Goal: Transaction & Acquisition: Purchase product/service

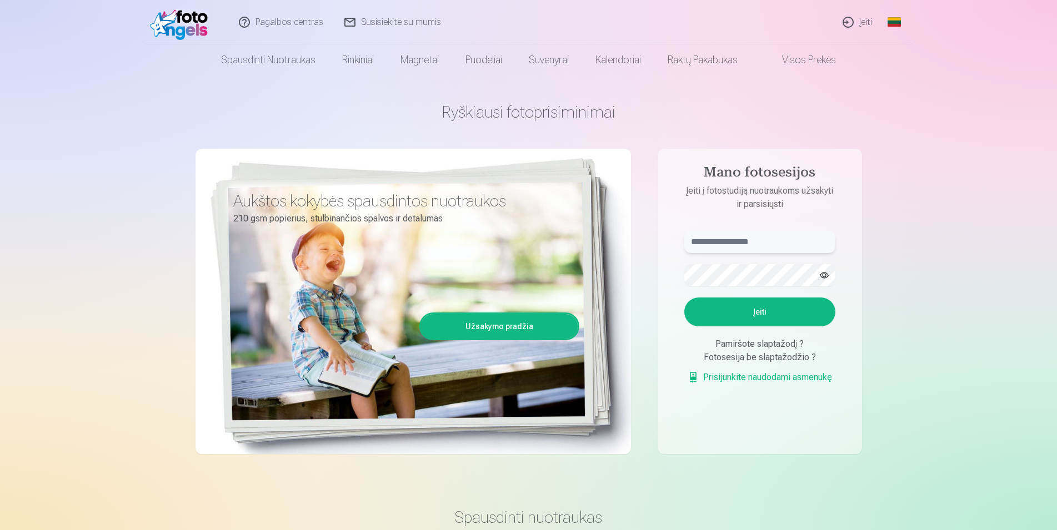
click at [731, 239] on input "text" at bounding box center [759, 242] width 151 height 22
click at [784, 315] on button "Įeiti" at bounding box center [759, 312] width 151 height 29
click at [750, 245] on input "**********" at bounding box center [759, 242] width 151 height 22
click at [827, 275] on button "button" at bounding box center [824, 275] width 21 height 21
drag, startPoint x: 774, startPoint y: 243, endPoint x: 688, endPoint y: 239, distance: 85.6
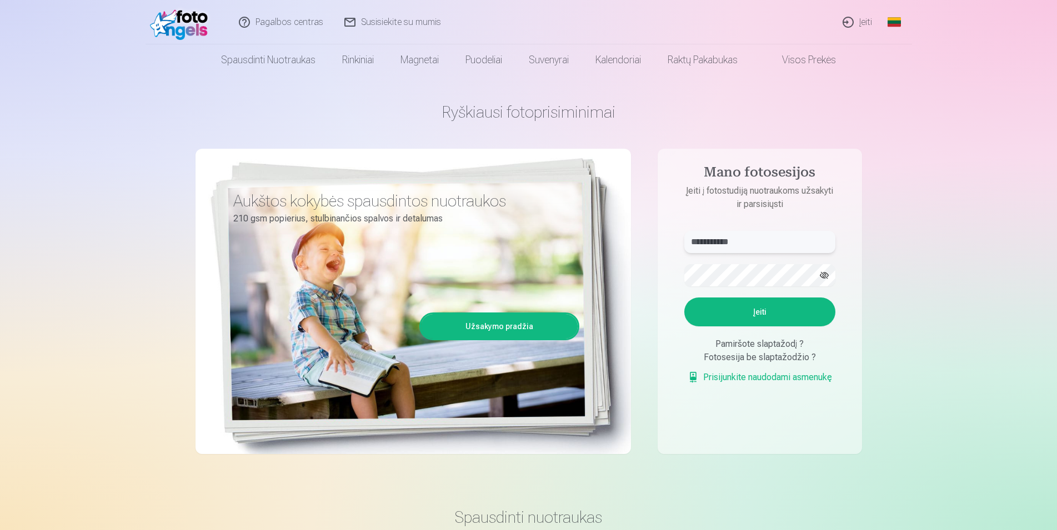
click at [688, 239] on input "**********" at bounding box center [759, 242] width 151 height 22
type input "**********"
click at [0, 0] on p "Kažkas nutiko ne taip. Bandykite dar kartą." at bounding box center [0, 0] width 0 height 0
click at [761, 327] on button "Įeiti" at bounding box center [759, 312] width 151 height 29
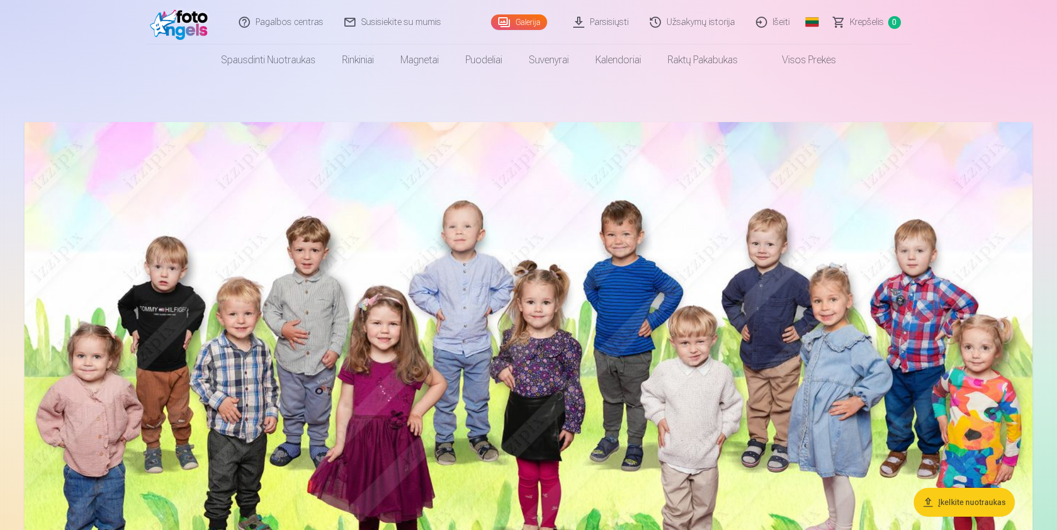
click at [559, 308] on img at bounding box center [528, 379] width 1008 height 515
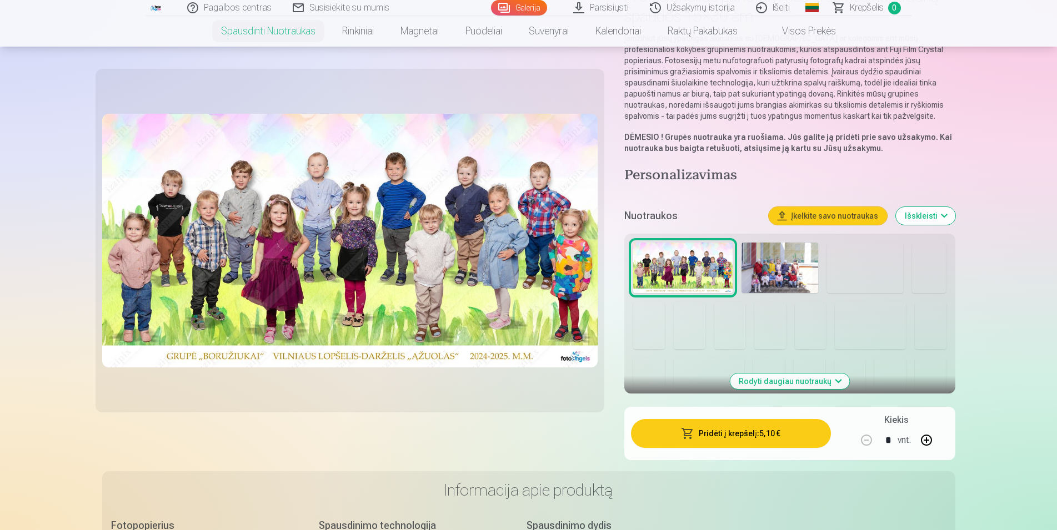
scroll to position [113, 0]
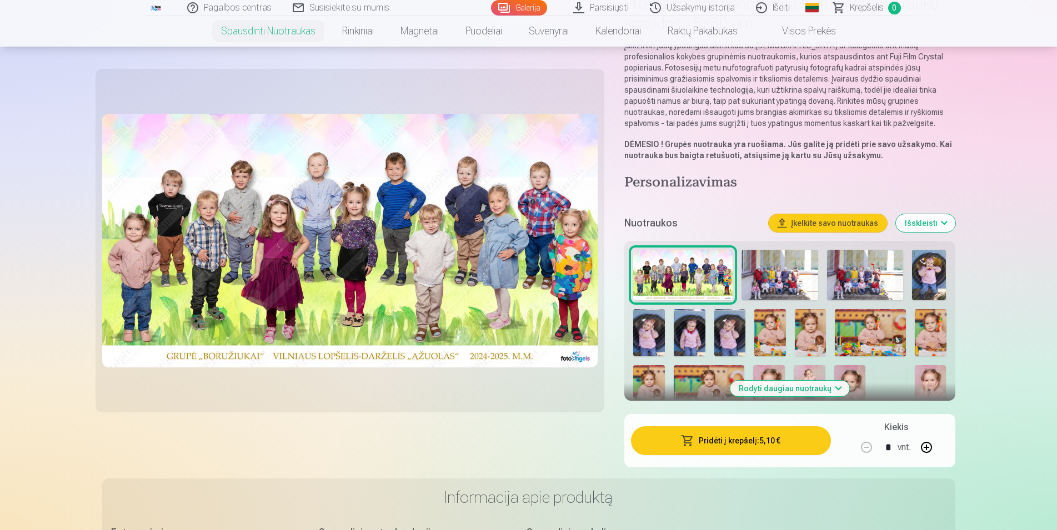
click at [741, 440] on button "Pridėti į krepšelį : 5,10 €" at bounding box center [730, 440] width 199 height 29
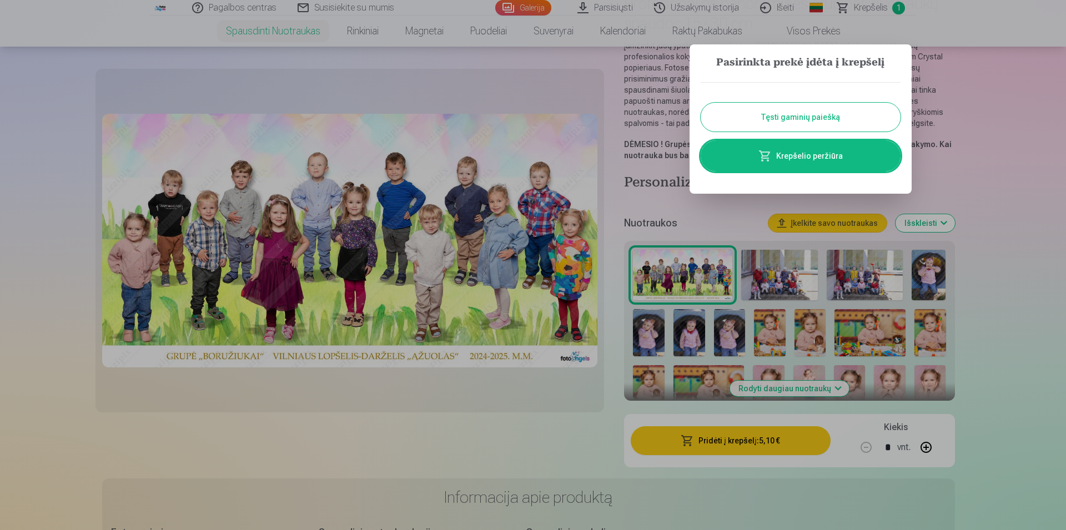
click at [801, 123] on button "Tęsti gaminių paiešką" at bounding box center [801, 117] width 200 height 29
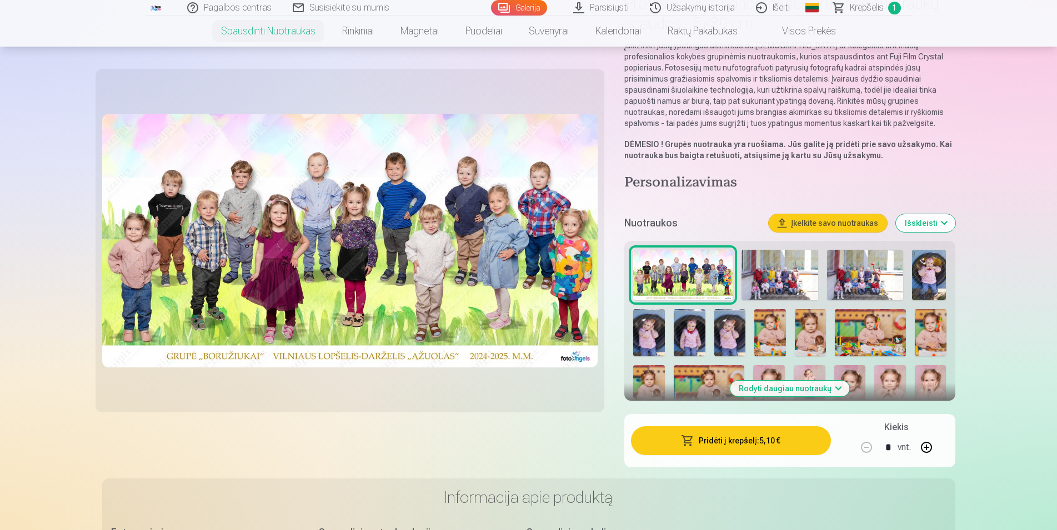
click at [769, 276] on img at bounding box center [779, 275] width 76 height 51
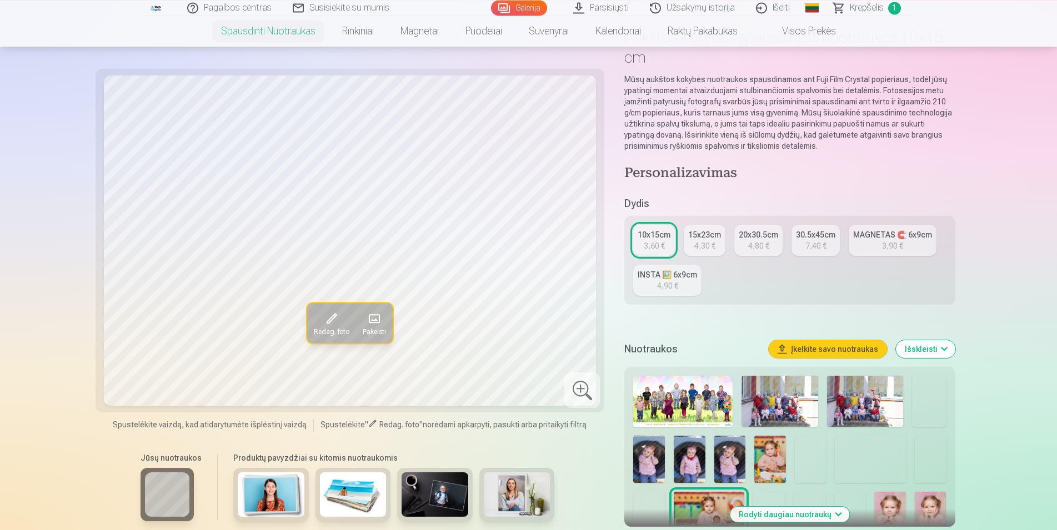
scroll to position [57, 0]
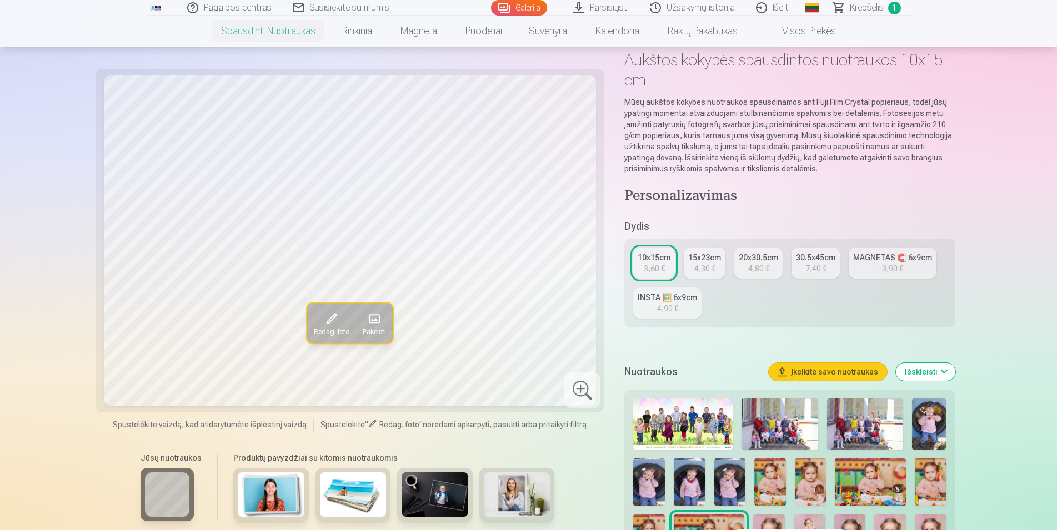
click at [766, 420] on img at bounding box center [779, 424] width 76 height 51
click at [874, 425] on img at bounding box center [865, 424] width 76 height 51
click at [927, 428] on img at bounding box center [929, 424] width 34 height 51
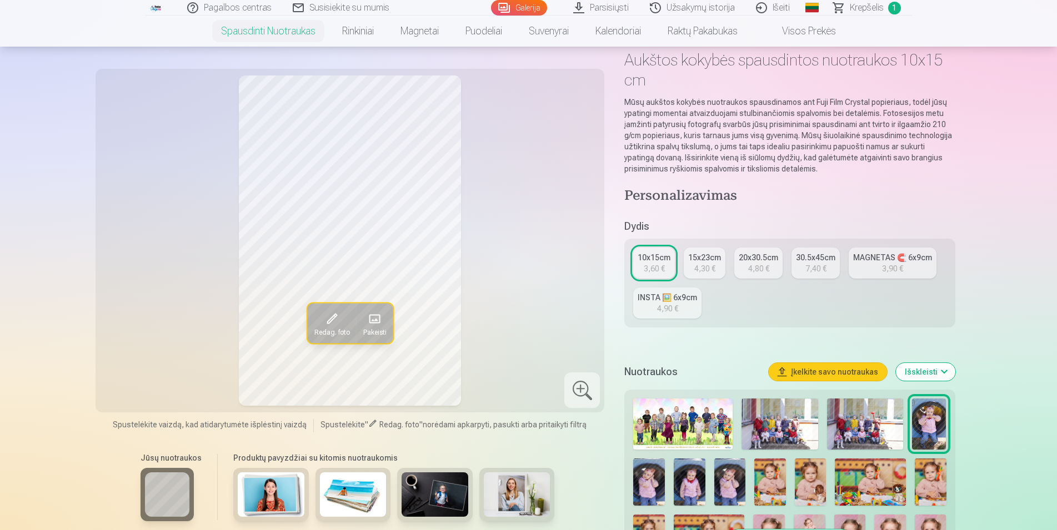
click at [647, 484] on img at bounding box center [649, 482] width 32 height 47
click at [694, 486] on img at bounding box center [690, 482] width 32 height 47
click at [724, 485] on img at bounding box center [730, 482] width 32 height 47
click at [702, 488] on img at bounding box center [690, 482] width 32 height 47
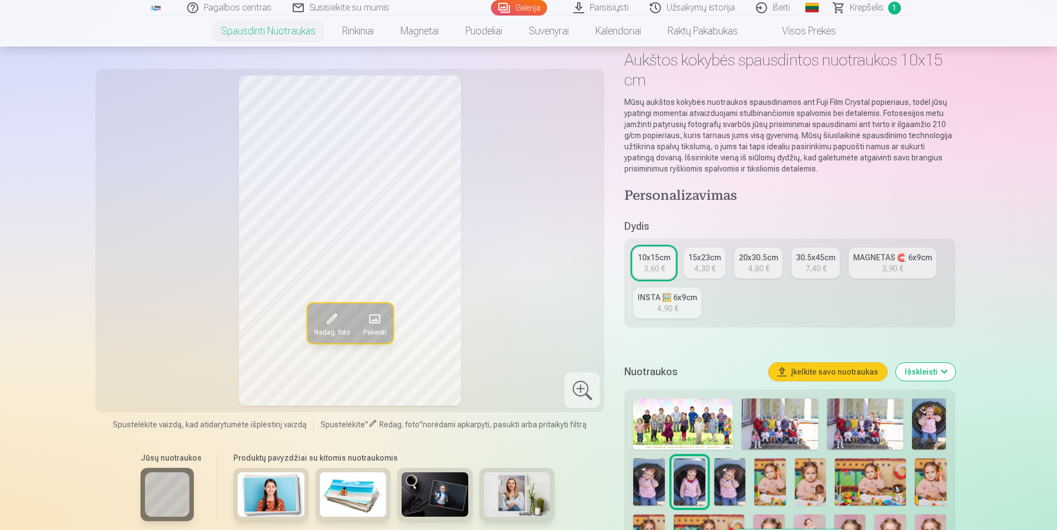
click at [925, 428] on img at bounding box center [929, 424] width 34 height 51
click at [691, 483] on img at bounding box center [690, 482] width 32 height 47
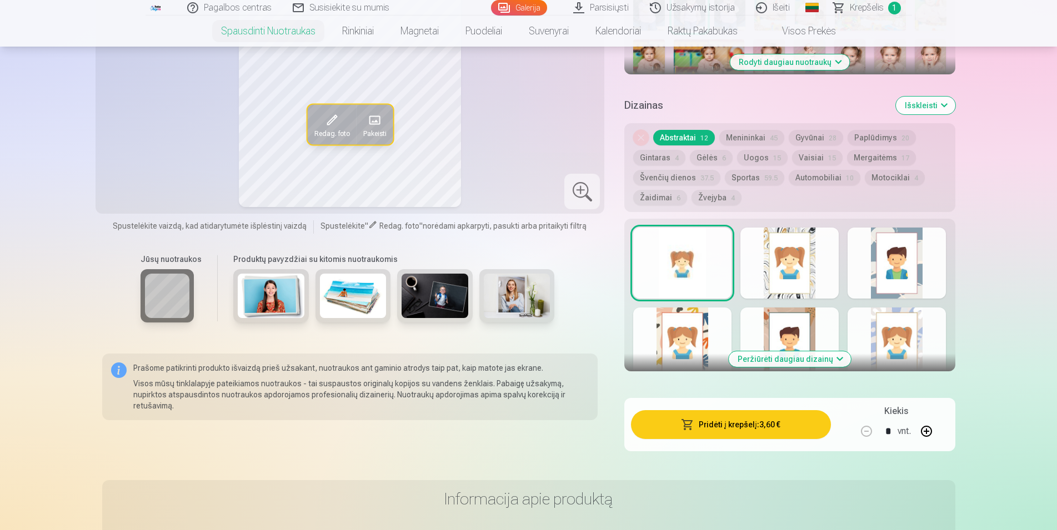
scroll to position [566, 0]
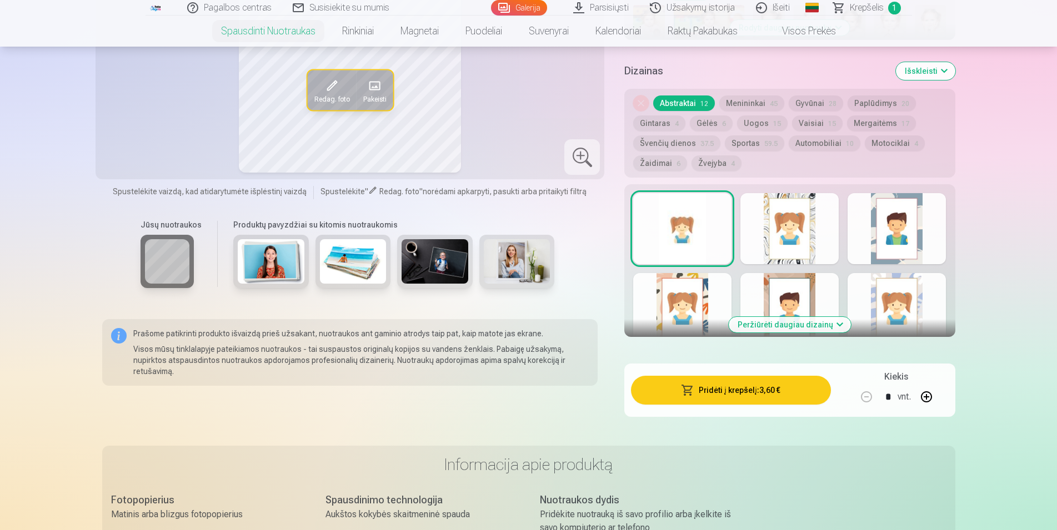
click at [904, 241] on div at bounding box center [896, 228] width 98 height 71
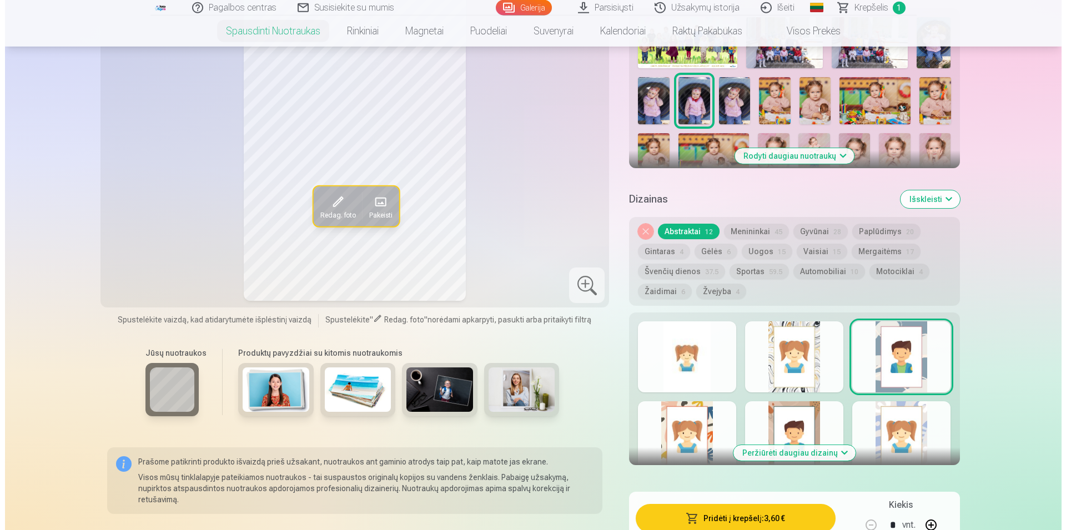
scroll to position [453, 0]
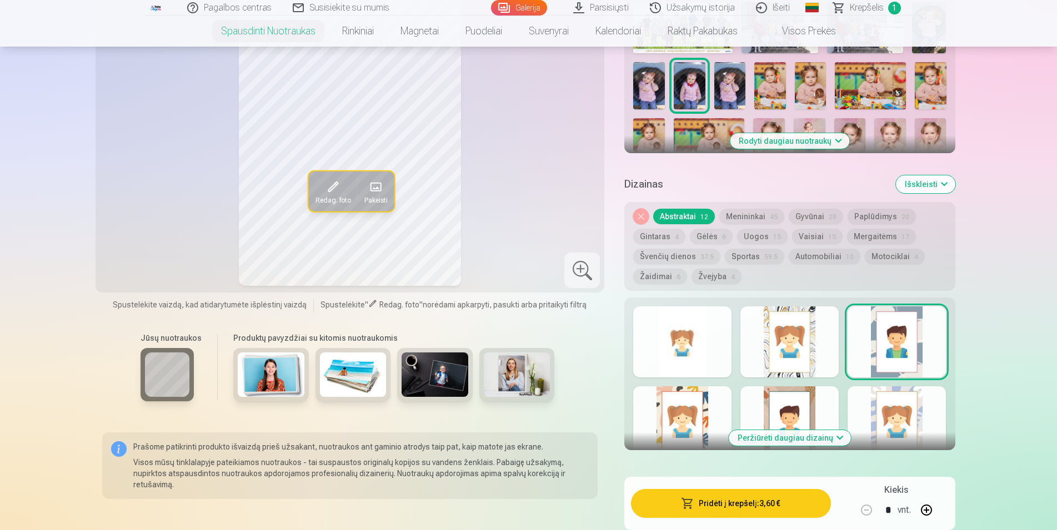
click at [686, 345] on div at bounding box center [682, 342] width 98 height 71
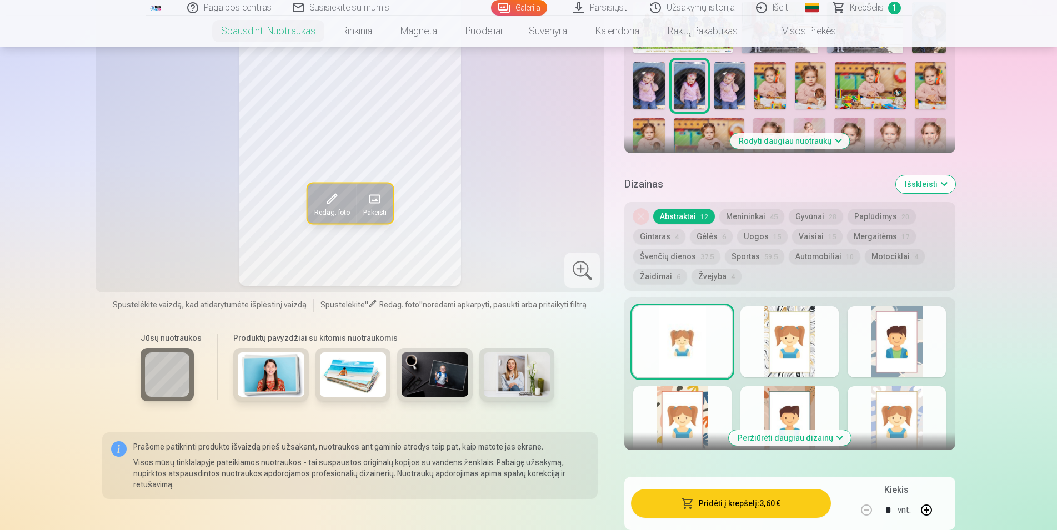
click at [736, 503] on button "Pridėti į krepšelį : 3,60 €" at bounding box center [730, 503] width 199 height 29
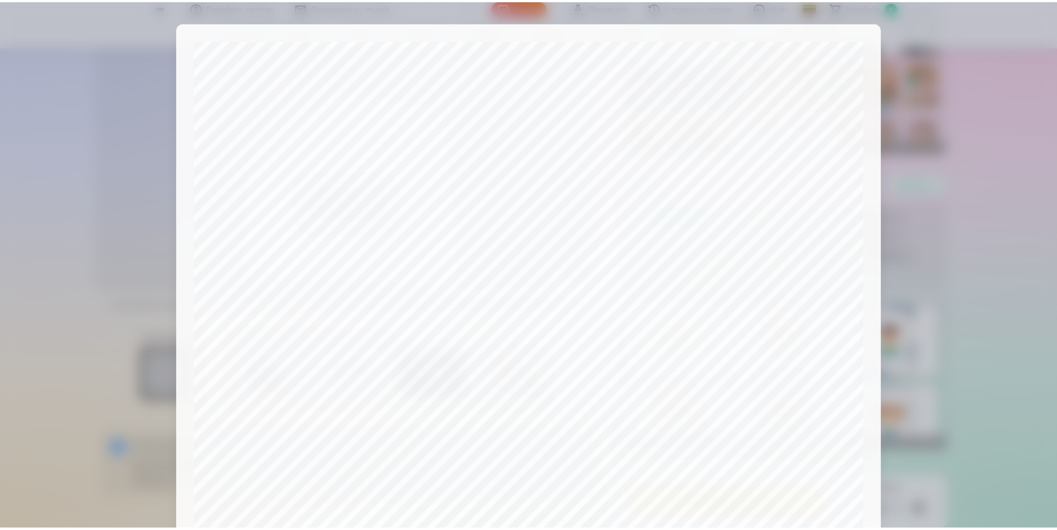
scroll to position [269, 0]
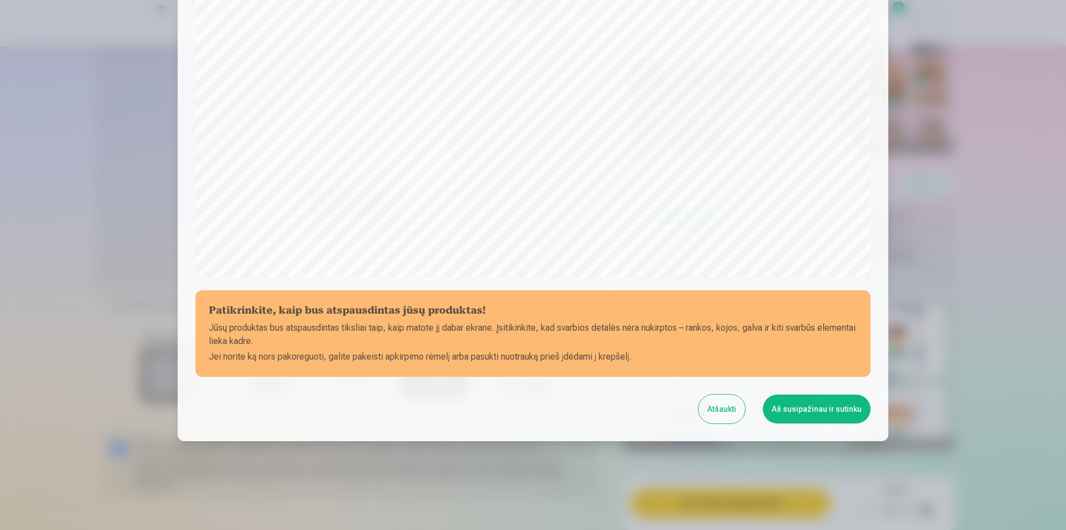
click at [810, 406] on button "Aš susipažinau ir sutinku" at bounding box center [817, 409] width 108 height 29
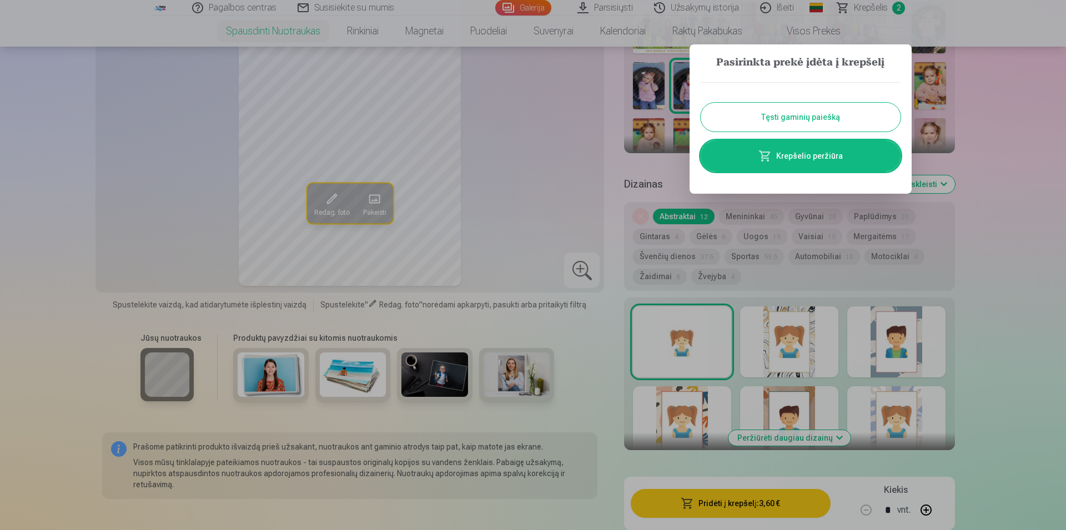
click at [320, 213] on div at bounding box center [533, 265] width 1066 height 530
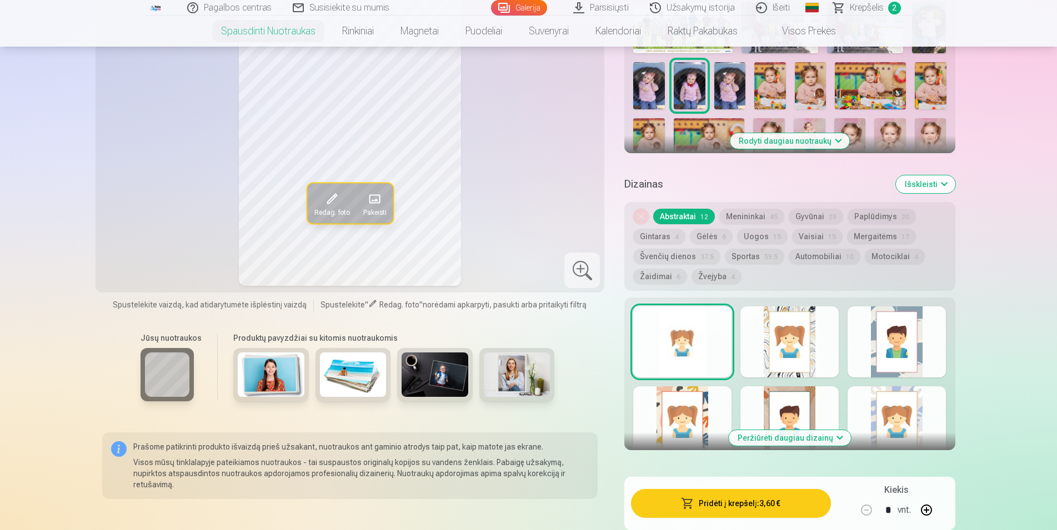
click at [322, 213] on button "Redag. foto" at bounding box center [331, 203] width 49 height 40
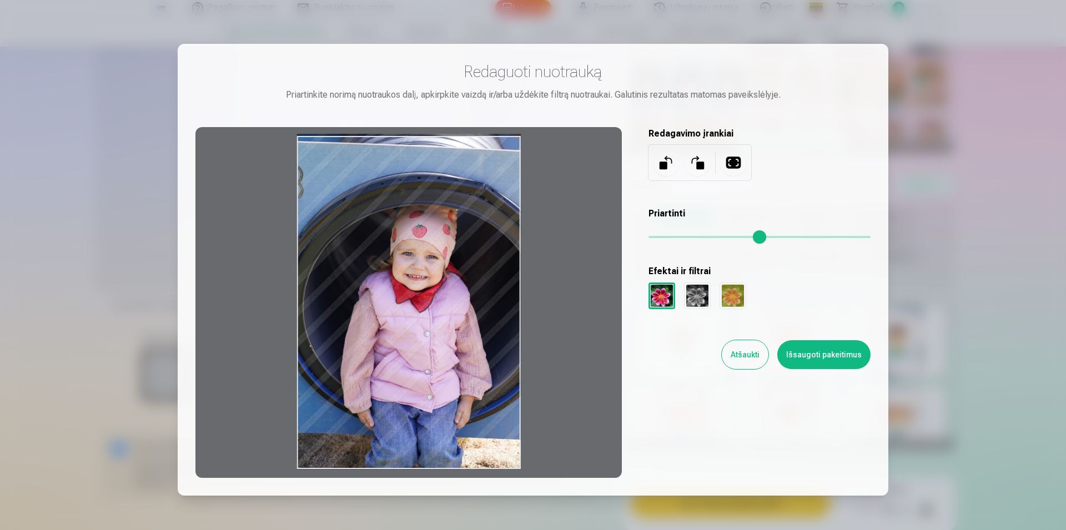
drag, startPoint x: 466, startPoint y: 198, endPoint x: 466, endPoint y: 179, distance: 18.9
click at [466, 179] on div at bounding box center [408, 302] width 426 height 351
click at [731, 161] on button at bounding box center [733, 162] width 27 height 27
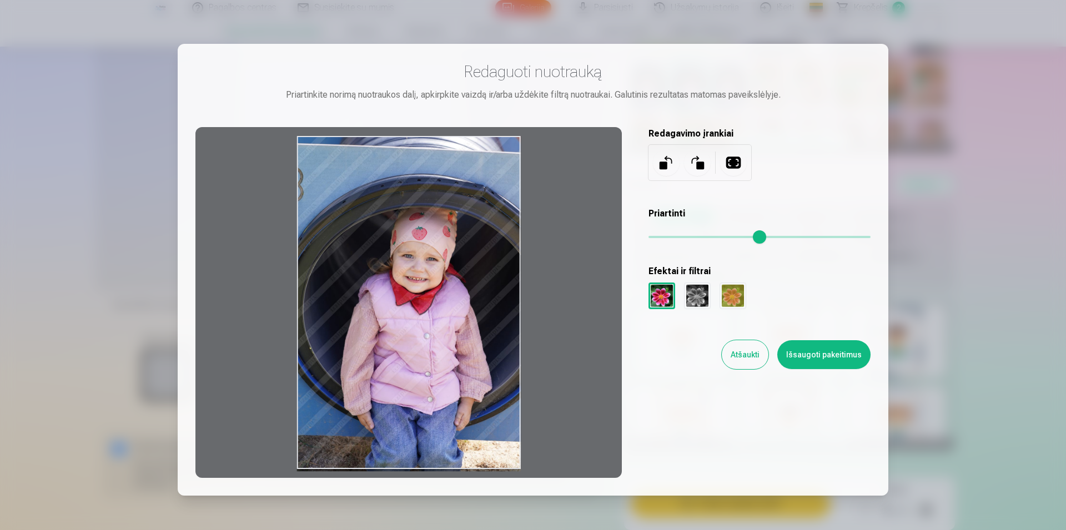
drag, startPoint x: 511, startPoint y: 138, endPoint x: 516, endPoint y: 153, distance: 16.2
click at [516, 153] on div at bounding box center [408, 302] width 426 height 351
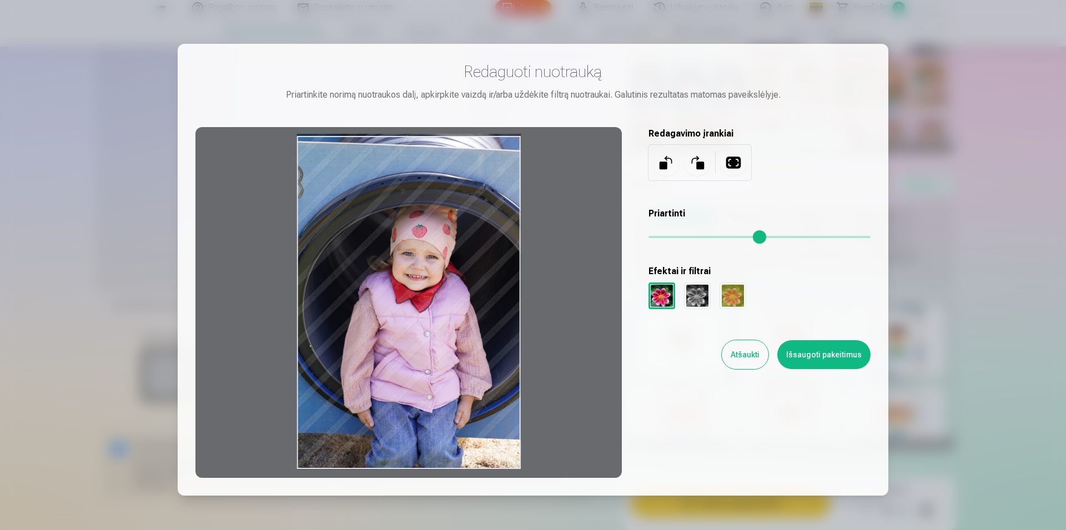
drag, startPoint x: 444, startPoint y: 203, endPoint x: 449, endPoint y: 147, distance: 56.4
click at [448, 149] on div at bounding box center [408, 302] width 426 height 351
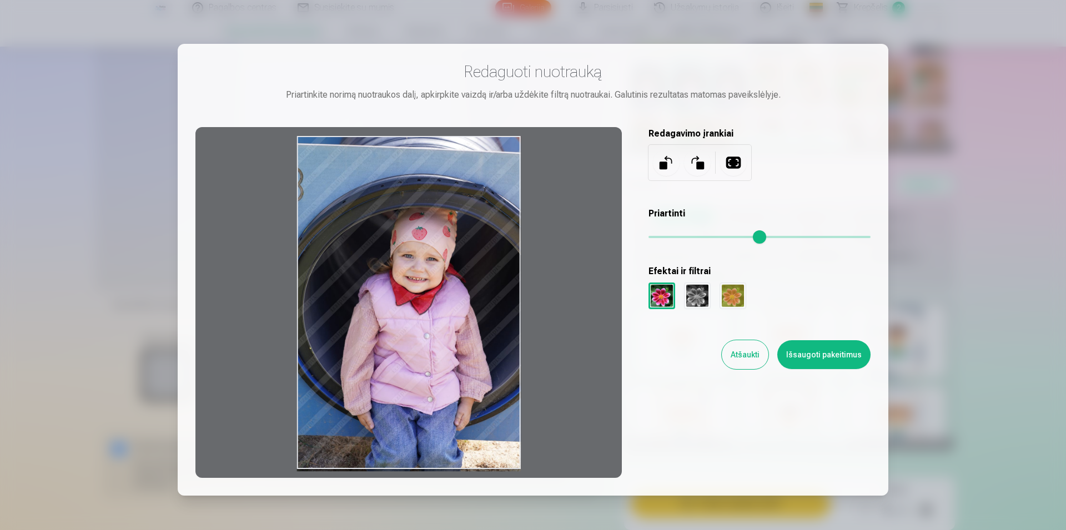
drag, startPoint x: 449, startPoint y: 145, endPoint x: 461, endPoint y: 203, distance: 58.4
click at [461, 203] on div at bounding box center [408, 302] width 426 height 351
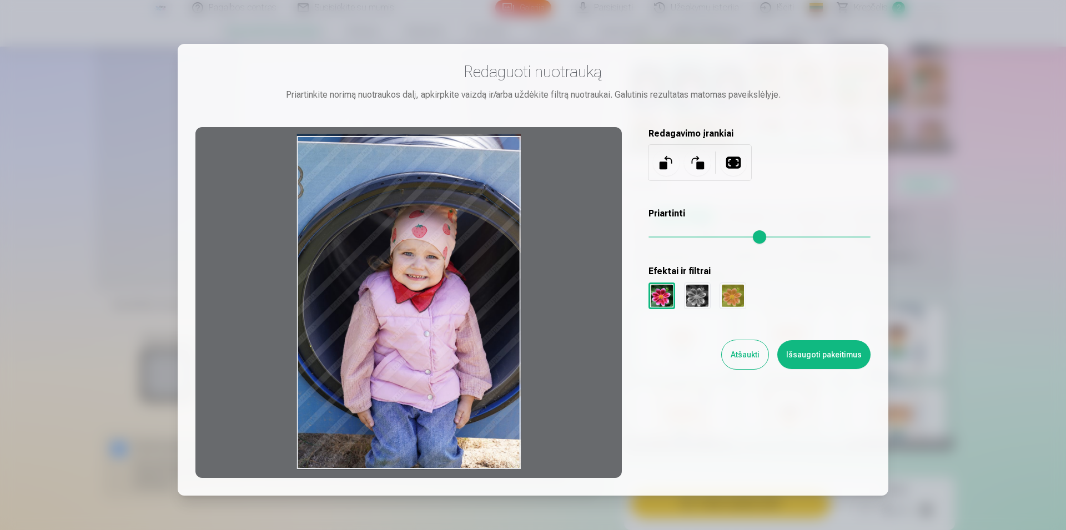
drag, startPoint x: 462, startPoint y: 207, endPoint x: 468, endPoint y: 163, distance: 44.2
click at [468, 163] on div at bounding box center [408, 302] width 426 height 351
click at [742, 354] on button "Atšaukti" at bounding box center [745, 354] width 47 height 29
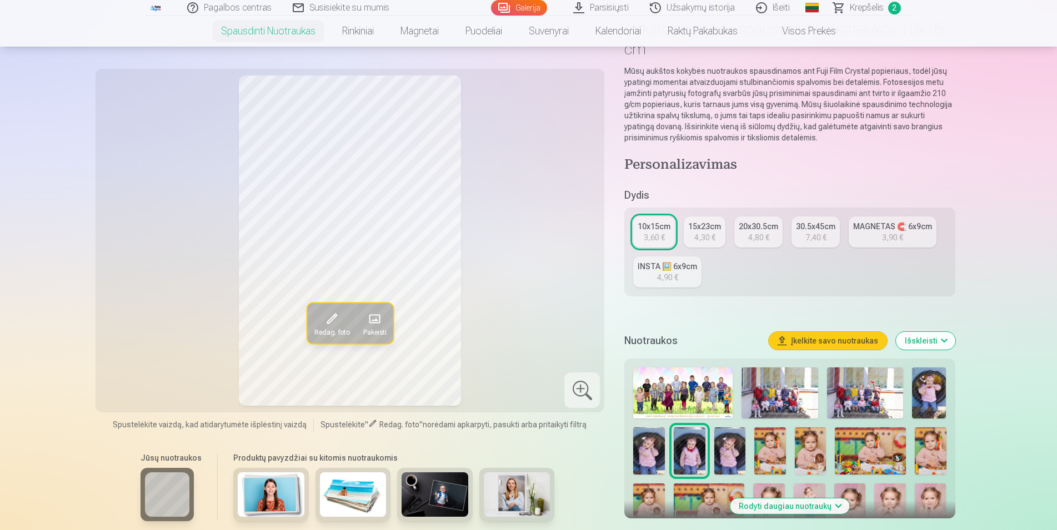
scroll to position [57, 0]
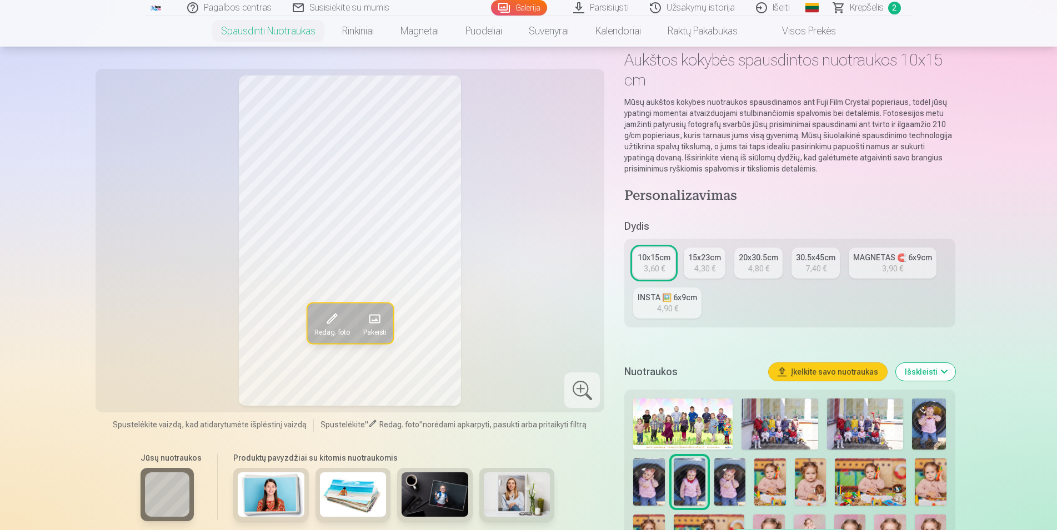
click at [767, 431] on img at bounding box center [779, 424] width 76 height 51
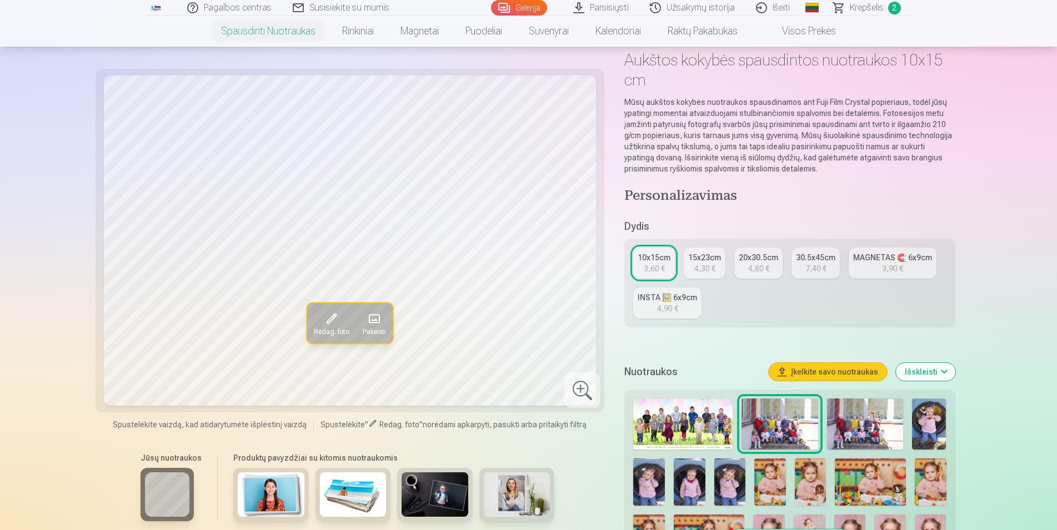
click at [878, 423] on img at bounding box center [865, 424] width 76 height 51
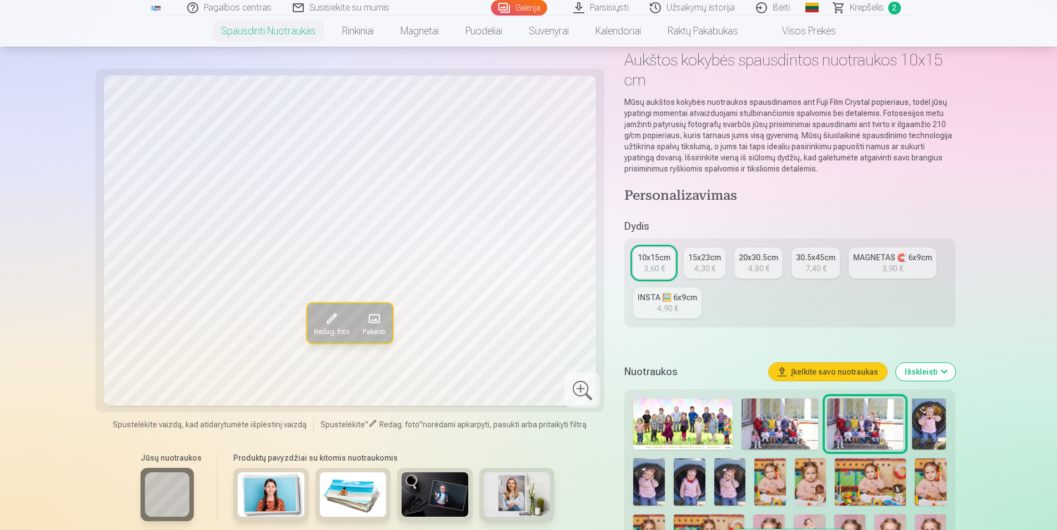
click at [923, 420] on img at bounding box center [929, 424] width 34 height 51
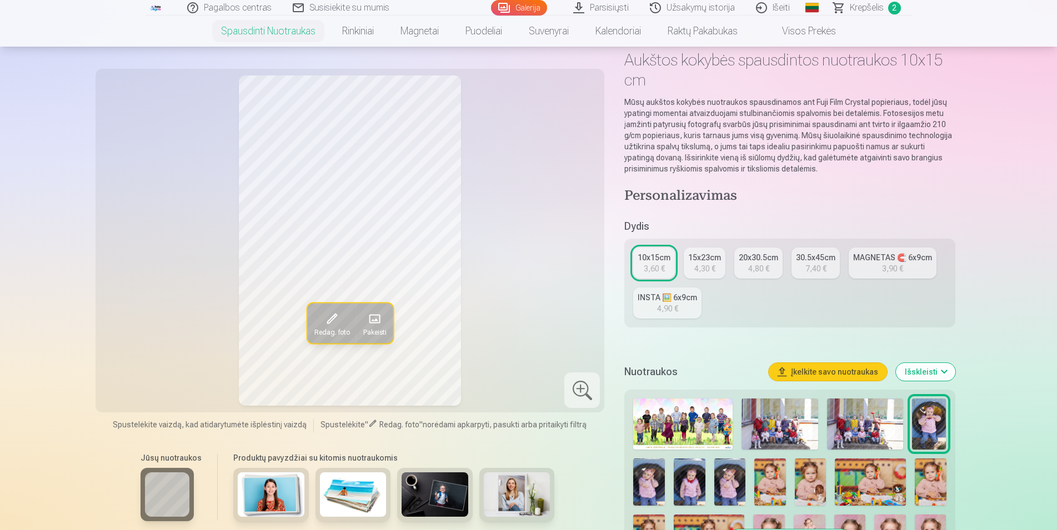
click at [649, 483] on img at bounding box center [649, 482] width 32 height 47
click at [697, 480] on img at bounding box center [690, 482] width 32 height 47
click at [734, 480] on img at bounding box center [730, 482] width 32 height 47
click at [780, 483] on img at bounding box center [770, 482] width 32 height 47
click at [804, 483] on img at bounding box center [811, 482] width 32 height 47
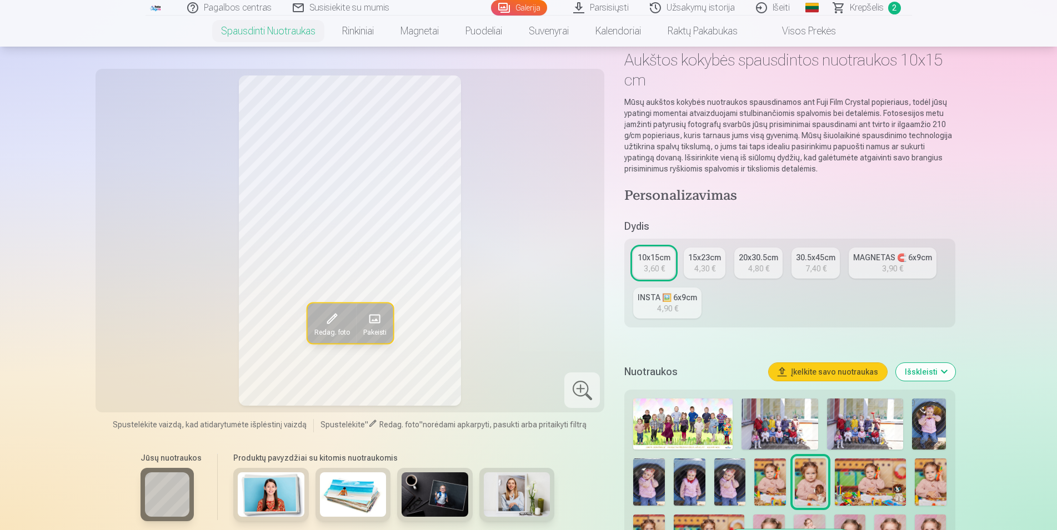
click at [850, 483] on img at bounding box center [870, 482] width 71 height 47
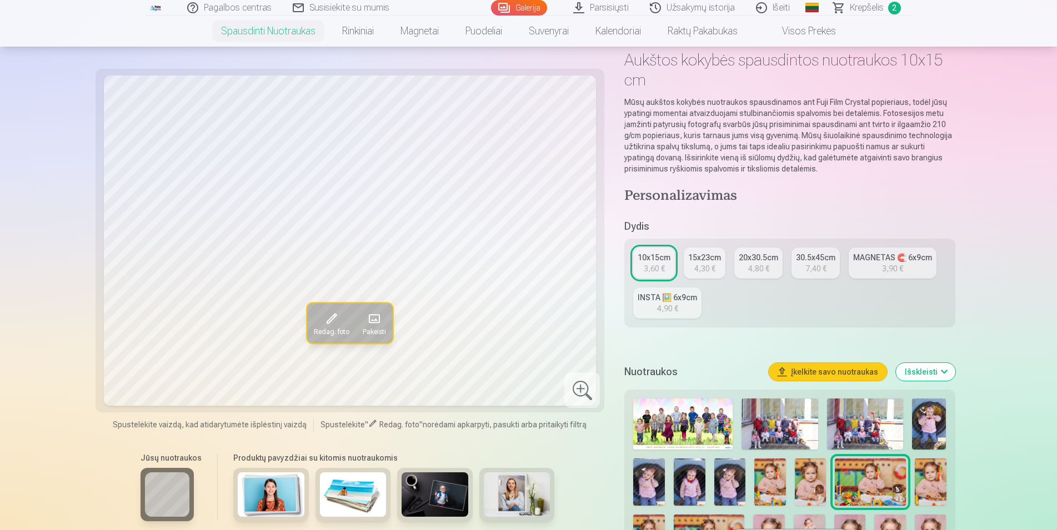
click at [940, 479] on img at bounding box center [931, 482] width 32 height 47
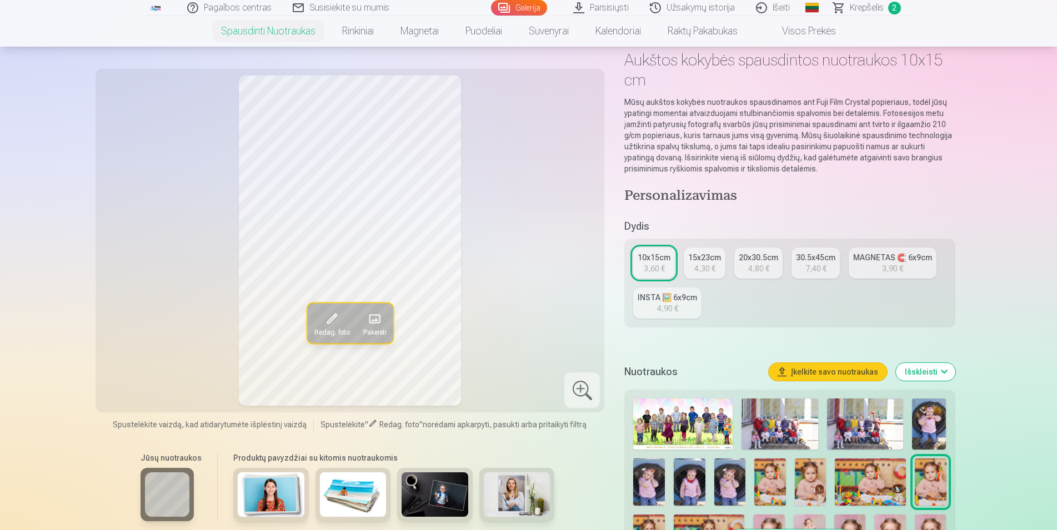
scroll to position [113, 0]
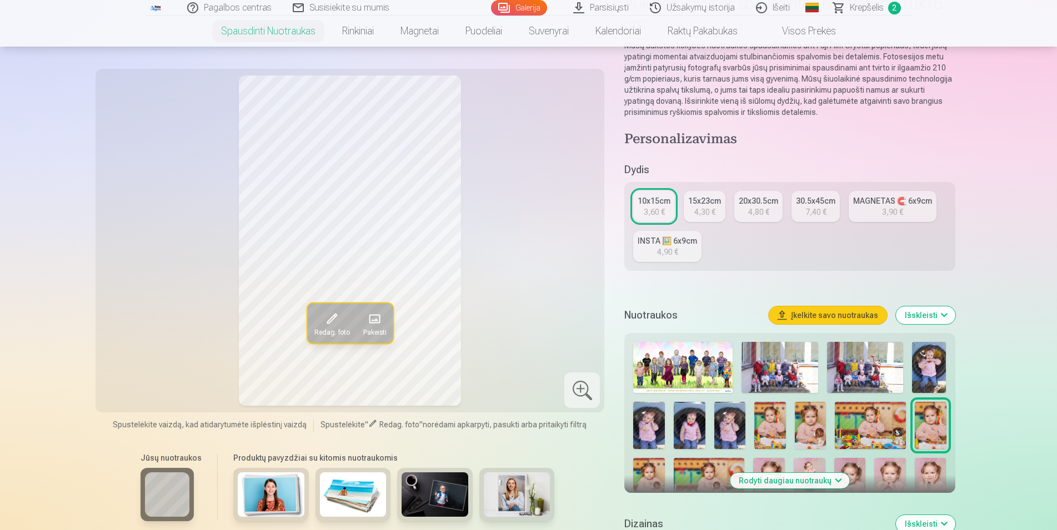
click at [647, 468] on img at bounding box center [649, 481] width 32 height 47
click at [715, 467] on img at bounding box center [709, 481] width 71 height 47
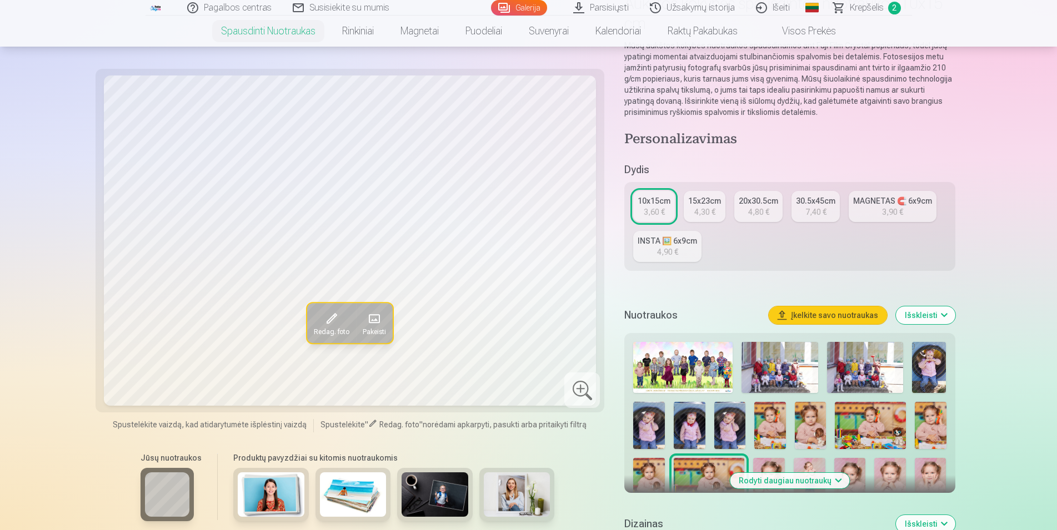
click at [769, 463] on img at bounding box center [769, 481] width 32 height 47
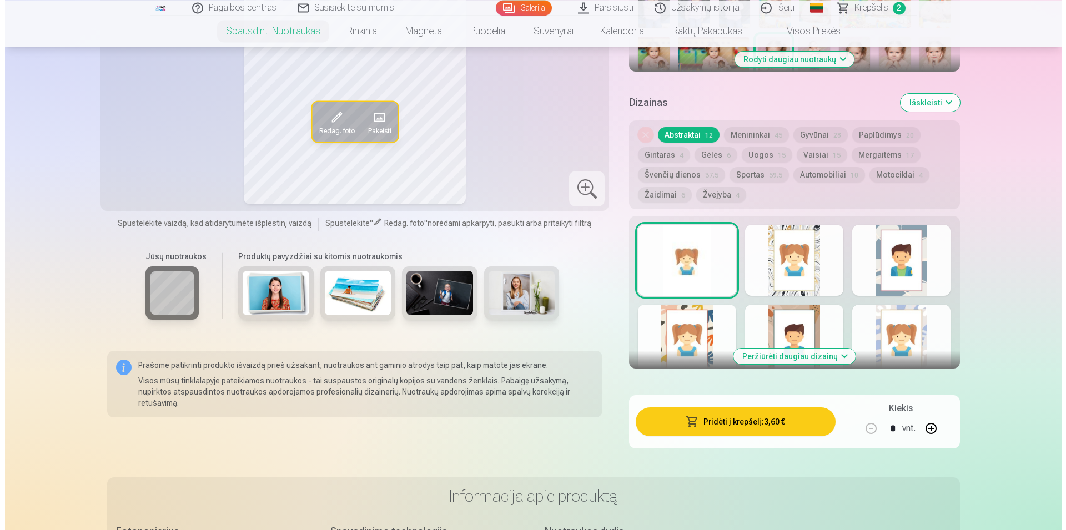
scroll to position [566, 0]
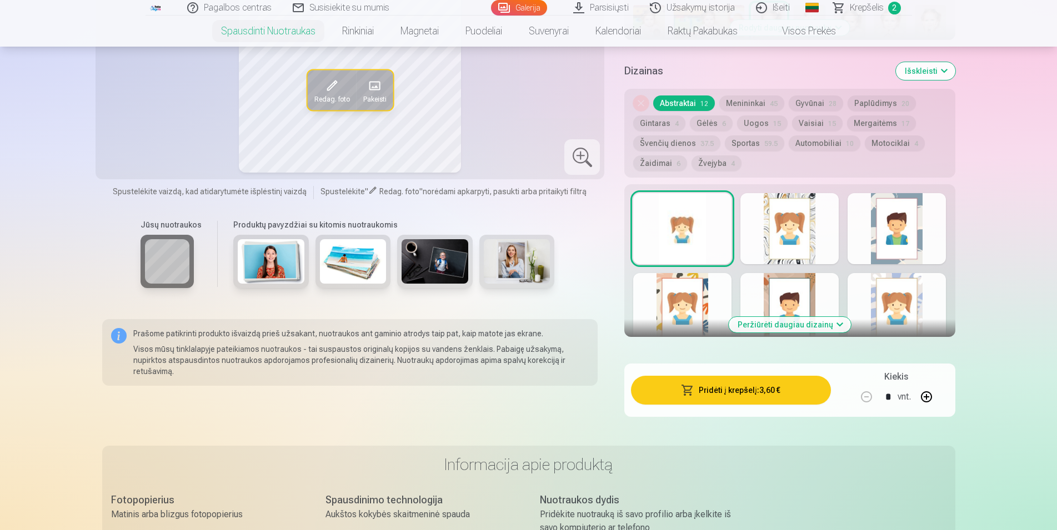
click at [735, 392] on button "Pridėti į krepšelį : 3,60 €" at bounding box center [730, 390] width 199 height 29
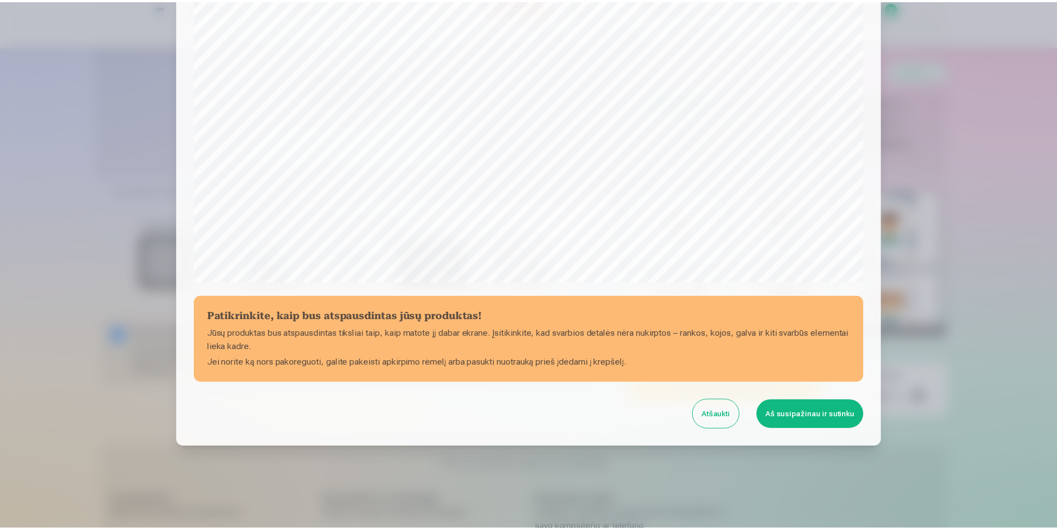
scroll to position [269, 0]
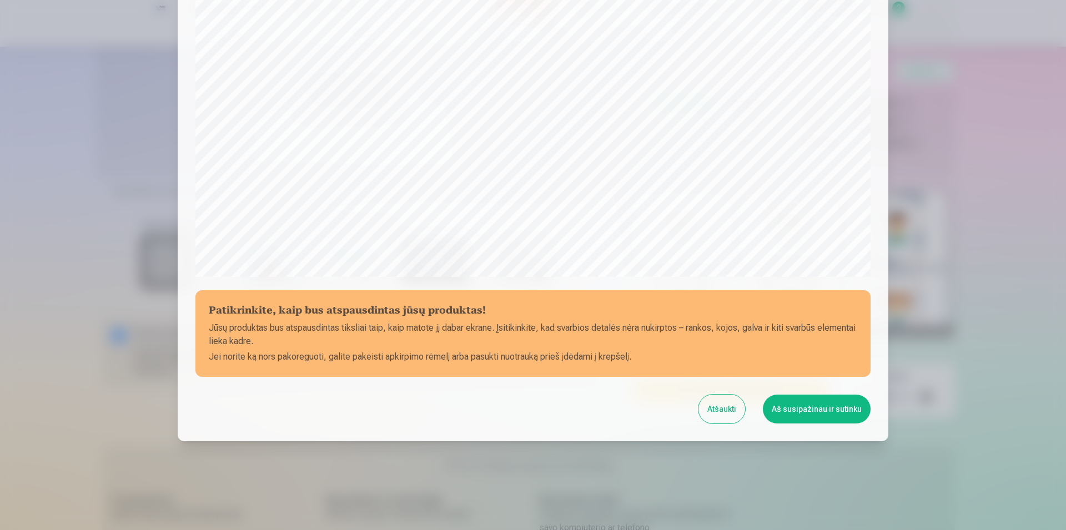
click at [803, 413] on button "Aš susipažinau ir sutinku" at bounding box center [817, 409] width 108 height 29
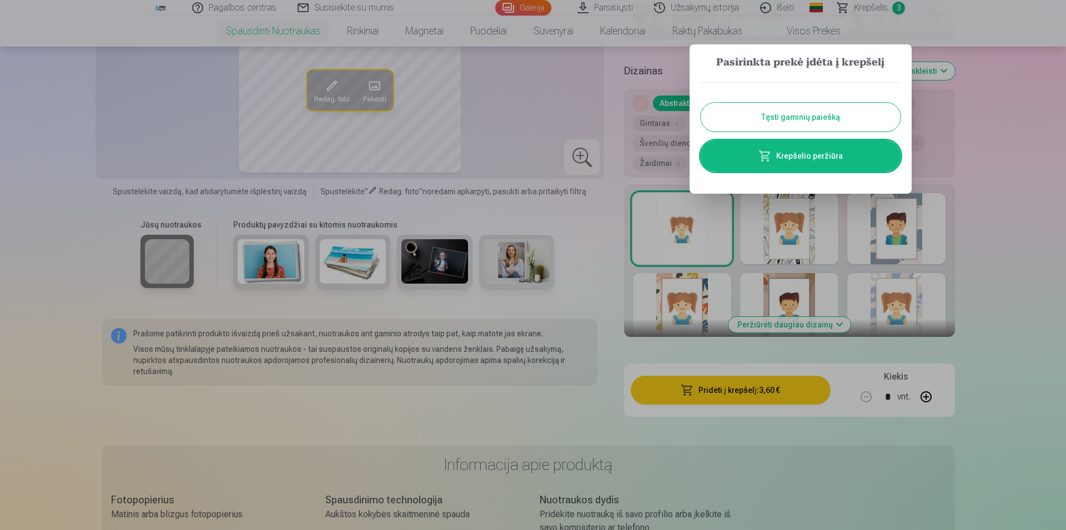
click at [793, 127] on button "Tęsti gaminių paiešką" at bounding box center [801, 117] width 200 height 29
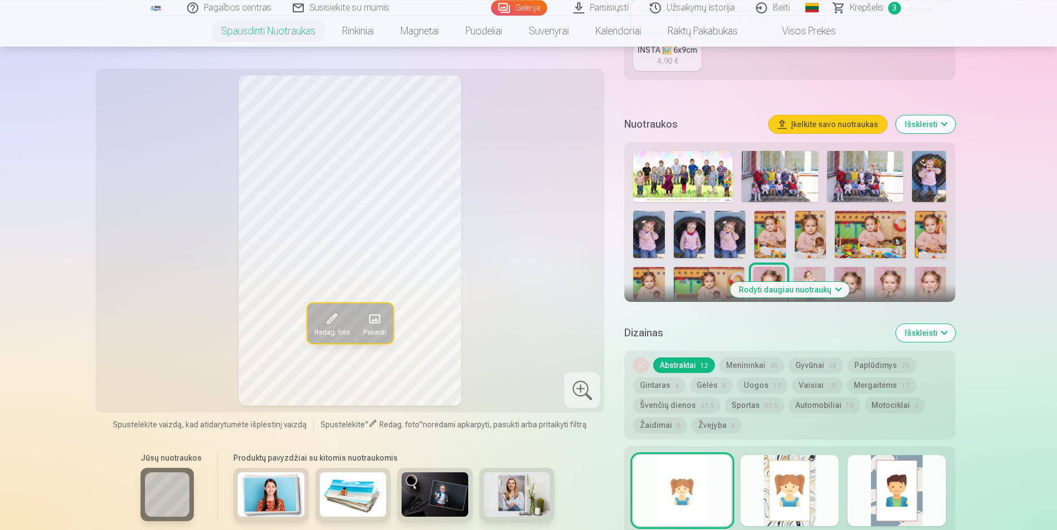
scroll to position [283, 0]
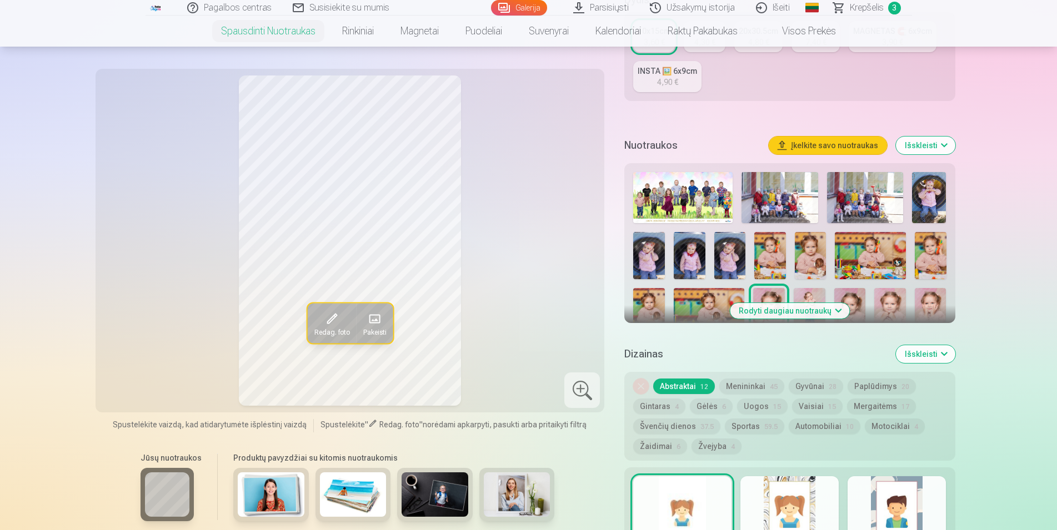
click at [806, 293] on img at bounding box center [810, 311] width 32 height 47
click at [852, 295] on img at bounding box center [850, 311] width 32 height 47
click at [890, 308] on img at bounding box center [890, 311] width 32 height 47
click at [855, 308] on img at bounding box center [850, 311] width 32 height 47
click at [890, 297] on img at bounding box center [890, 311] width 32 height 47
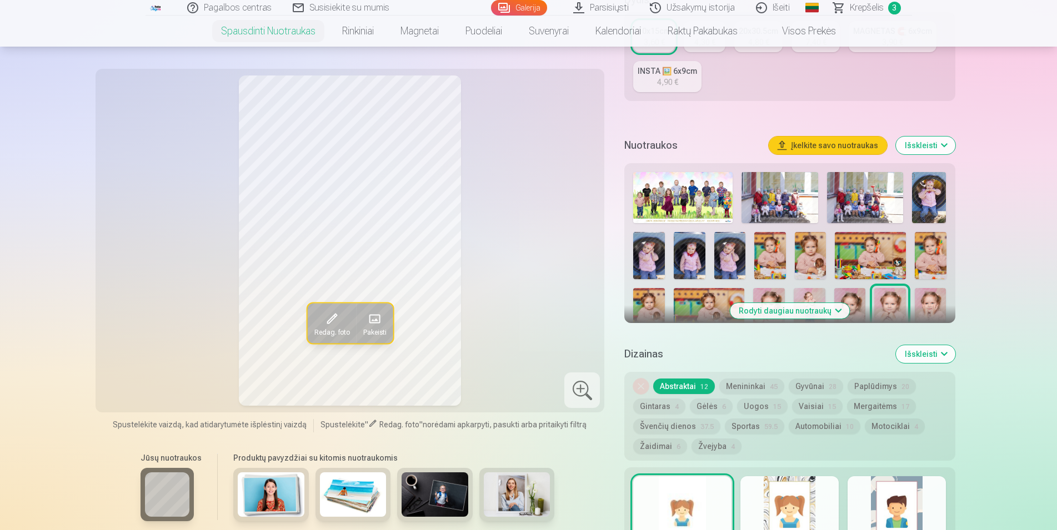
click at [933, 300] on img at bounding box center [931, 311] width 32 height 47
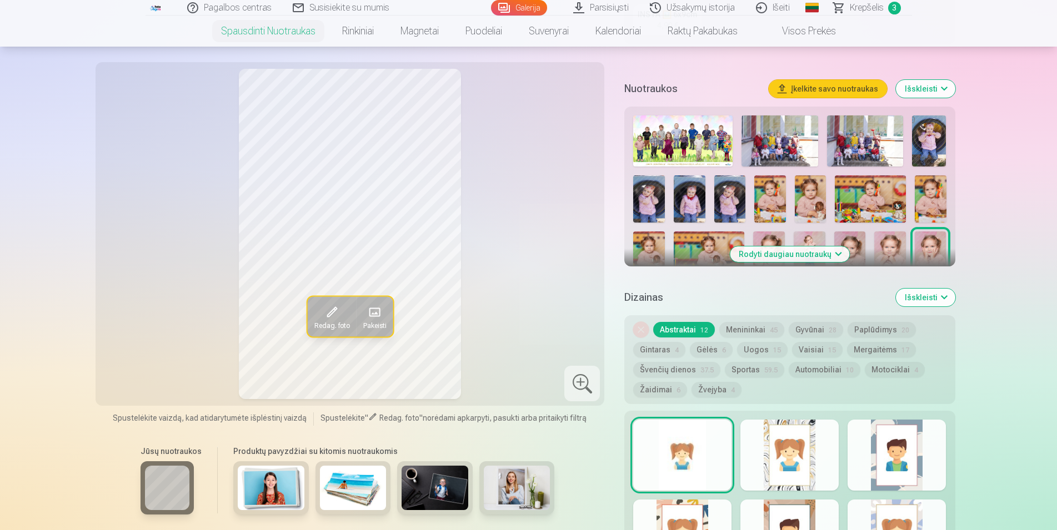
click at [837, 253] on button "Rodyti daugiau nuotraukų" at bounding box center [789, 255] width 119 height 16
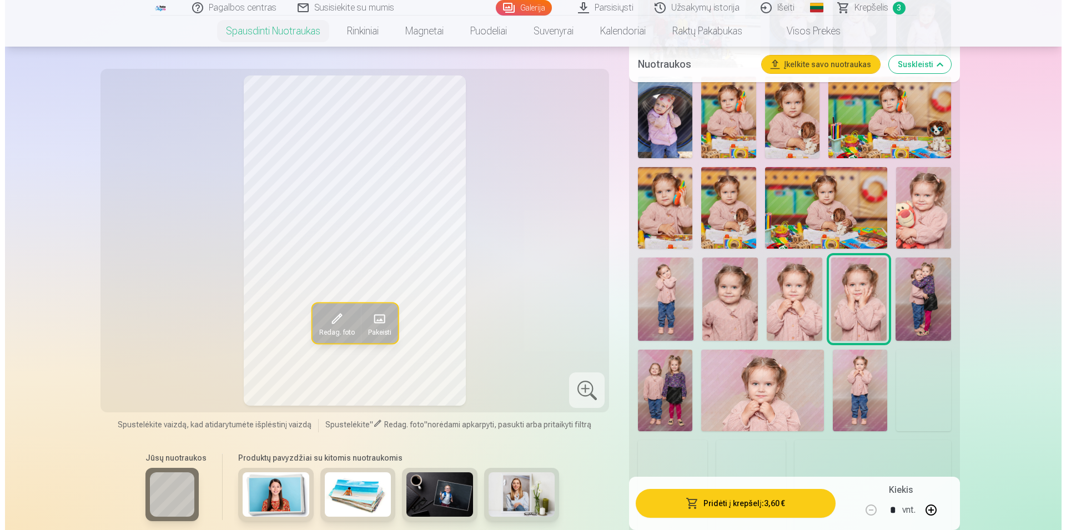
scroll to position [623, 0]
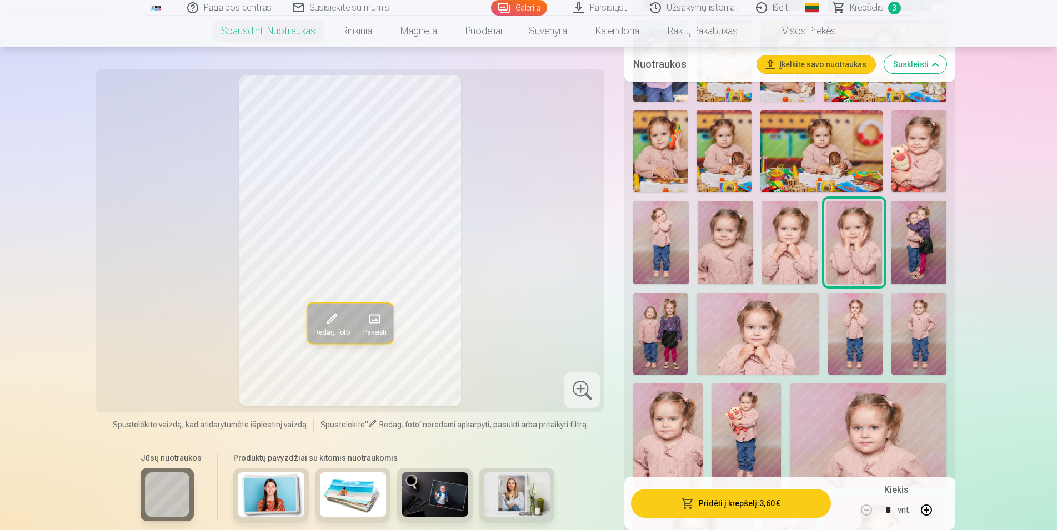
click at [910, 235] on img at bounding box center [919, 242] width 56 height 83
click at [656, 330] on img at bounding box center [660, 334] width 54 height 82
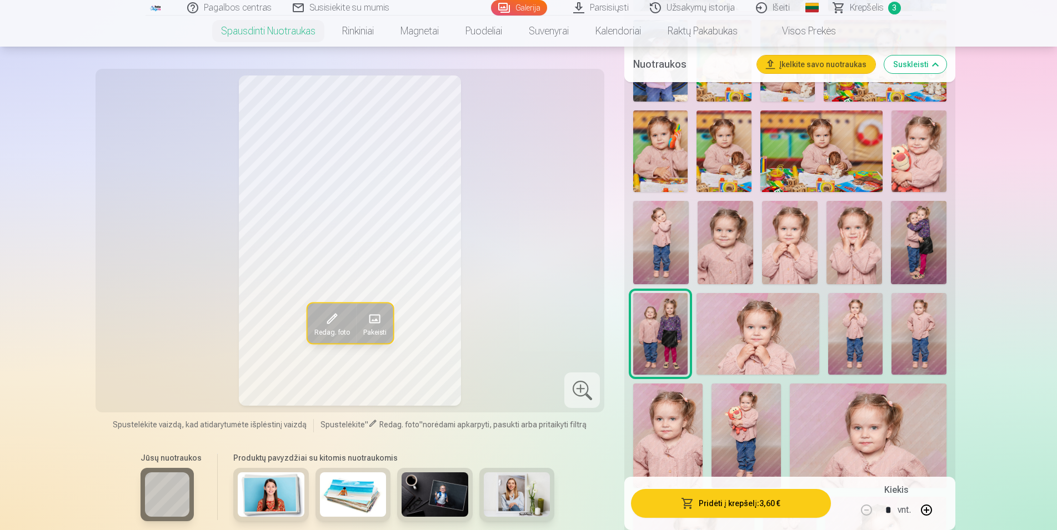
click at [920, 234] on img at bounding box center [919, 242] width 56 height 83
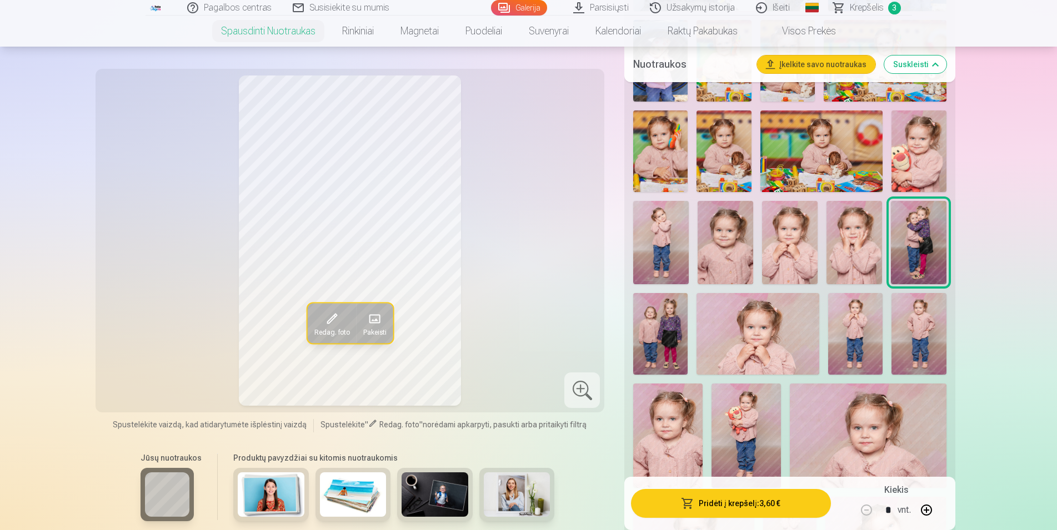
click at [665, 325] on img at bounding box center [660, 334] width 54 height 82
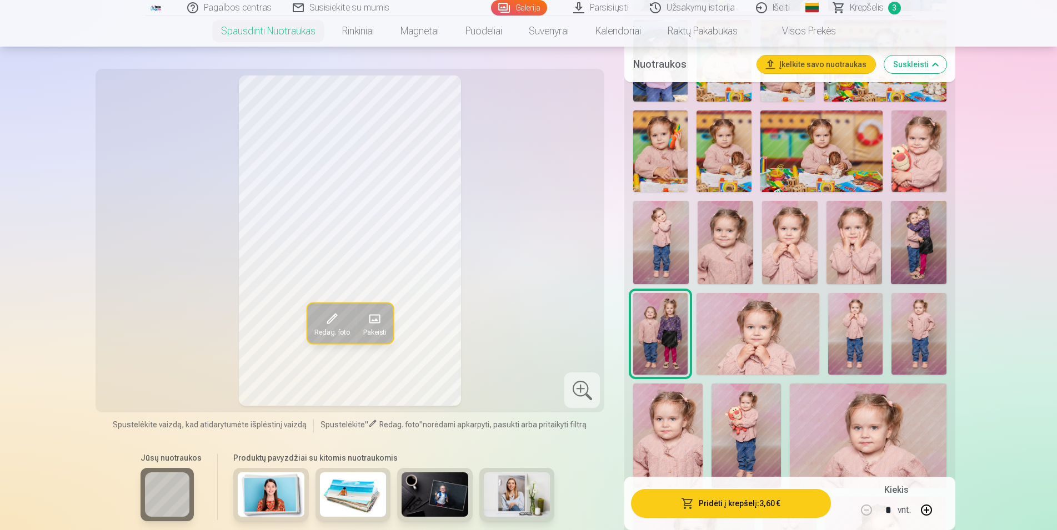
click at [910, 230] on img at bounding box center [919, 242] width 56 height 83
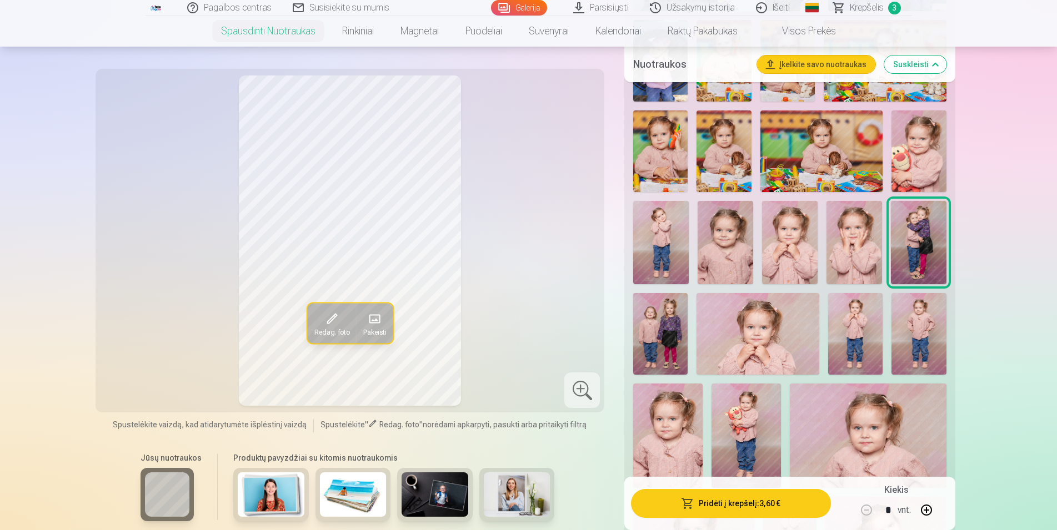
click at [753, 498] on button "Pridėti į krepšelį : 3,60 €" at bounding box center [730, 503] width 199 height 29
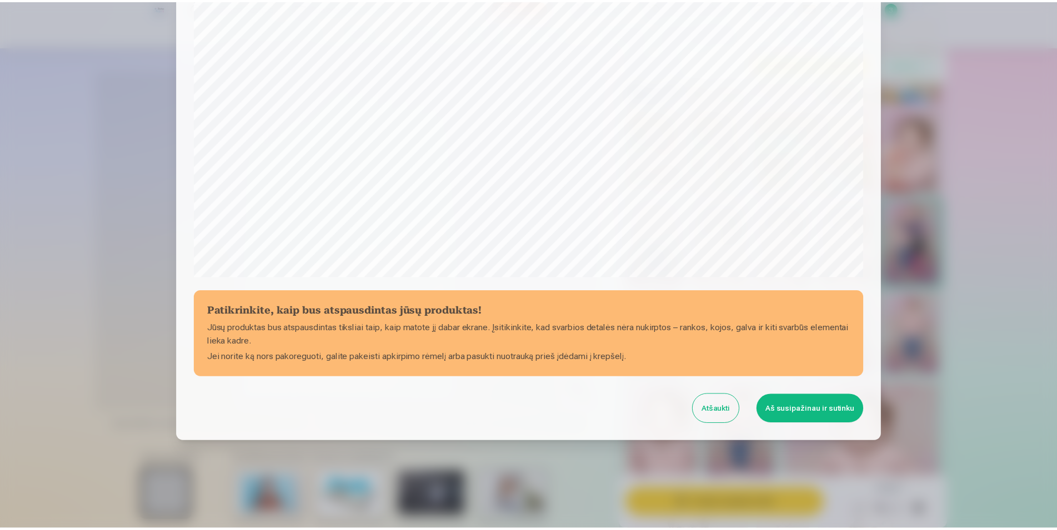
scroll to position [269, 0]
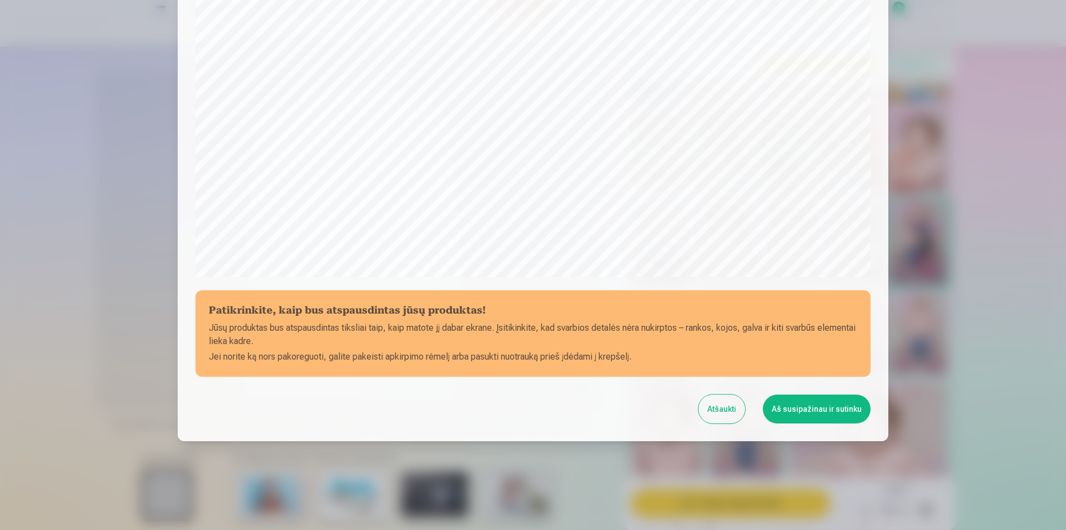
click at [811, 415] on button "Aš susipažinau ir sutinku" at bounding box center [817, 409] width 108 height 29
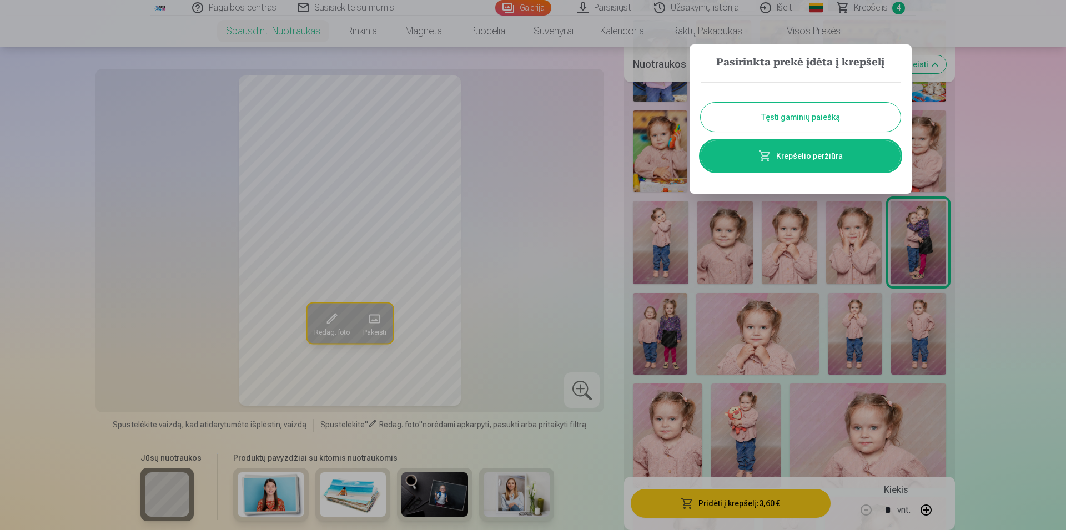
click at [816, 116] on button "Tęsti gaminių paiešką" at bounding box center [801, 117] width 200 height 29
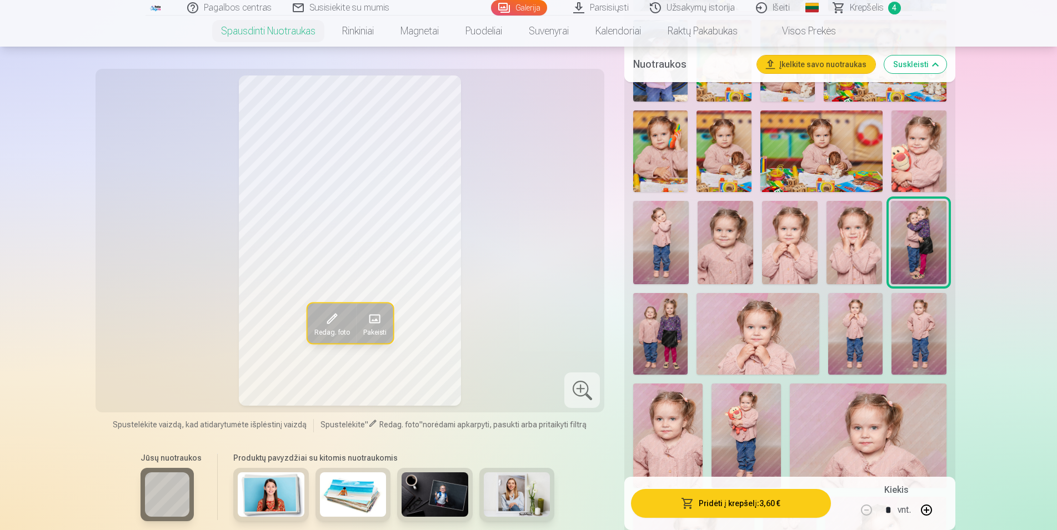
click at [756, 317] on img at bounding box center [757, 334] width 123 height 82
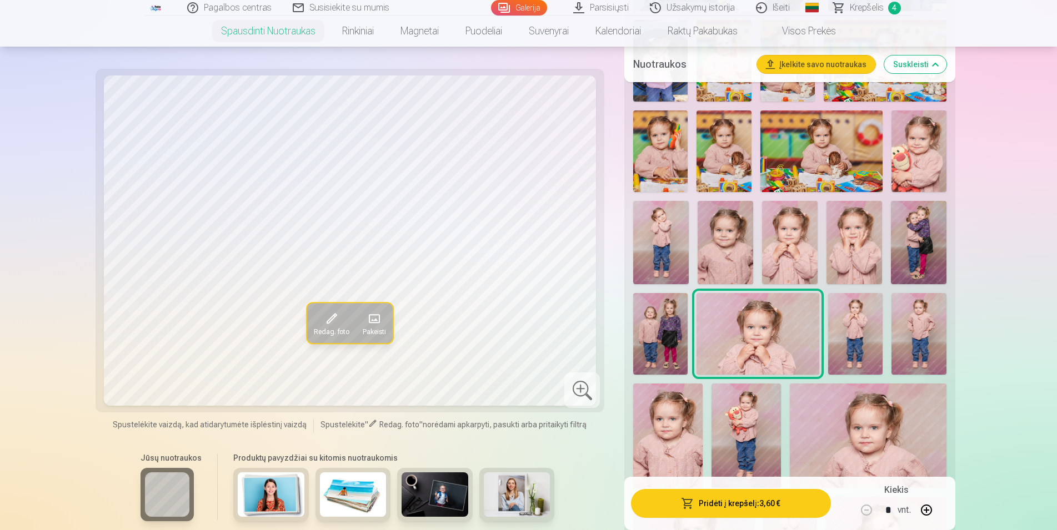
click at [857, 333] on img at bounding box center [855, 334] width 54 height 82
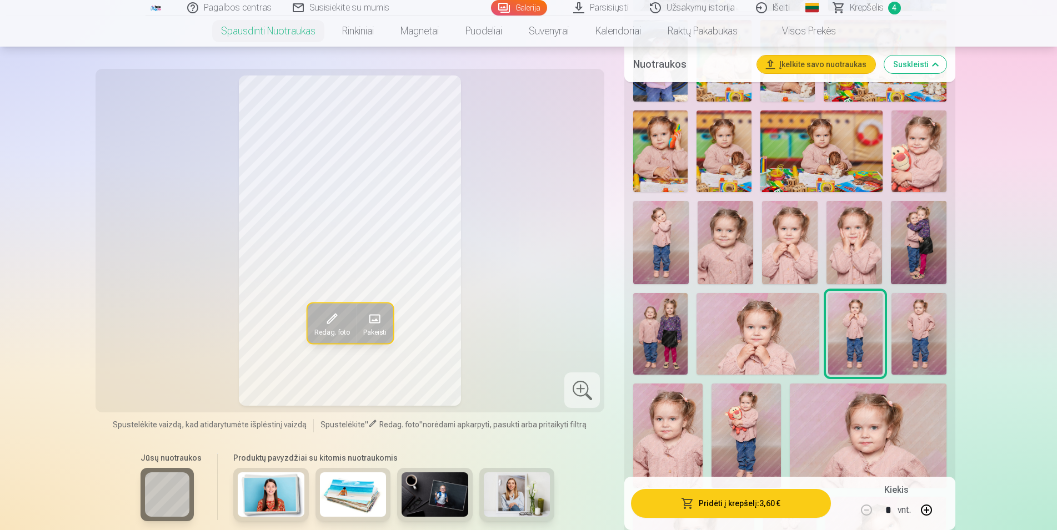
click at [908, 325] on img at bounding box center [918, 334] width 54 height 82
click at [657, 425] on img at bounding box center [667, 436] width 69 height 104
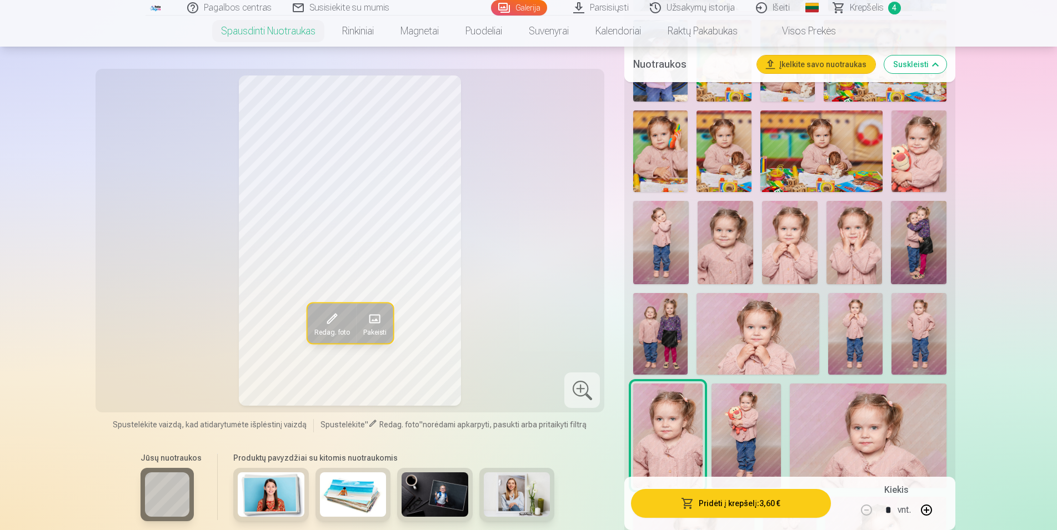
click at [734, 430] on img at bounding box center [745, 436] width 69 height 104
click at [819, 434] on img at bounding box center [868, 436] width 156 height 104
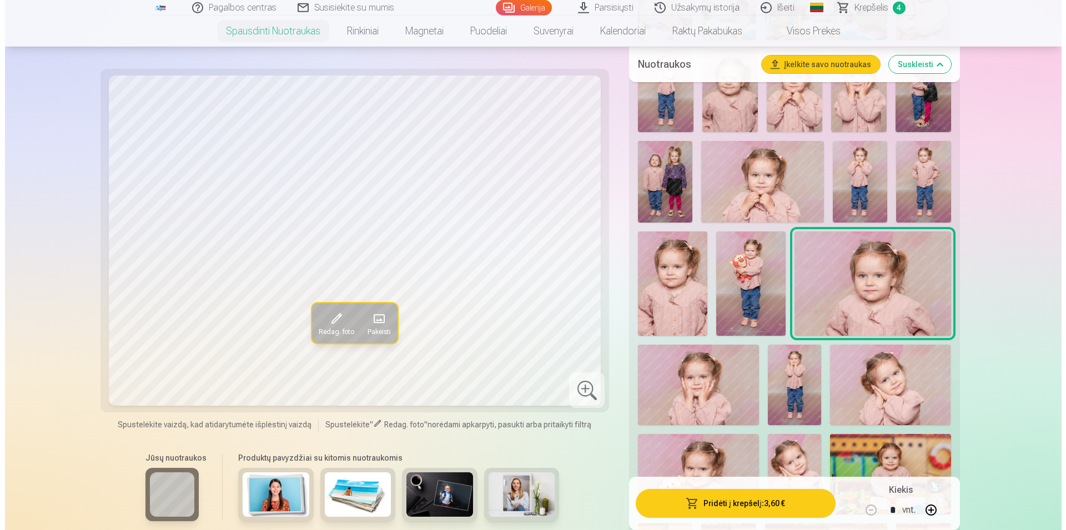
scroll to position [793, 0]
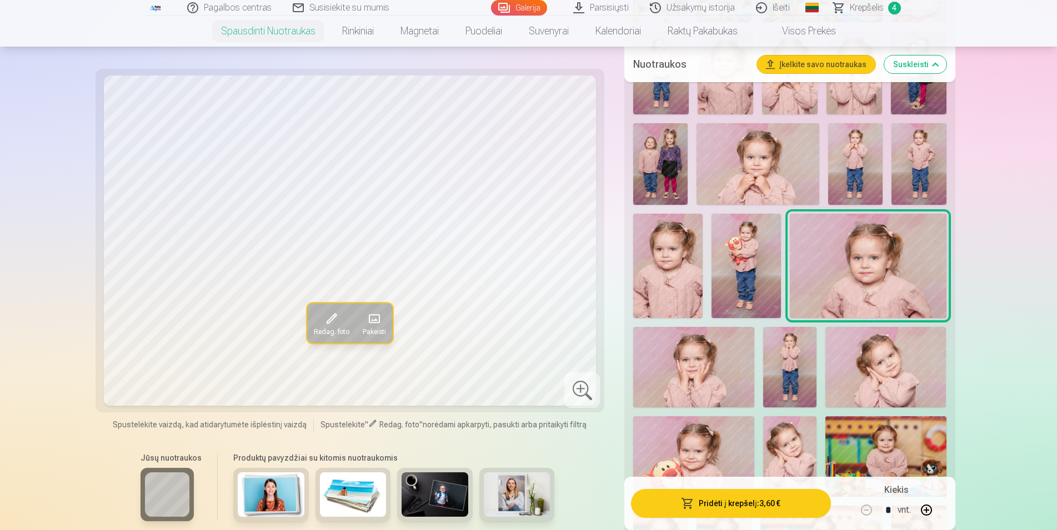
click at [702, 355] on img at bounding box center [693, 367] width 120 height 81
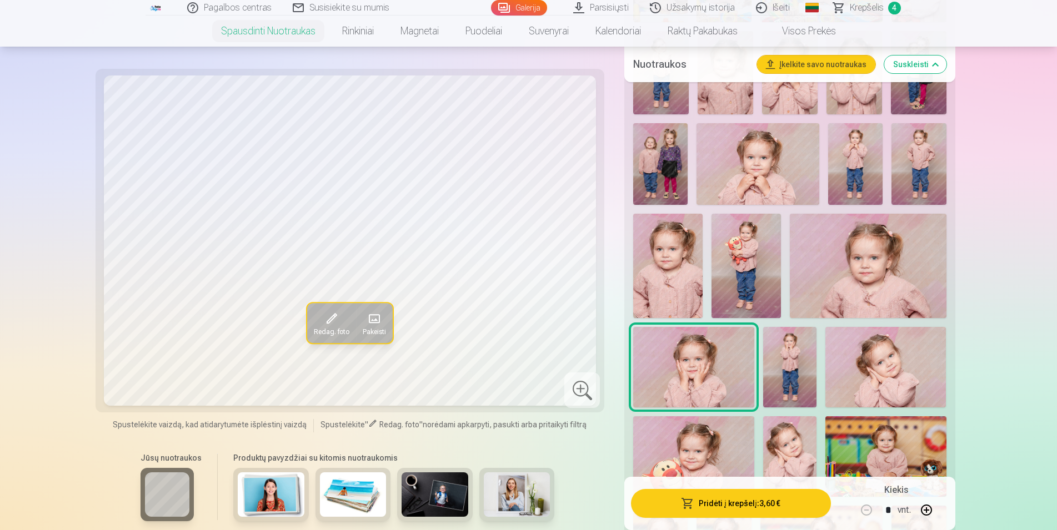
click at [797, 366] on img at bounding box center [790, 367] width 54 height 81
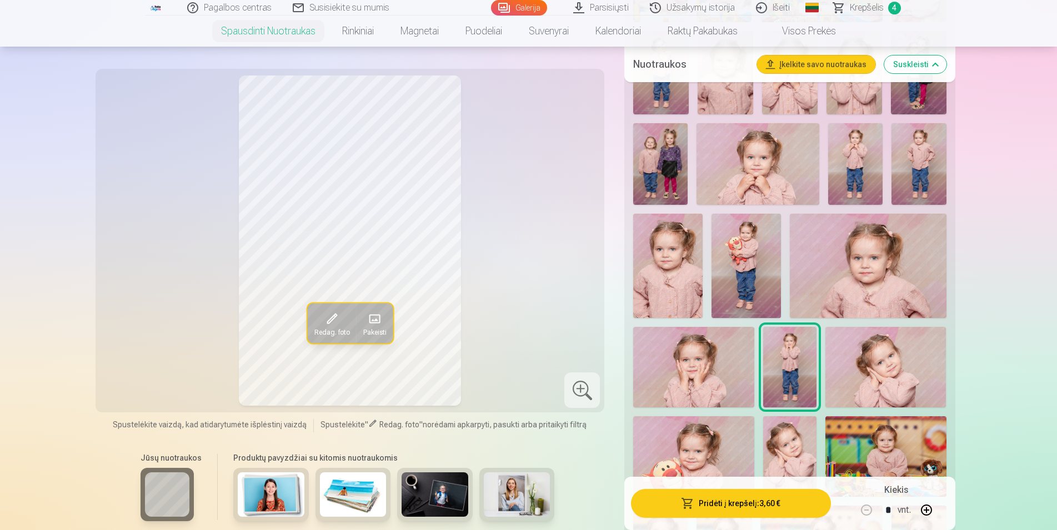
click at [871, 366] on img at bounding box center [885, 367] width 120 height 81
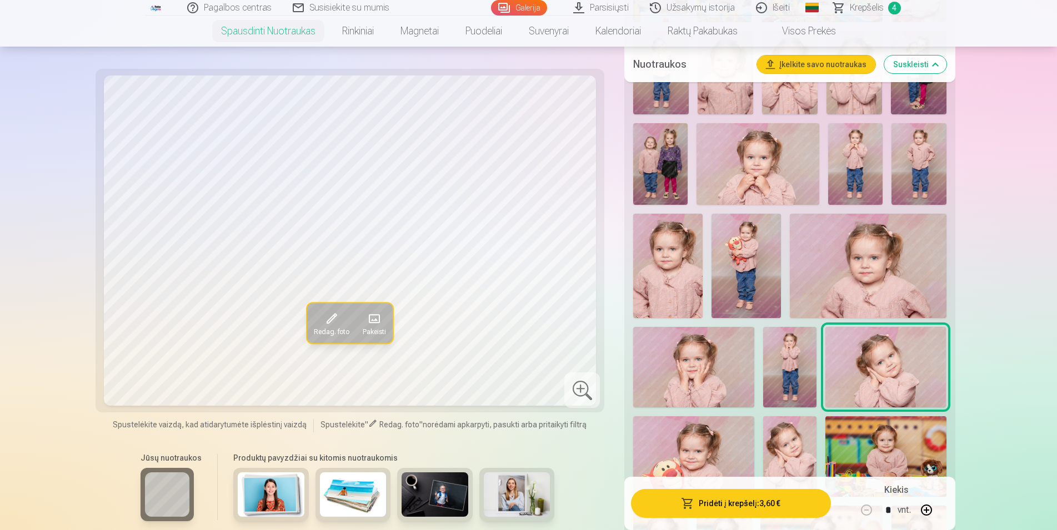
click at [756, 506] on button "Pridėti į krepšelį : 3,60 €" at bounding box center [730, 503] width 199 height 29
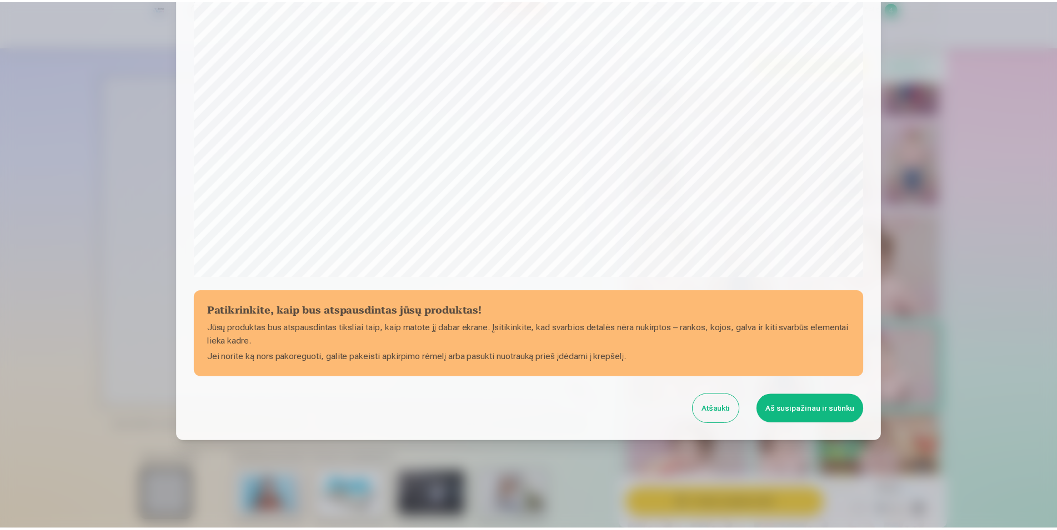
scroll to position [269, 0]
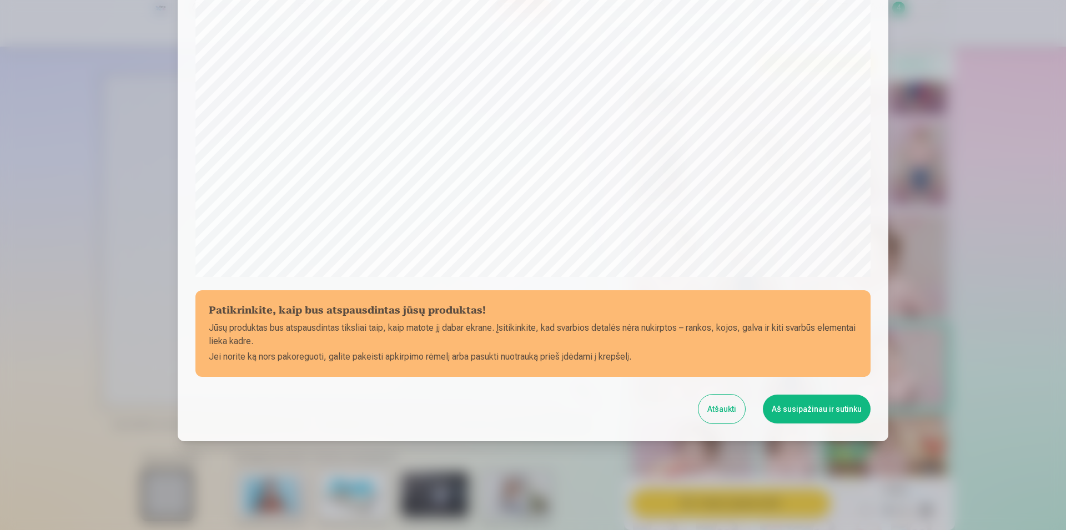
click at [818, 405] on button "Aš susipažinau ir sutinku" at bounding box center [817, 409] width 108 height 29
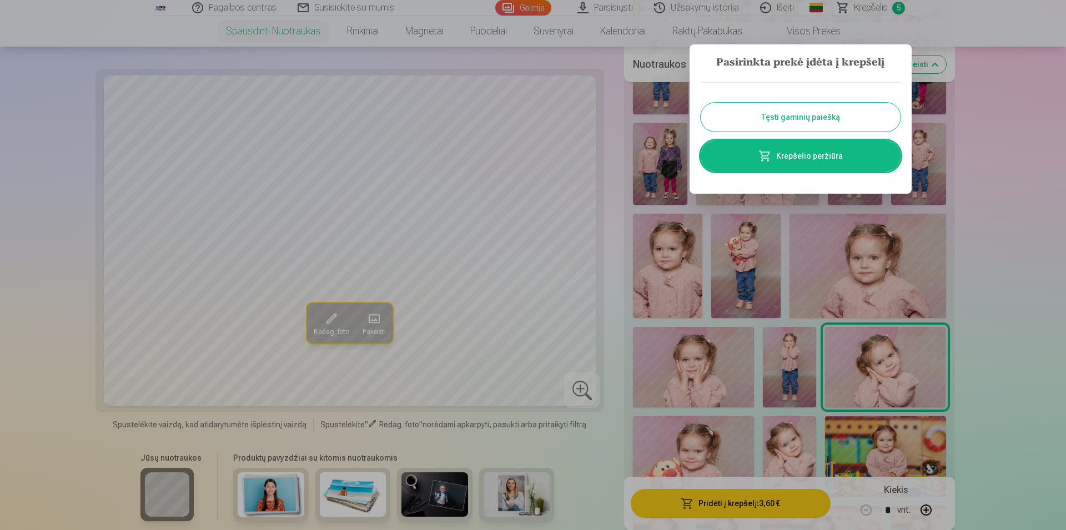
click at [699, 454] on div at bounding box center [533, 265] width 1066 height 530
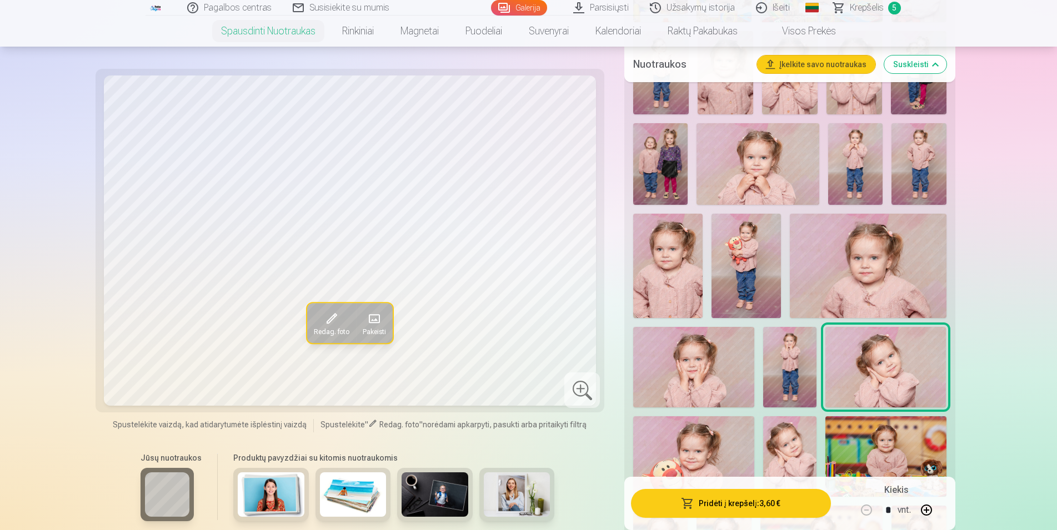
click at [699, 454] on img at bounding box center [693, 456] width 120 height 81
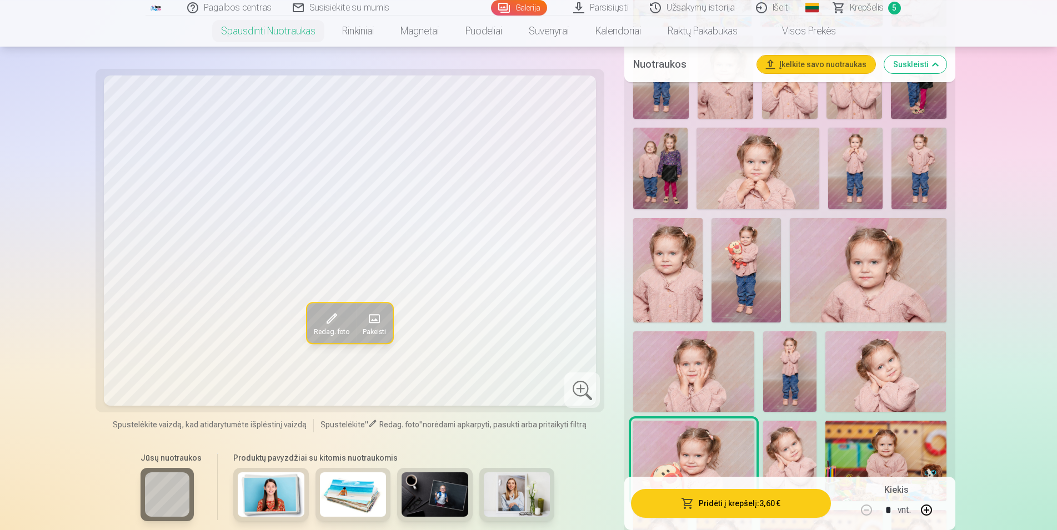
scroll to position [566, 0]
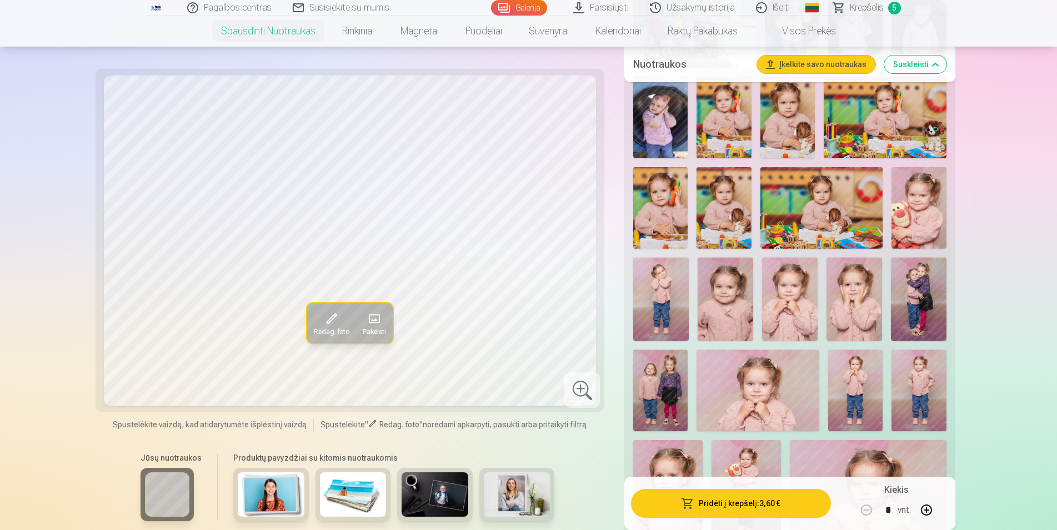
click at [921, 211] on img at bounding box center [918, 208] width 54 height 82
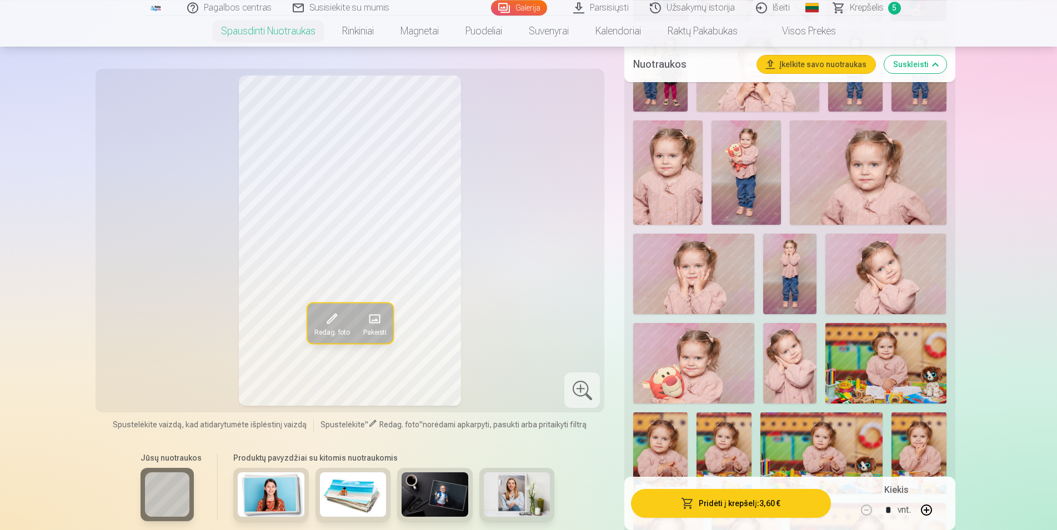
scroll to position [906, 0]
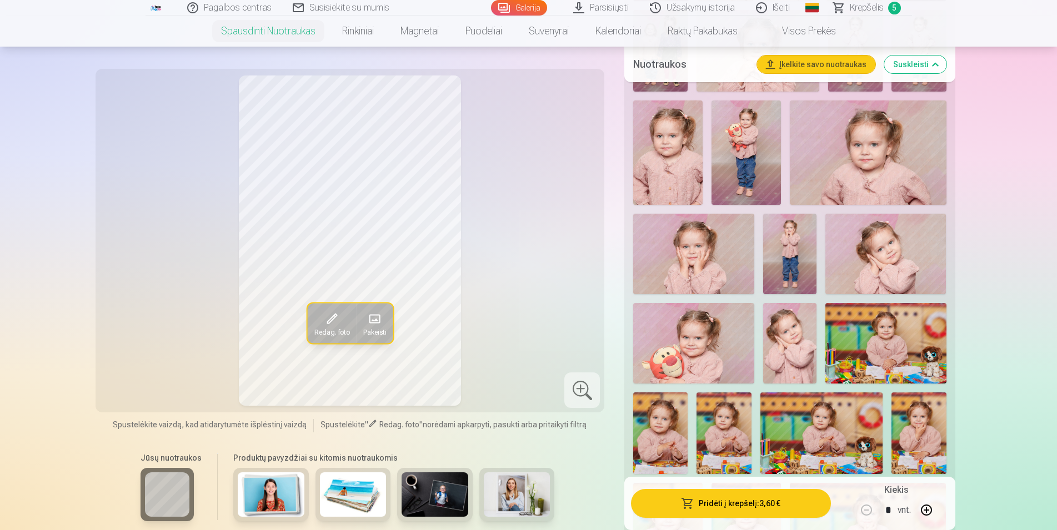
click at [882, 247] on img at bounding box center [885, 254] width 120 height 81
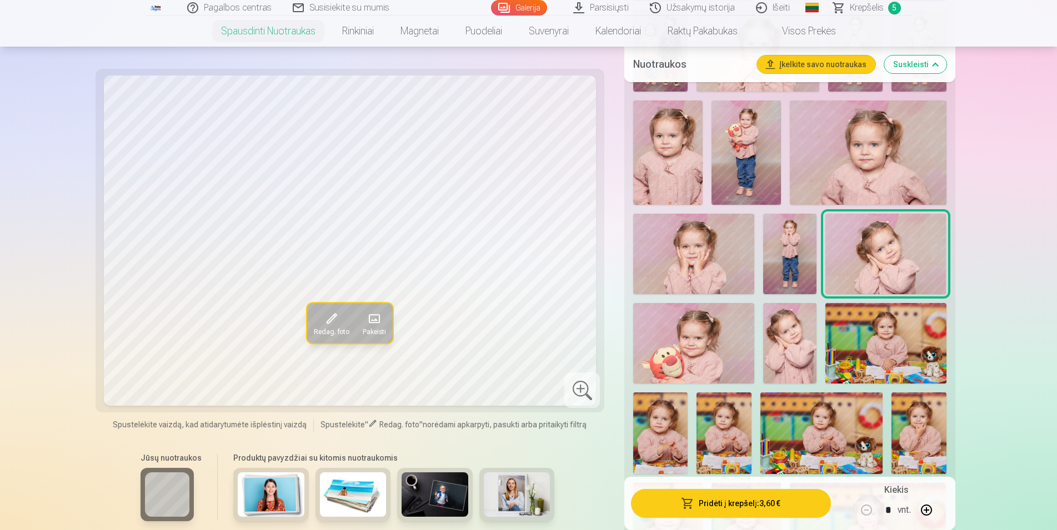
click at [802, 350] on img at bounding box center [790, 343] width 54 height 81
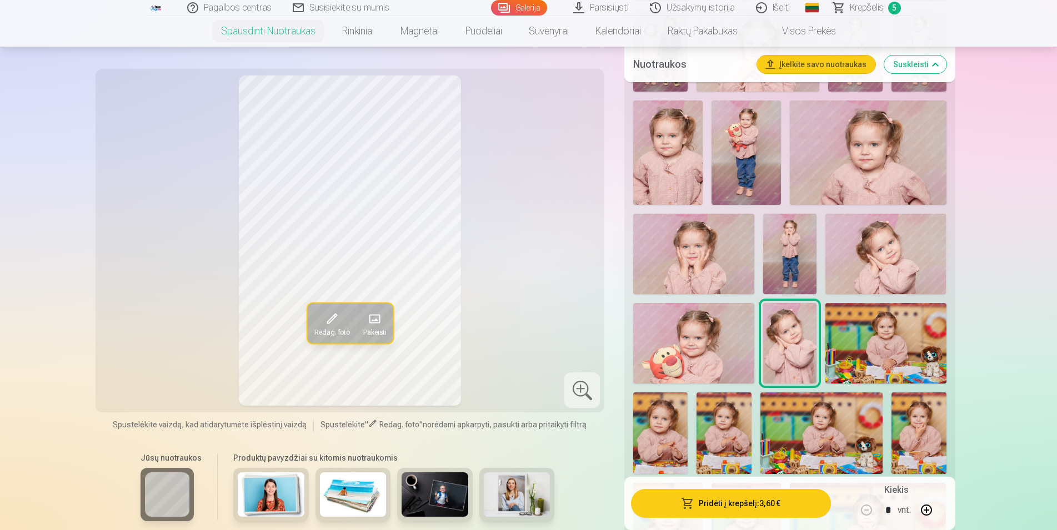
click at [885, 260] on img at bounding box center [885, 254] width 120 height 81
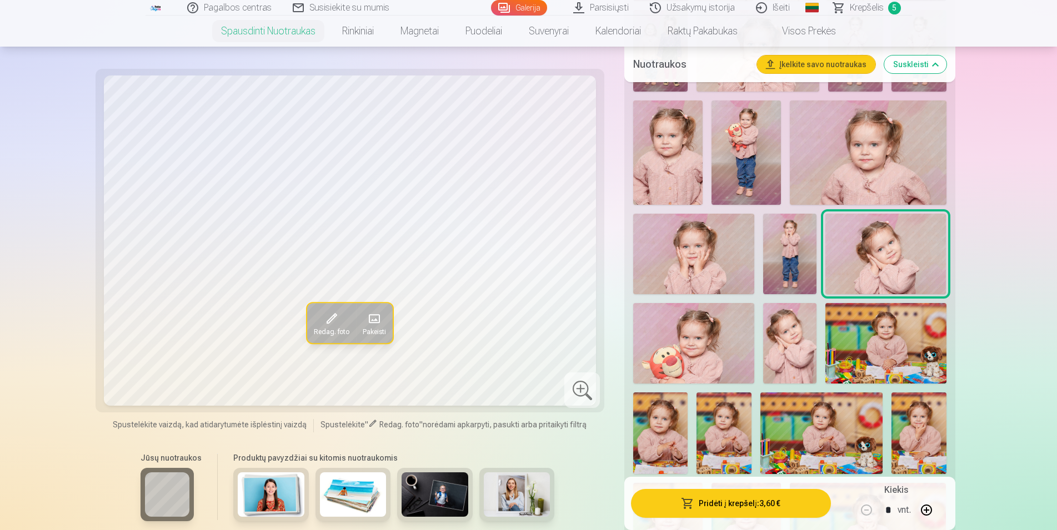
click at [791, 343] on img at bounding box center [790, 343] width 54 height 81
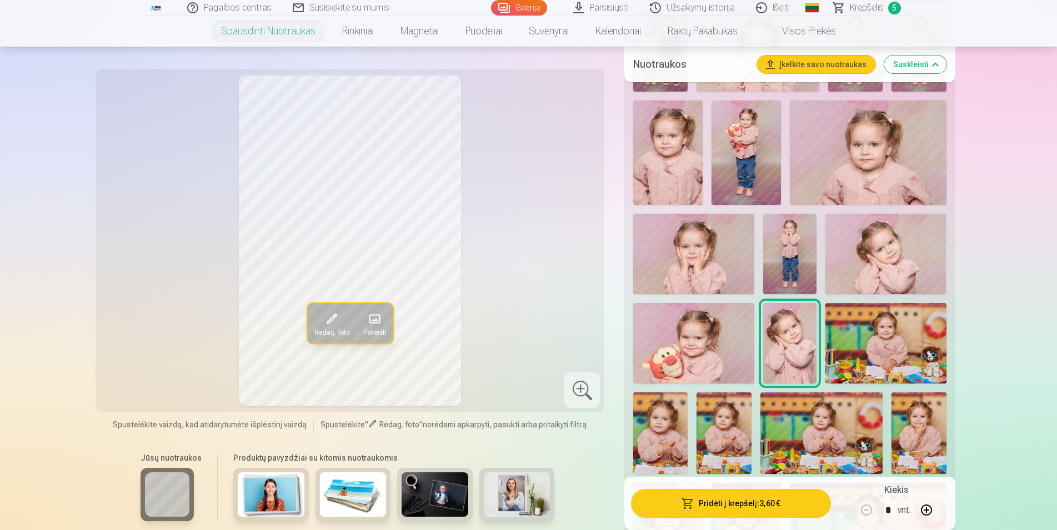
click at [903, 259] on img at bounding box center [885, 254] width 120 height 81
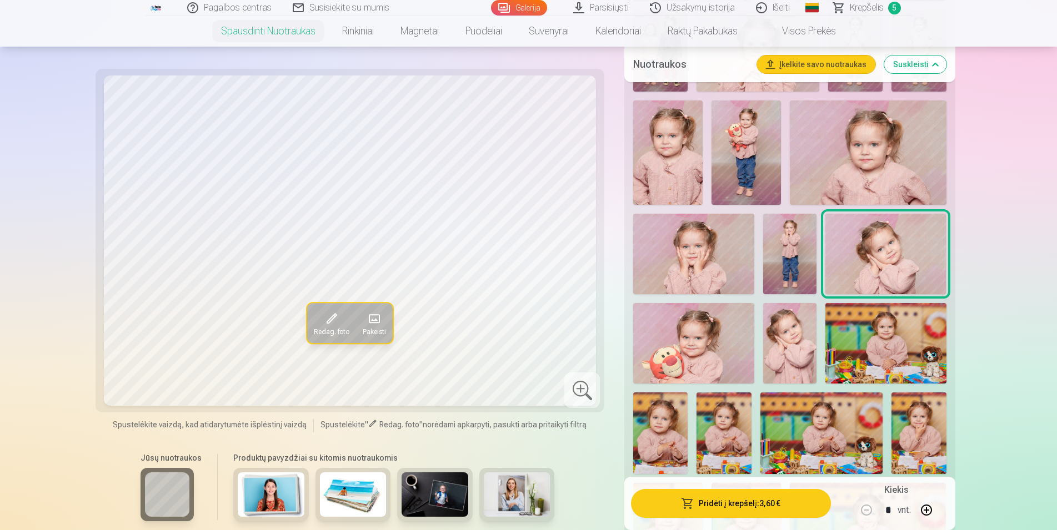
click at [781, 340] on img at bounding box center [790, 343] width 54 height 81
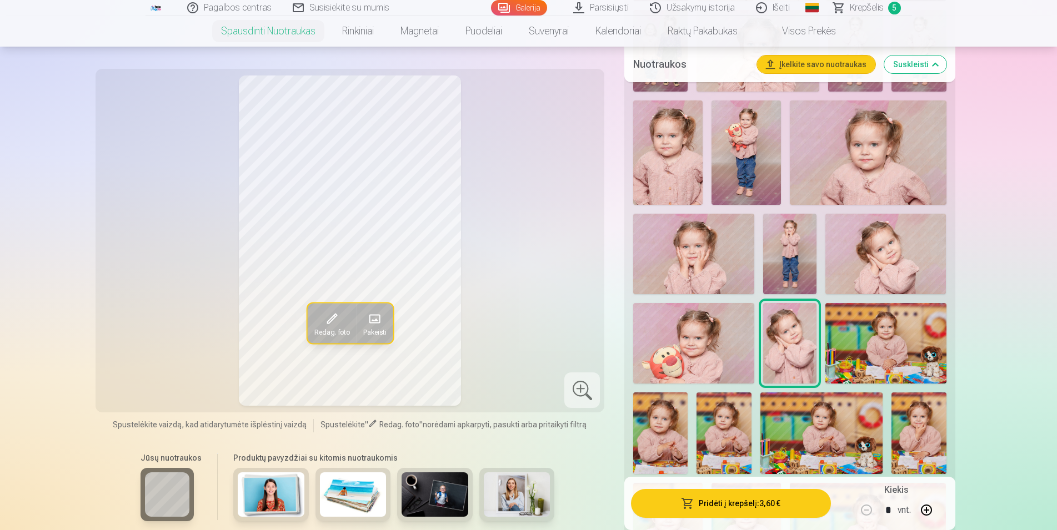
click at [886, 249] on img at bounding box center [885, 254] width 120 height 81
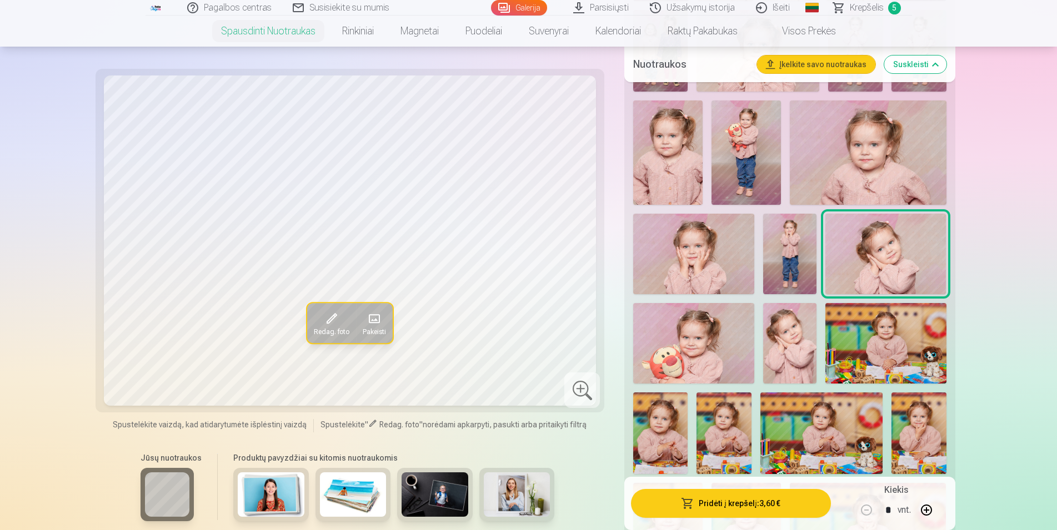
click at [788, 351] on img at bounding box center [790, 343] width 54 height 81
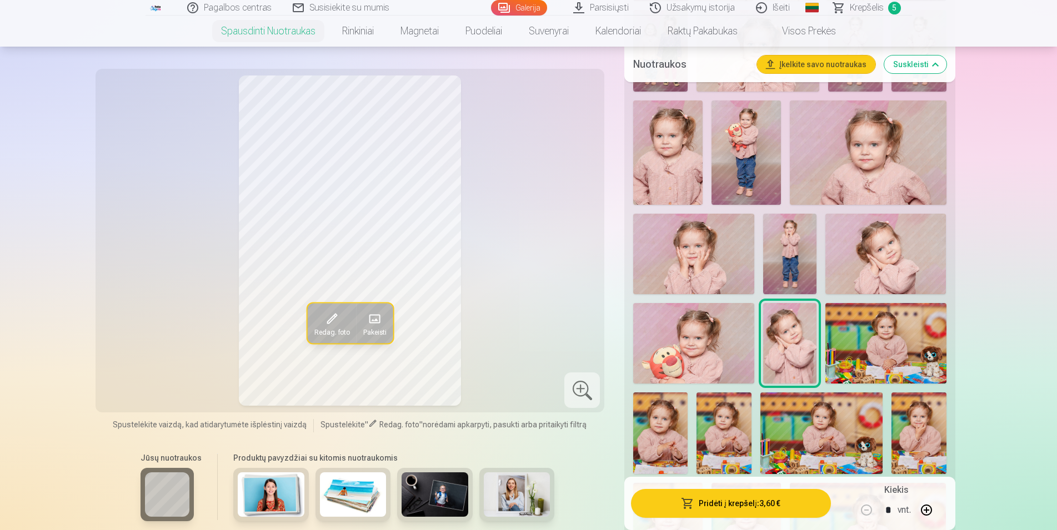
click at [871, 278] on img at bounding box center [885, 254] width 120 height 81
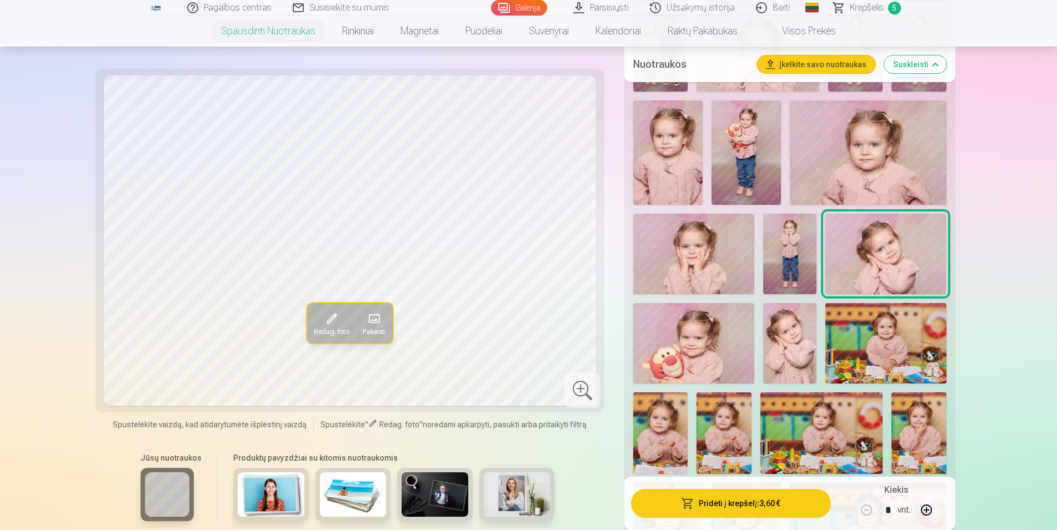
click at [807, 325] on img at bounding box center [790, 343] width 54 height 81
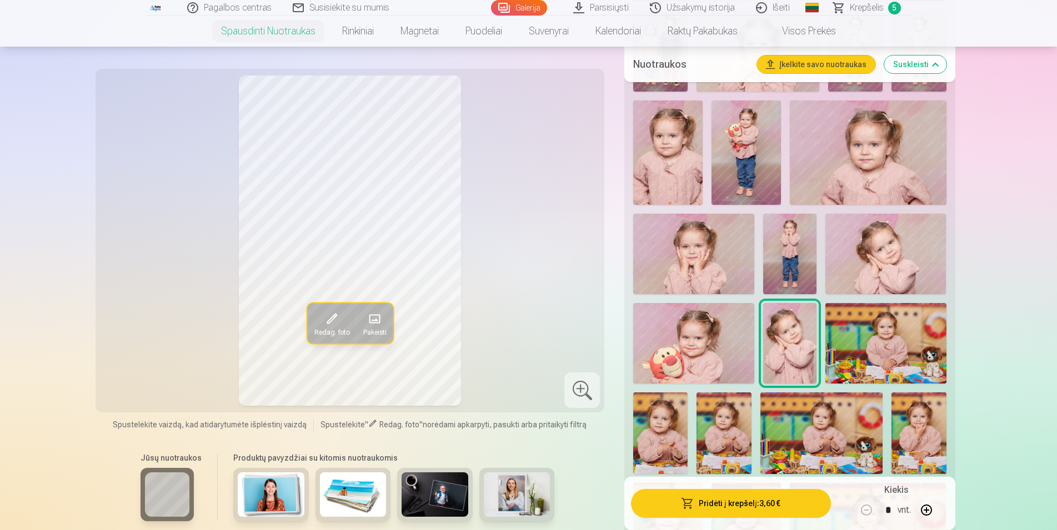
click at [876, 257] on img at bounding box center [885, 254] width 120 height 81
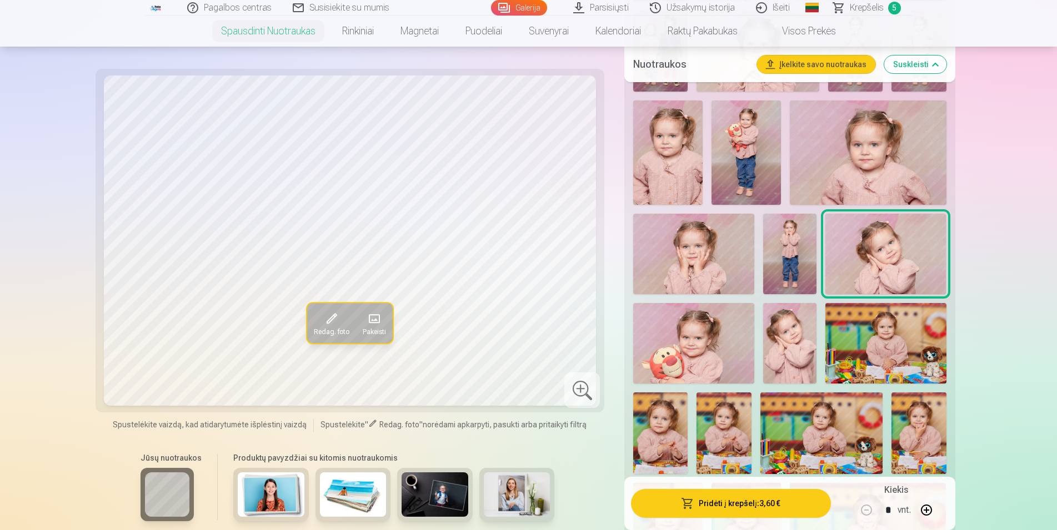
click at [790, 324] on img at bounding box center [790, 343] width 54 height 81
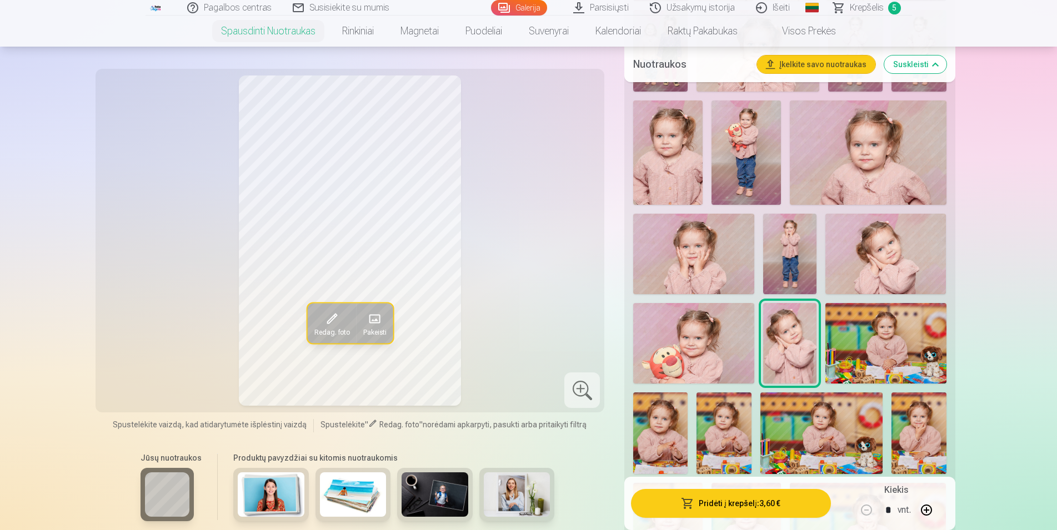
click at [719, 332] on img at bounding box center [693, 343] width 120 height 81
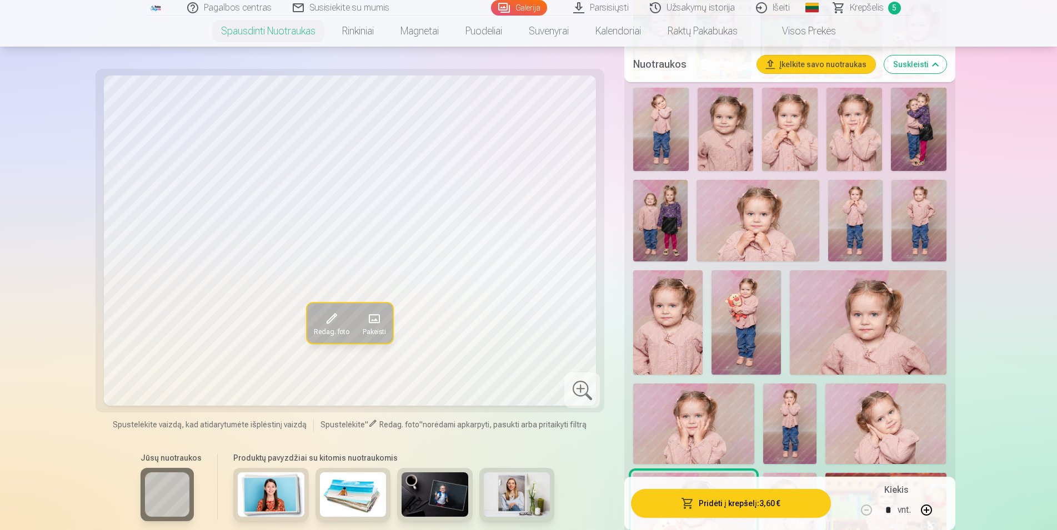
scroll to position [680, 0]
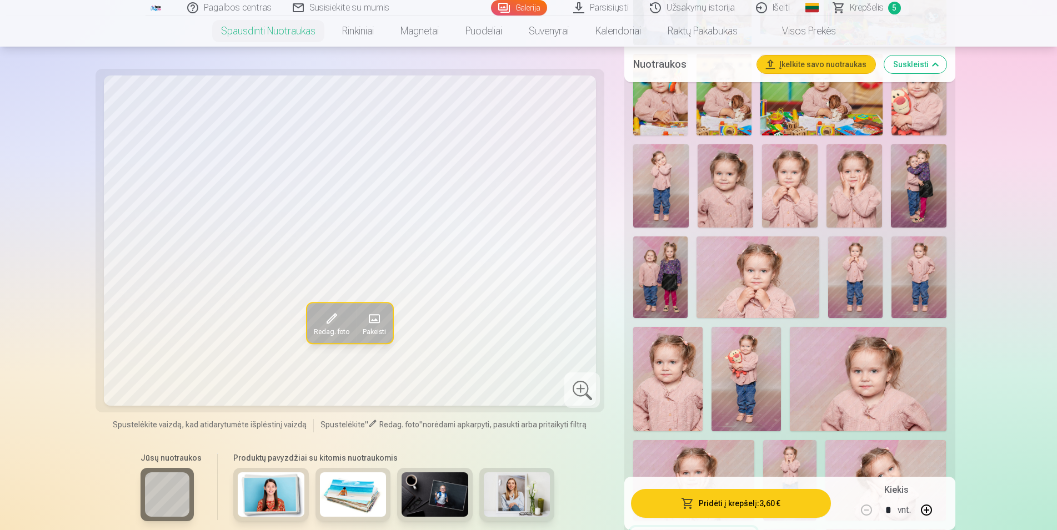
click at [908, 108] on img at bounding box center [918, 95] width 54 height 82
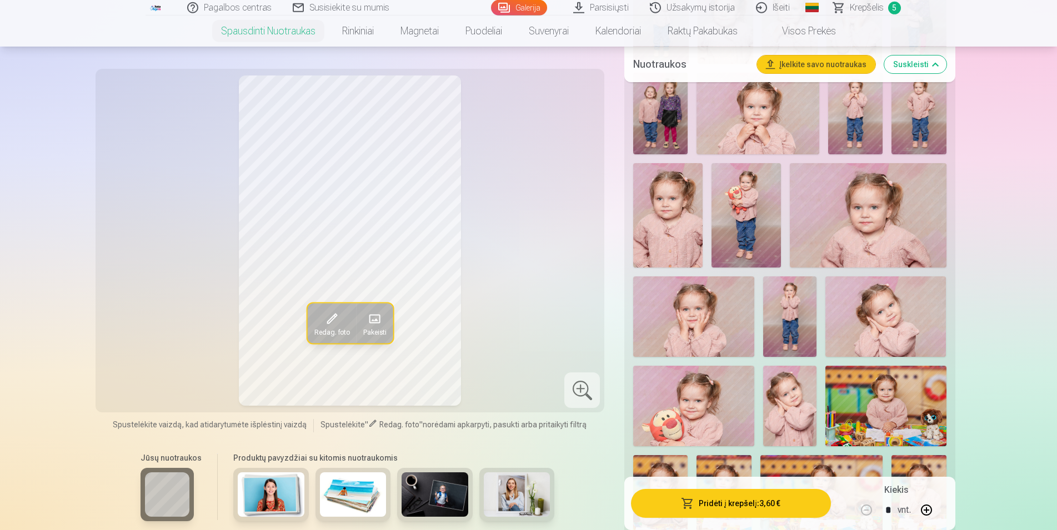
scroll to position [850, 0]
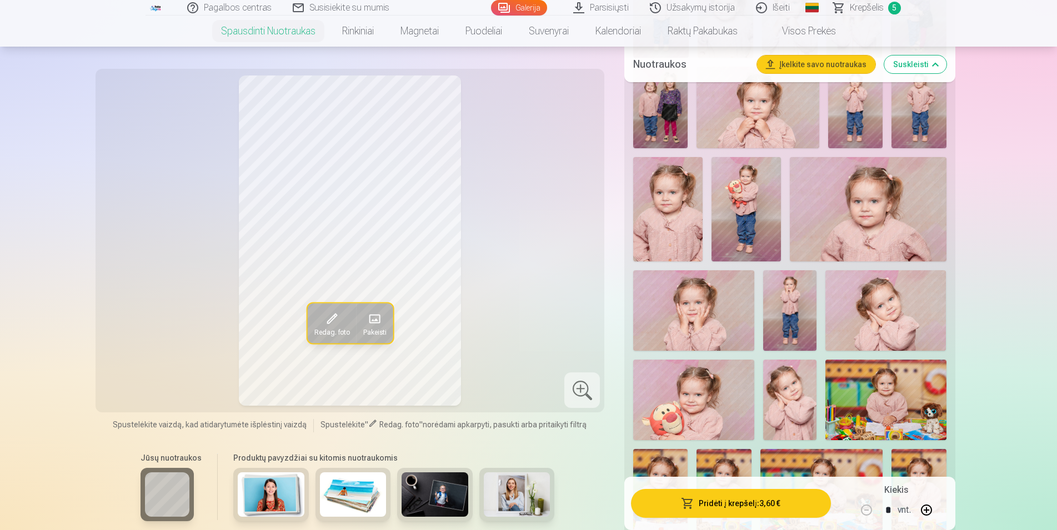
click at [728, 403] on img at bounding box center [693, 400] width 120 height 81
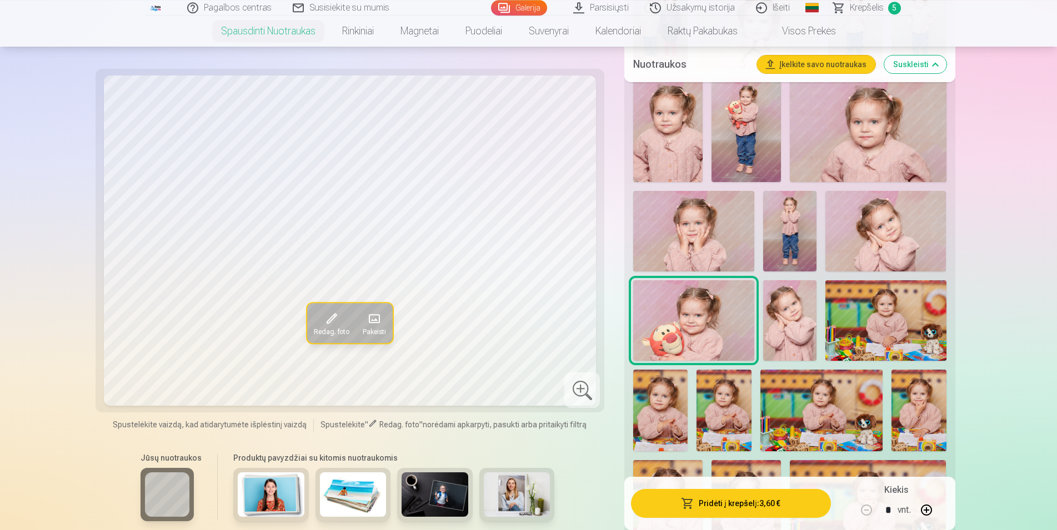
scroll to position [963, 0]
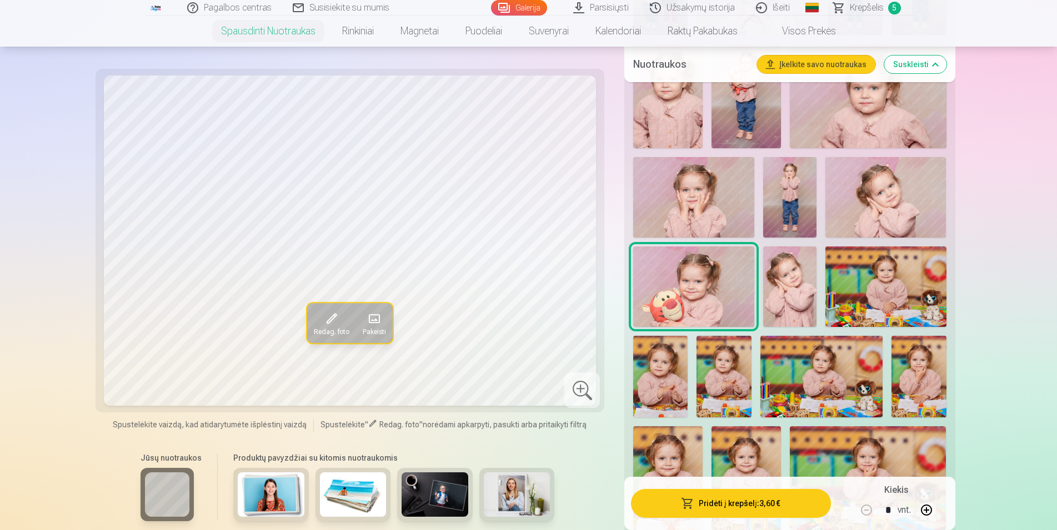
click at [786, 287] on img at bounding box center [790, 287] width 54 height 81
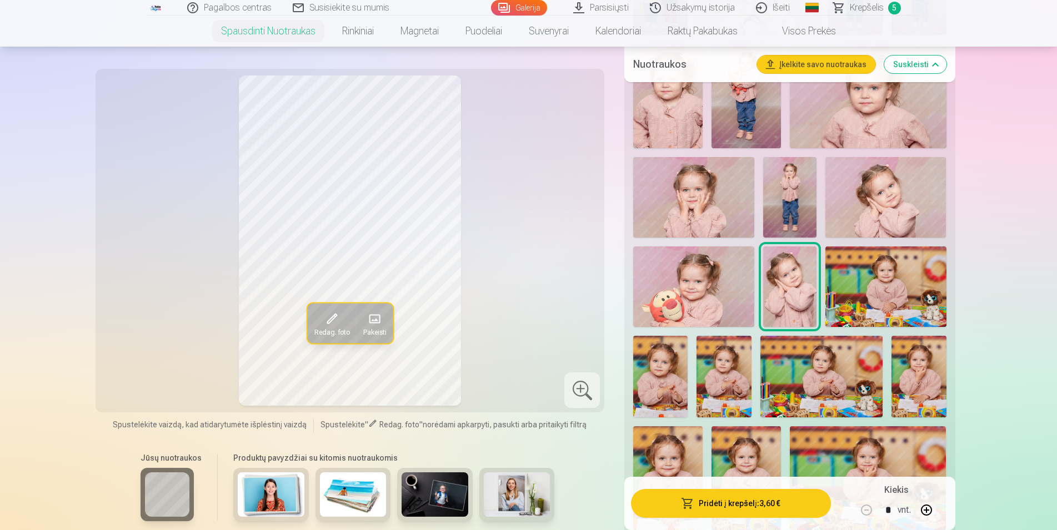
click at [897, 195] on img at bounding box center [885, 197] width 120 height 81
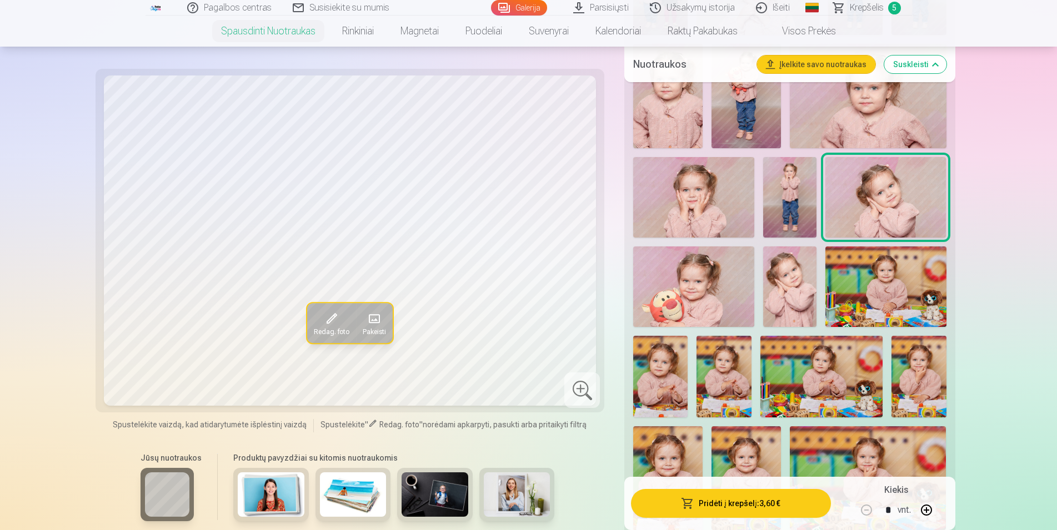
click at [792, 301] on img at bounding box center [790, 287] width 54 height 81
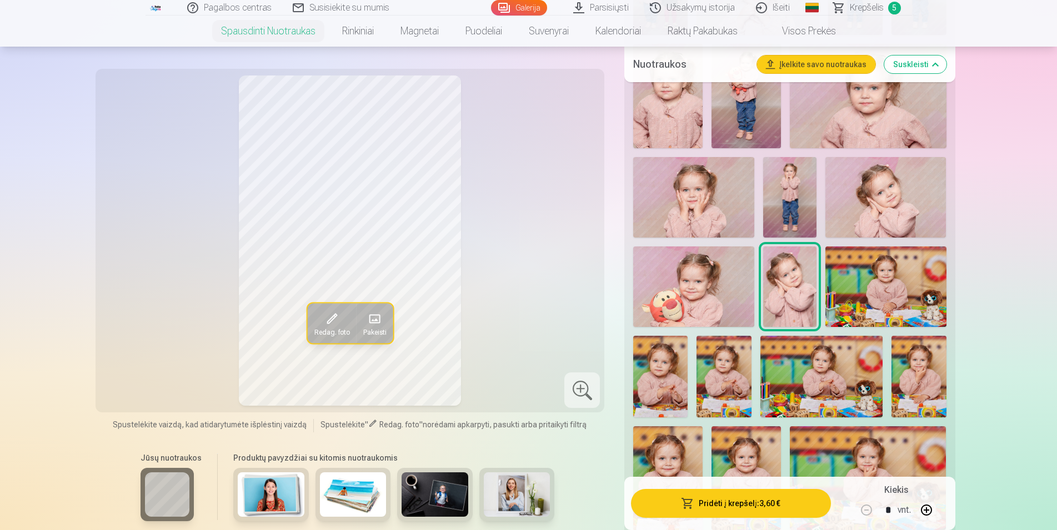
click at [895, 287] on img at bounding box center [885, 287] width 120 height 81
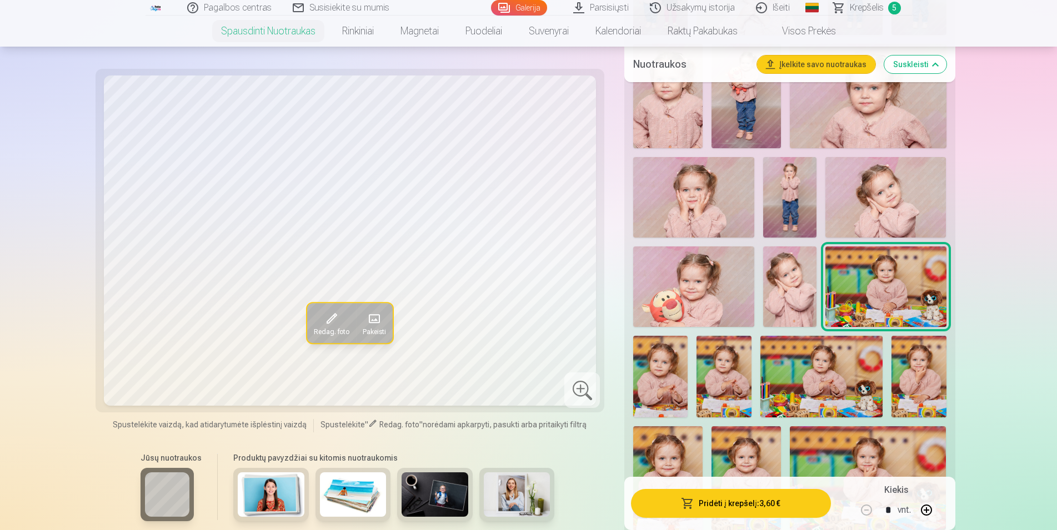
click at [667, 383] on img at bounding box center [660, 377] width 54 height 82
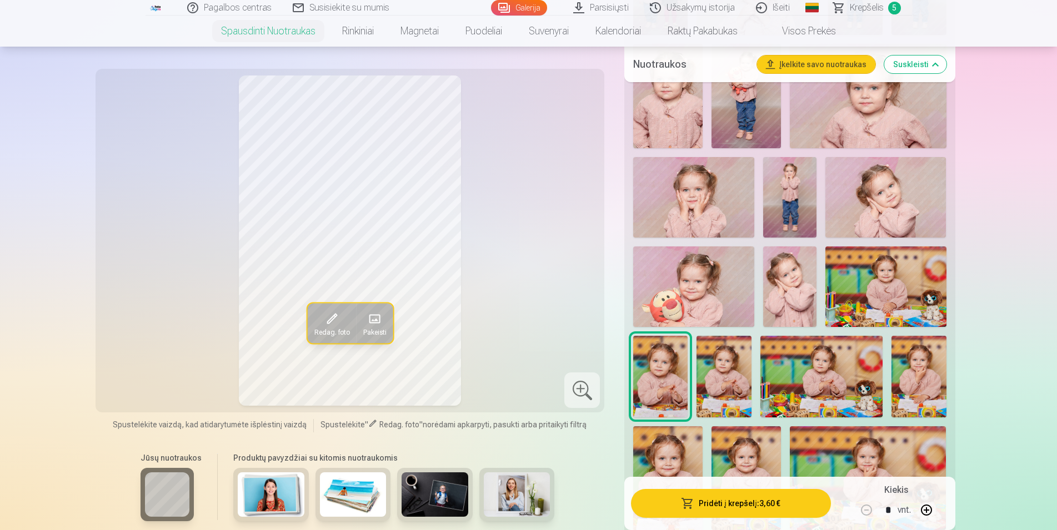
click at [725, 365] on img at bounding box center [723, 377] width 54 height 82
click at [860, 295] on img at bounding box center [885, 287] width 120 height 81
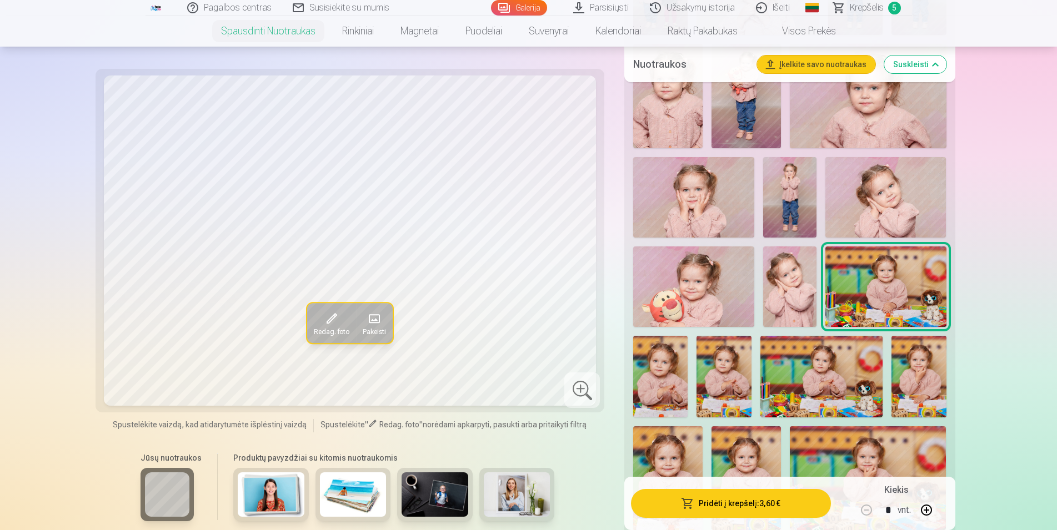
click at [651, 373] on img at bounding box center [660, 377] width 54 height 82
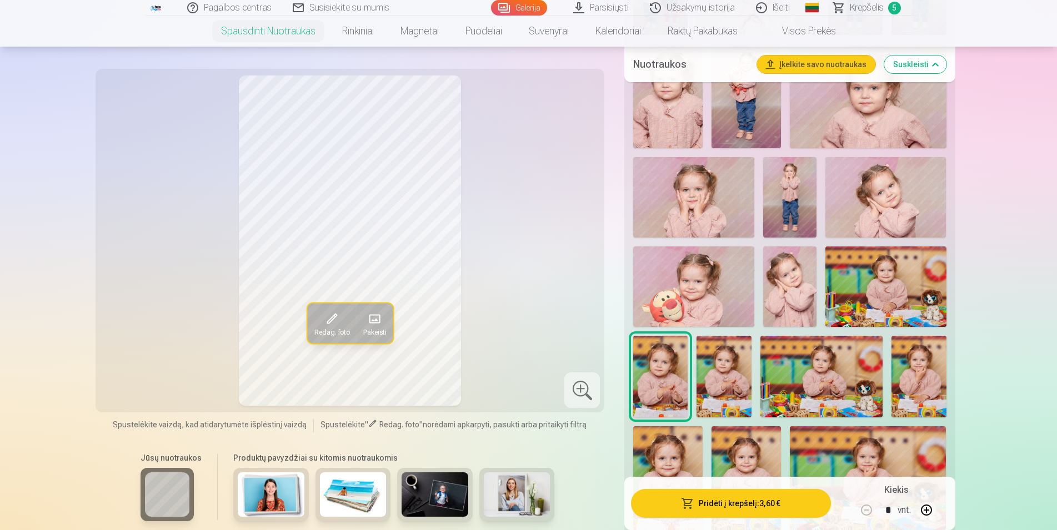
click at [716, 365] on img at bounding box center [723, 377] width 54 height 82
click at [807, 370] on img at bounding box center [821, 377] width 123 height 82
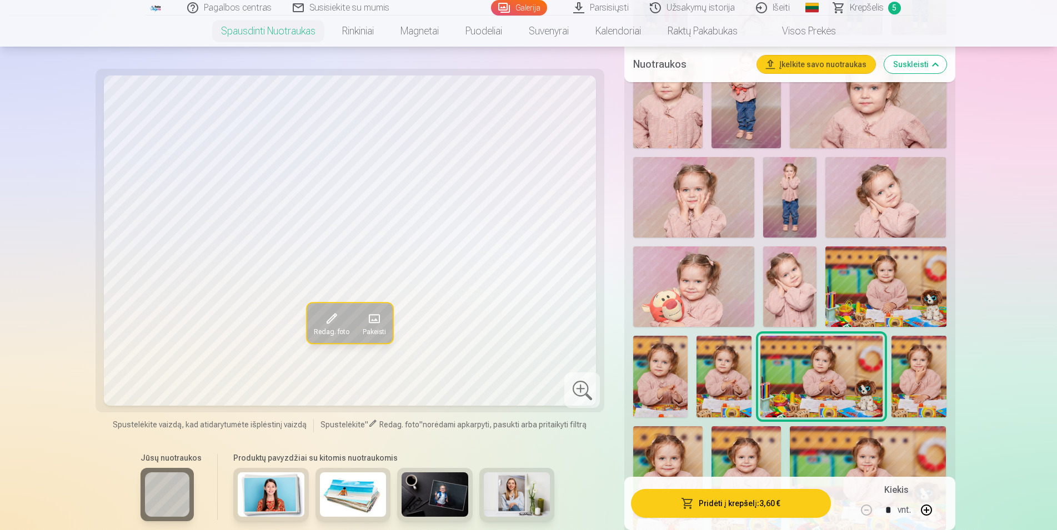
click at [953, 376] on div "Rodyti mažiau nuotraukų" at bounding box center [789, 264] width 330 height 1561
click at [919, 382] on img at bounding box center [918, 377] width 54 height 82
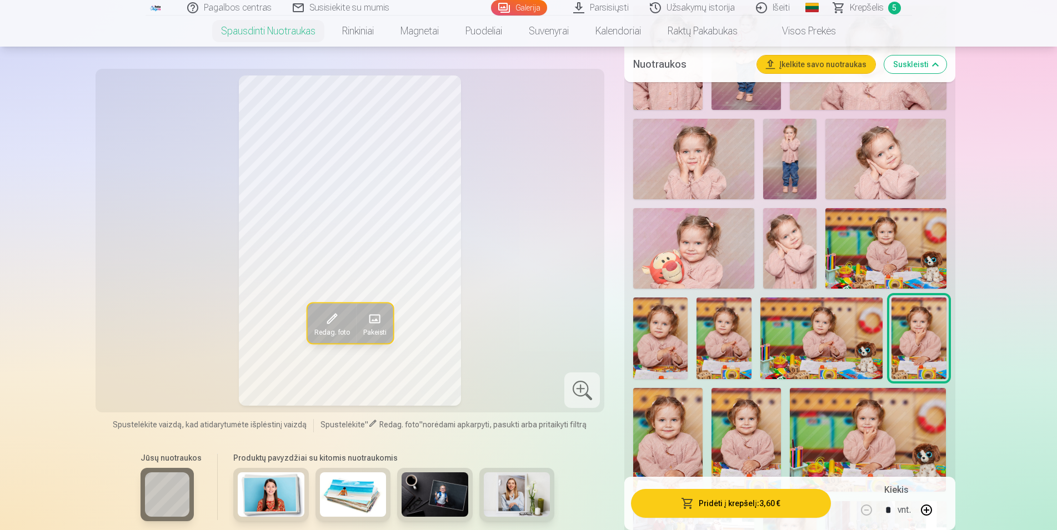
scroll to position [1020, 0]
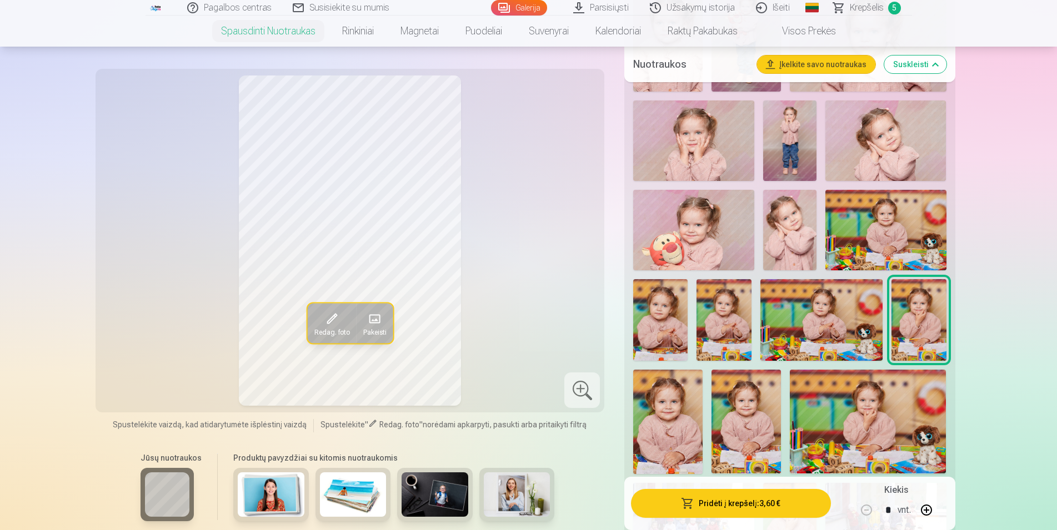
click at [677, 408] on img at bounding box center [667, 422] width 69 height 104
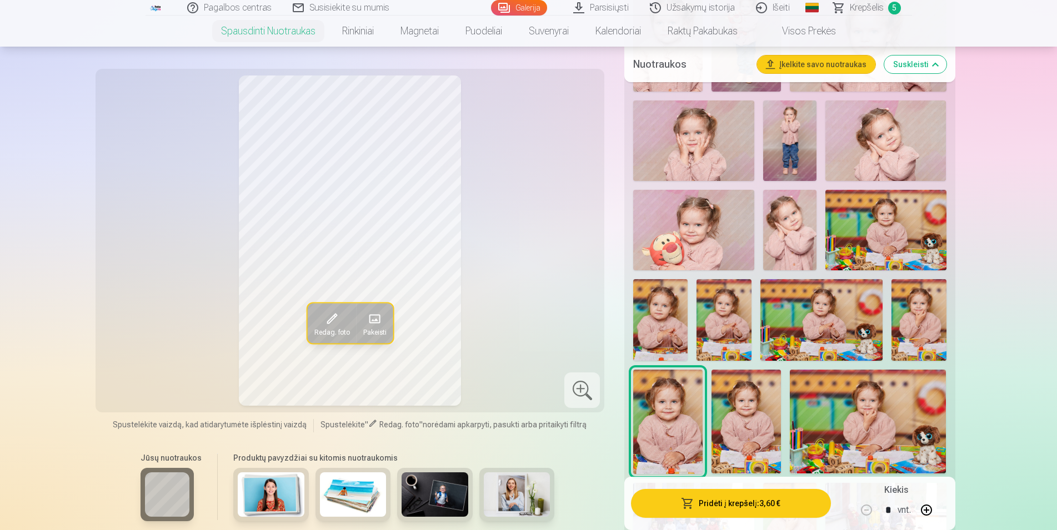
click at [751, 413] on img at bounding box center [745, 422] width 69 height 104
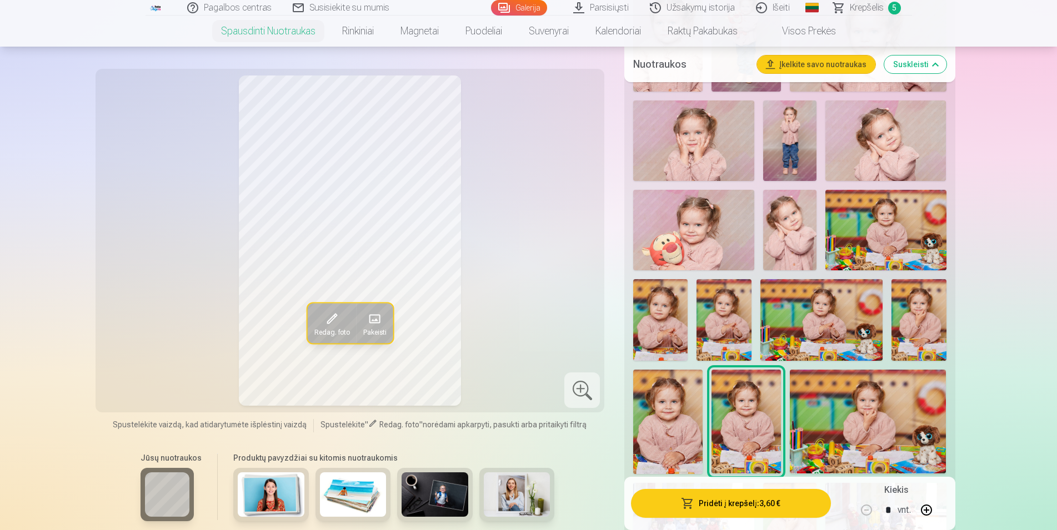
click at [665, 413] on img at bounding box center [667, 422] width 69 height 104
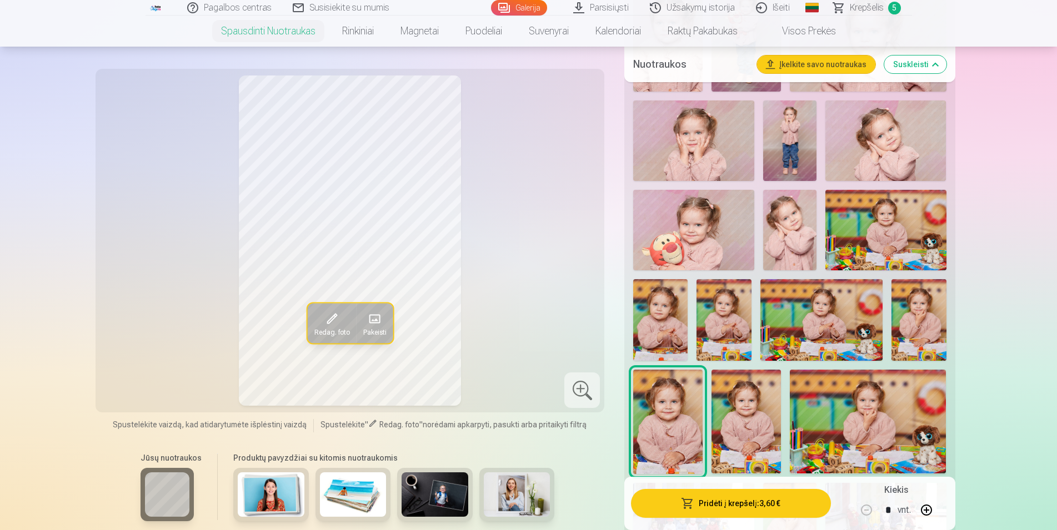
click at [761, 410] on img at bounding box center [745, 422] width 69 height 104
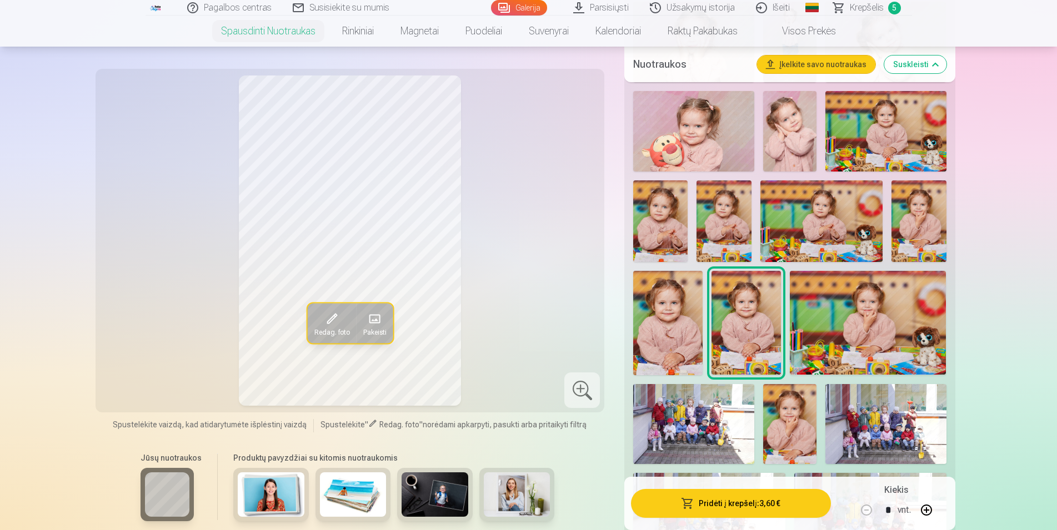
scroll to position [1133, 0]
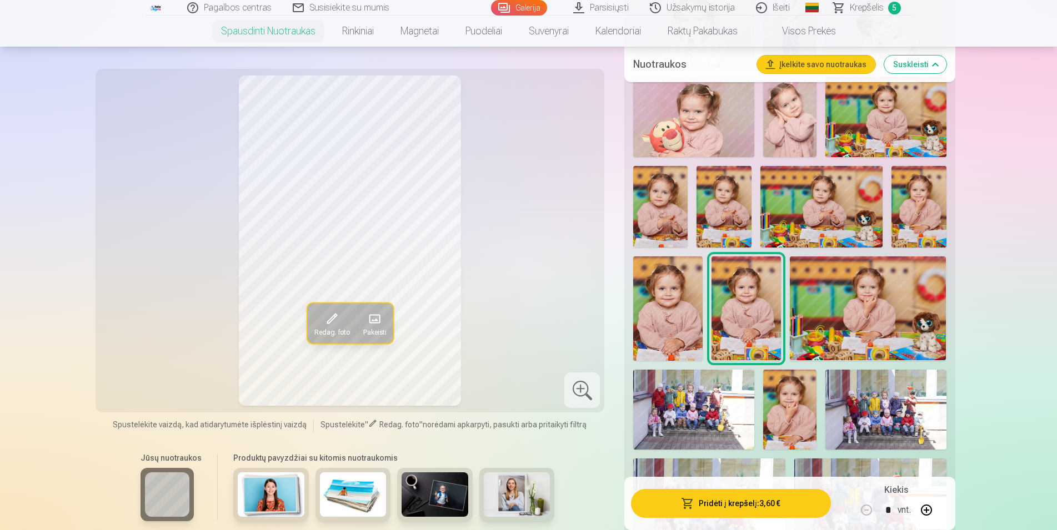
click at [694, 400] on img at bounding box center [693, 410] width 120 height 81
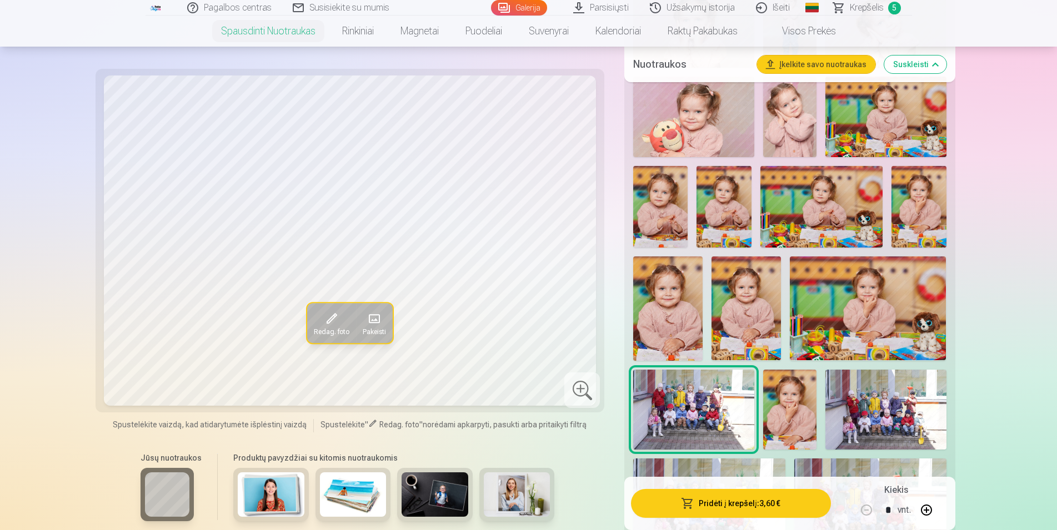
click at [784, 401] on img at bounding box center [790, 410] width 54 height 81
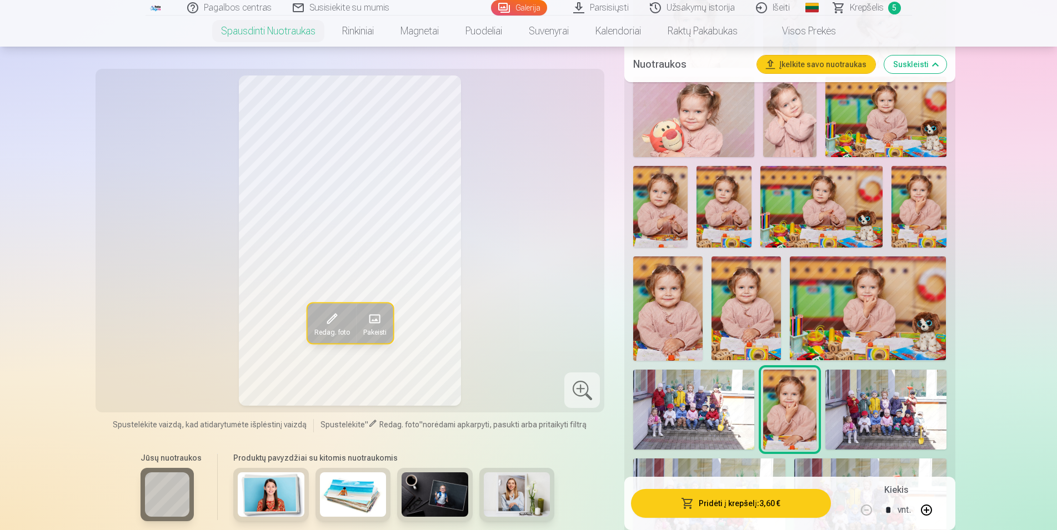
click at [868, 397] on img at bounding box center [885, 410] width 120 height 81
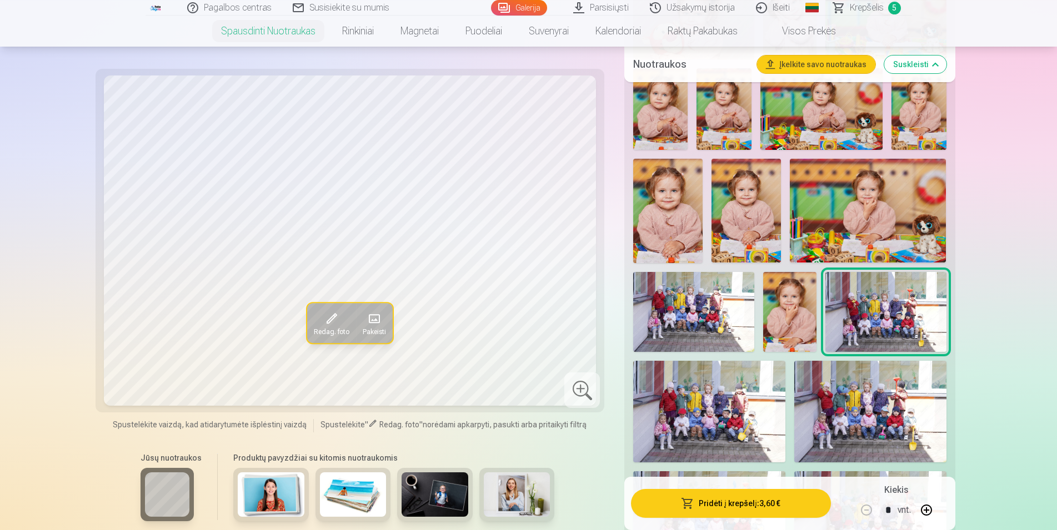
scroll to position [1246, 0]
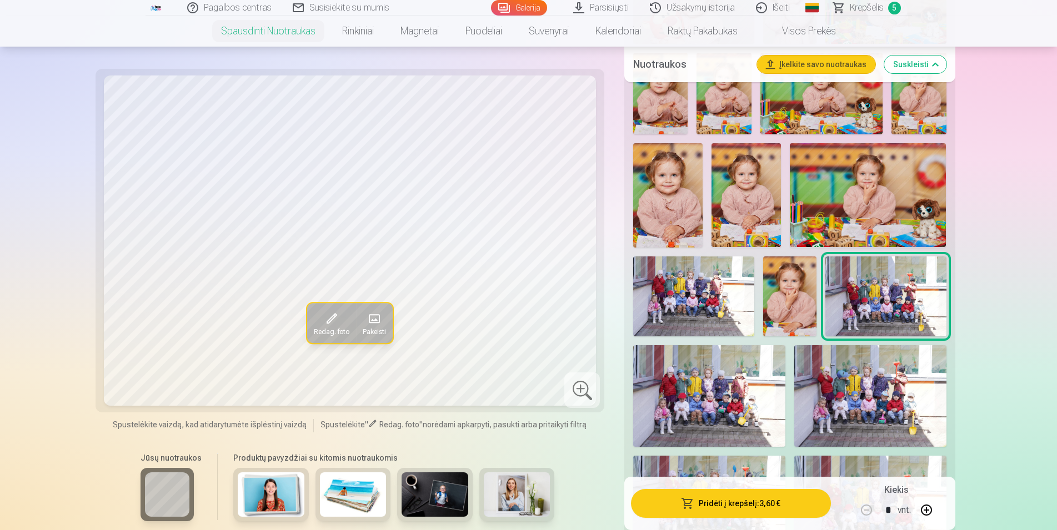
click at [701, 406] on img at bounding box center [709, 395] width 152 height 101
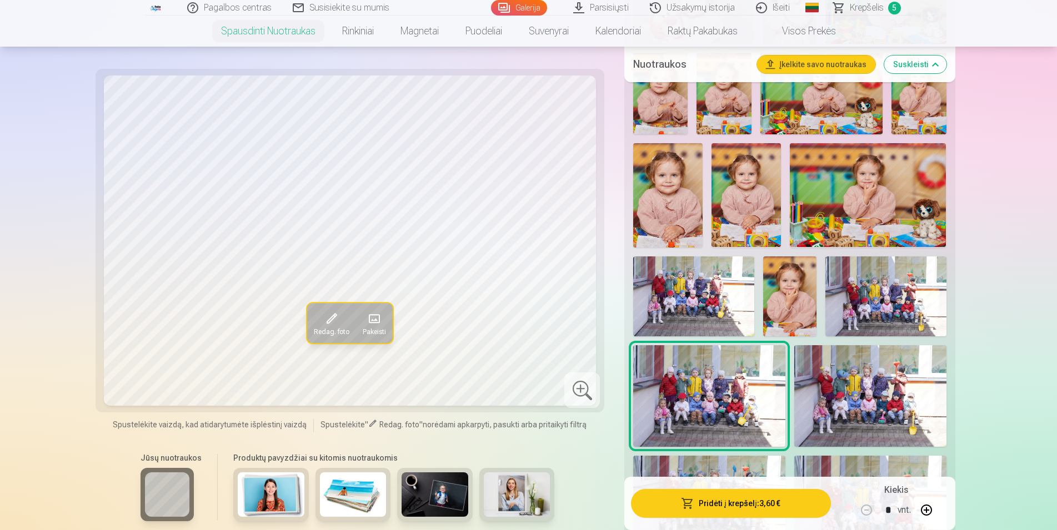
click at [856, 394] on img at bounding box center [870, 395] width 152 height 101
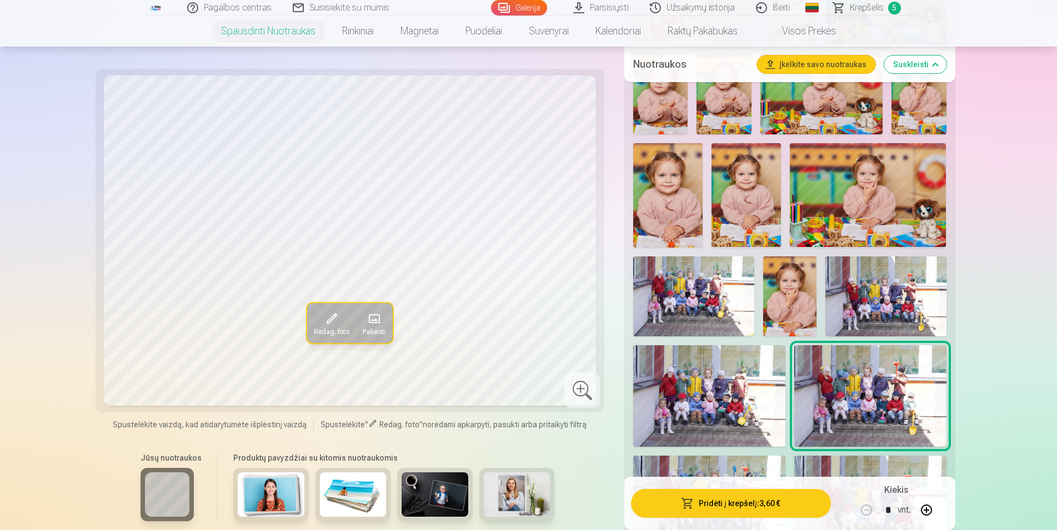
scroll to position [1303, 0]
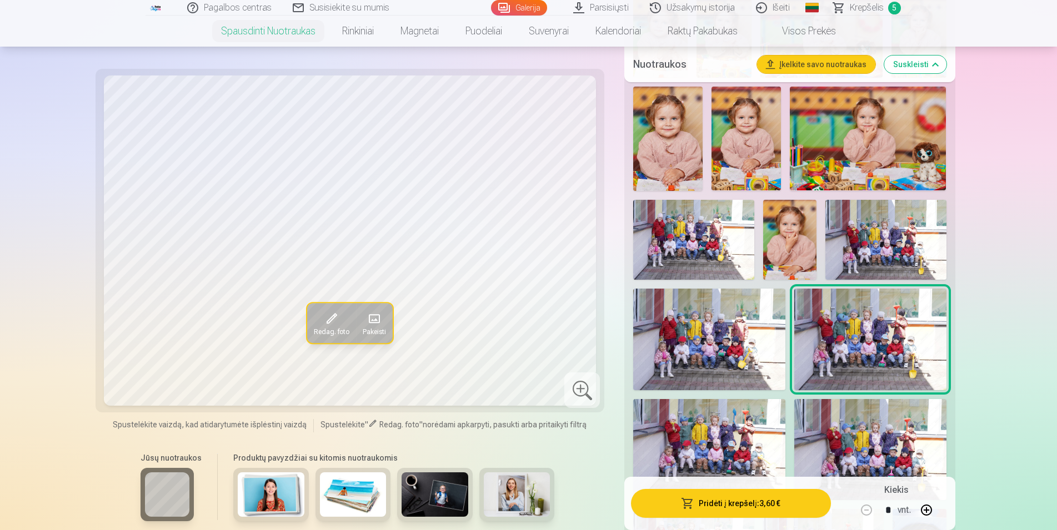
click at [737, 419] on img at bounding box center [709, 449] width 152 height 101
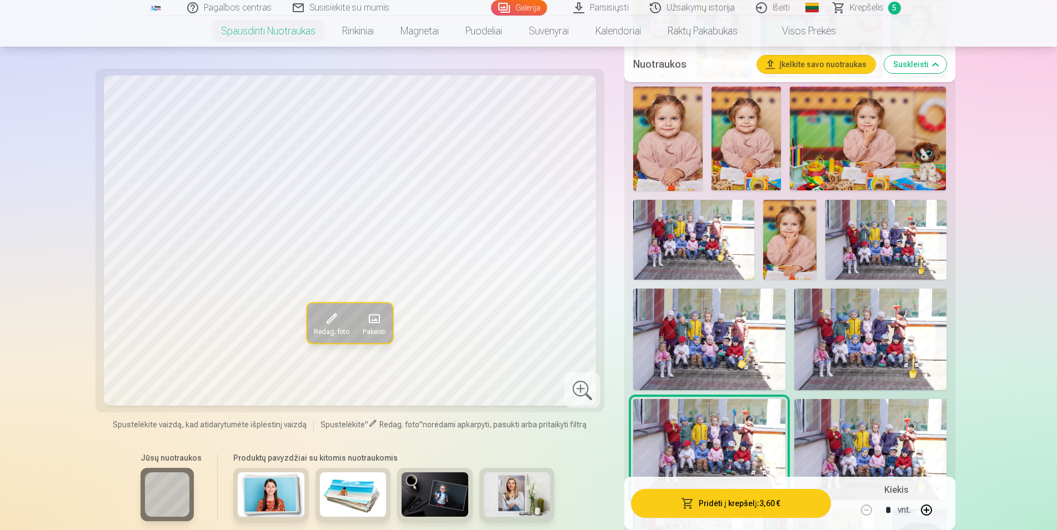
click at [863, 423] on img at bounding box center [870, 449] width 152 height 101
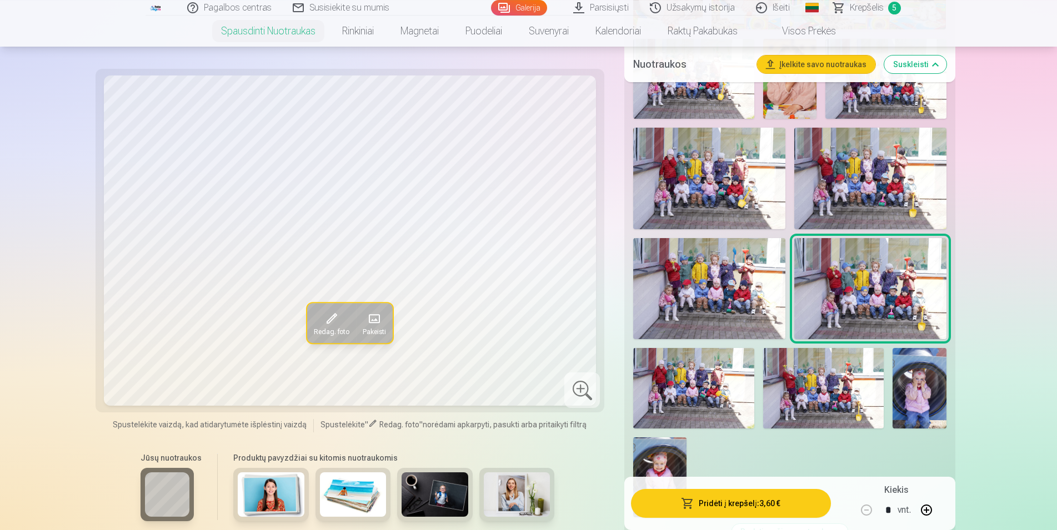
scroll to position [1473, 0]
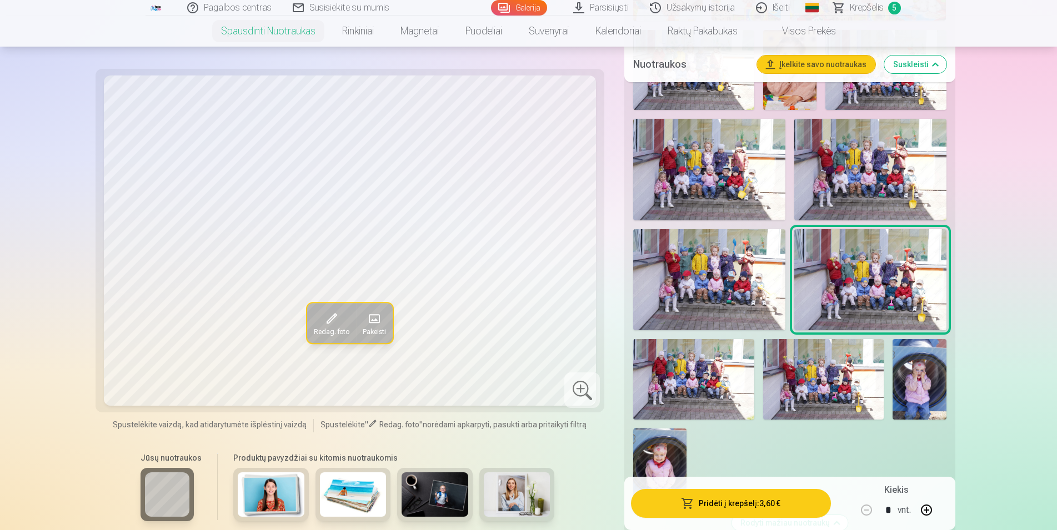
click at [677, 380] on img at bounding box center [693, 379] width 120 height 81
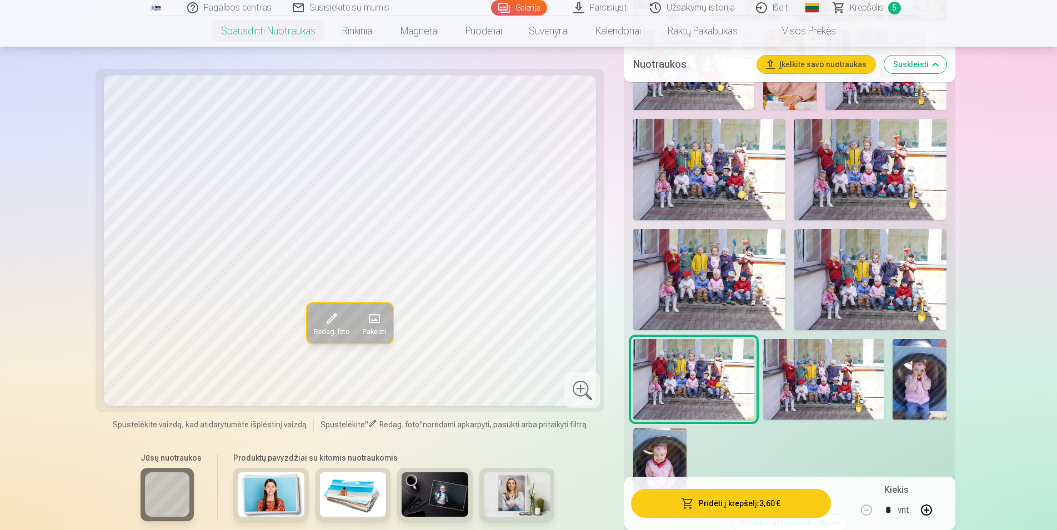
click at [819, 379] on img at bounding box center [823, 379] width 120 height 81
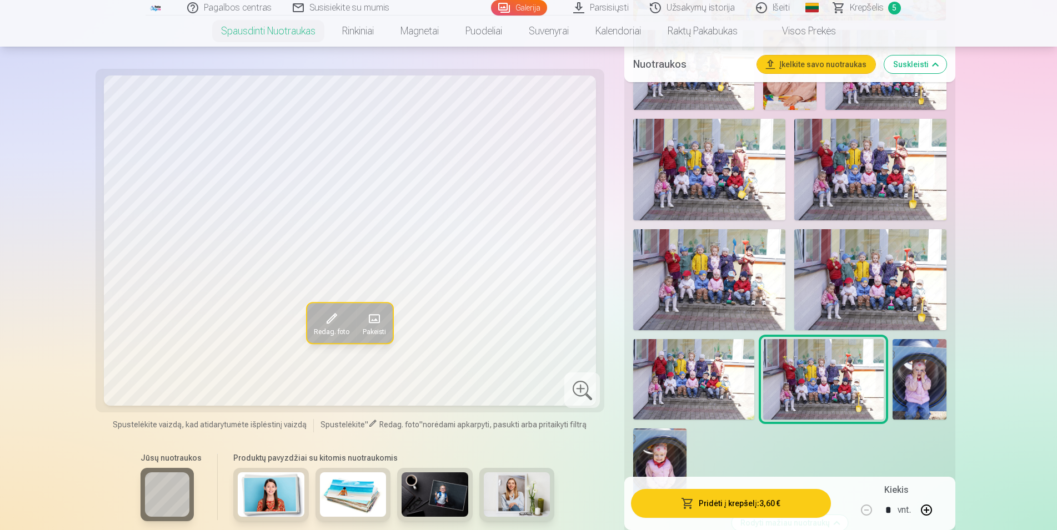
click at [916, 379] on img at bounding box center [919, 379] width 54 height 81
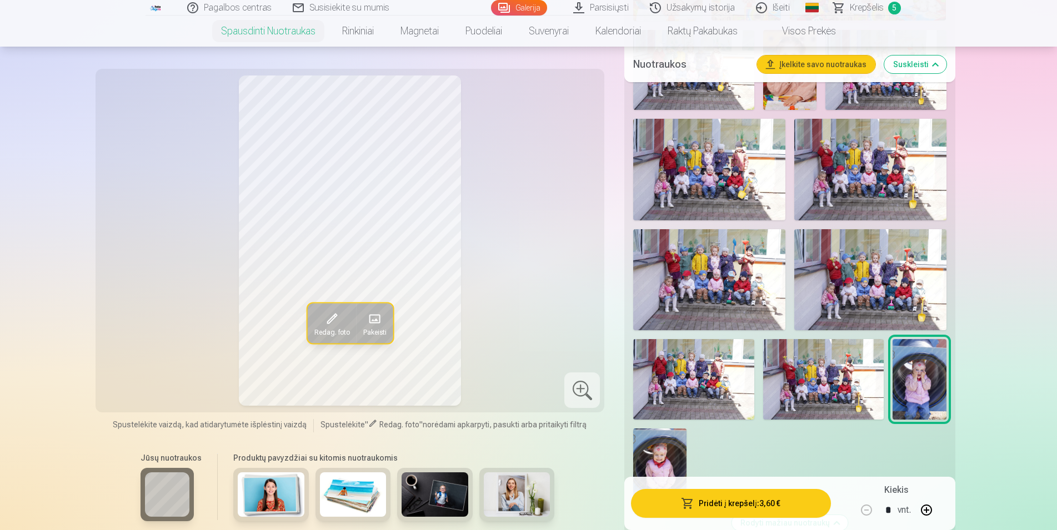
click at [669, 448] on img at bounding box center [659, 469] width 53 height 80
click at [908, 371] on img at bounding box center [919, 379] width 54 height 81
click at [812, 380] on img at bounding box center [823, 379] width 120 height 81
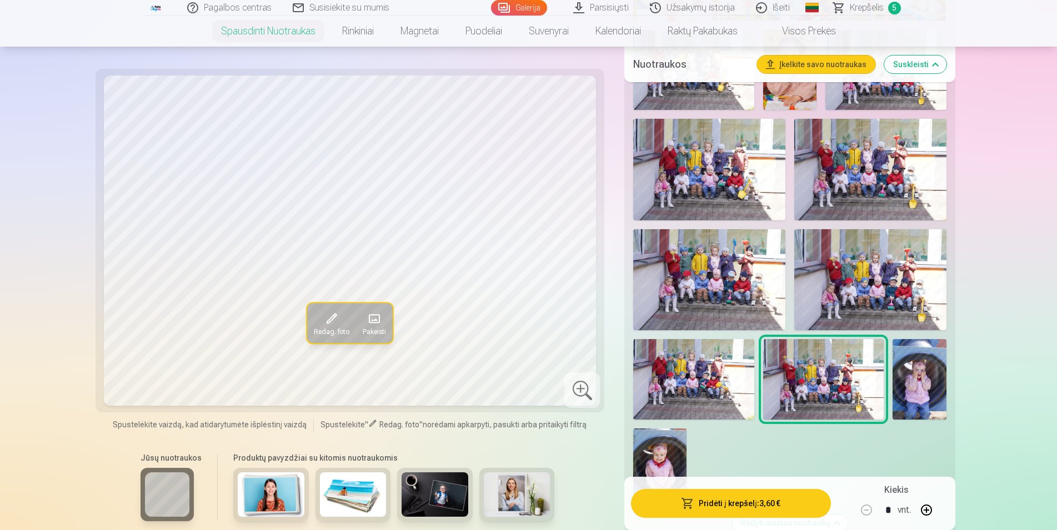
click at [672, 376] on img at bounding box center [693, 379] width 120 height 81
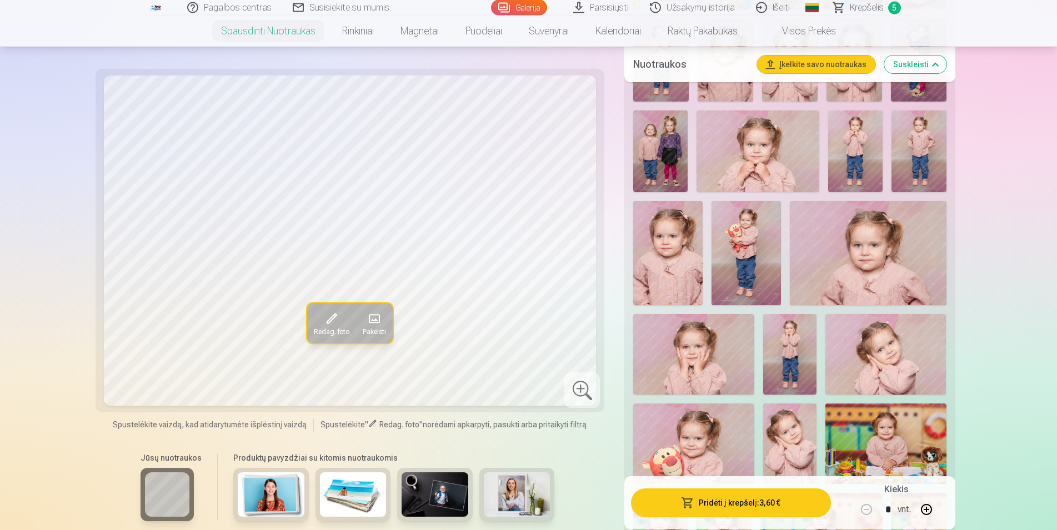
scroll to position [793, 0]
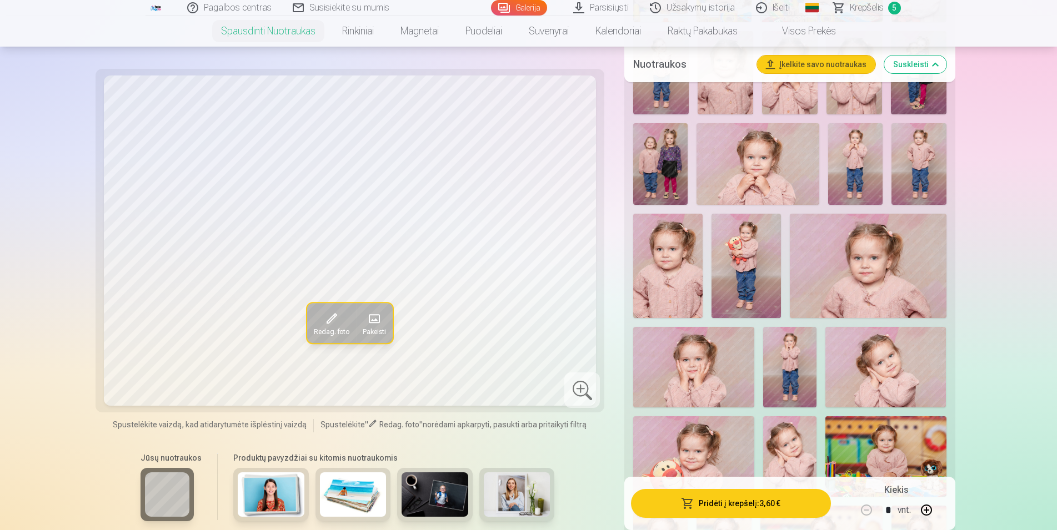
click at [877, 9] on span "Krepšelis" at bounding box center [867, 7] width 34 height 13
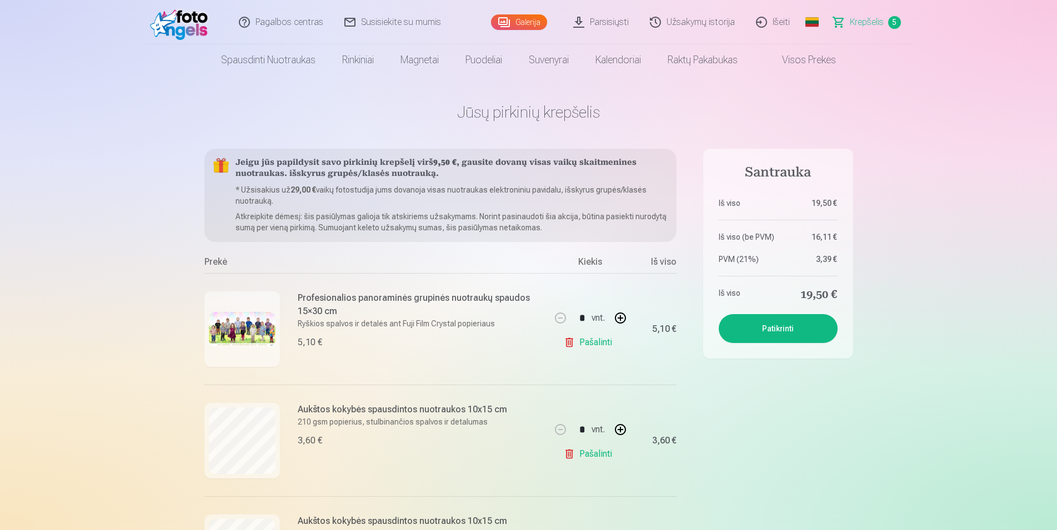
click at [252, 334] on img at bounding box center [242, 329] width 67 height 34
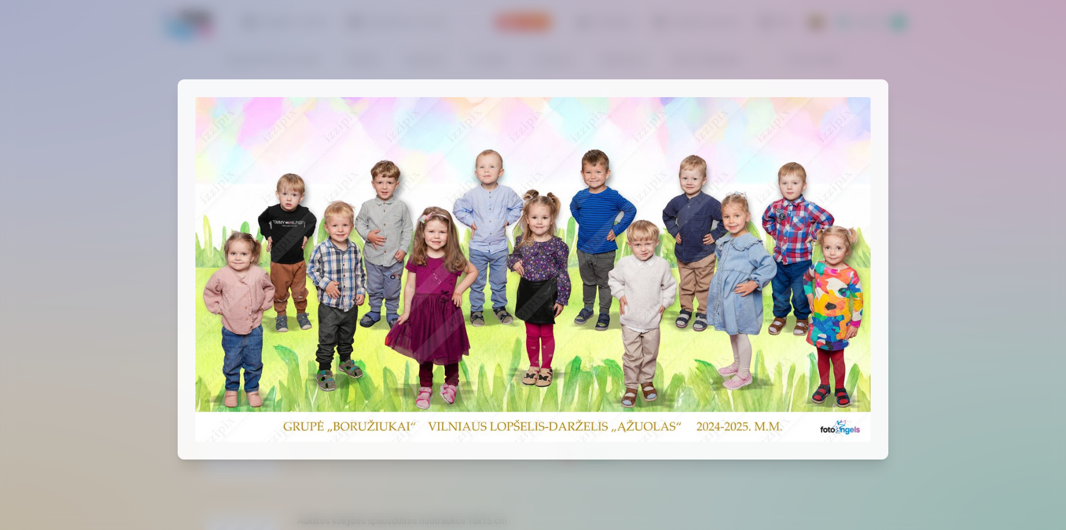
click at [82, 234] on div at bounding box center [533, 265] width 1066 height 530
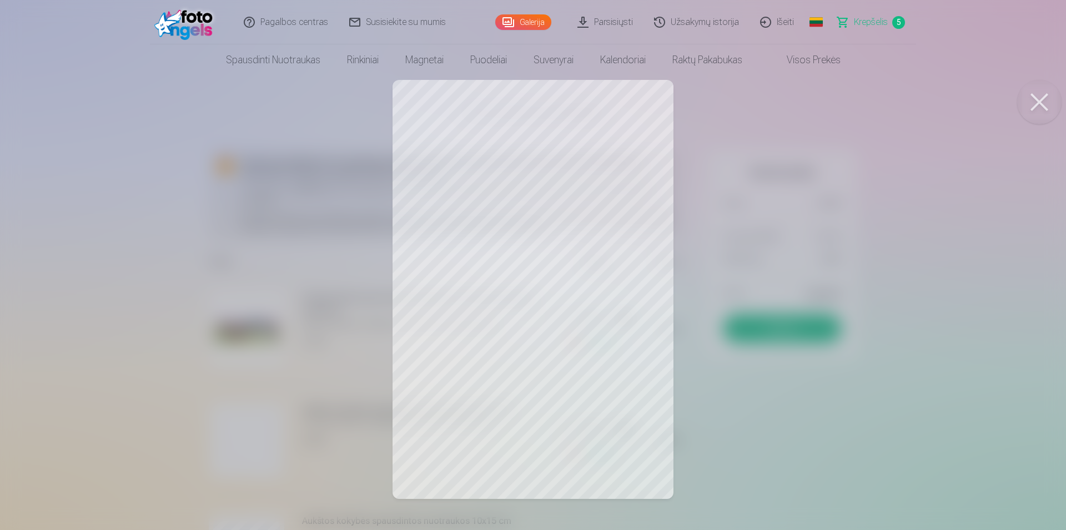
click at [129, 275] on div at bounding box center [533, 265] width 1066 height 530
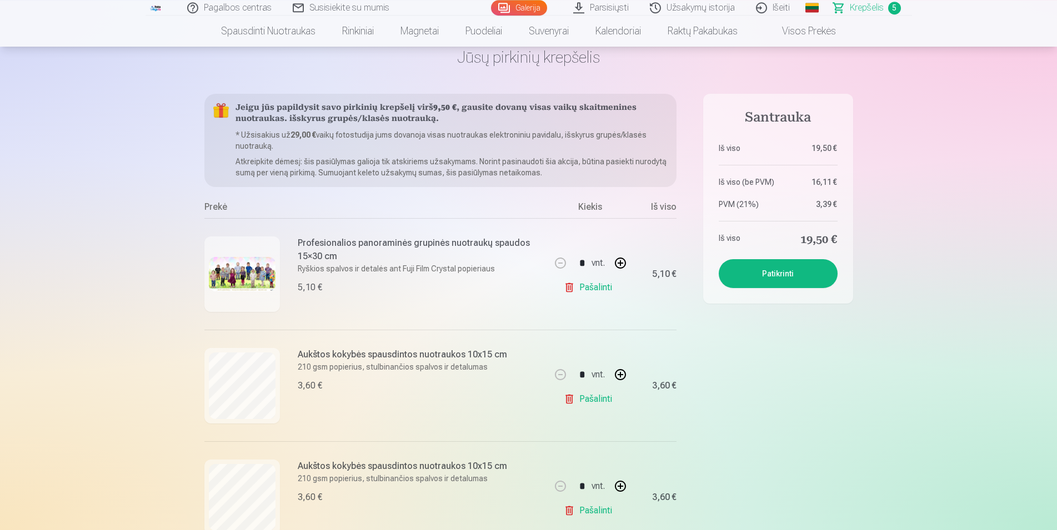
scroll to position [170, 0]
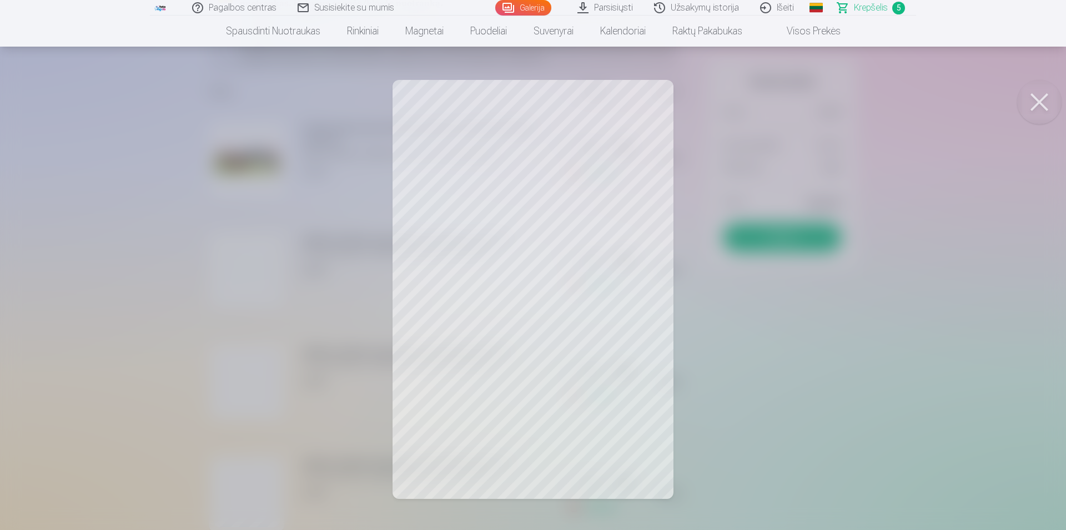
click at [108, 243] on div at bounding box center [533, 265] width 1066 height 530
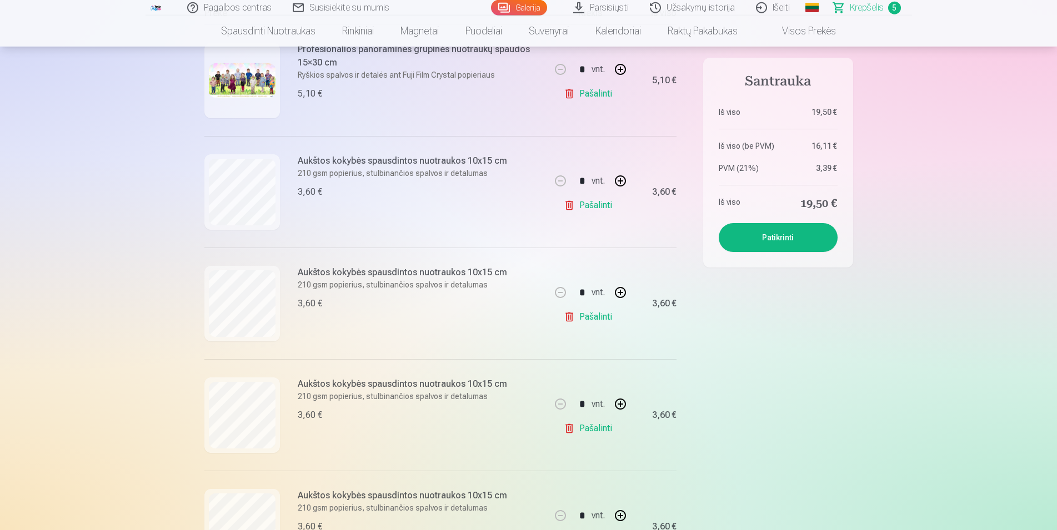
scroll to position [396, 0]
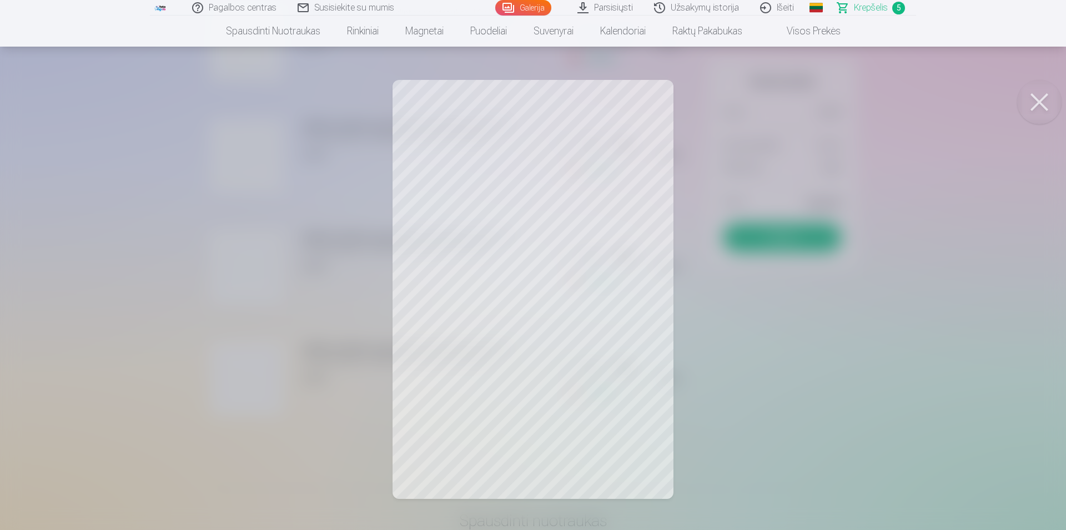
click at [127, 213] on div at bounding box center [533, 265] width 1066 height 530
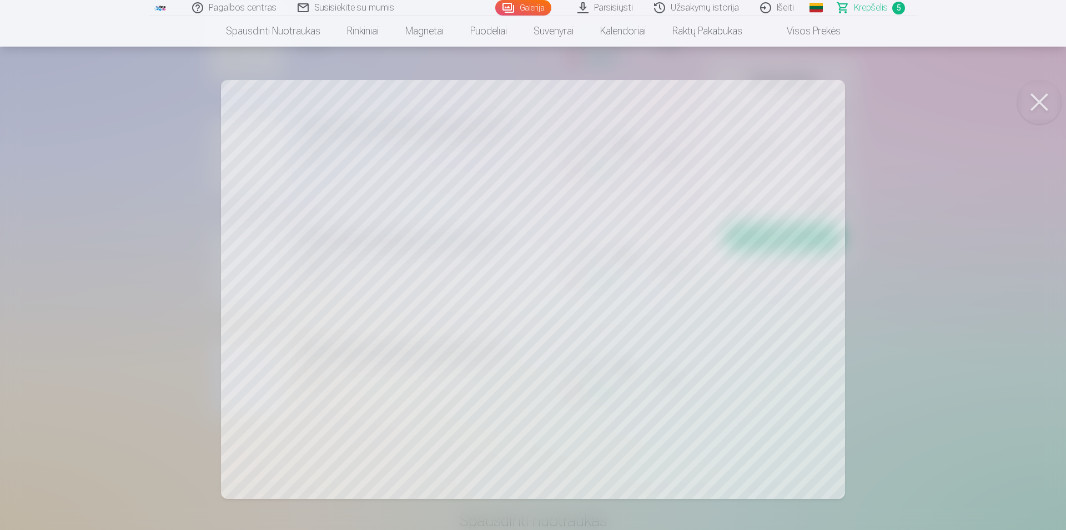
click at [84, 235] on div at bounding box center [533, 265] width 1066 height 530
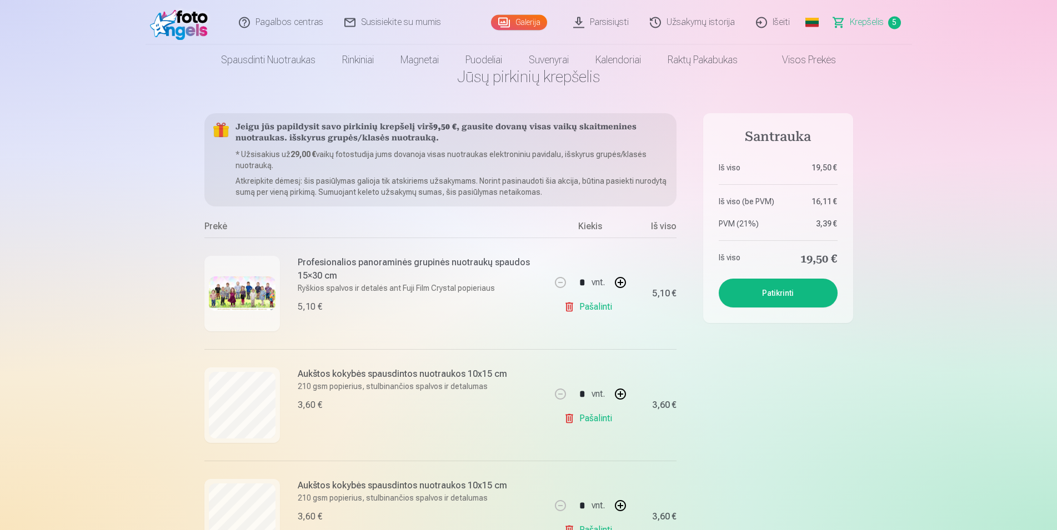
scroll to position [0, 0]
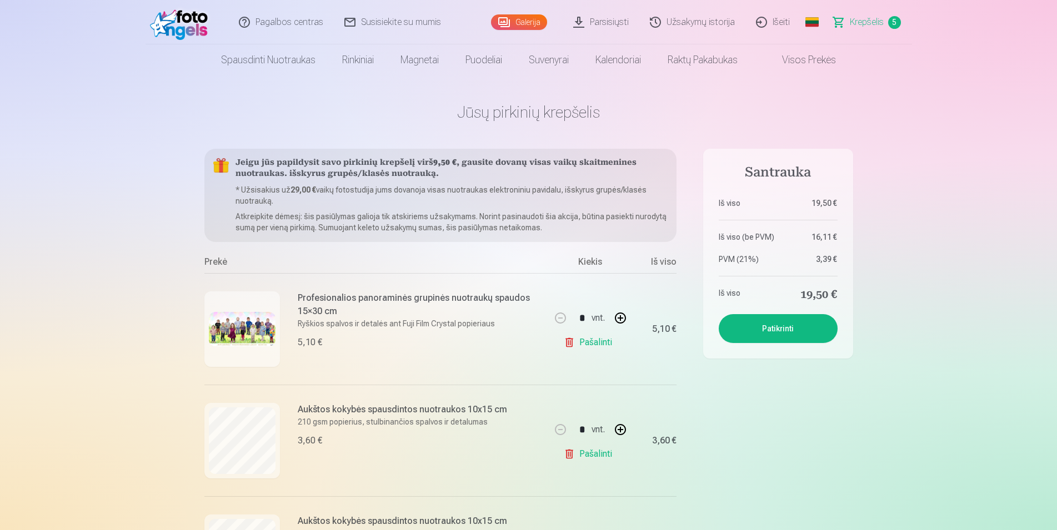
click at [533, 26] on link "Galerija" at bounding box center [519, 22] width 56 height 16
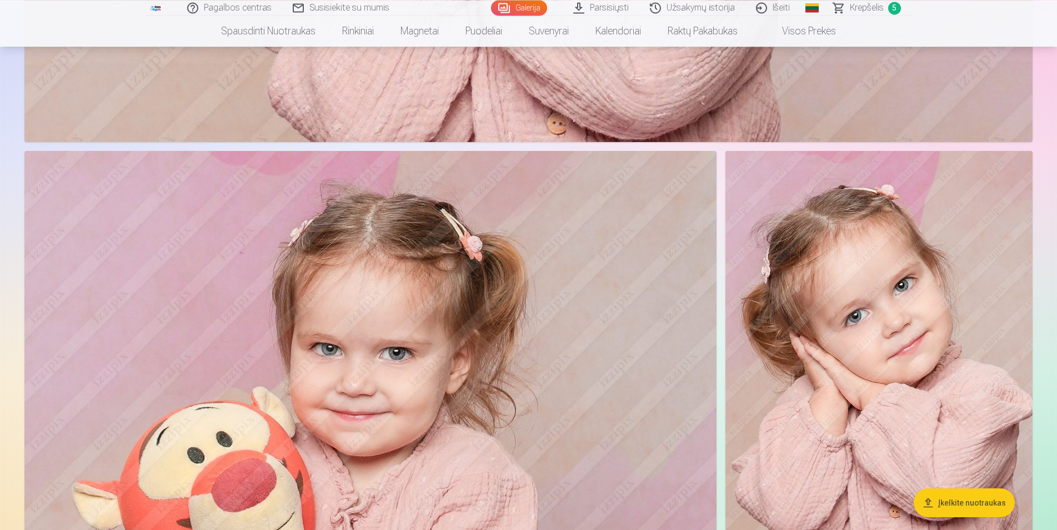
scroll to position [7760, 0]
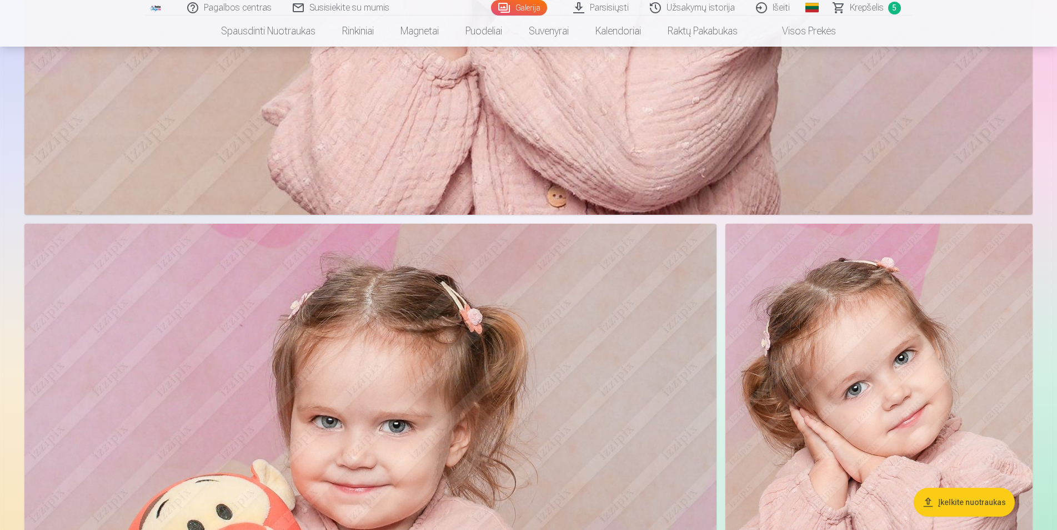
click at [850, 328] on img at bounding box center [878, 454] width 307 height 461
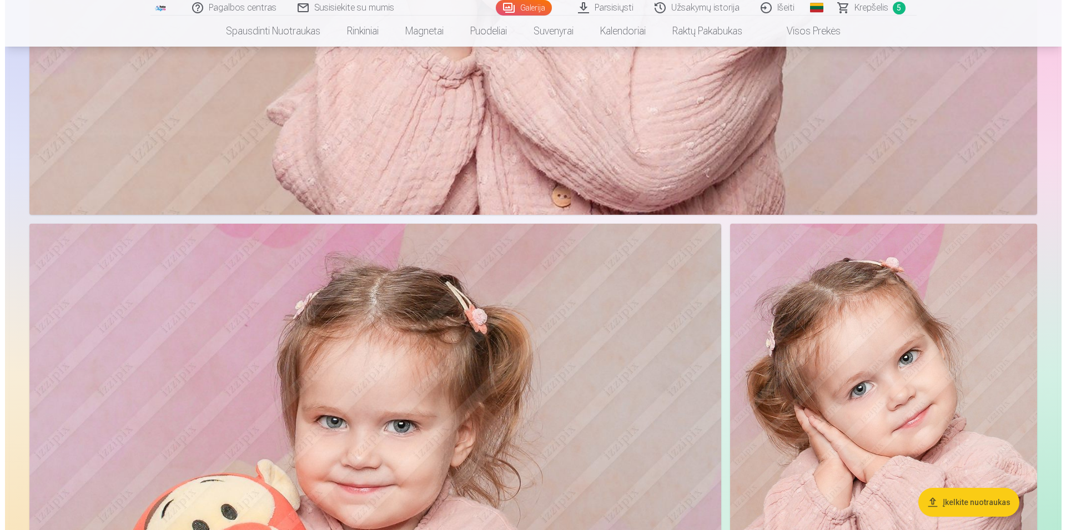
scroll to position [7655, 0]
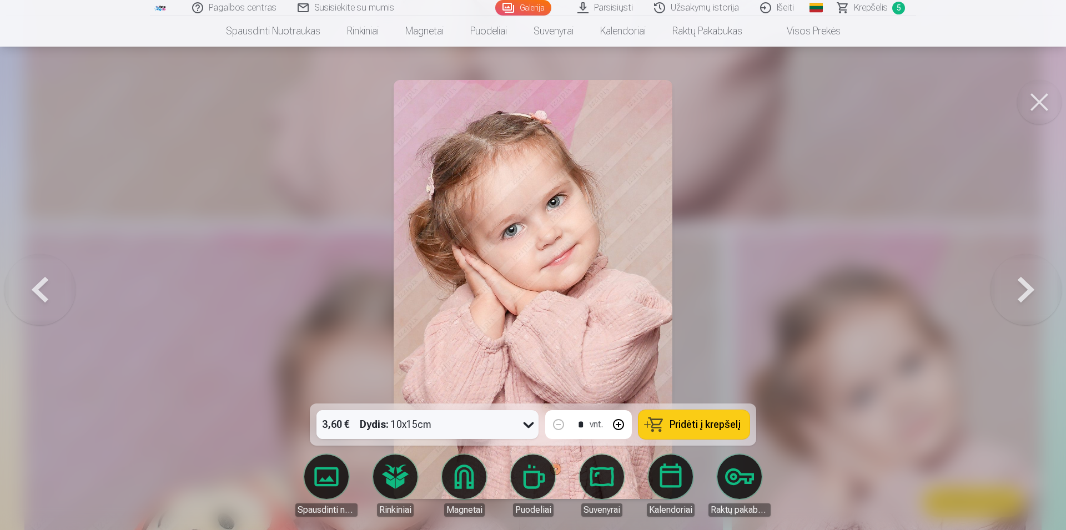
click at [677, 428] on span "Pridėti į krepšelį" at bounding box center [705, 425] width 71 height 10
click at [1043, 104] on button at bounding box center [1039, 102] width 44 height 44
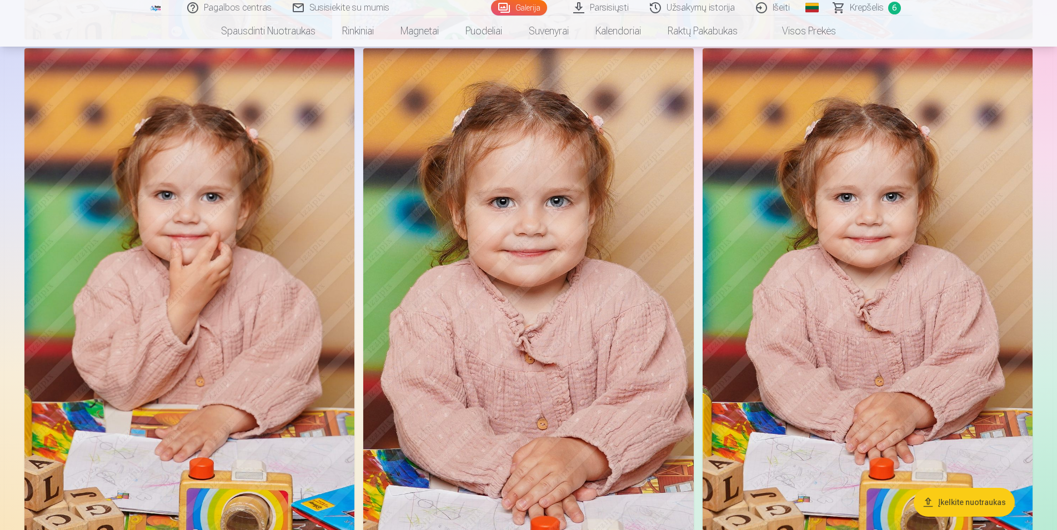
click at [491, 244] on img at bounding box center [528, 295] width 330 height 495
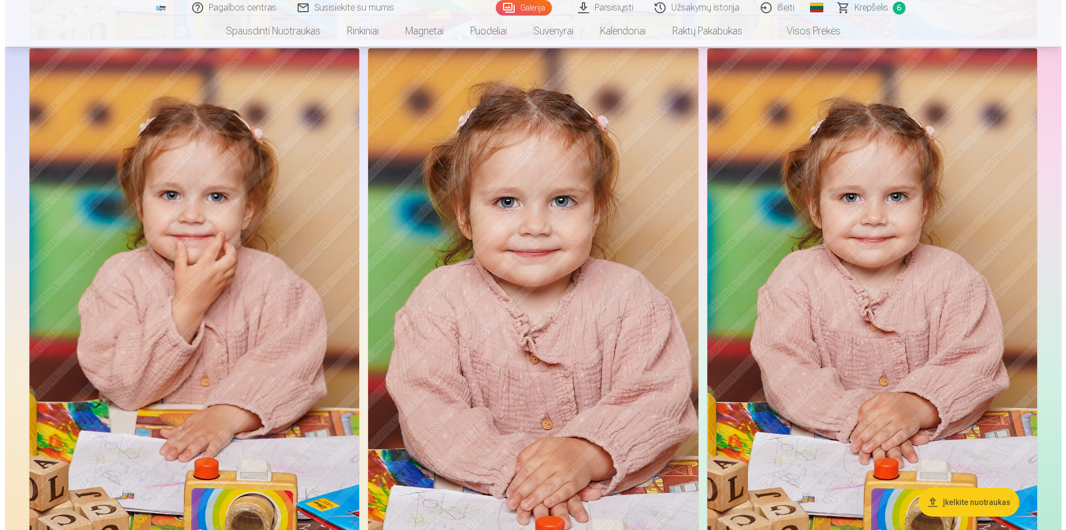
scroll to position [9256, 0]
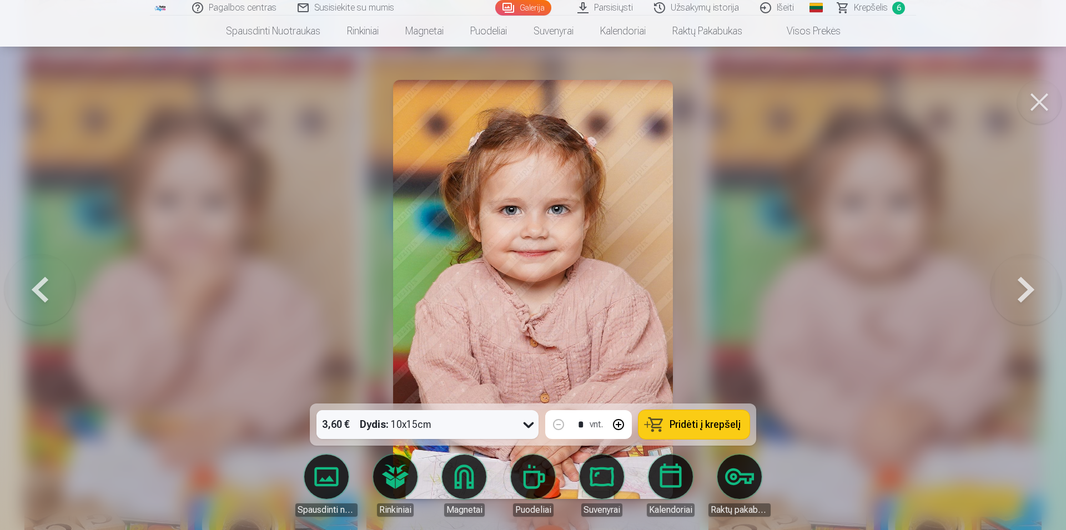
click at [1039, 94] on button at bounding box center [1039, 102] width 44 height 44
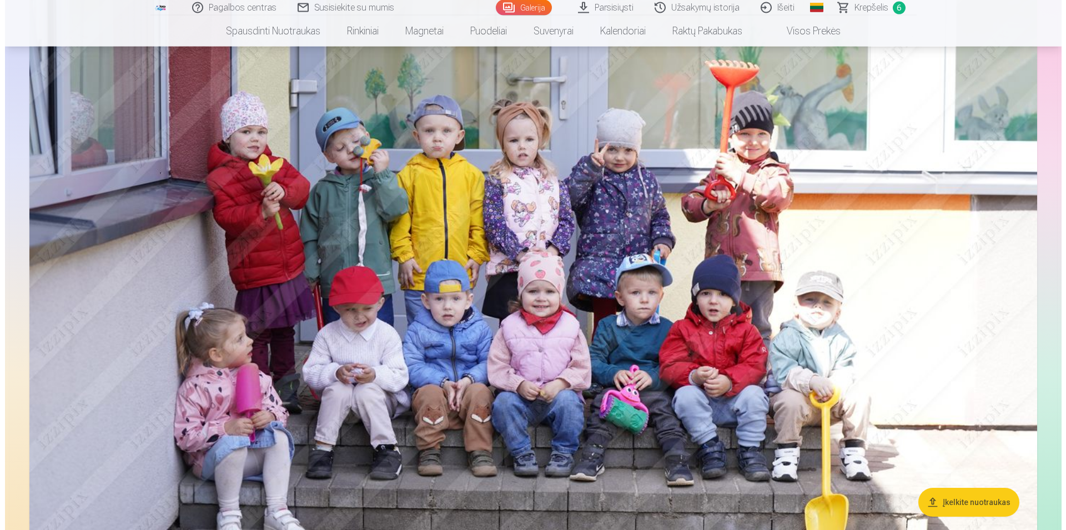
scroll to position [11045, 0]
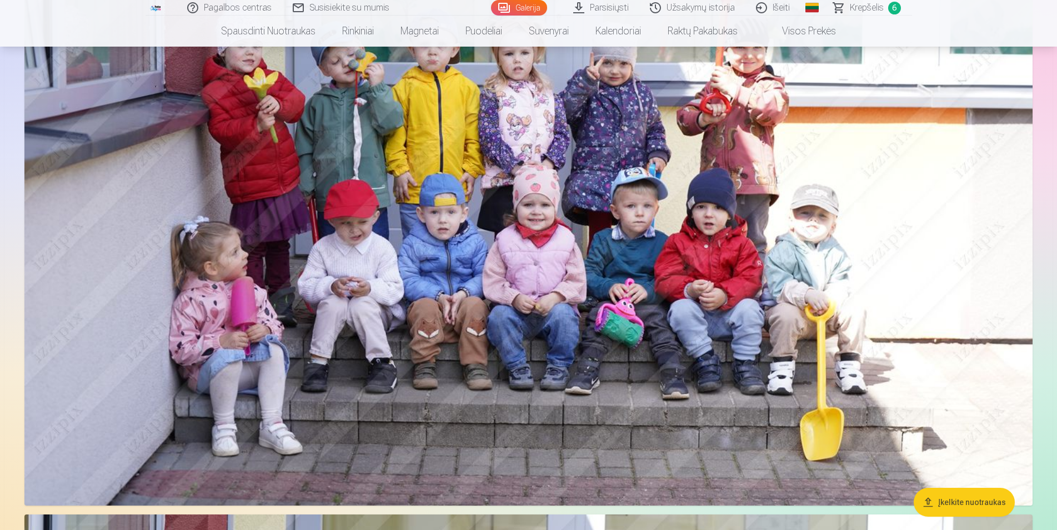
click at [540, 263] on img at bounding box center [528, 170] width 1008 height 672
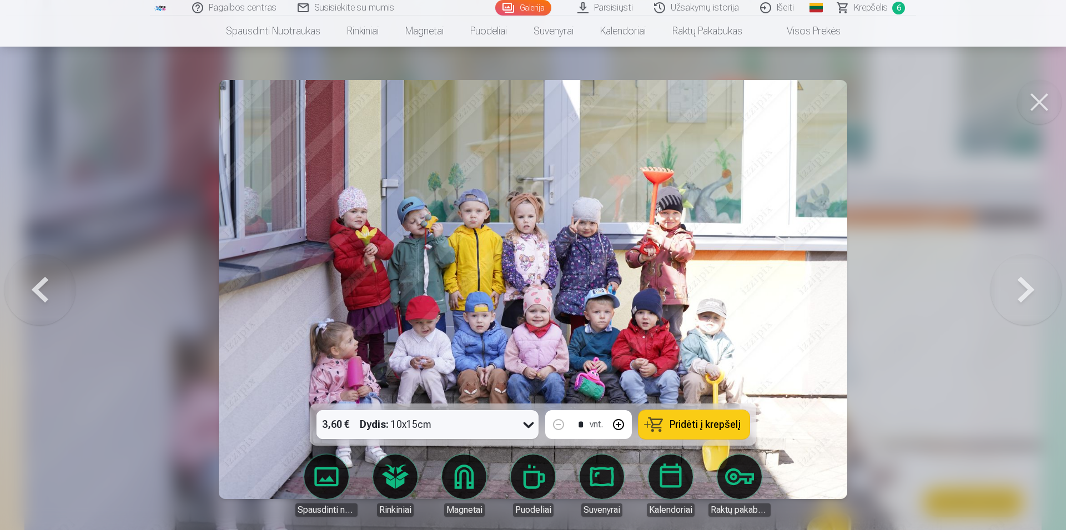
click at [732, 426] on span "Pridėti į krepšelį" at bounding box center [705, 425] width 71 height 10
click at [1042, 97] on button at bounding box center [1039, 102] width 44 height 44
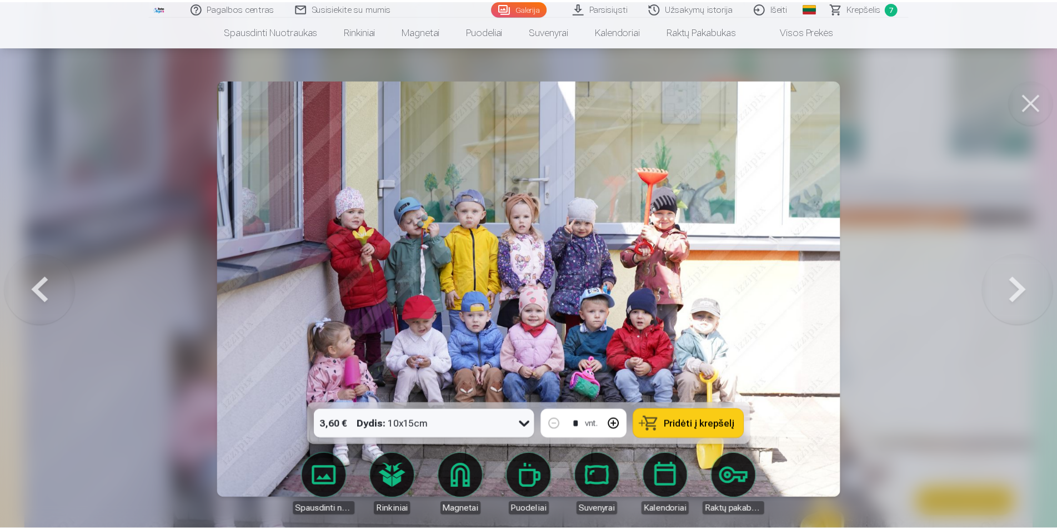
scroll to position [10945, 0]
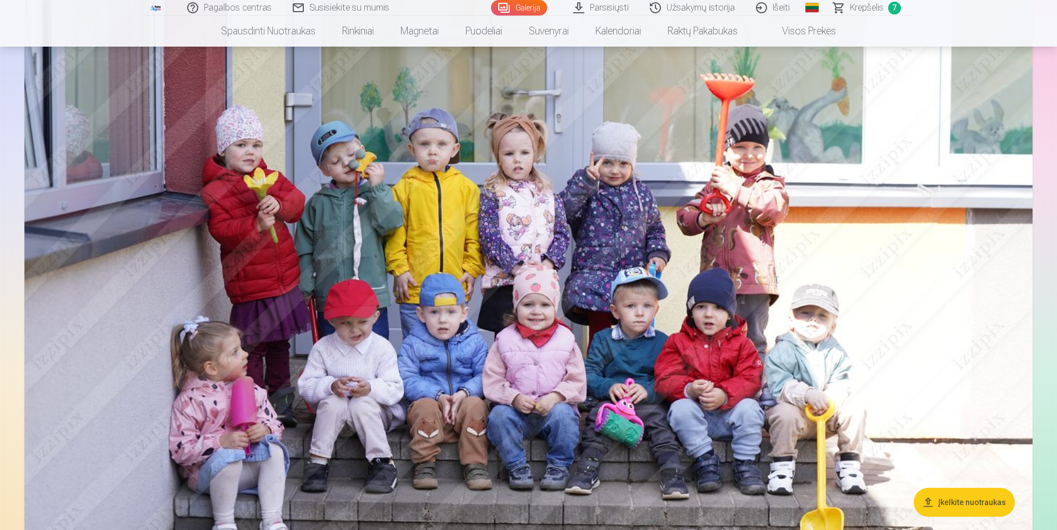
click at [863, 9] on span "Krepšelis" at bounding box center [867, 7] width 34 height 13
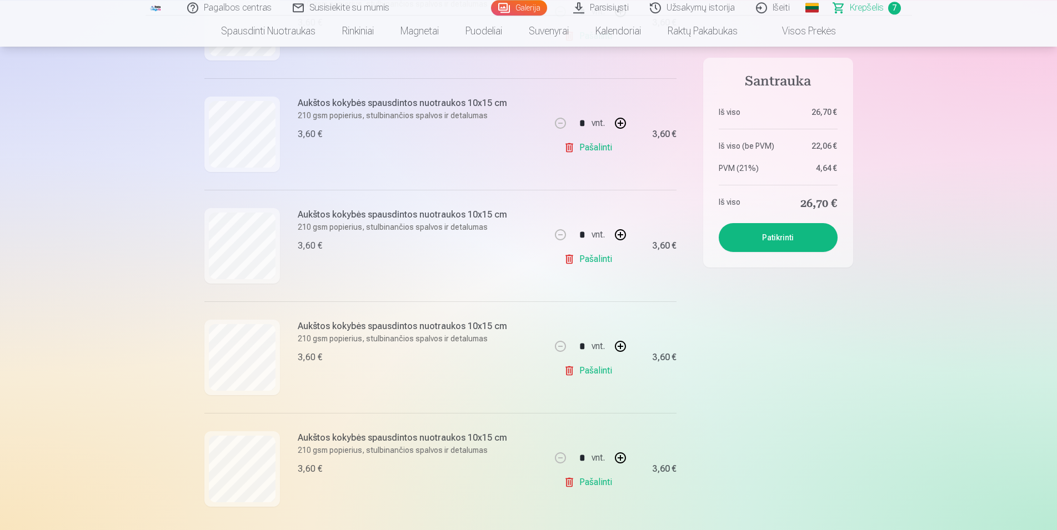
scroll to position [510, 0]
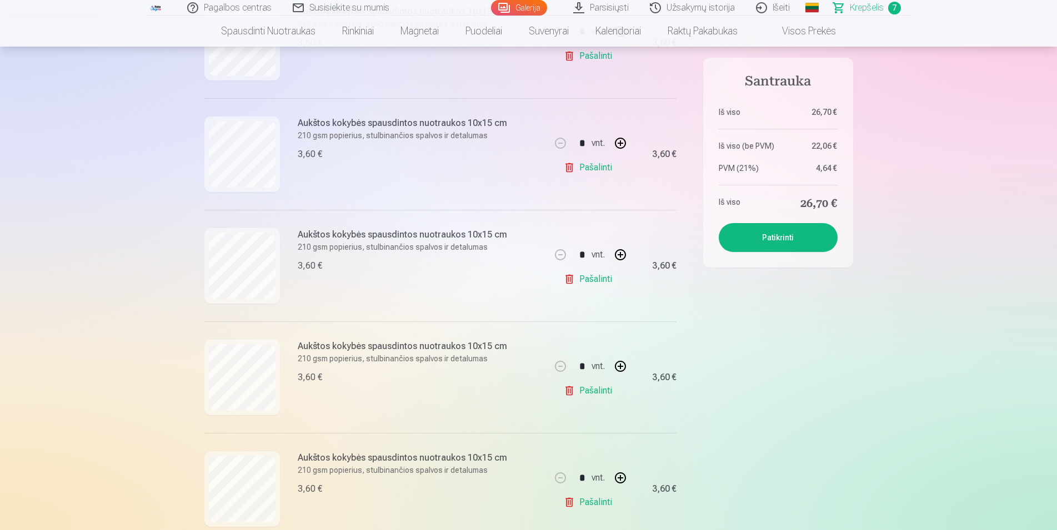
click at [581, 282] on link "Pašalinti" at bounding box center [590, 279] width 53 height 22
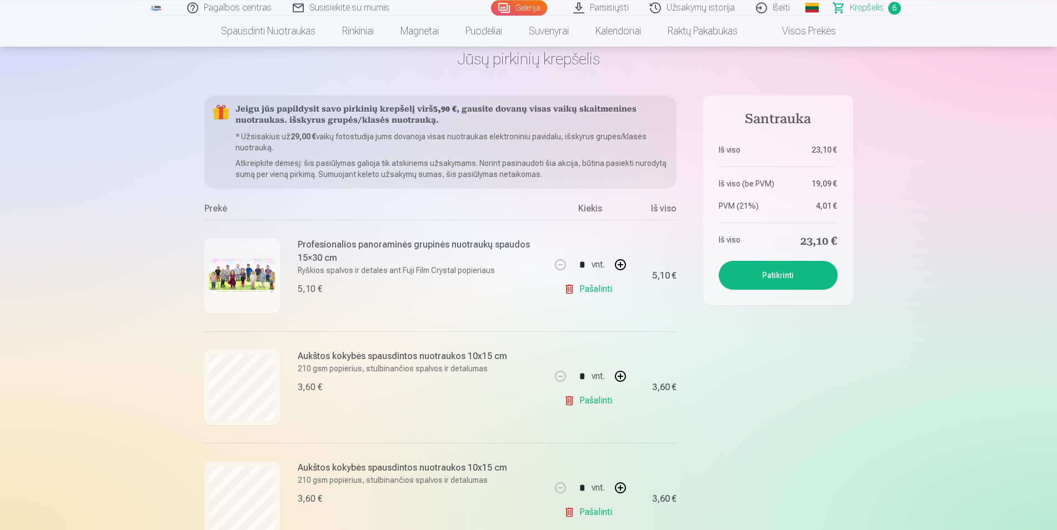
scroll to position [0, 0]
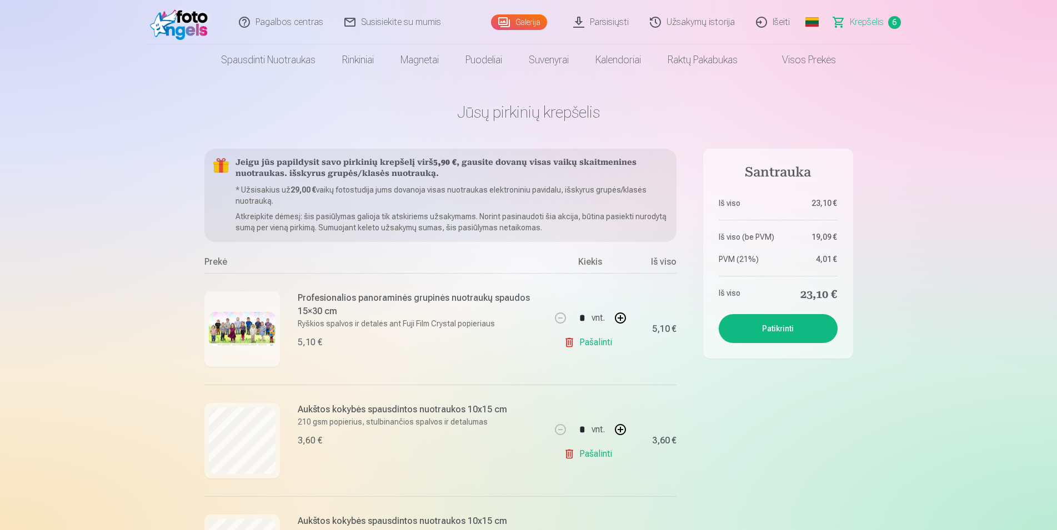
click at [245, 322] on img at bounding box center [242, 329] width 67 height 34
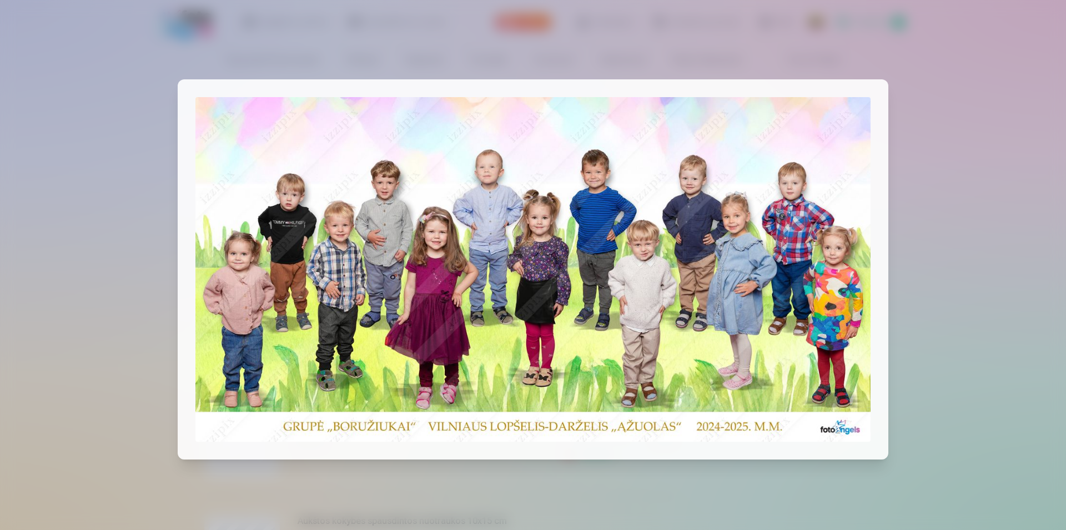
click at [47, 189] on div at bounding box center [533, 265] width 1066 height 530
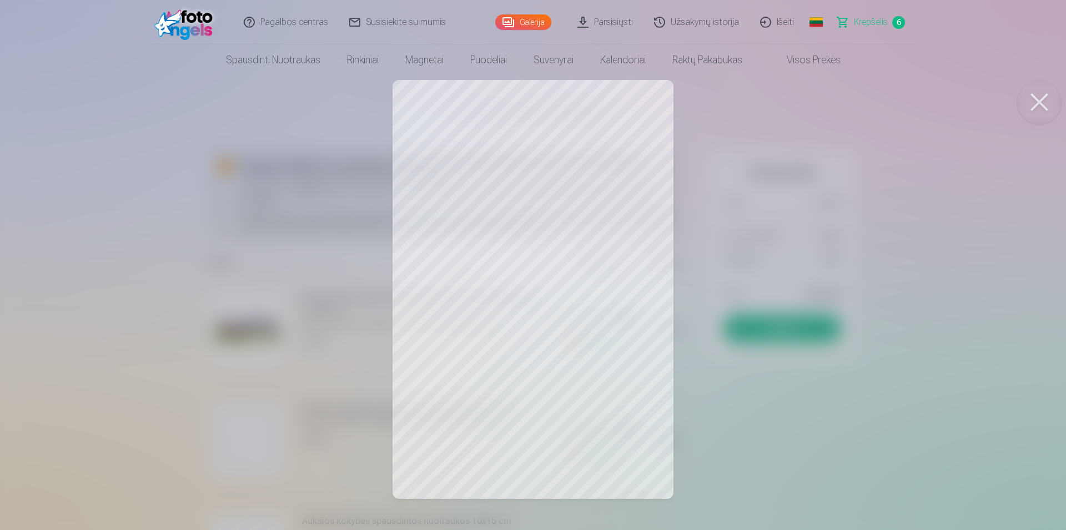
click at [158, 294] on div at bounding box center [533, 265] width 1066 height 530
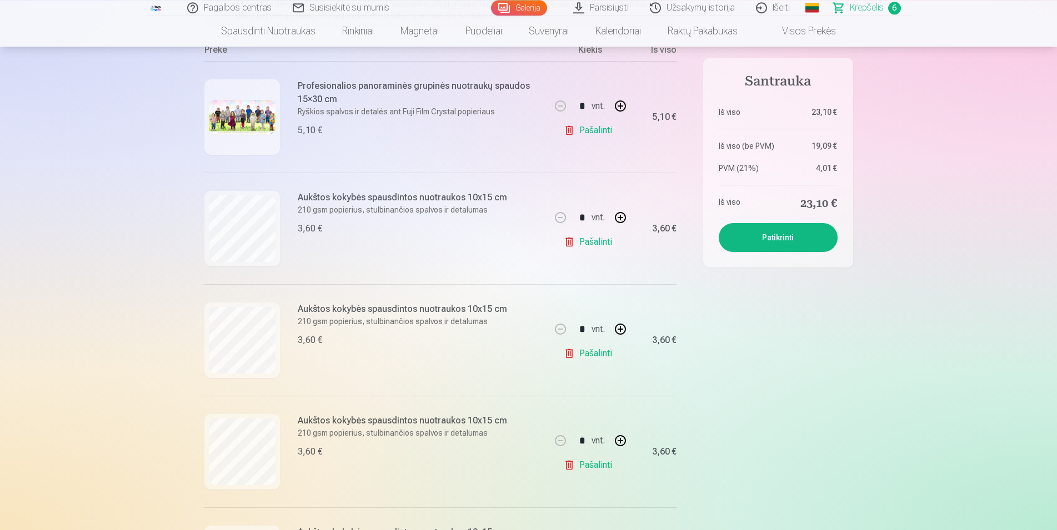
scroll to position [227, 0]
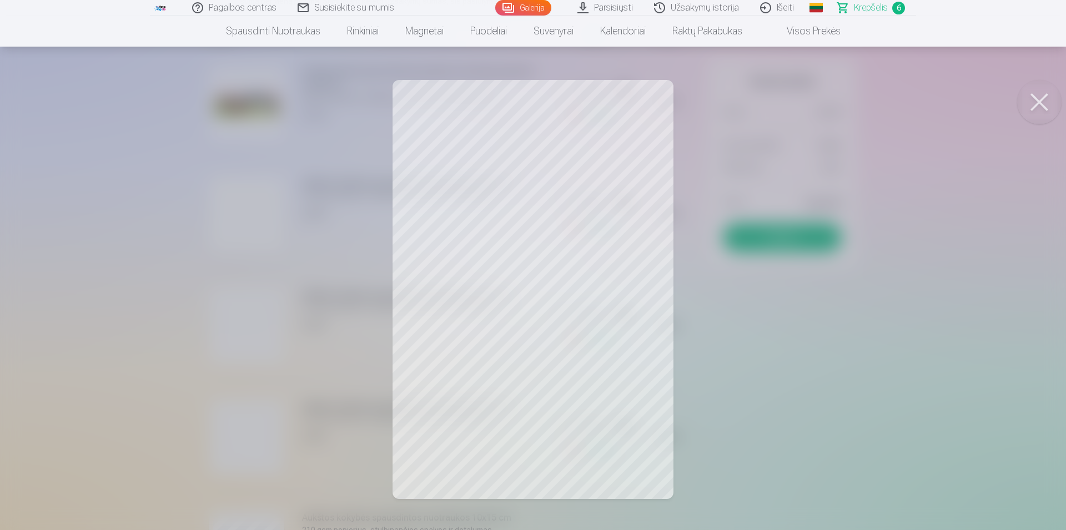
click at [129, 240] on div at bounding box center [533, 265] width 1066 height 530
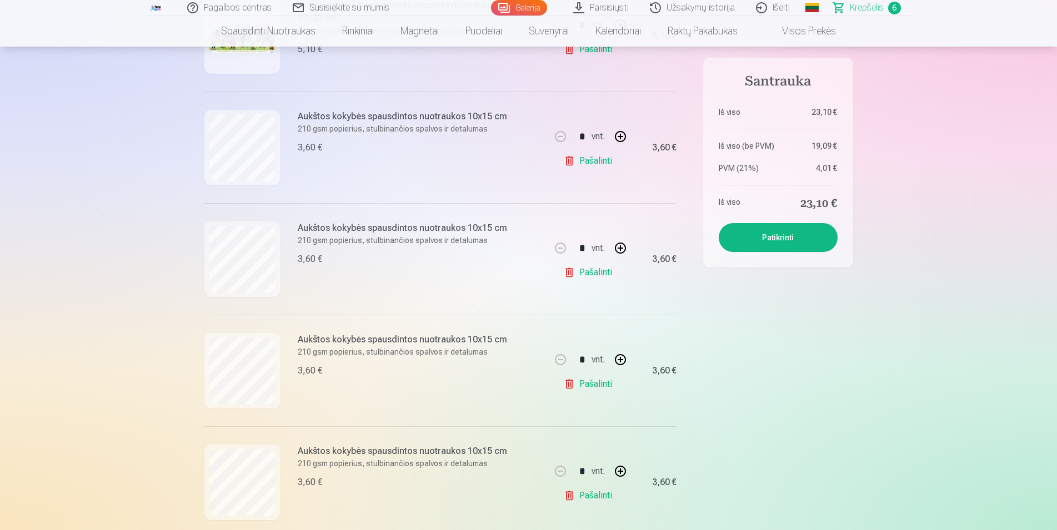
scroll to position [453, 0]
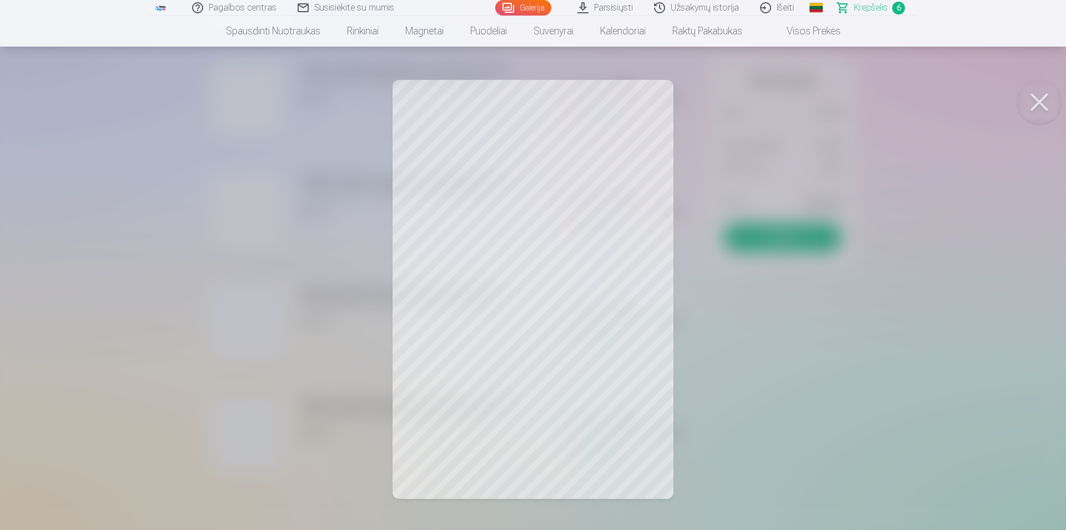
click at [127, 221] on div at bounding box center [533, 265] width 1066 height 530
click at [102, 240] on div at bounding box center [533, 265] width 1066 height 530
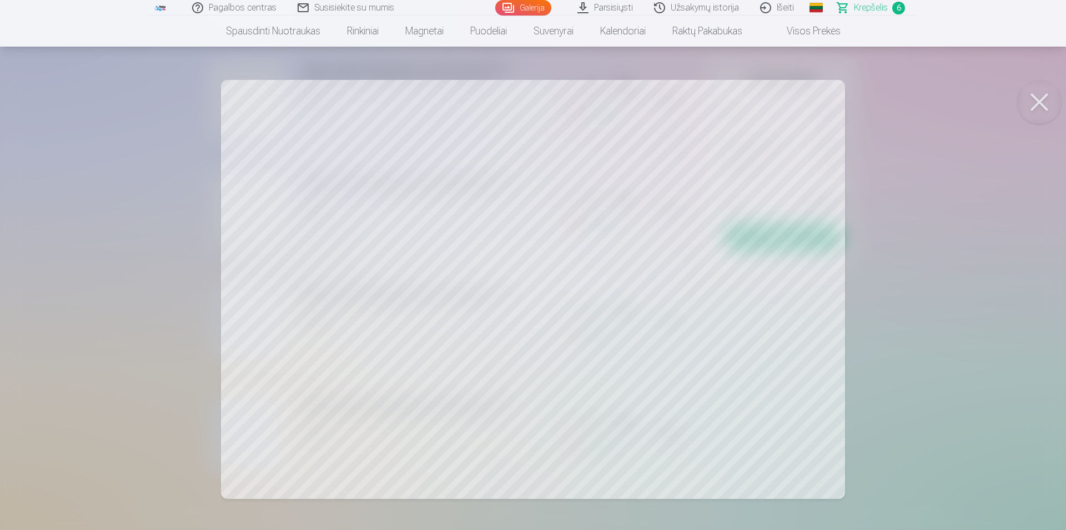
click at [80, 269] on div at bounding box center [533, 265] width 1066 height 530
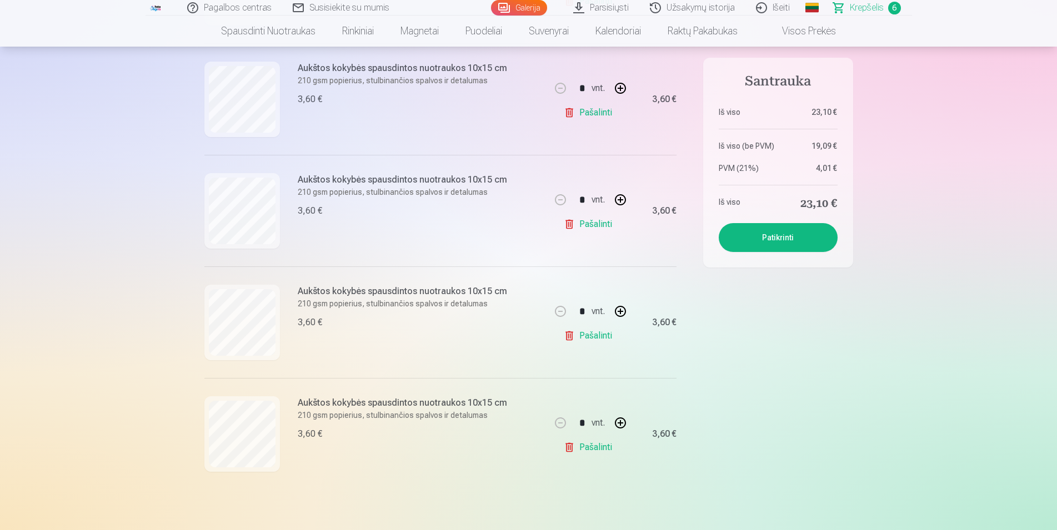
click at [596, 445] on link "Pašalinti" at bounding box center [590, 447] width 53 height 22
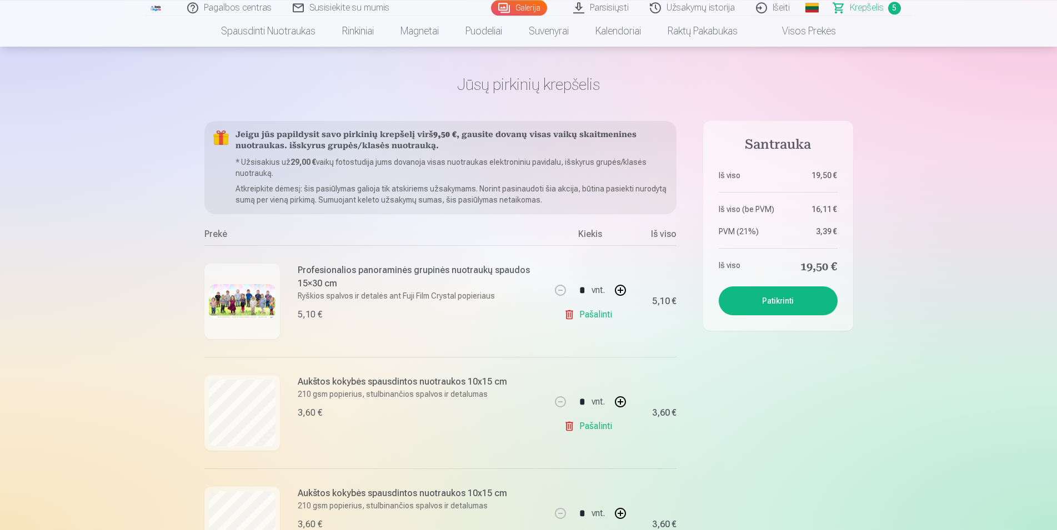
scroll to position [0, 0]
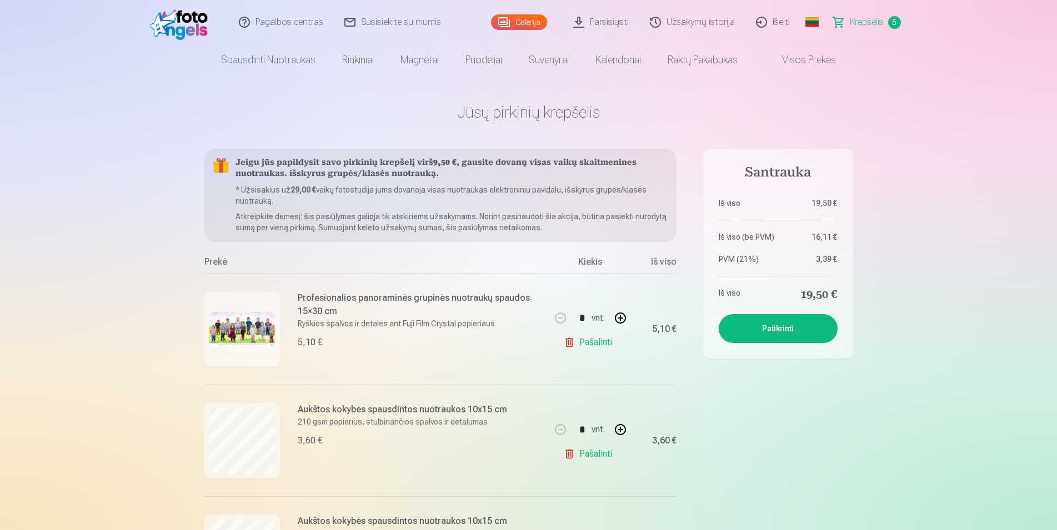
click at [265, 304] on div at bounding box center [242, 330] width 76 height 76
click at [262, 320] on img at bounding box center [242, 329] width 67 height 34
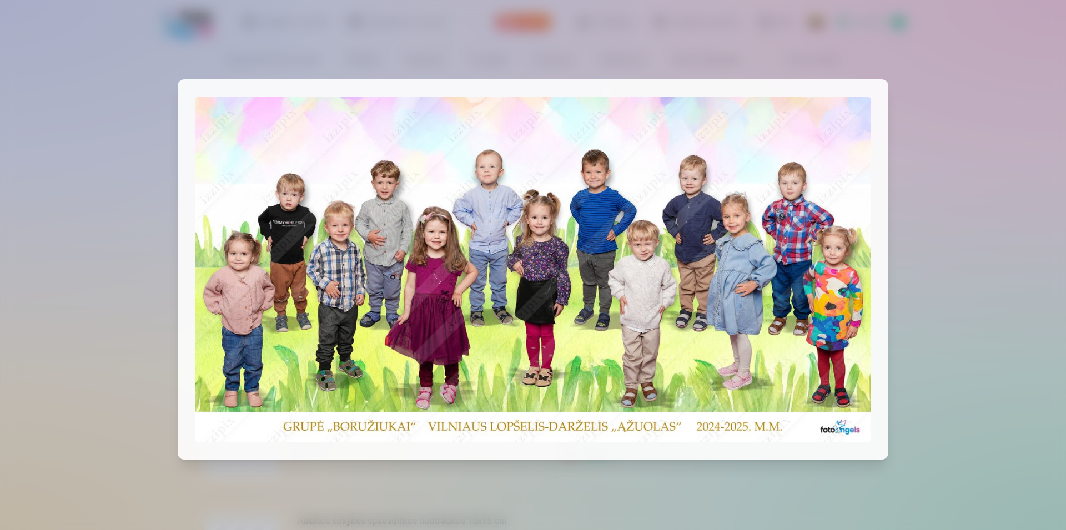
click at [143, 253] on div at bounding box center [533, 265] width 1066 height 530
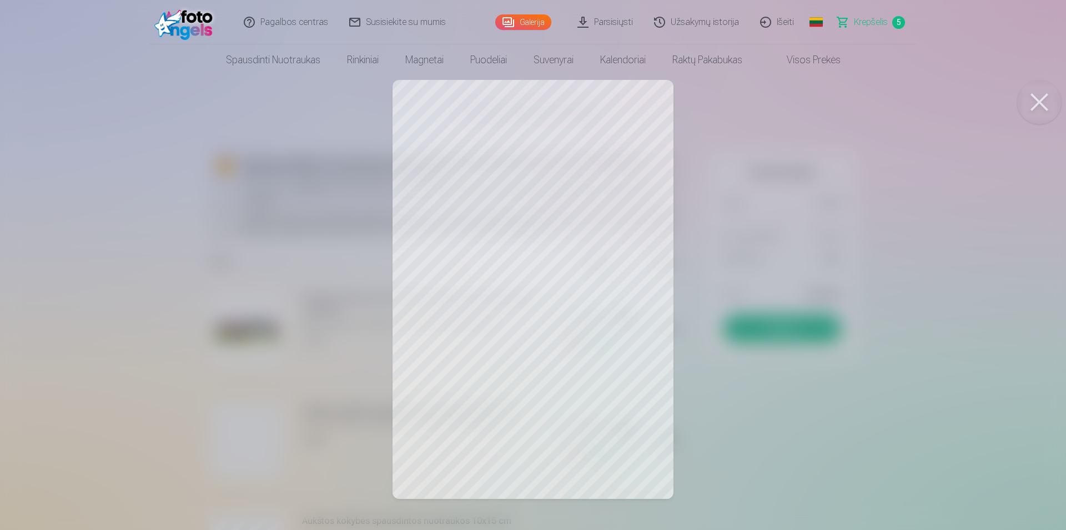
click at [141, 287] on div at bounding box center [533, 265] width 1066 height 530
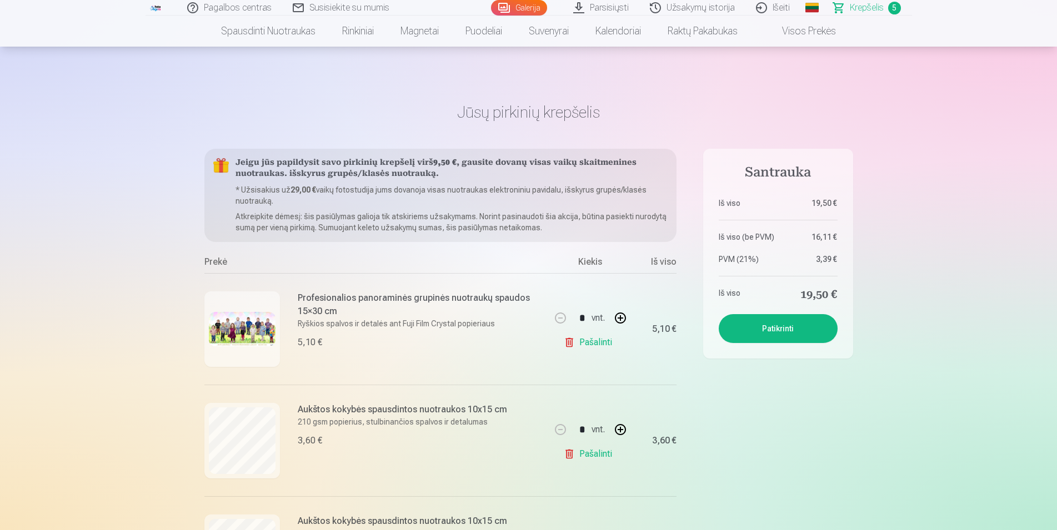
scroll to position [340, 0]
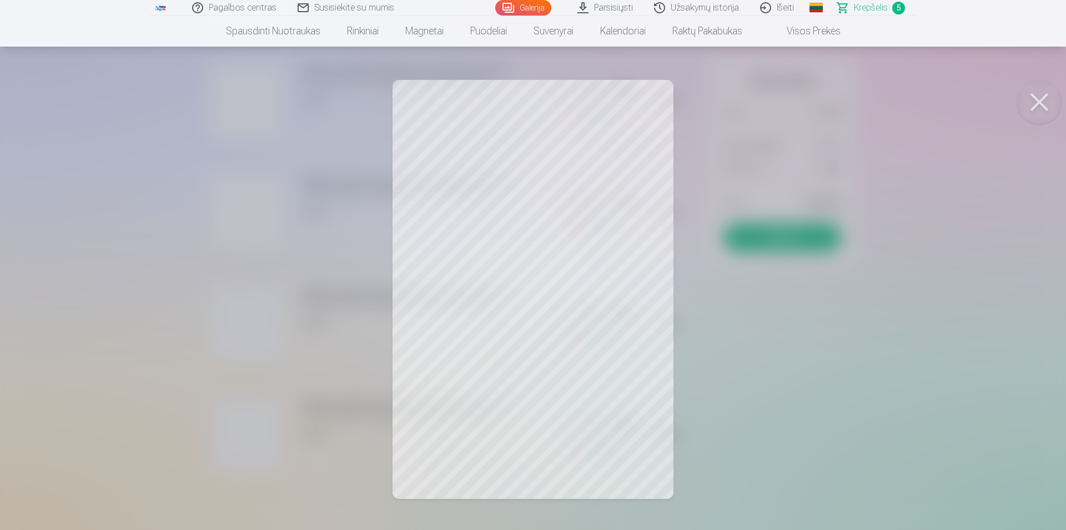
click at [136, 190] on div at bounding box center [533, 265] width 1066 height 530
click at [137, 268] on div at bounding box center [533, 265] width 1066 height 530
click at [97, 241] on div at bounding box center [533, 265] width 1066 height 530
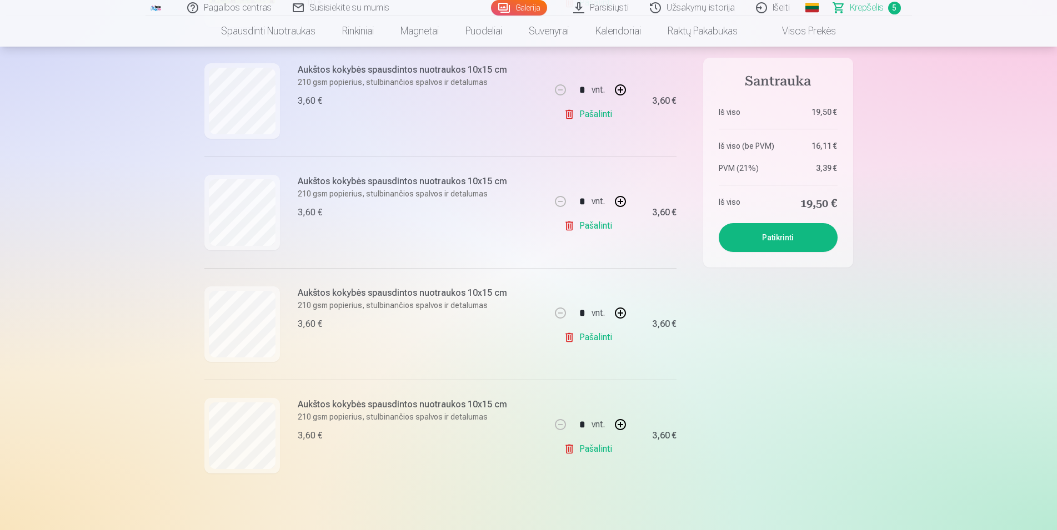
click at [753, 238] on button "Patikrinti" at bounding box center [778, 237] width 119 height 29
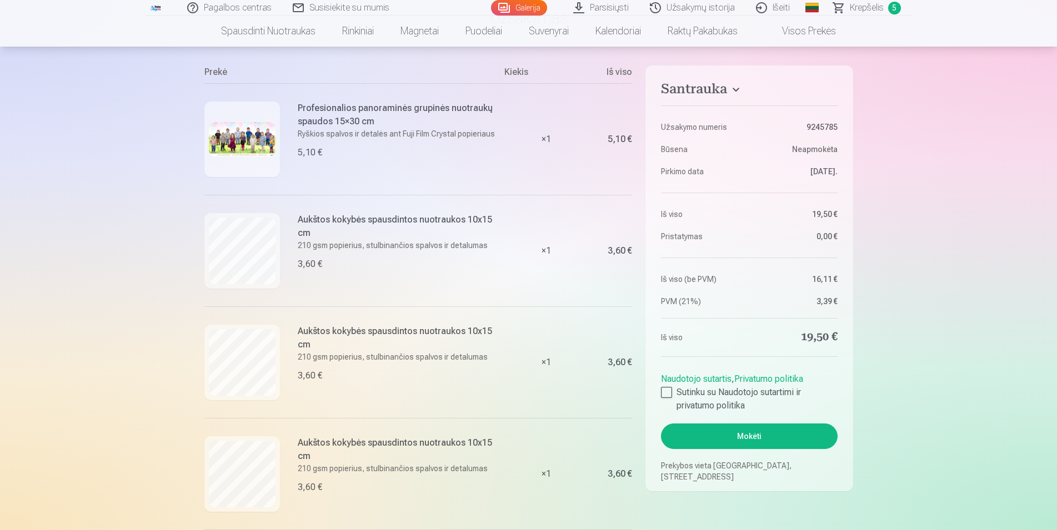
scroll to position [113, 0]
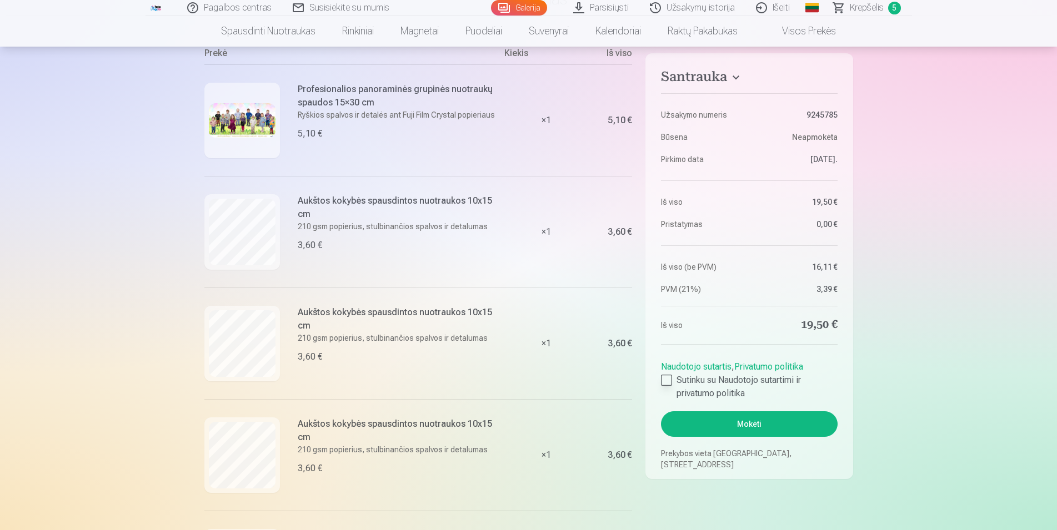
click at [667, 383] on div at bounding box center [666, 380] width 11 height 11
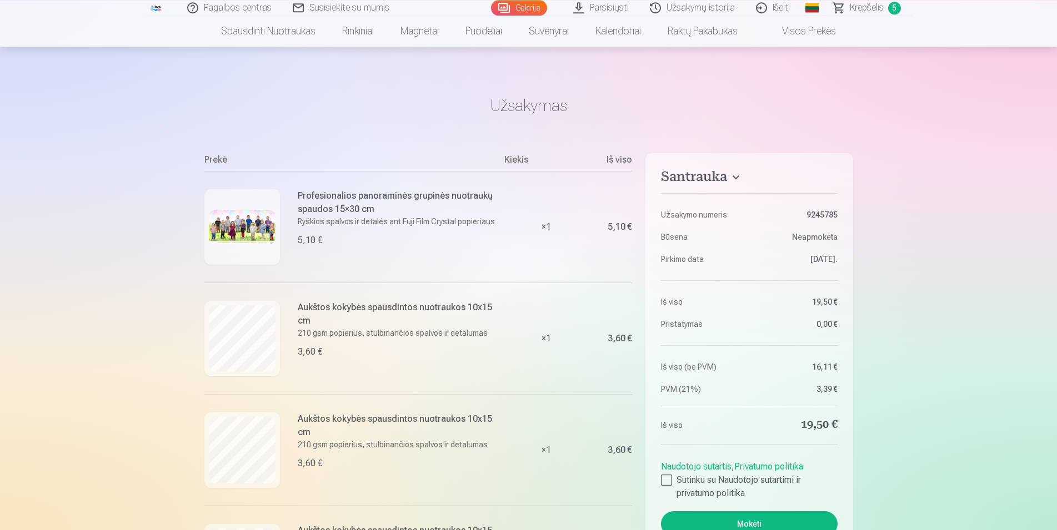
scroll to position [0, 0]
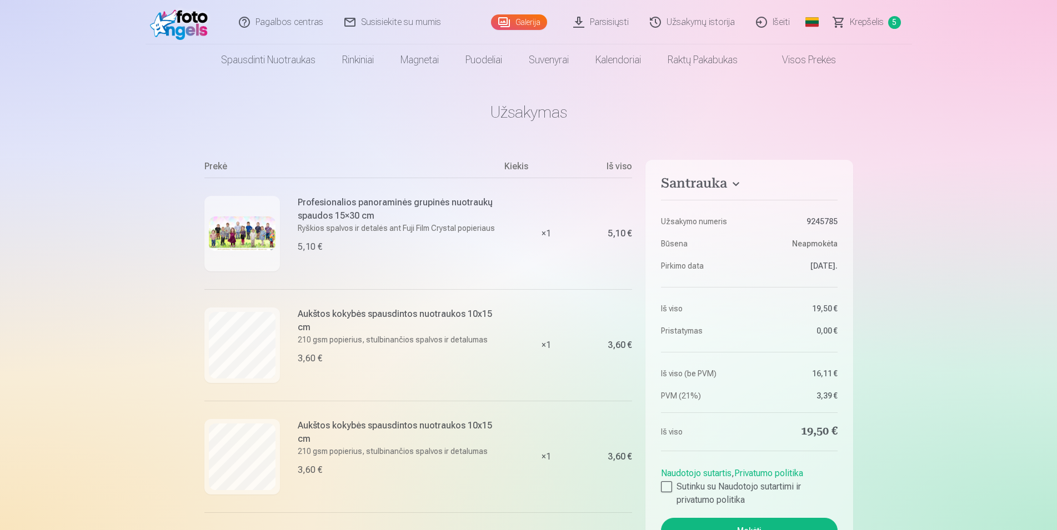
click at [681, 26] on link "Užsakymų istorija" at bounding box center [693, 22] width 106 height 44
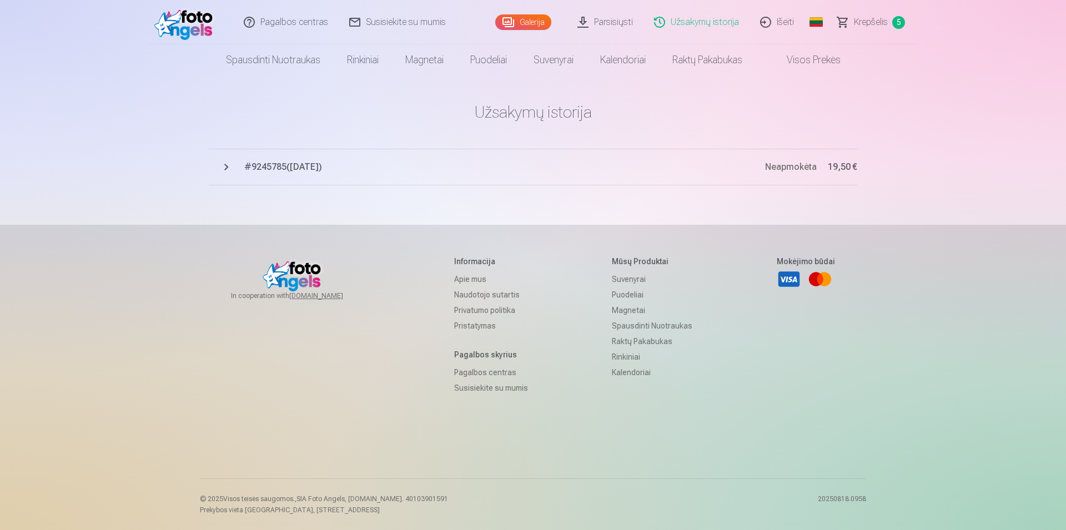
click at [534, 19] on link "Galerija" at bounding box center [523, 22] width 56 height 16
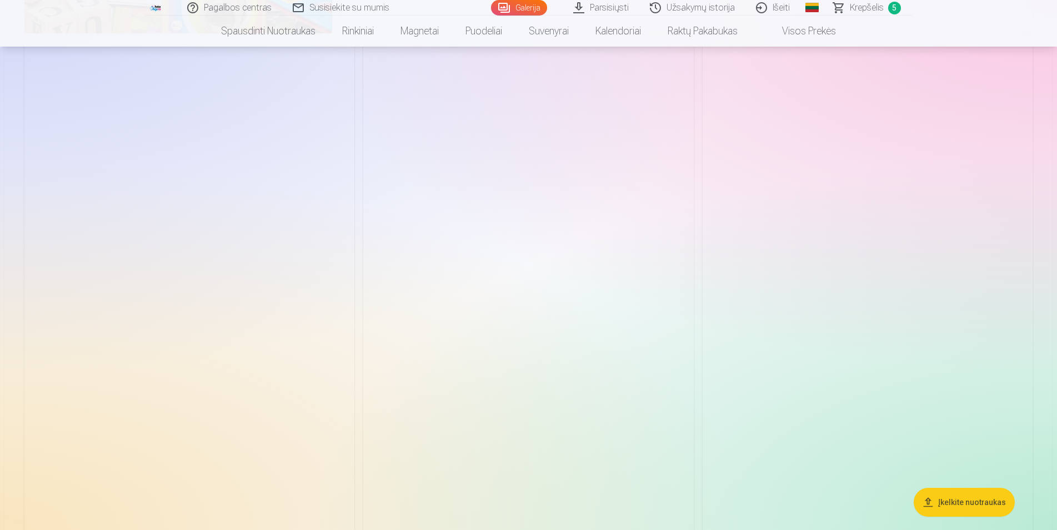
scroll to position [9119, 0]
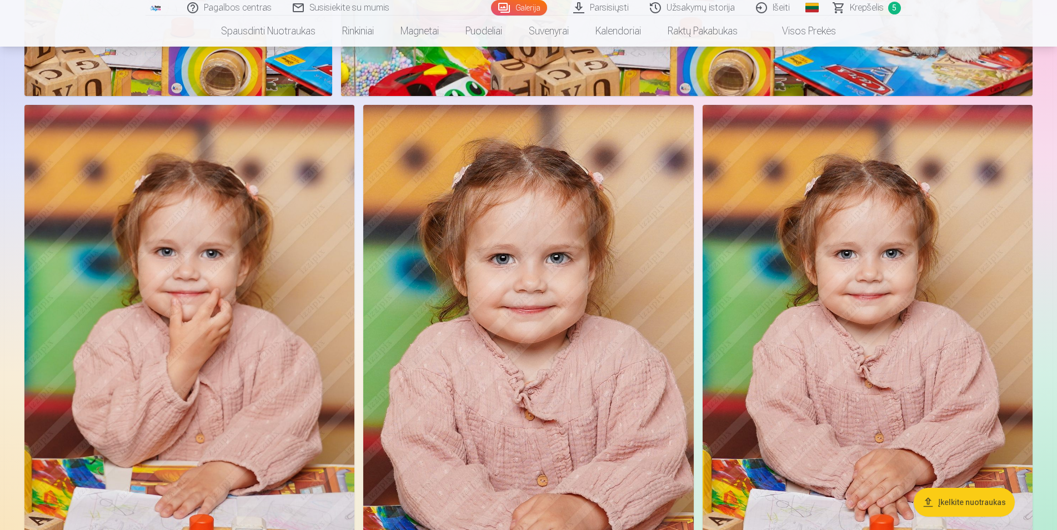
click at [519, 317] on img at bounding box center [528, 352] width 330 height 495
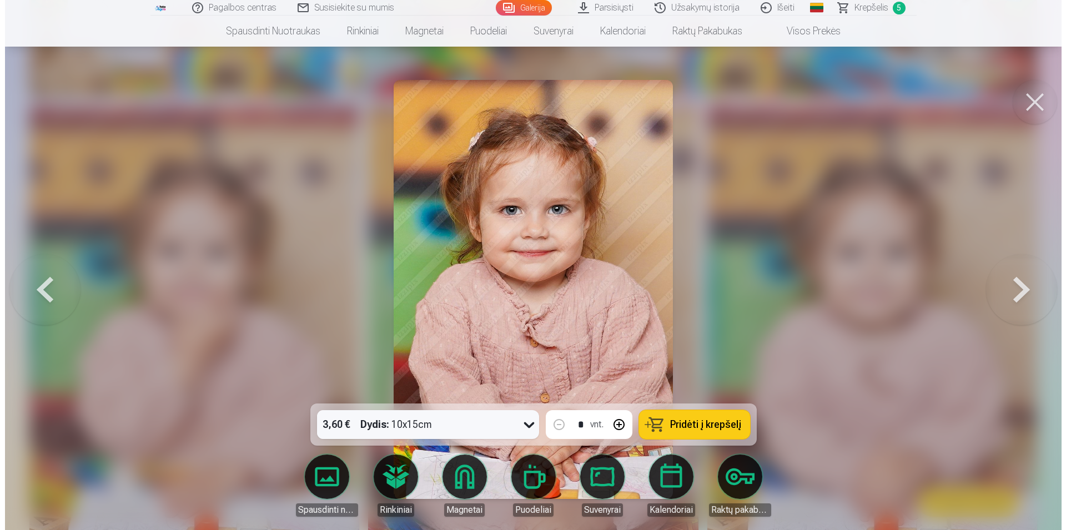
scroll to position [9199, 0]
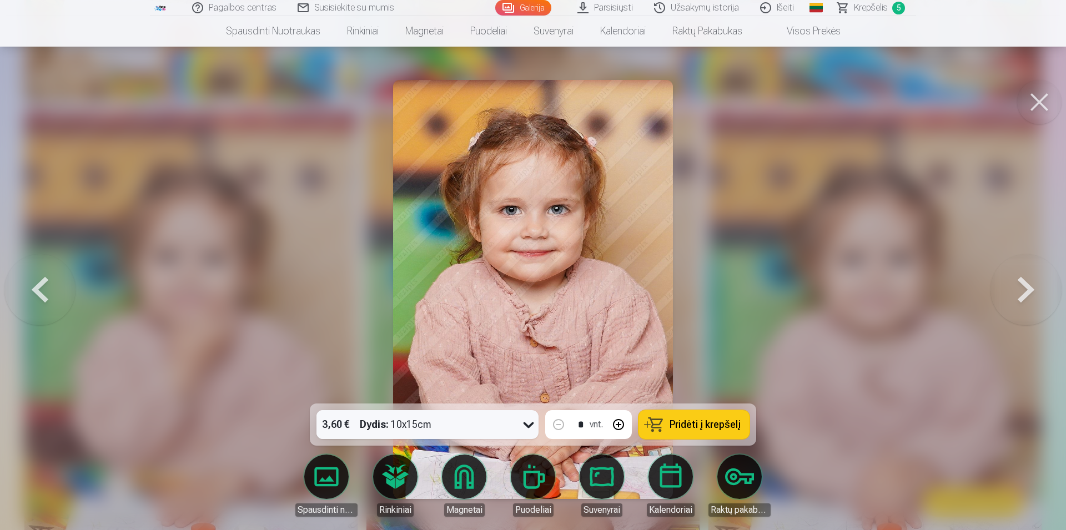
click at [684, 428] on span "Pridėti į krepšelį" at bounding box center [705, 425] width 71 height 10
click at [248, 189] on div at bounding box center [533, 265] width 1066 height 530
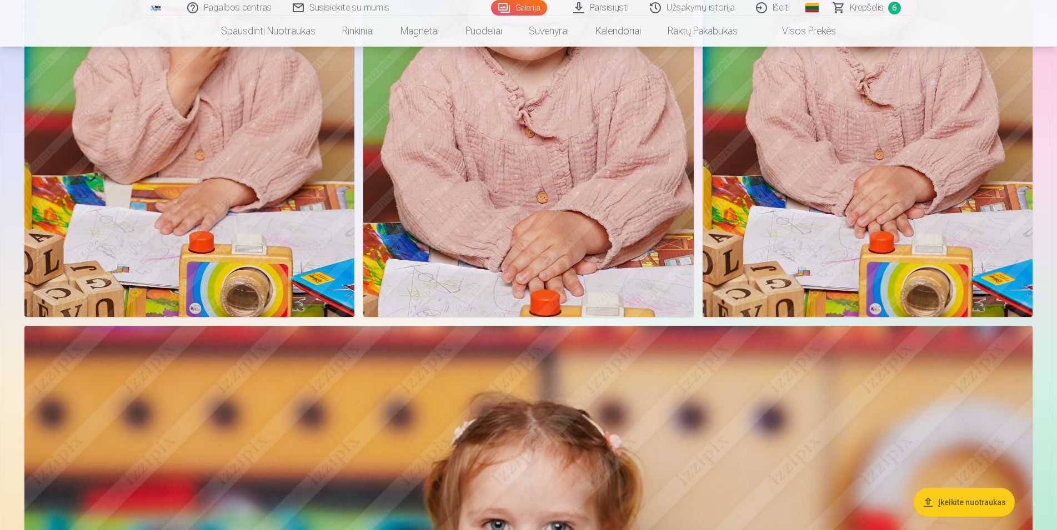
scroll to position [9119, 0]
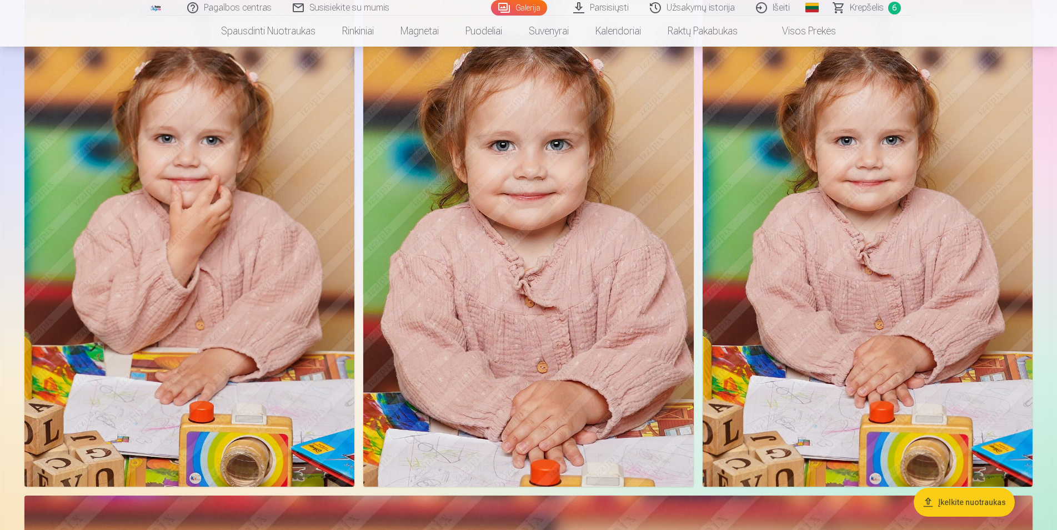
click at [762, 198] on img at bounding box center [867, 239] width 330 height 495
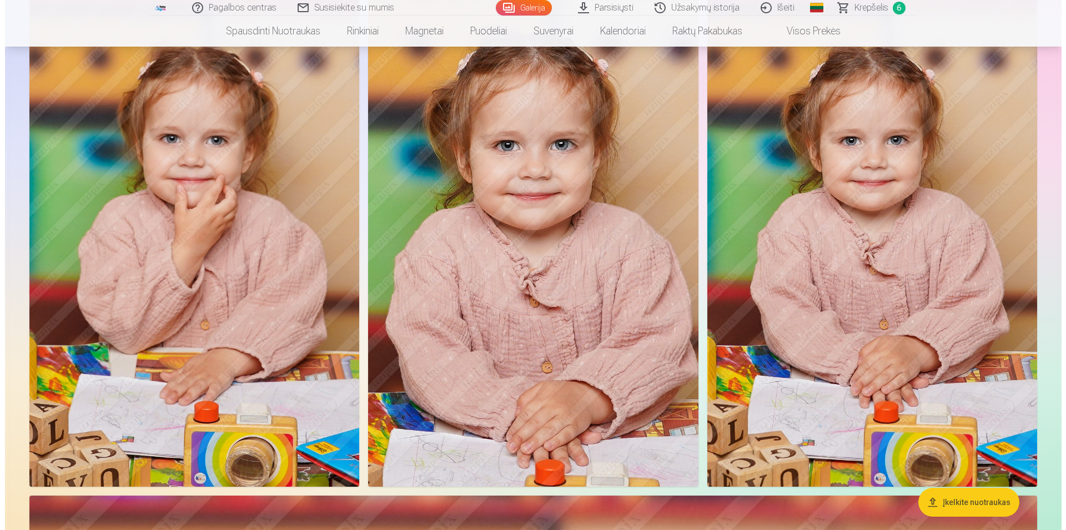
scroll to position [9317, 0]
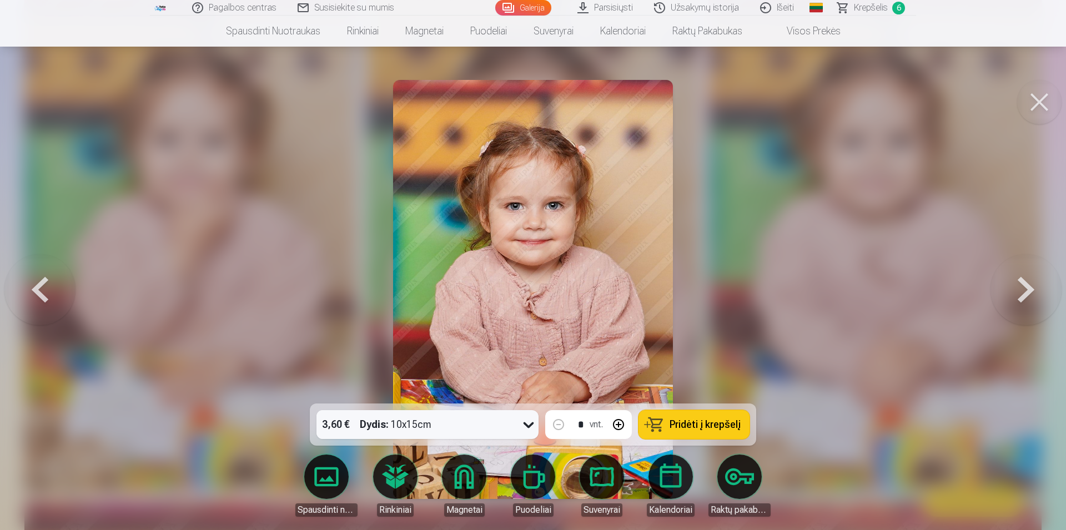
click at [38, 282] on button at bounding box center [39, 290] width 71 height 206
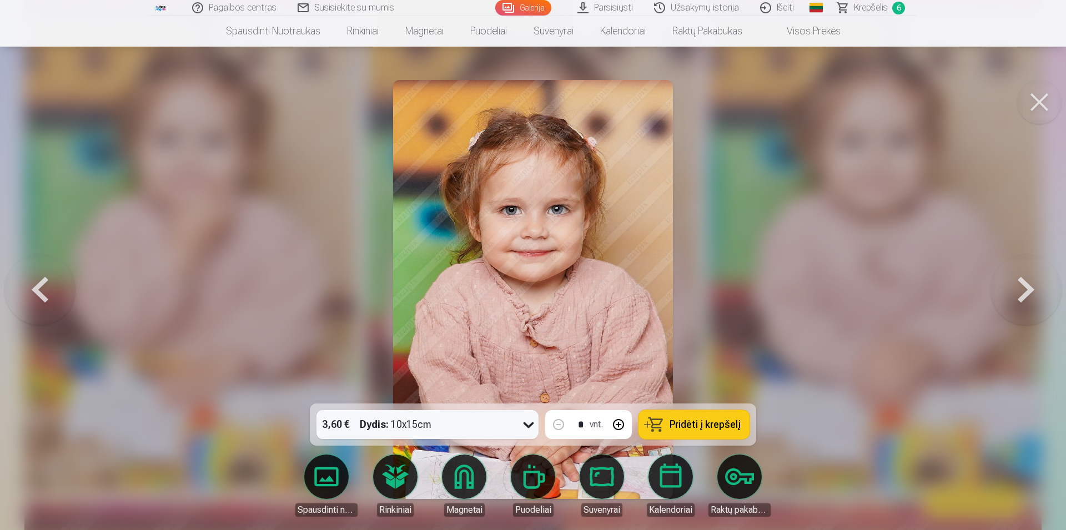
click at [1021, 293] on button at bounding box center [1026, 290] width 71 height 206
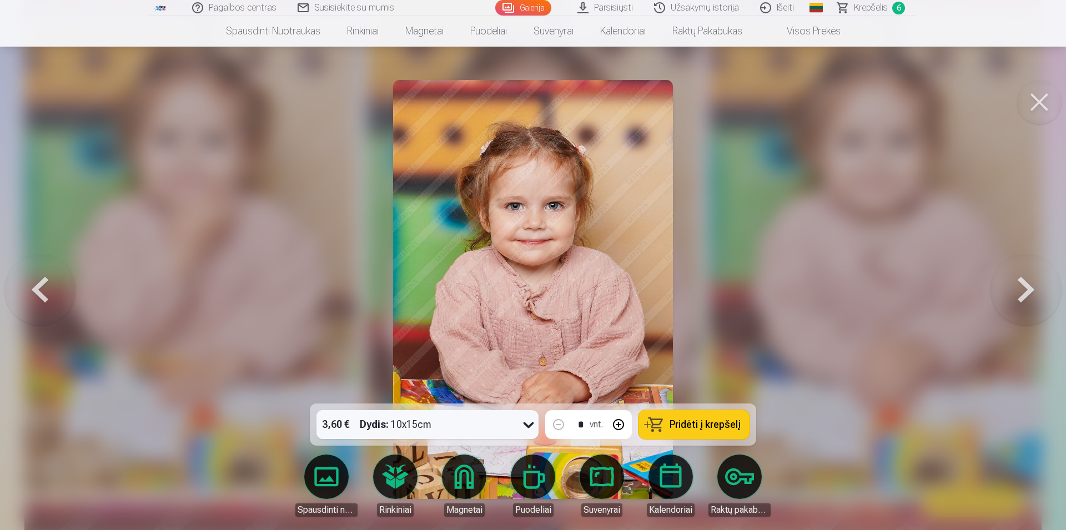
click at [706, 425] on span "Pridėti į krepšelį" at bounding box center [705, 425] width 71 height 10
click at [231, 196] on div at bounding box center [533, 265] width 1066 height 530
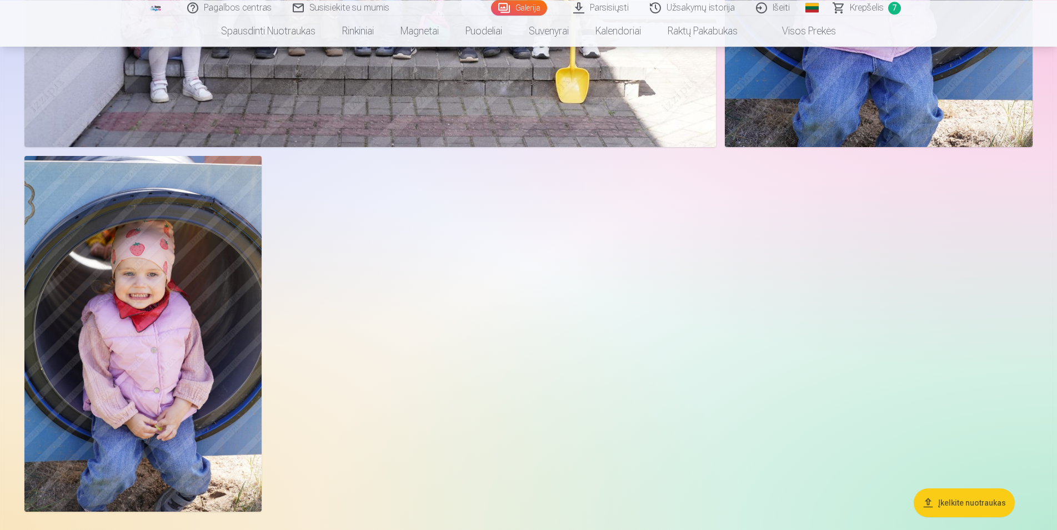
scroll to position [15349, 0]
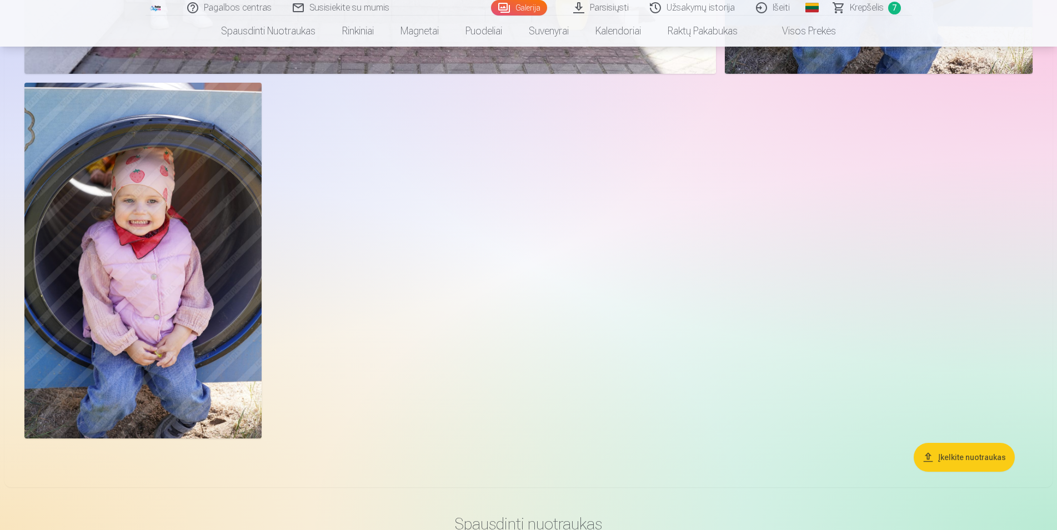
click at [230, 228] on img at bounding box center [142, 260] width 237 height 355
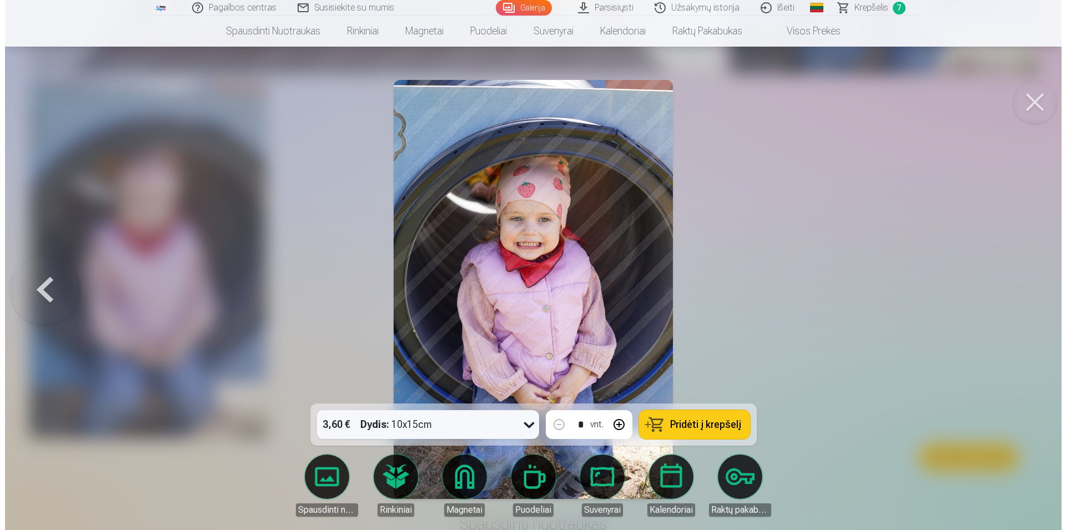
scroll to position [15487, 0]
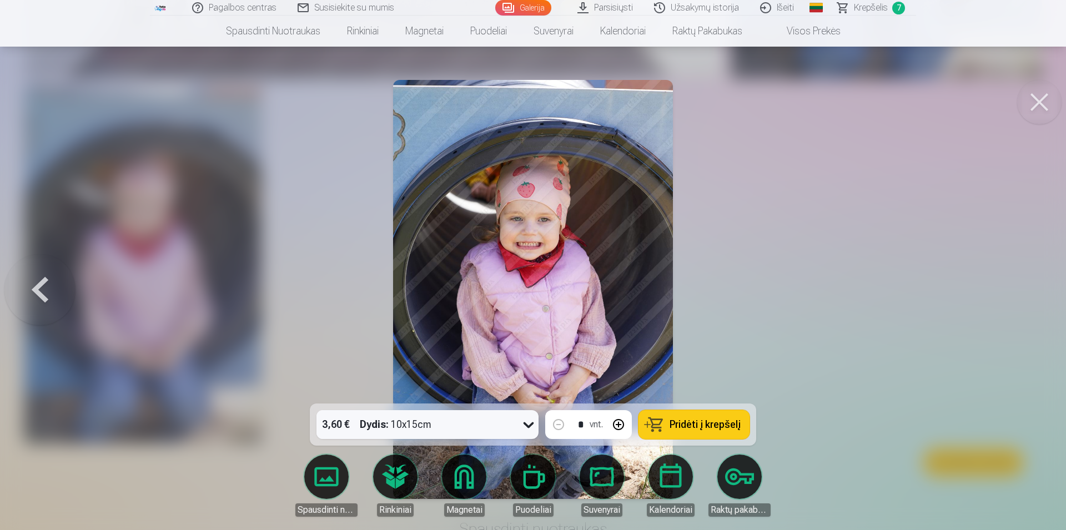
click at [33, 289] on button at bounding box center [39, 290] width 71 height 206
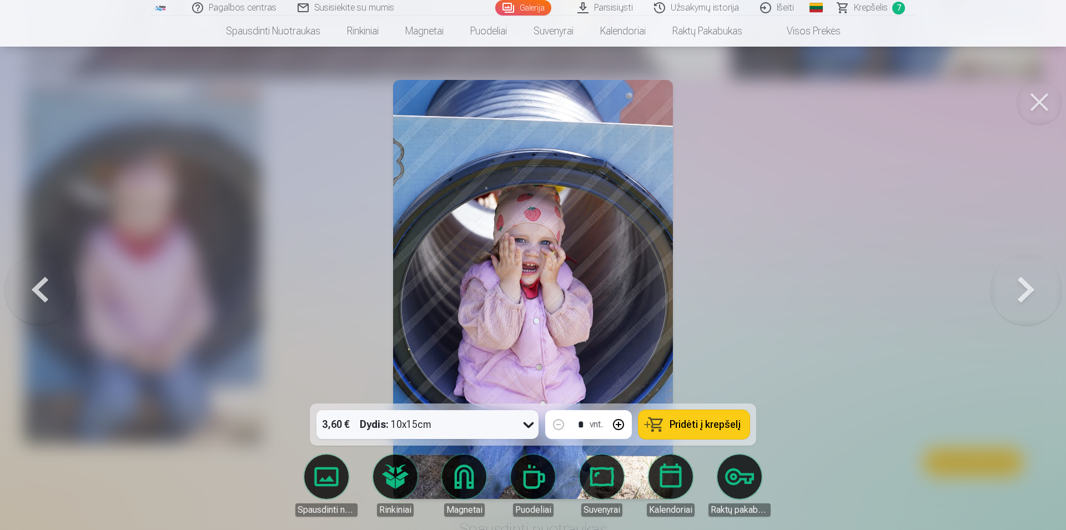
click at [1037, 109] on button at bounding box center [1039, 102] width 44 height 44
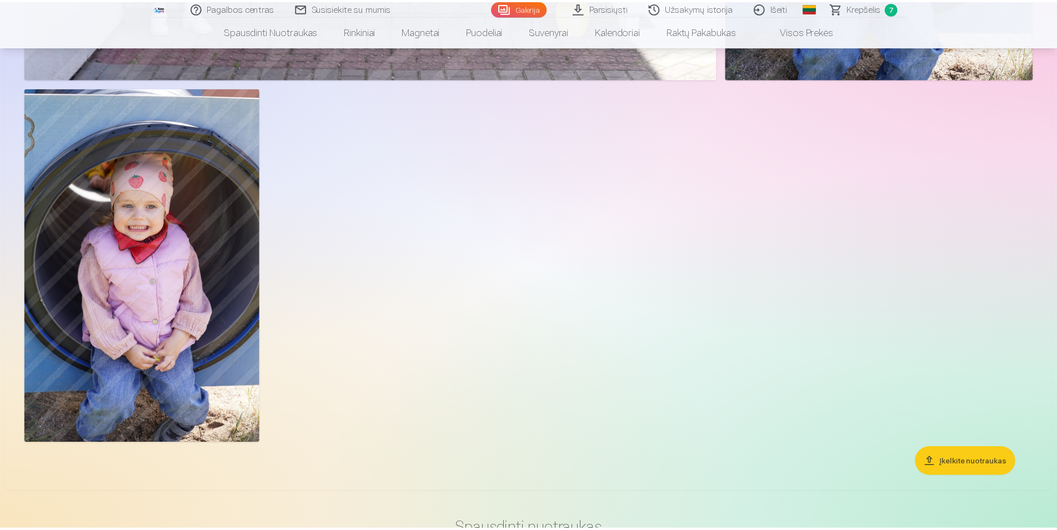
scroll to position [15349, 0]
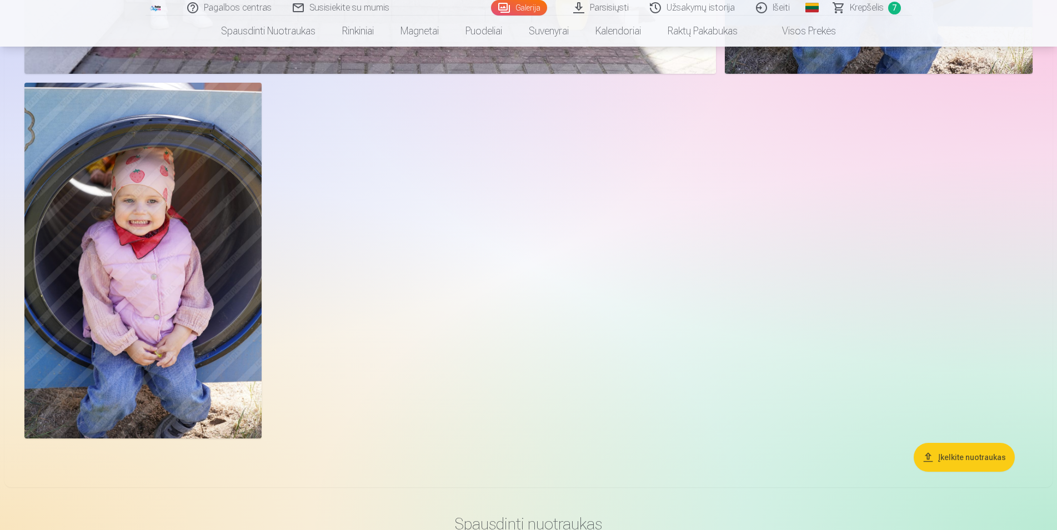
click at [872, 9] on span "Krepšelis" at bounding box center [867, 7] width 34 height 13
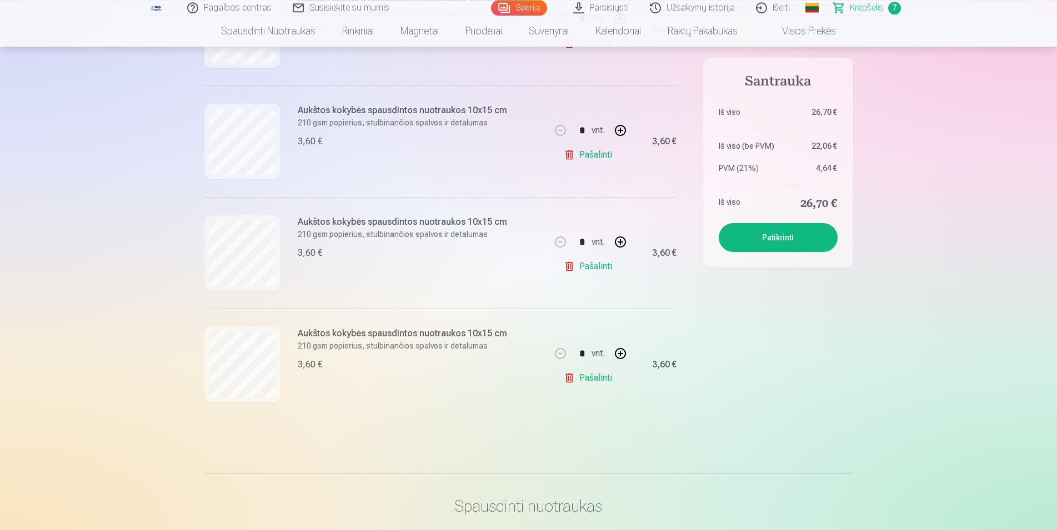
scroll to position [623, 0]
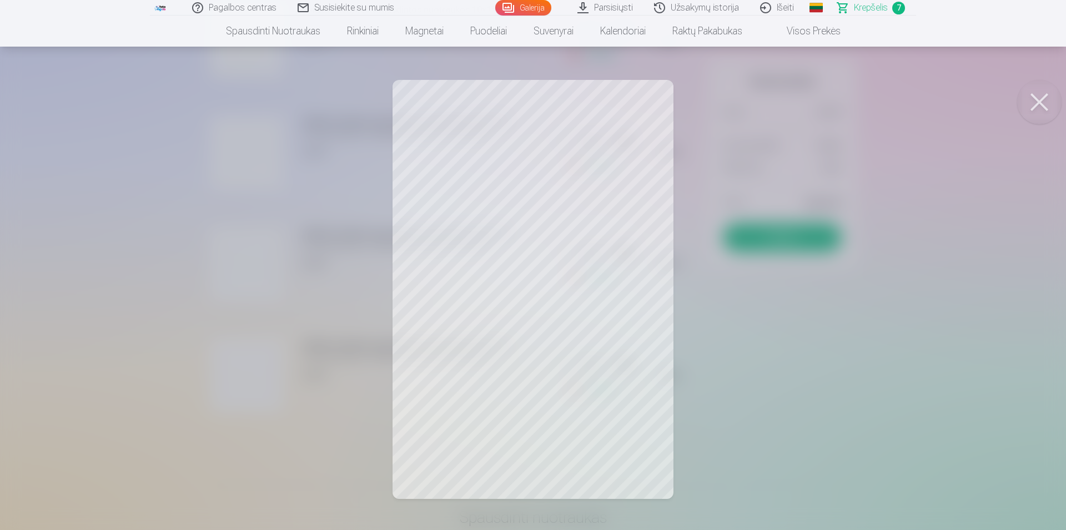
click at [1037, 114] on button at bounding box center [1039, 102] width 44 height 44
click at [1045, 95] on button at bounding box center [1039, 102] width 44 height 44
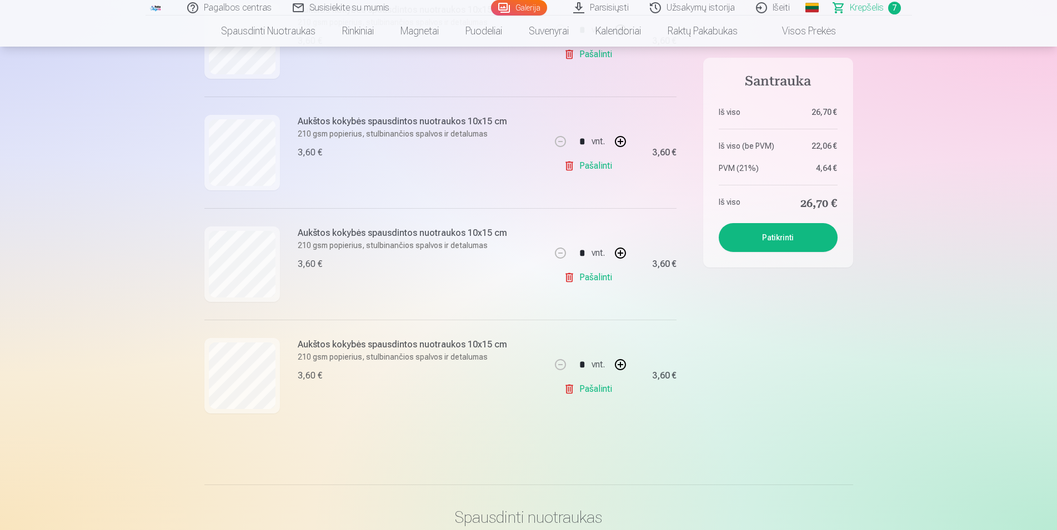
scroll to position [170, 0]
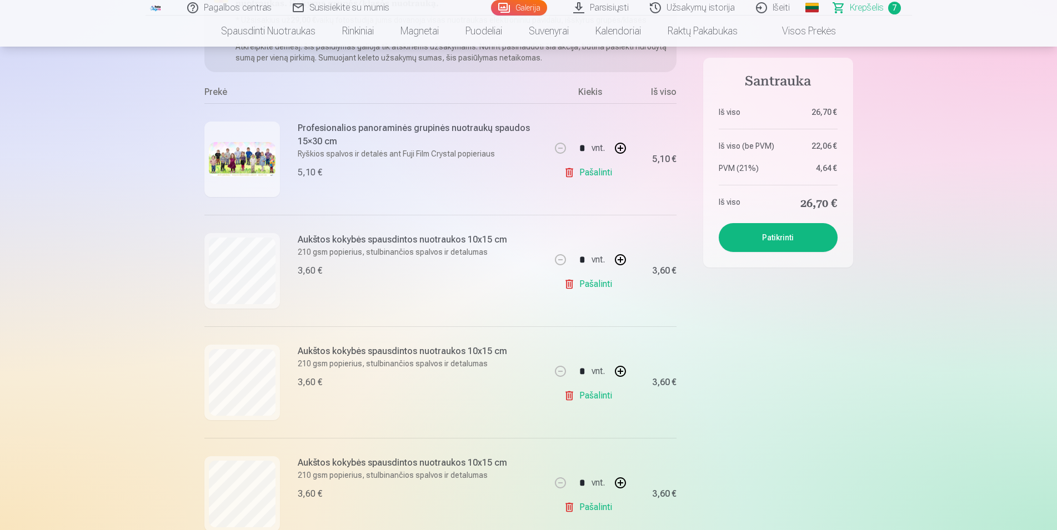
click at [242, 165] on img at bounding box center [242, 159] width 67 height 34
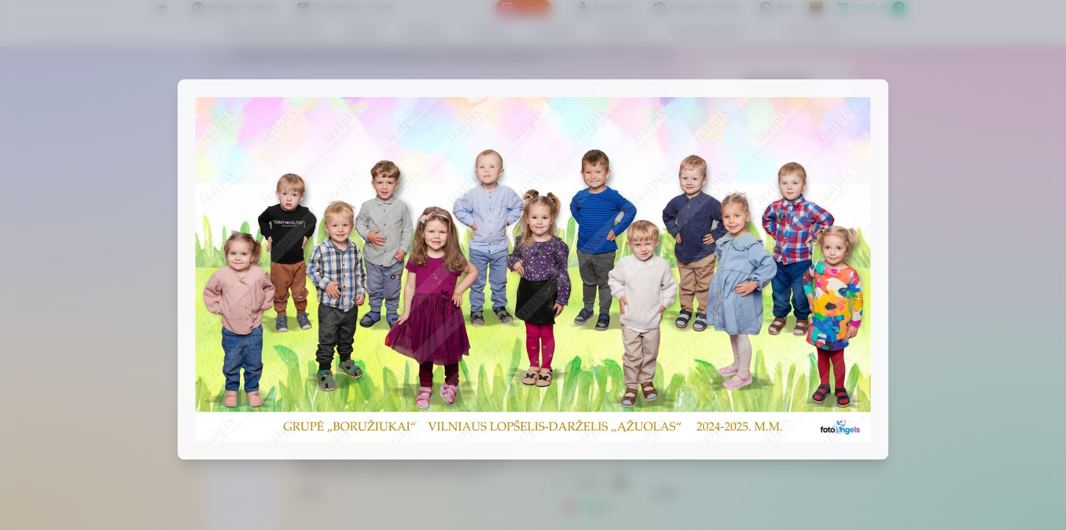
click at [961, 234] on div at bounding box center [533, 265] width 1066 height 530
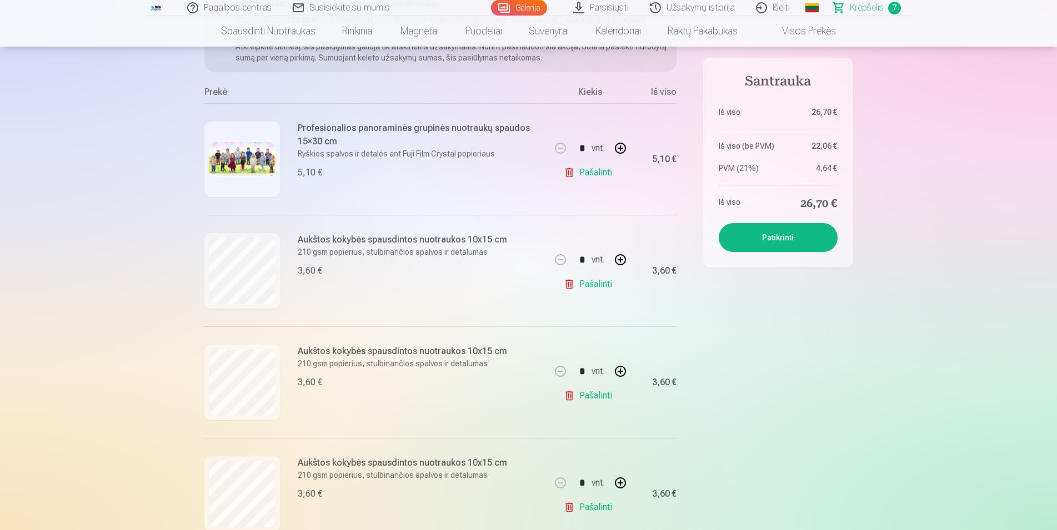
click at [778, 242] on button "Patikrinti" at bounding box center [778, 237] width 119 height 29
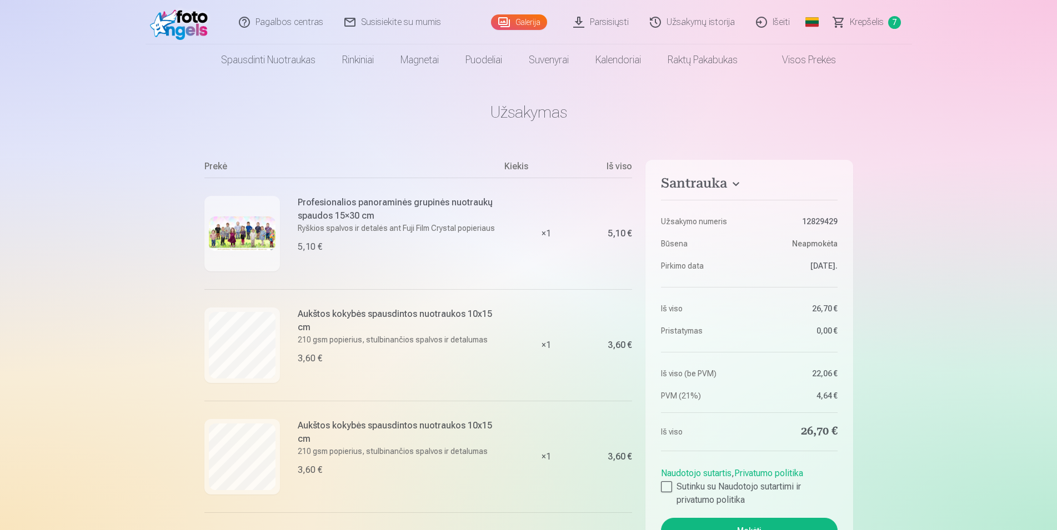
click at [248, 235] on img at bounding box center [242, 234] width 67 height 34
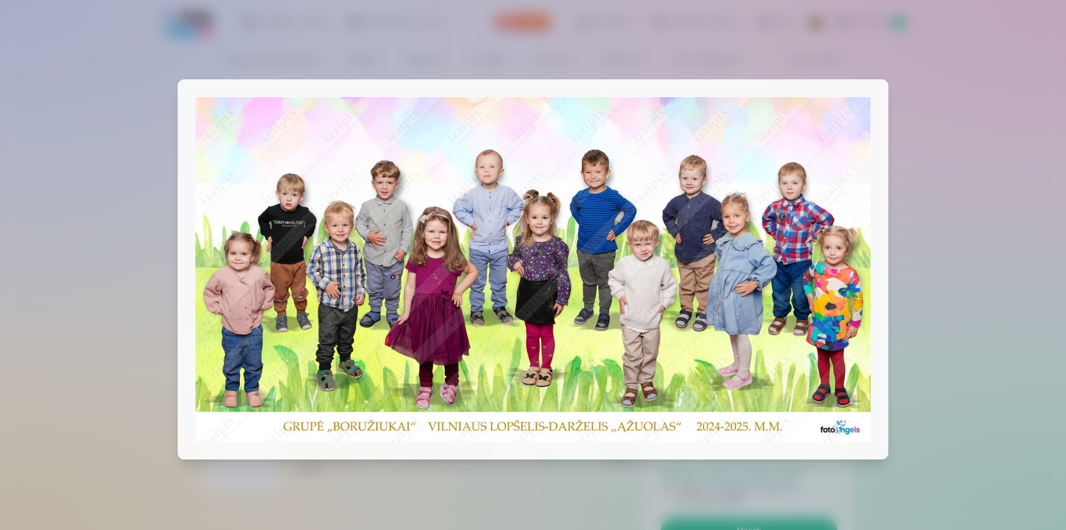
click at [963, 257] on div at bounding box center [533, 265] width 1066 height 530
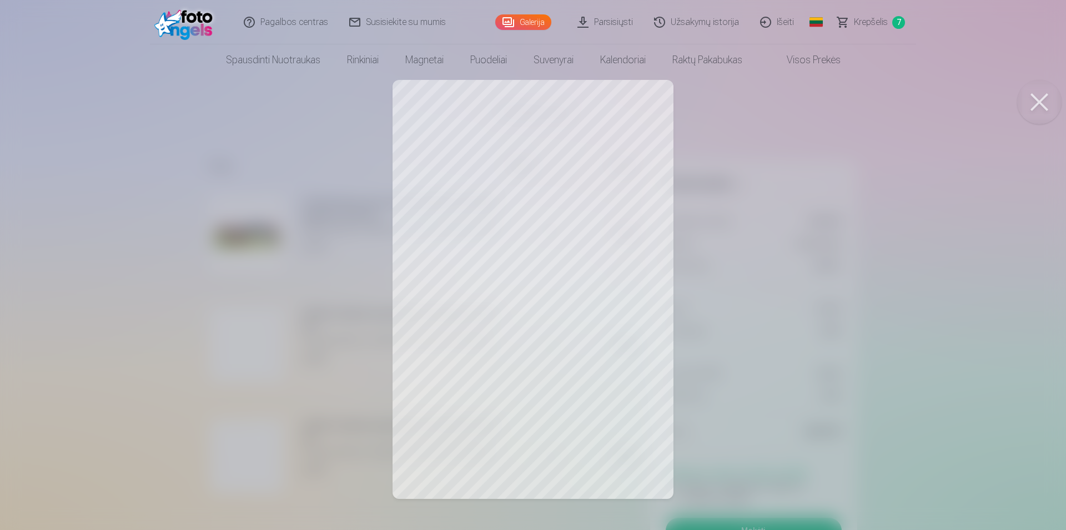
click at [91, 263] on div at bounding box center [533, 265] width 1066 height 530
click at [163, 279] on div at bounding box center [533, 265] width 1066 height 530
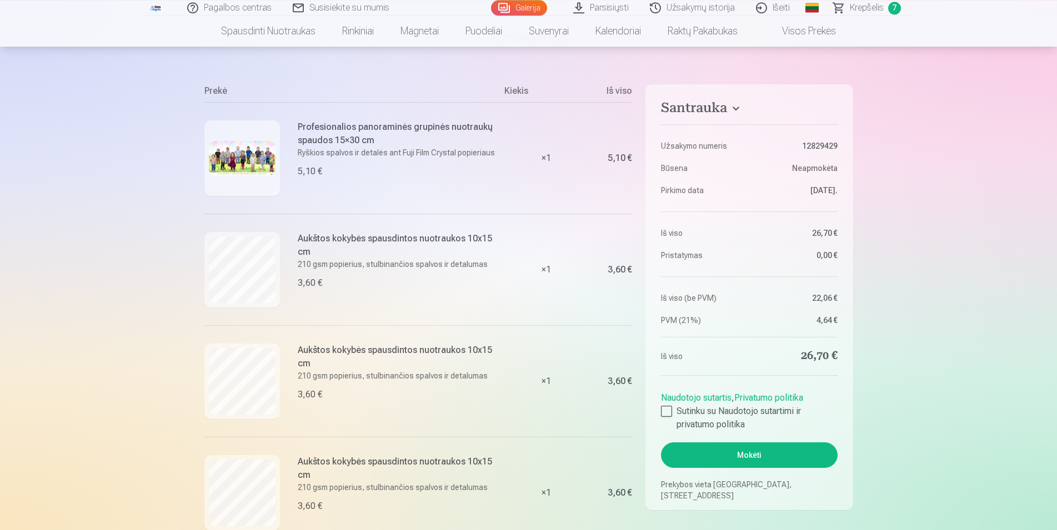
scroll to position [170, 0]
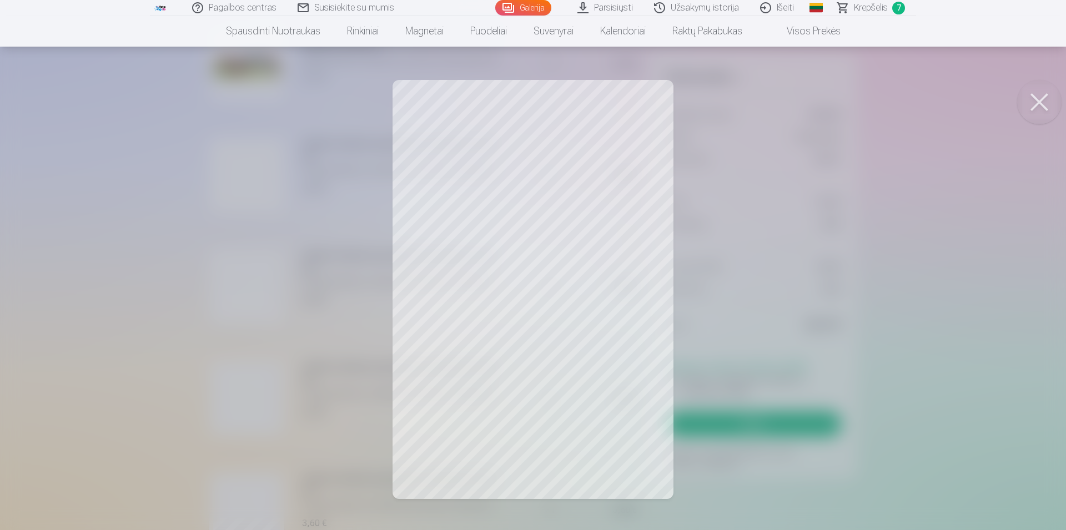
click at [123, 248] on div at bounding box center [533, 265] width 1066 height 530
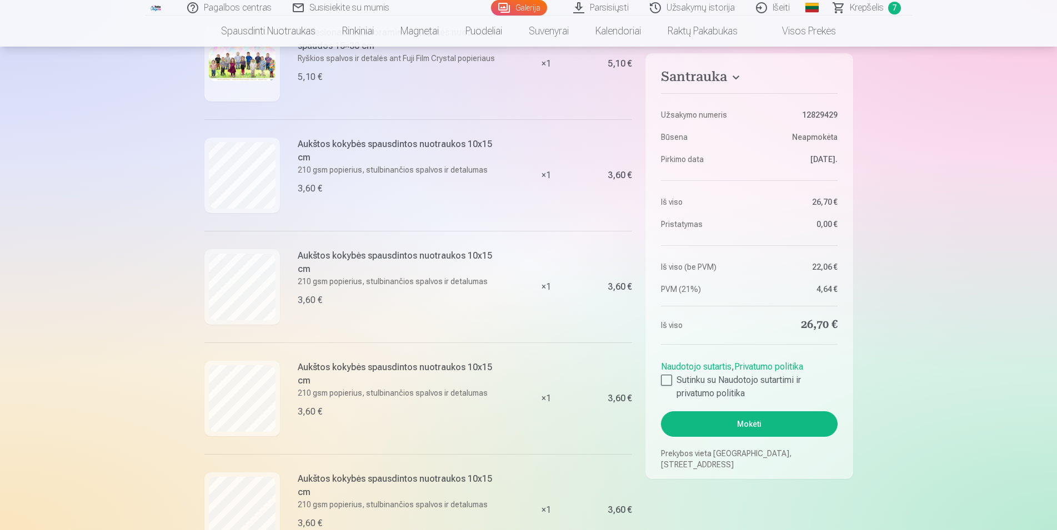
scroll to position [340, 0]
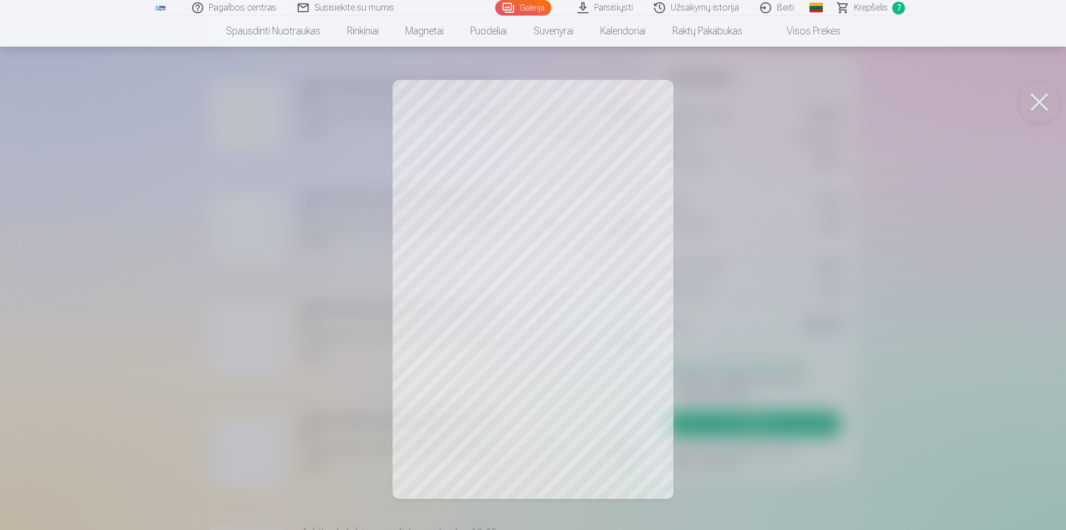
click at [123, 261] on div at bounding box center [533, 265] width 1066 height 530
click at [47, 258] on div at bounding box center [533, 265] width 1066 height 530
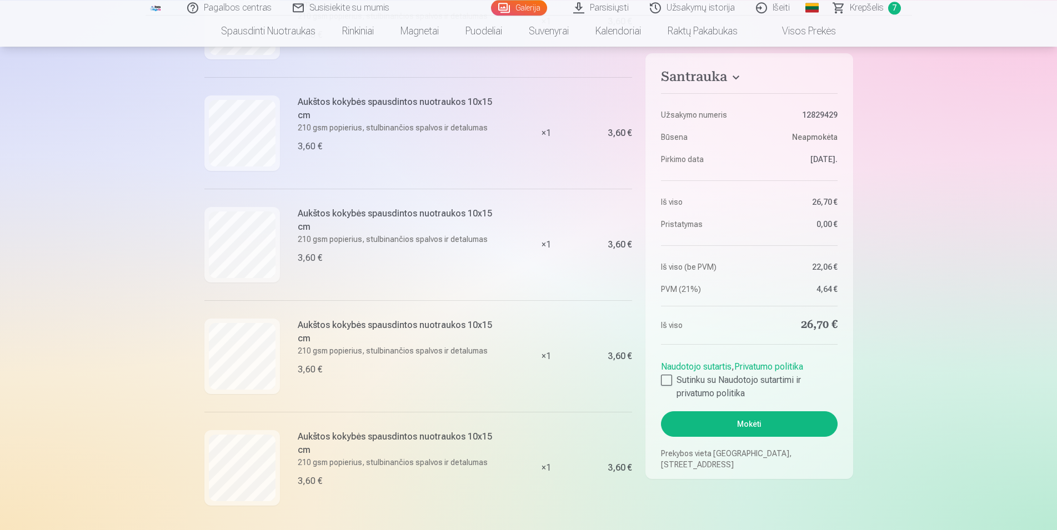
scroll to position [453, 0]
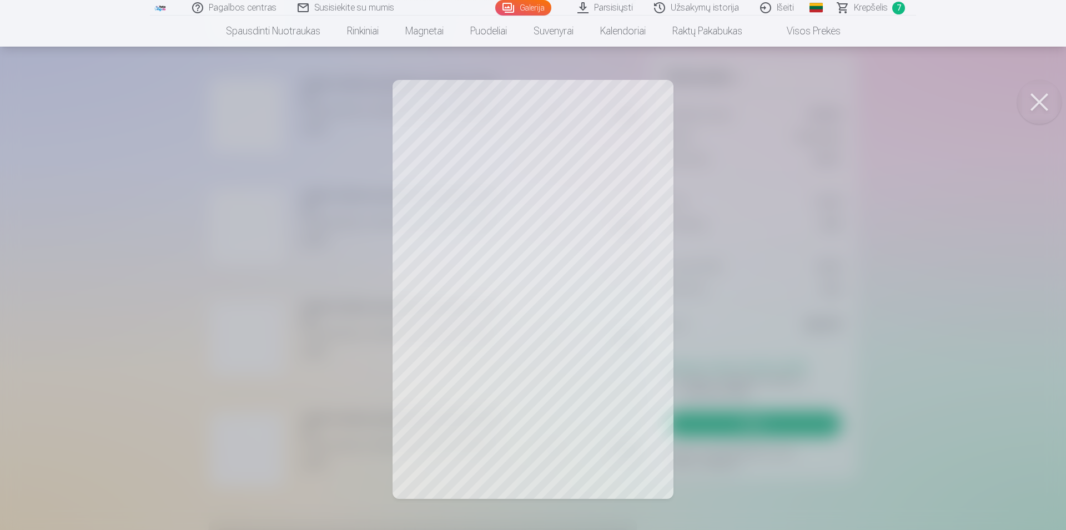
click at [991, 252] on div at bounding box center [533, 265] width 1066 height 530
click at [170, 178] on div at bounding box center [533, 265] width 1066 height 530
click at [108, 260] on div at bounding box center [533, 265] width 1066 height 530
click at [138, 272] on div at bounding box center [533, 265] width 1066 height 530
click at [75, 304] on div at bounding box center [533, 265] width 1066 height 530
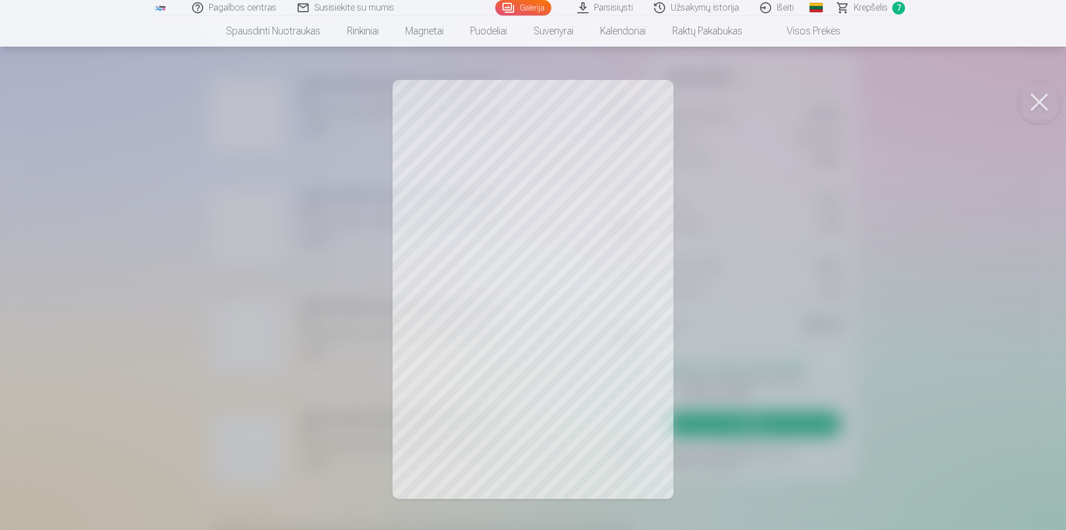
click at [129, 301] on div at bounding box center [533, 265] width 1066 height 530
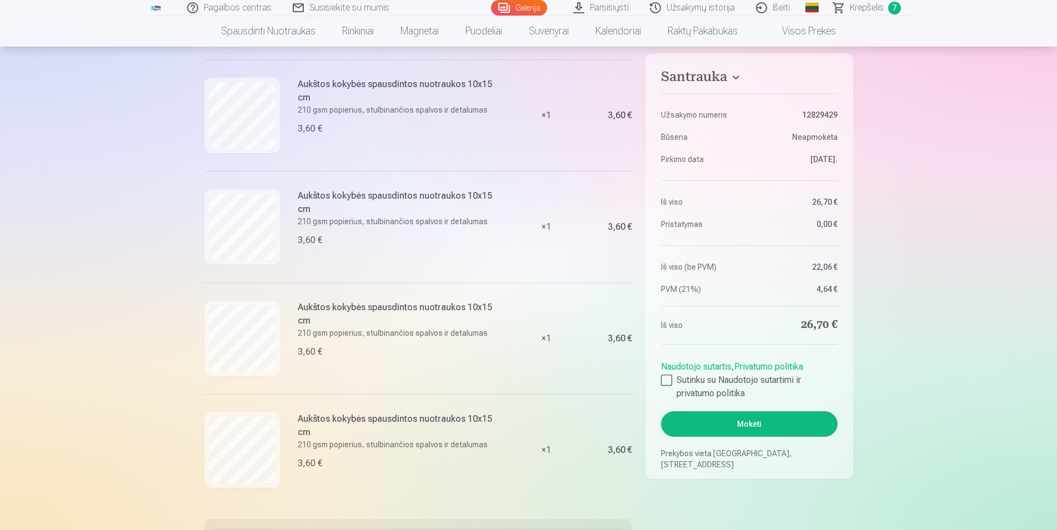
scroll to position [227, 0]
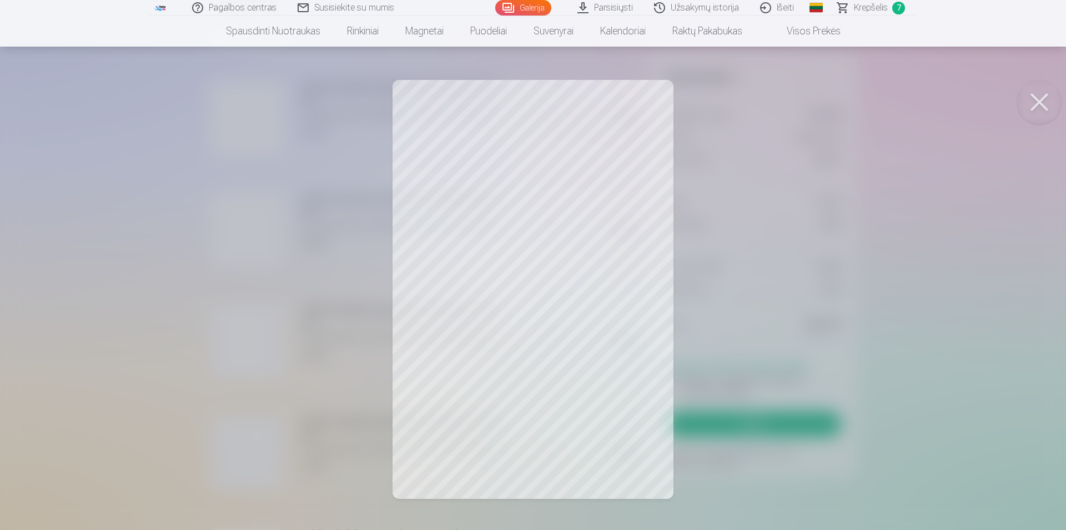
click at [168, 189] on div at bounding box center [533, 265] width 1066 height 530
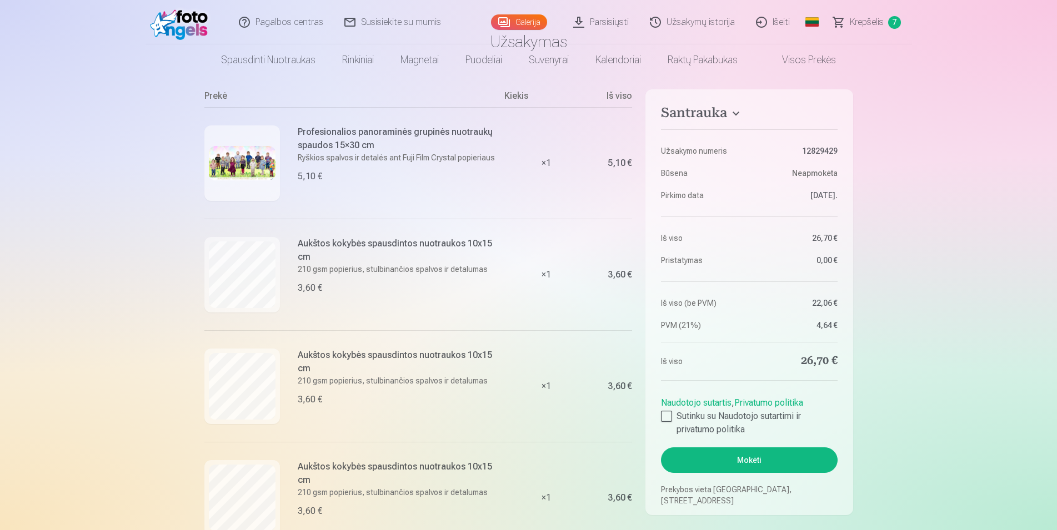
scroll to position [0, 0]
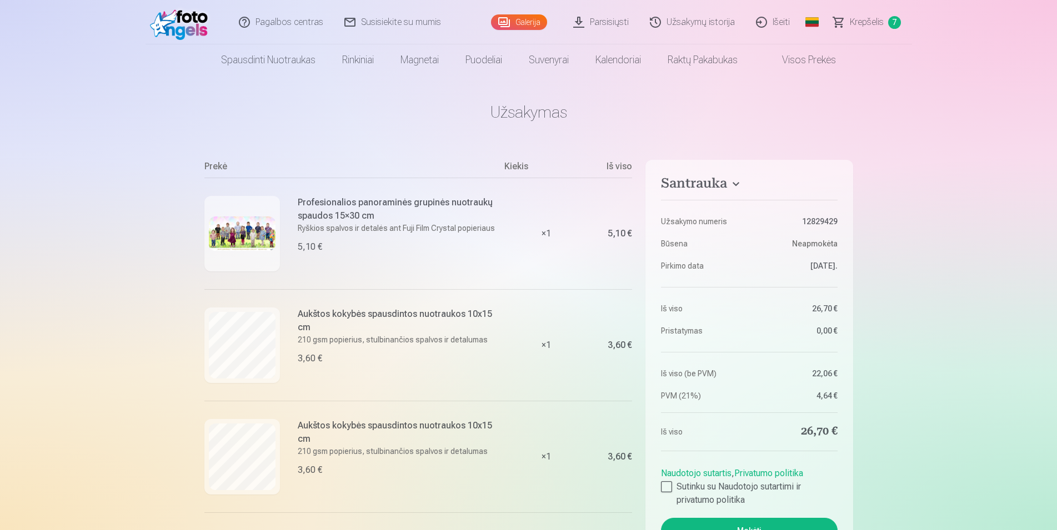
click at [272, 220] on img at bounding box center [242, 234] width 67 height 34
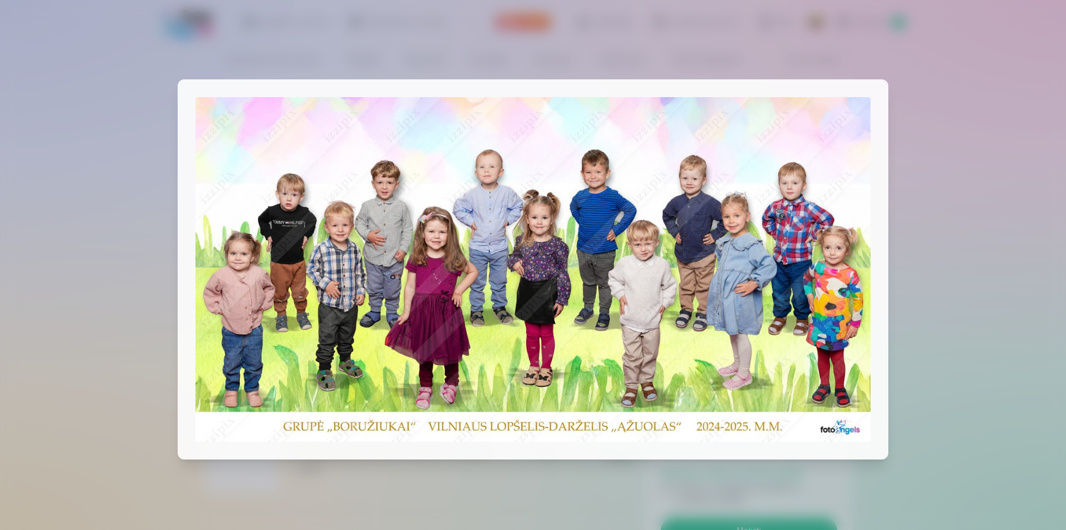
click at [74, 141] on div at bounding box center [533, 265] width 1066 height 530
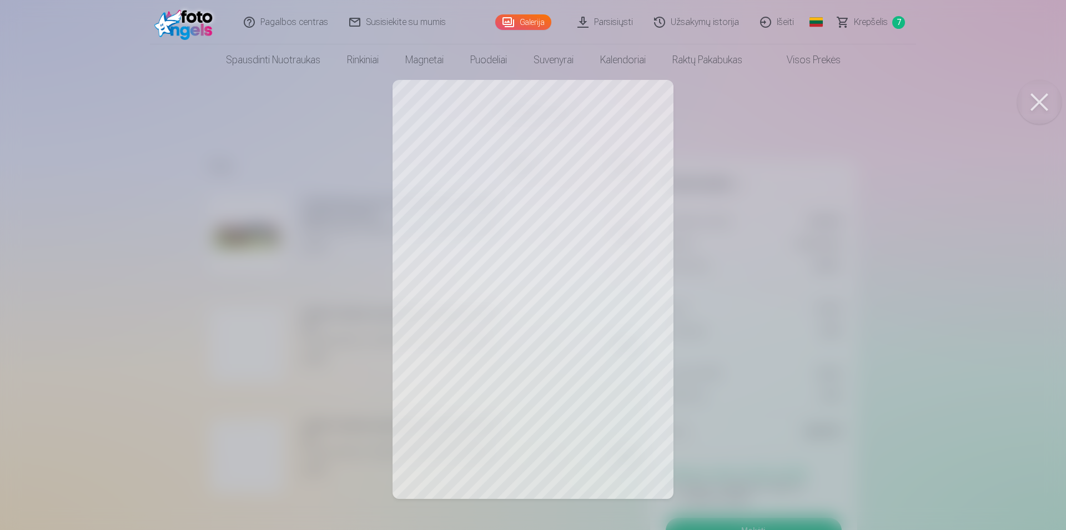
click at [86, 176] on div at bounding box center [533, 265] width 1066 height 530
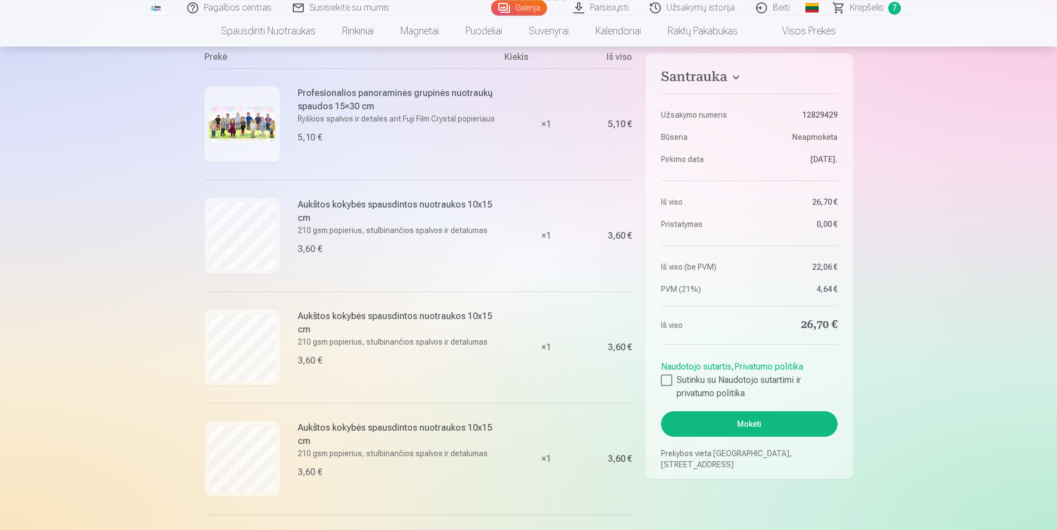
scroll to position [170, 0]
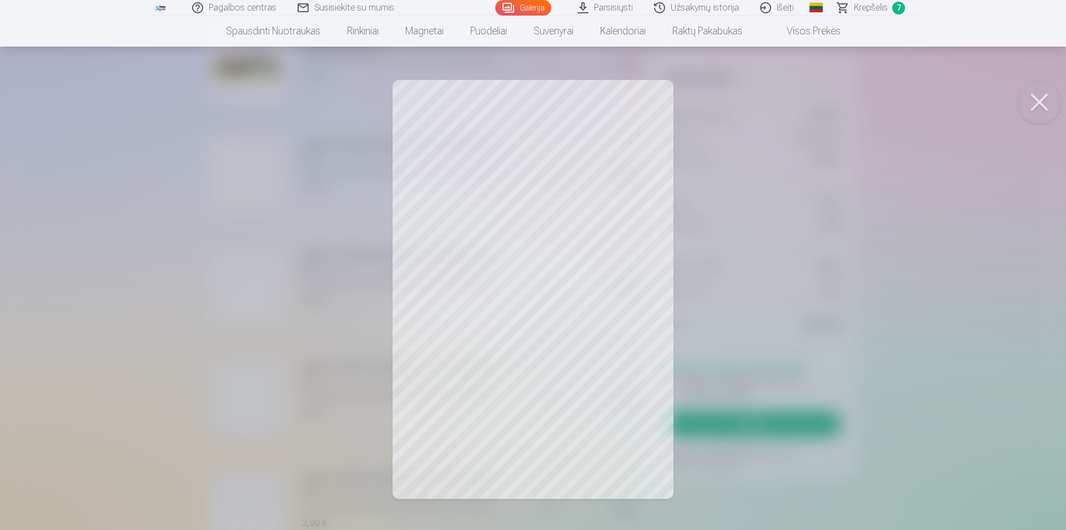
click at [113, 142] on div at bounding box center [533, 265] width 1066 height 530
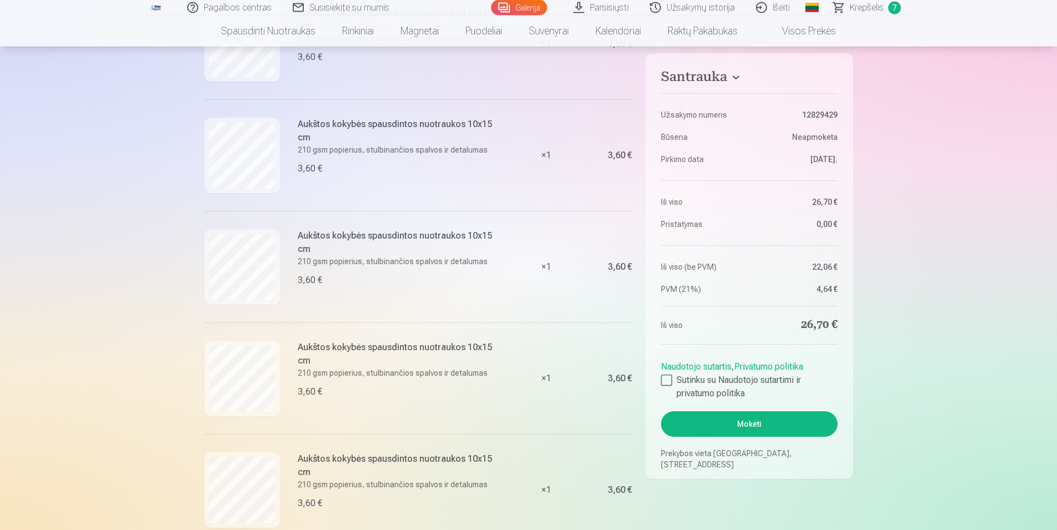
scroll to position [340, 0]
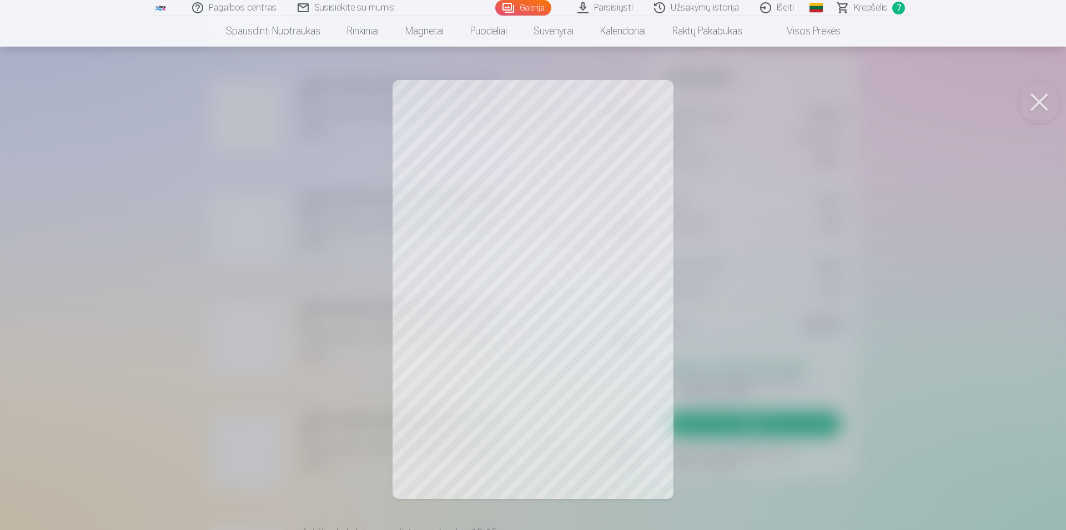
click at [136, 158] on div at bounding box center [533, 265] width 1066 height 530
click at [132, 240] on div at bounding box center [533, 265] width 1066 height 530
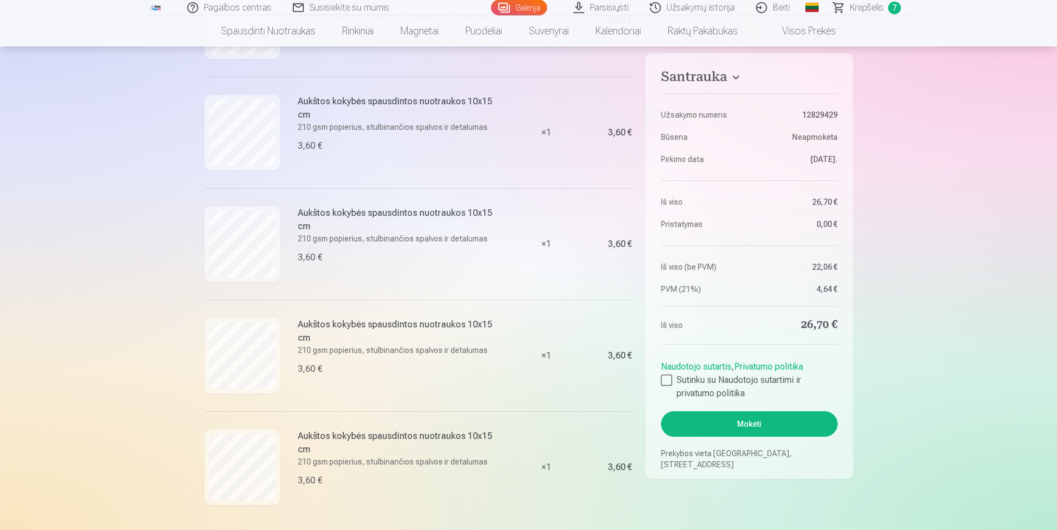
scroll to position [453, 0]
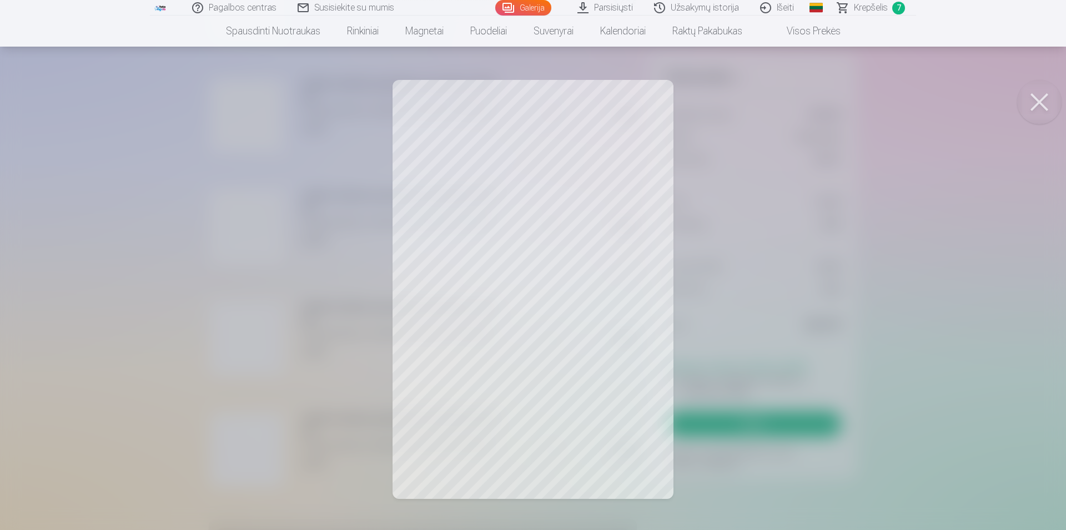
click at [110, 207] on div at bounding box center [533, 265] width 1066 height 530
click at [200, 371] on div at bounding box center [533, 265] width 1066 height 530
click at [210, 322] on div at bounding box center [533, 265] width 1066 height 530
click at [277, 343] on div at bounding box center [533, 265] width 1066 height 530
click at [137, 226] on div at bounding box center [533, 265] width 1066 height 530
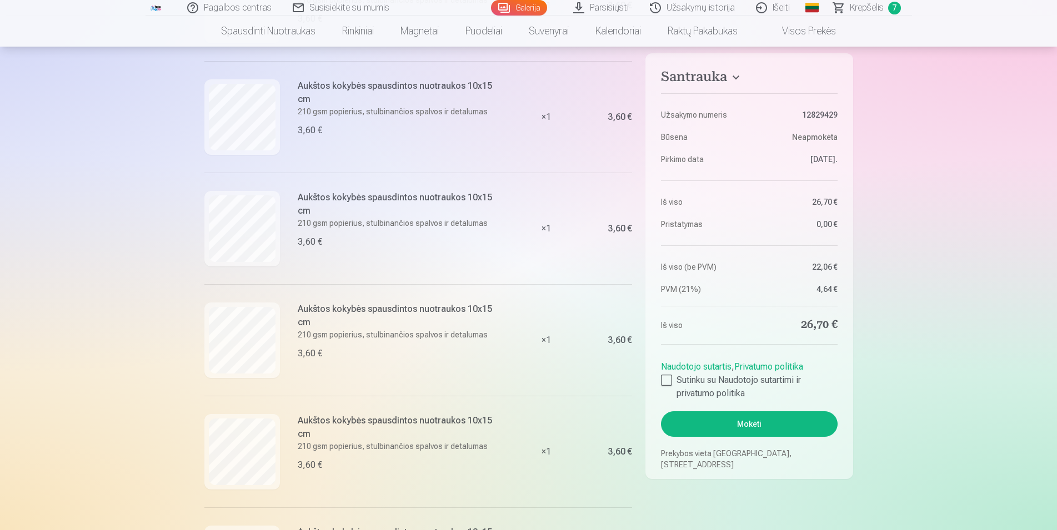
scroll to position [0, 0]
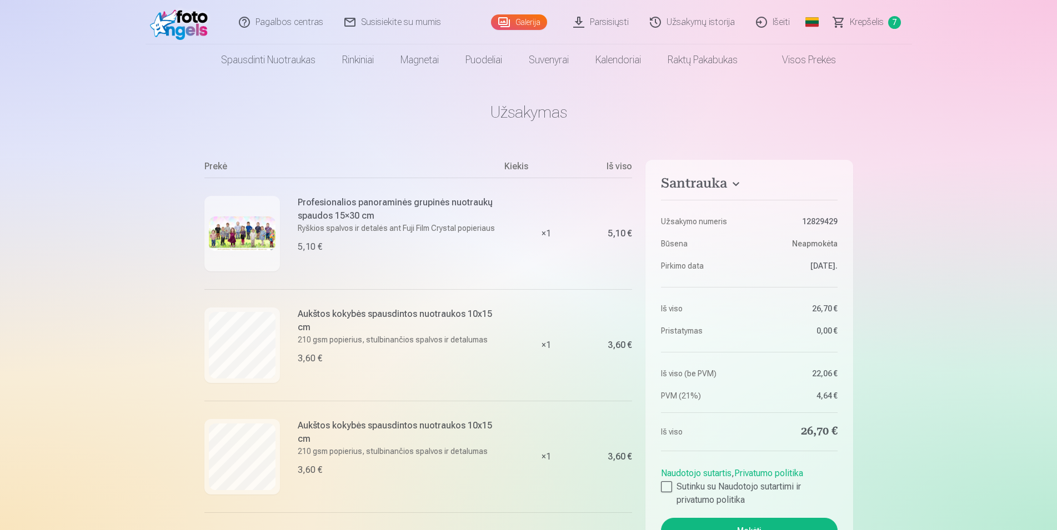
click at [516, 24] on link "Galerija" at bounding box center [519, 22] width 56 height 16
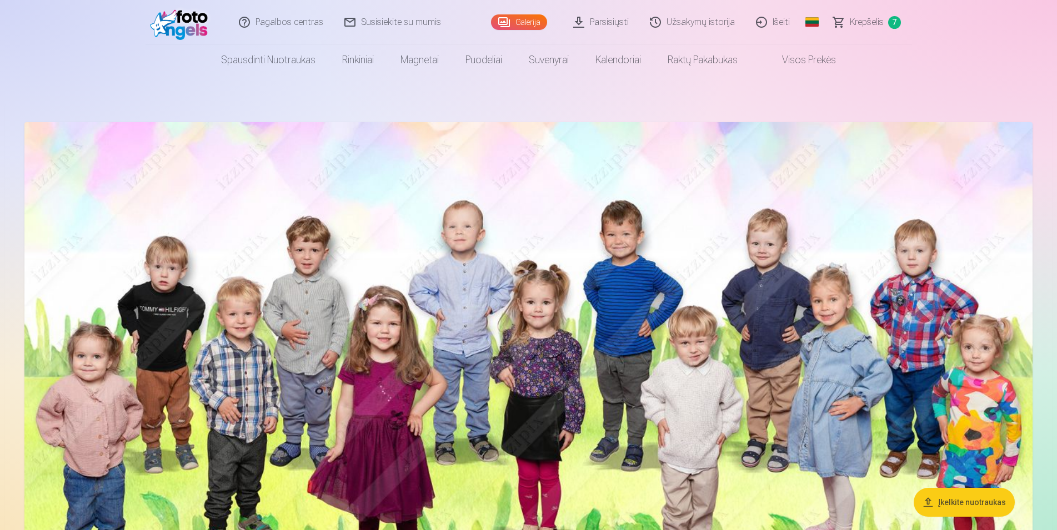
click at [871, 23] on span "Krepšelis" at bounding box center [867, 22] width 34 height 13
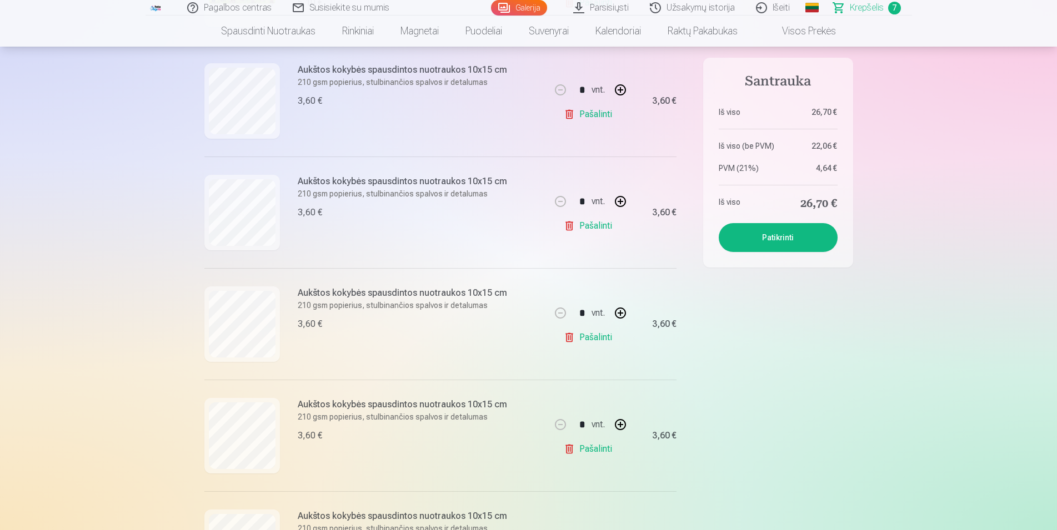
scroll to position [680, 0]
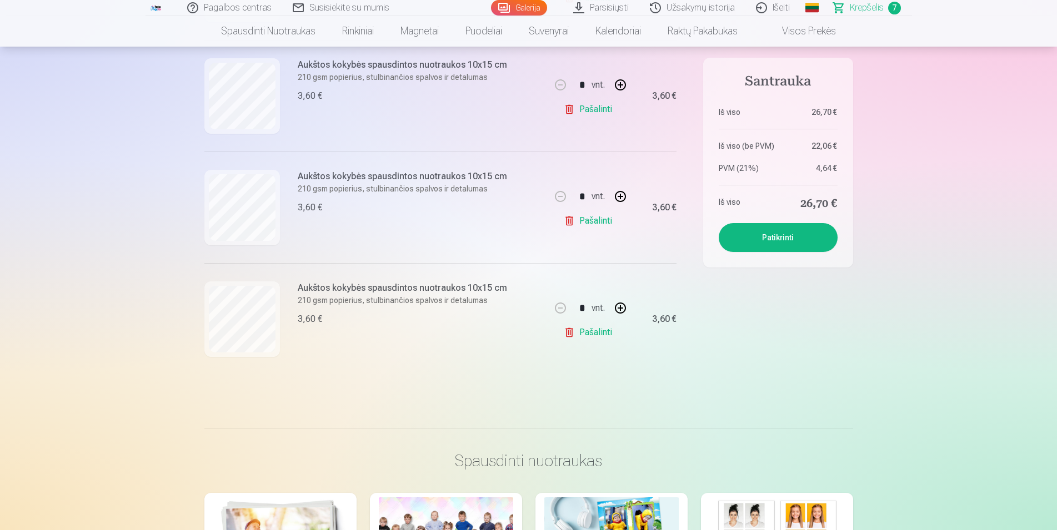
click at [581, 333] on link "Pašalinti" at bounding box center [590, 333] width 53 height 22
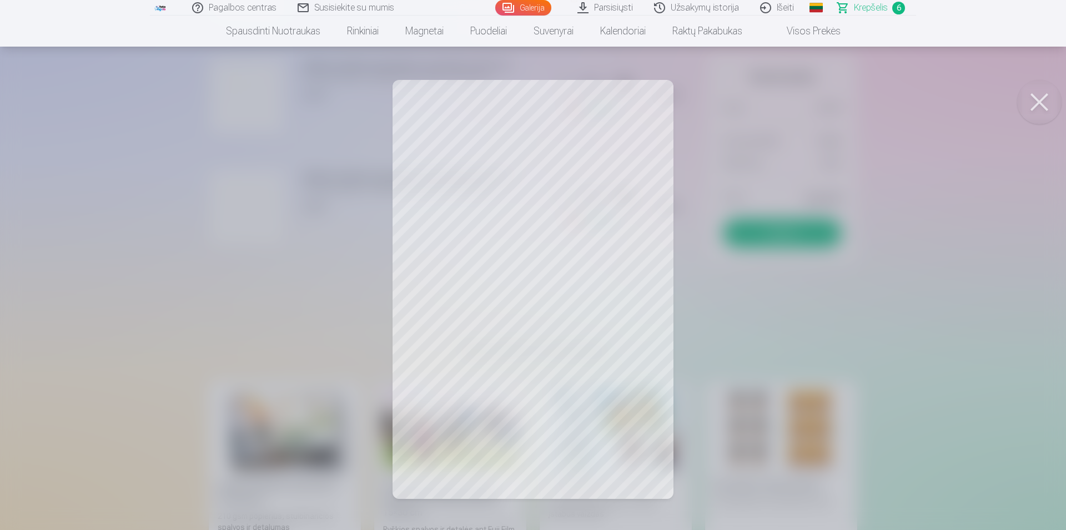
click at [175, 190] on div at bounding box center [533, 265] width 1066 height 530
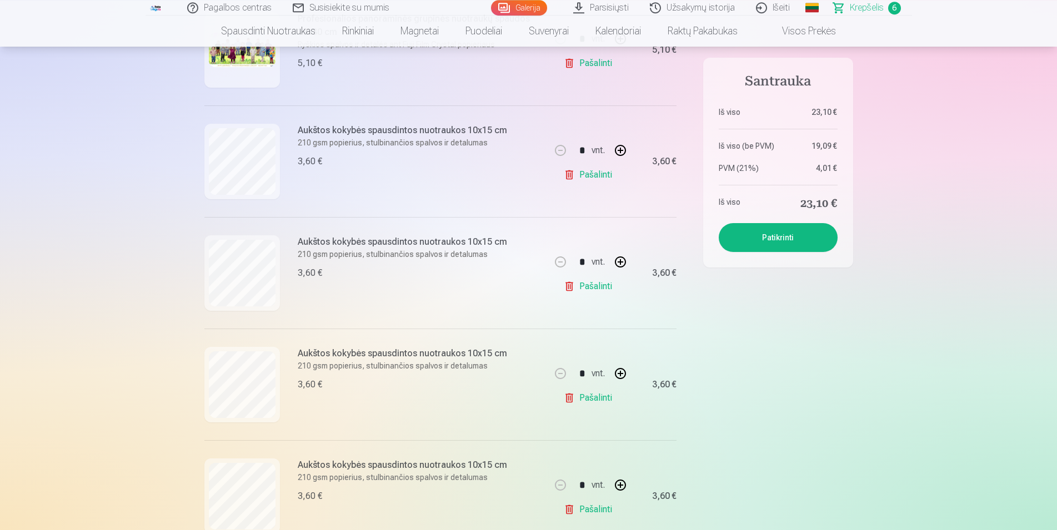
scroll to position [0, 0]
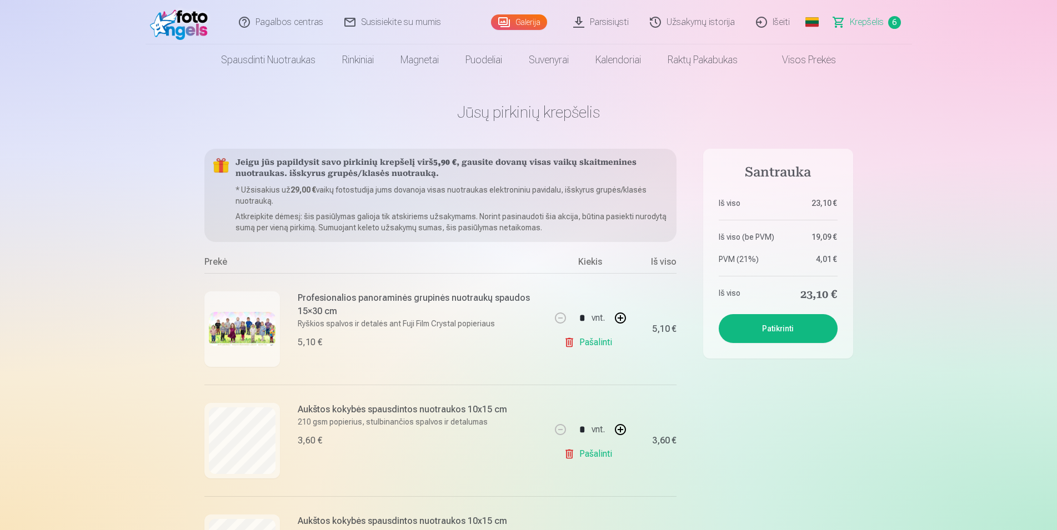
click at [264, 337] on img at bounding box center [242, 329] width 67 height 34
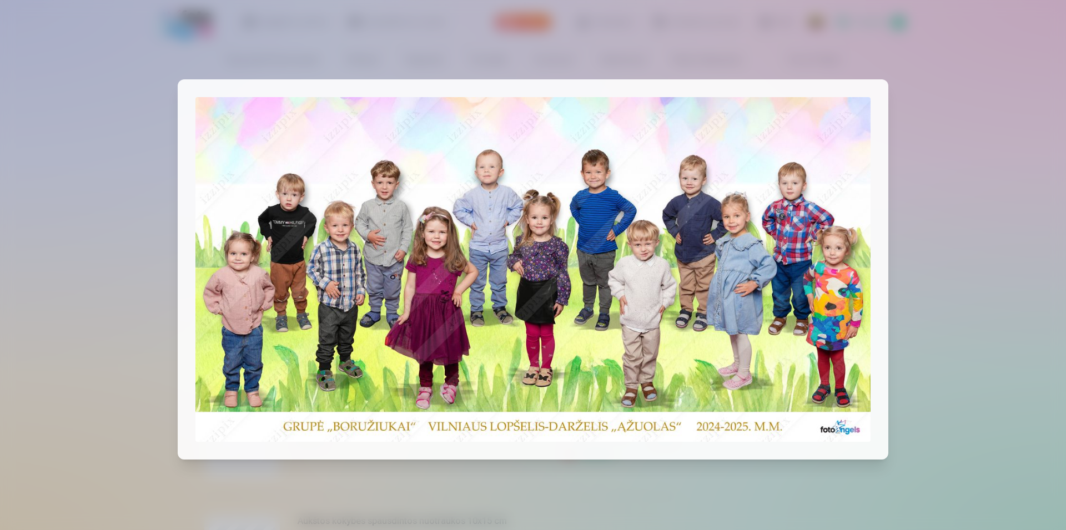
click at [993, 302] on div at bounding box center [533, 265] width 1066 height 530
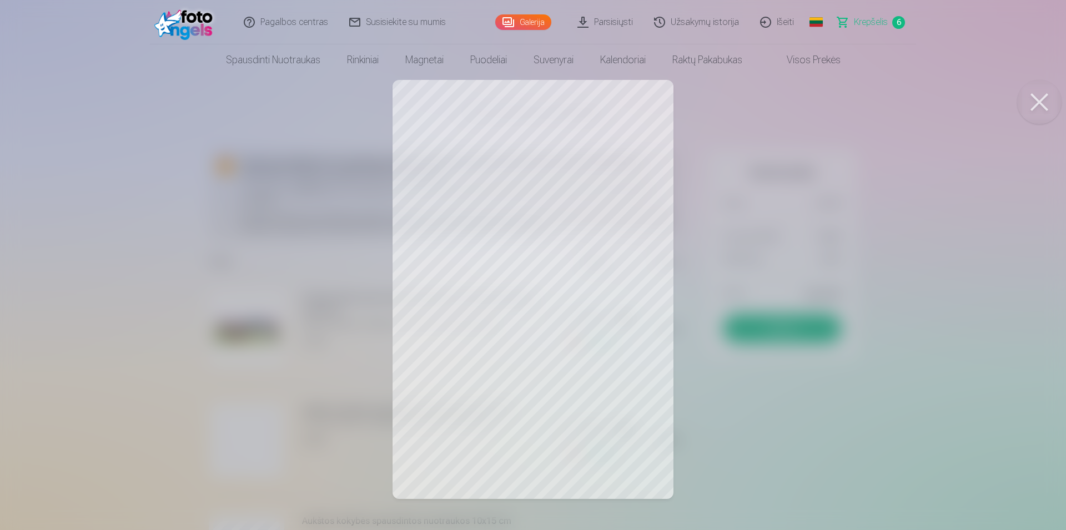
click at [116, 305] on div at bounding box center [533, 265] width 1066 height 530
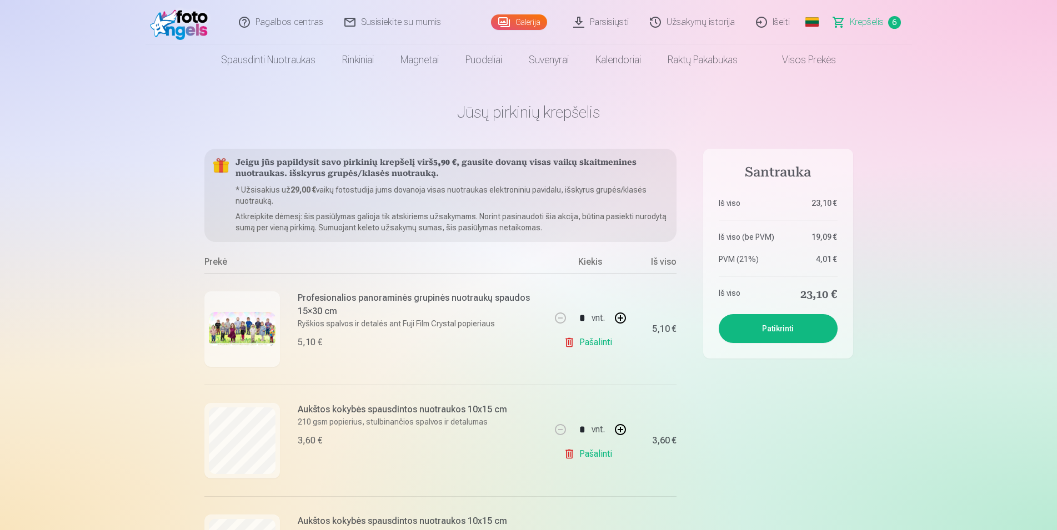
click at [282, 309] on div "Profesionalios panoraminės grupinės nuotraukų spaudos 15×30 cm Ryškios spalvos …" at bounding box center [376, 329] width 344 height 112
click at [229, 323] on img at bounding box center [242, 329] width 67 height 34
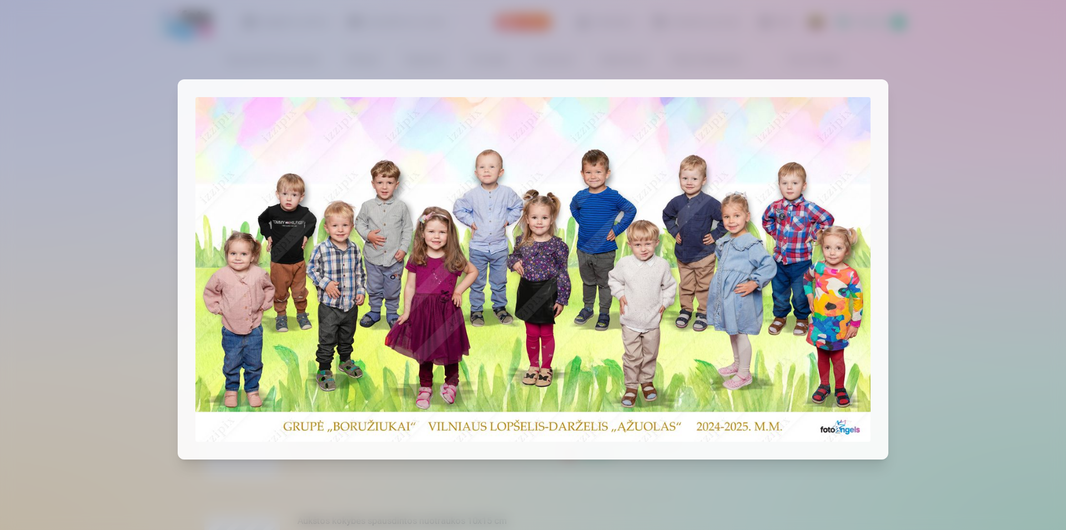
click at [98, 268] on div at bounding box center [533, 265] width 1066 height 530
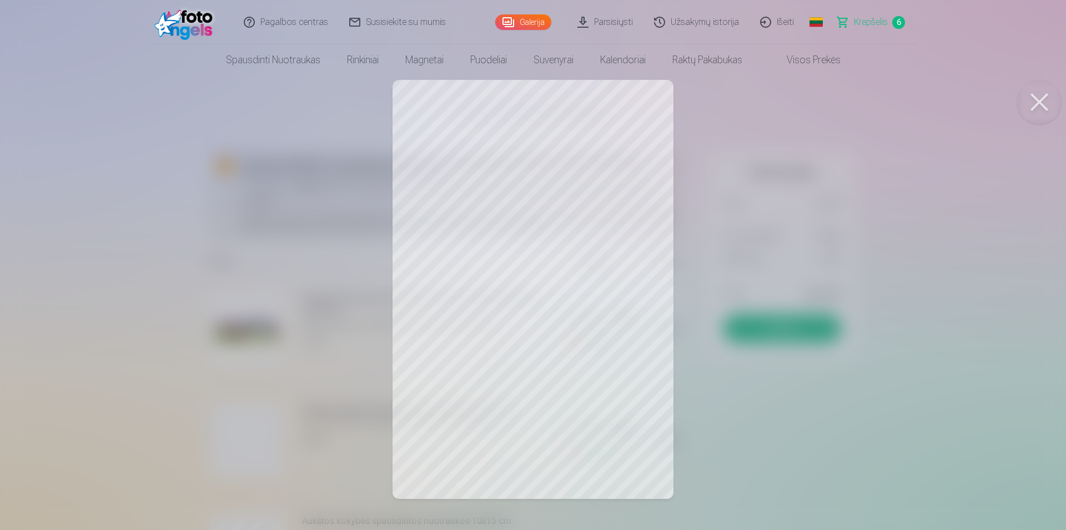
click at [114, 258] on div at bounding box center [533, 265] width 1066 height 530
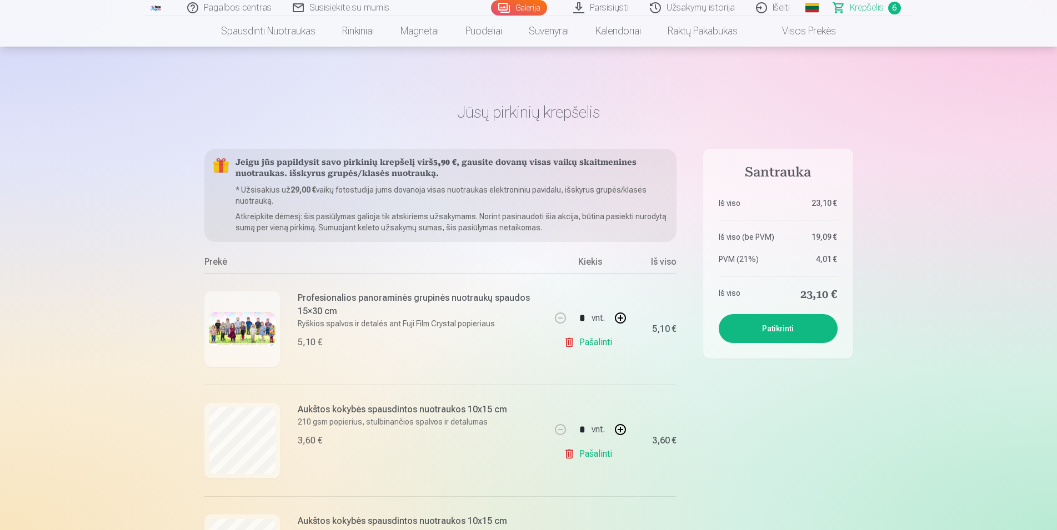
scroll to position [227, 0]
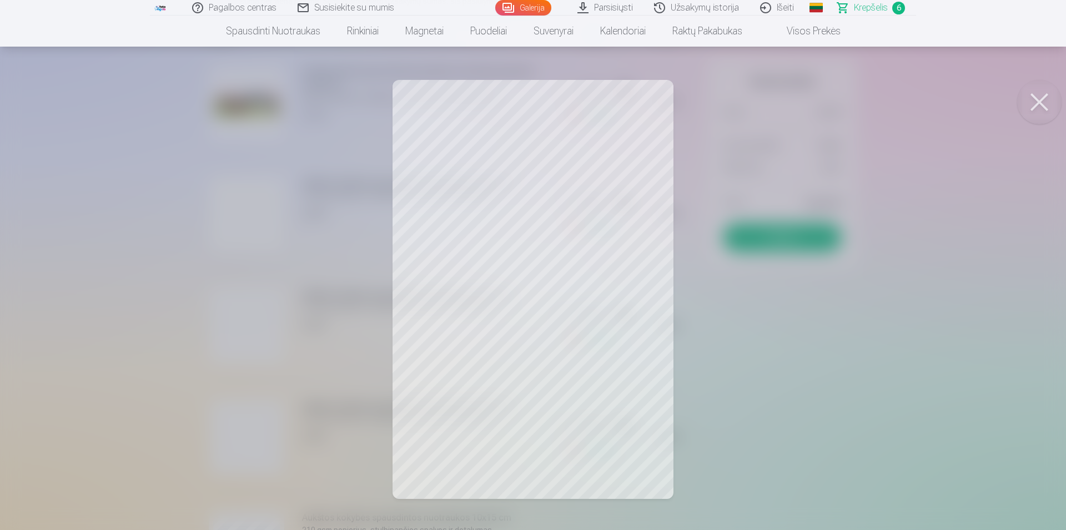
click at [148, 267] on div at bounding box center [533, 265] width 1066 height 530
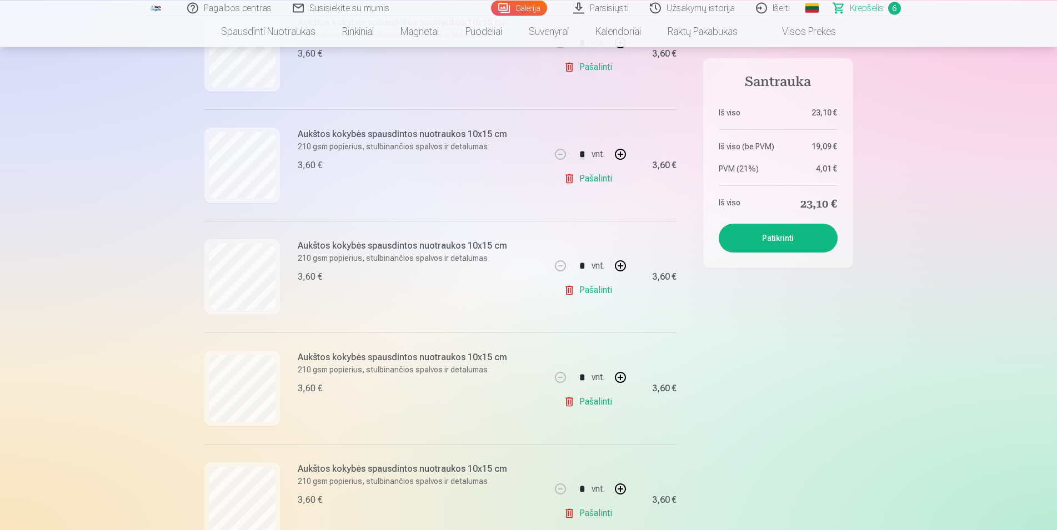
scroll to position [396, 0]
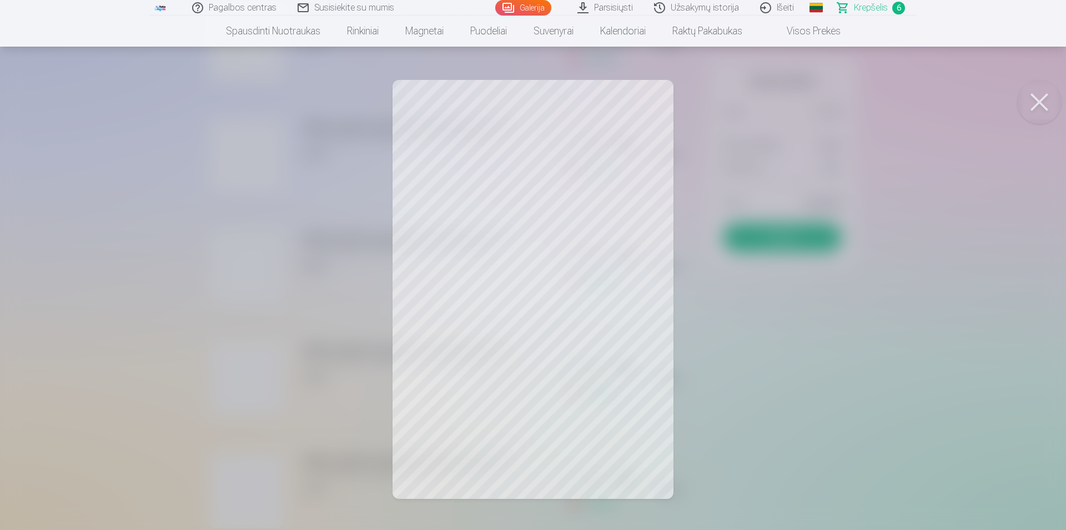
click at [517, 180] on div at bounding box center [533, 265] width 1066 height 530
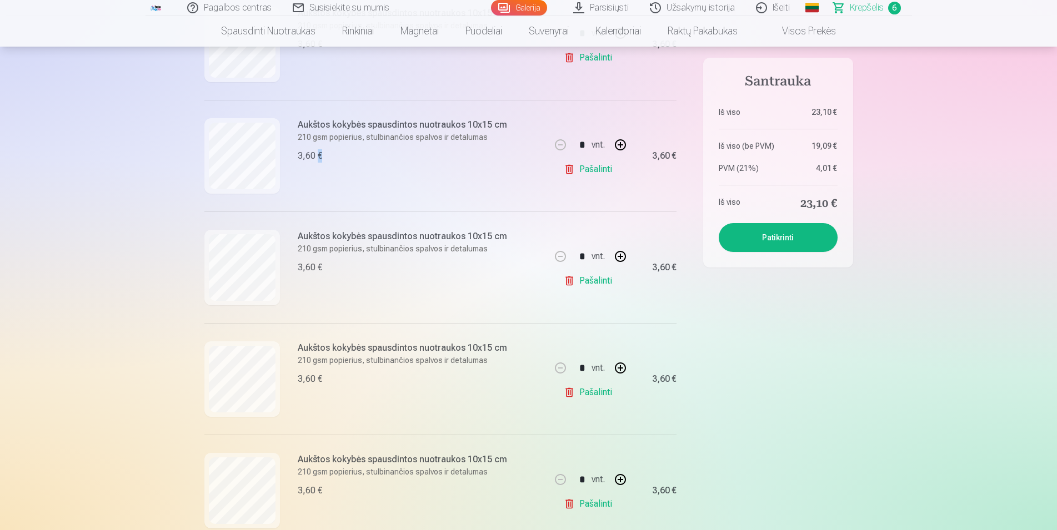
click at [517, 180] on div "Aukštos kokybės spausdintos nuotraukos 10x15 cm 210 gsm popierius, stulbinančio…" at bounding box center [376, 156] width 344 height 112
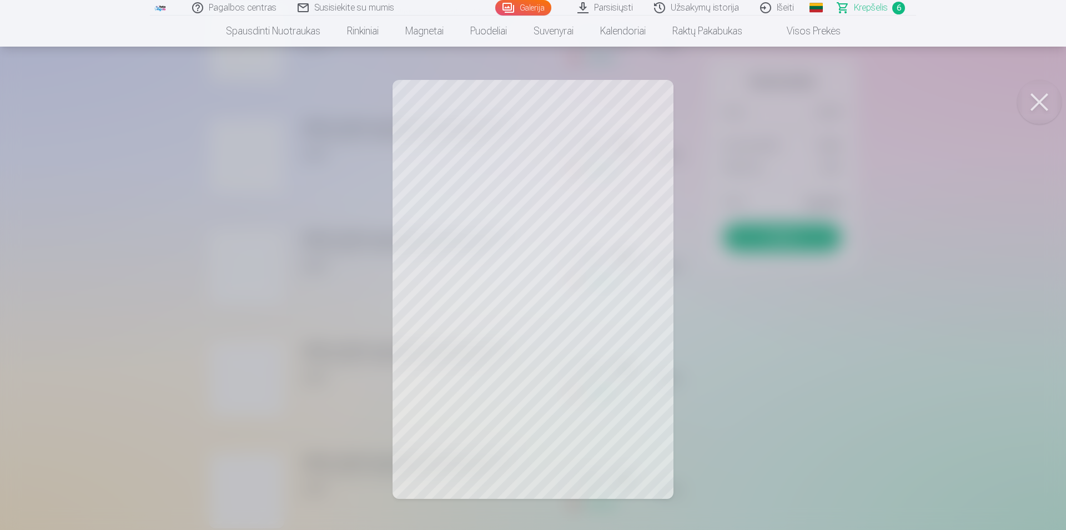
click at [112, 235] on div at bounding box center [533, 265] width 1066 height 530
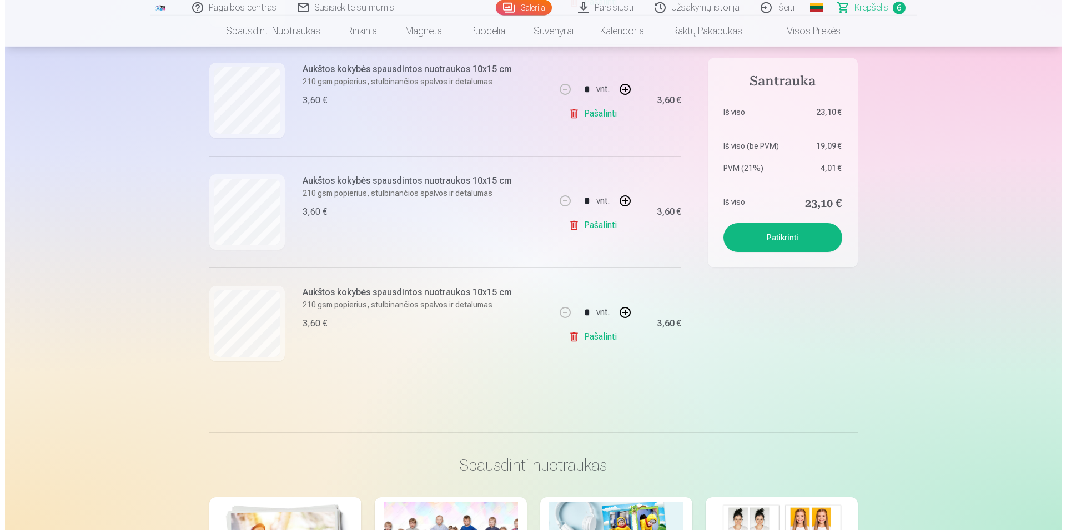
scroll to position [566, 0]
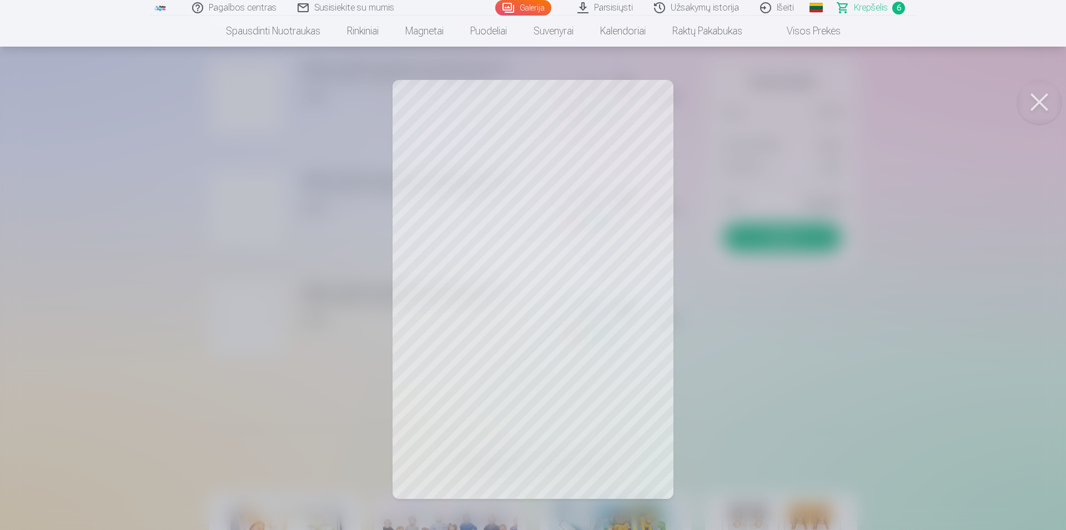
click at [85, 287] on div at bounding box center [533, 265] width 1066 height 530
click at [828, 234] on div at bounding box center [533, 265] width 1066 height 530
click at [132, 205] on div at bounding box center [533, 265] width 1066 height 530
click at [916, 261] on div at bounding box center [533, 265] width 1066 height 530
click at [520, 184] on div at bounding box center [533, 265] width 1066 height 530
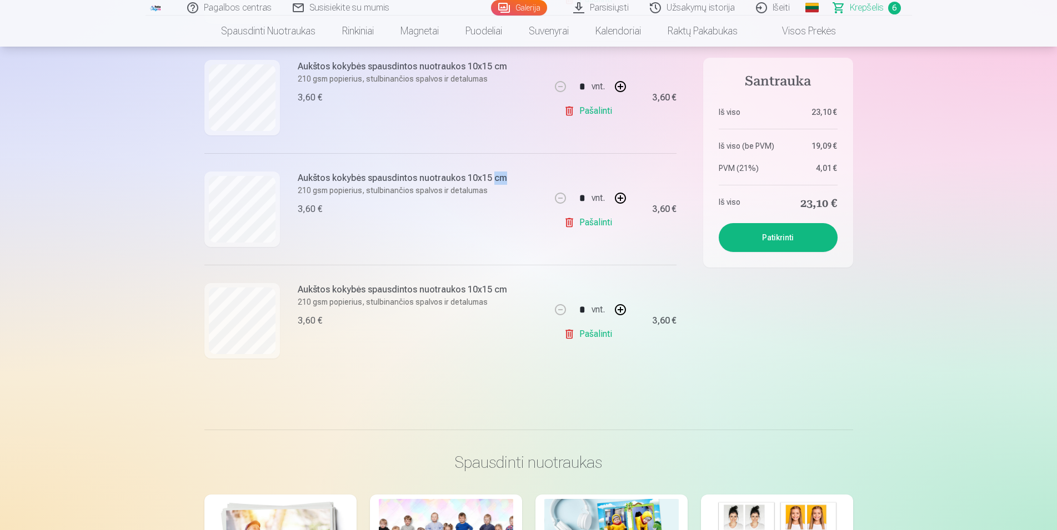
click at [520, 184] on div "Aukštos kokybės spausdintos nuotraukos 10x15 cm 210 gsm popierius, stulbinančio…" at bounding box center [376, 209] width 344 height 112
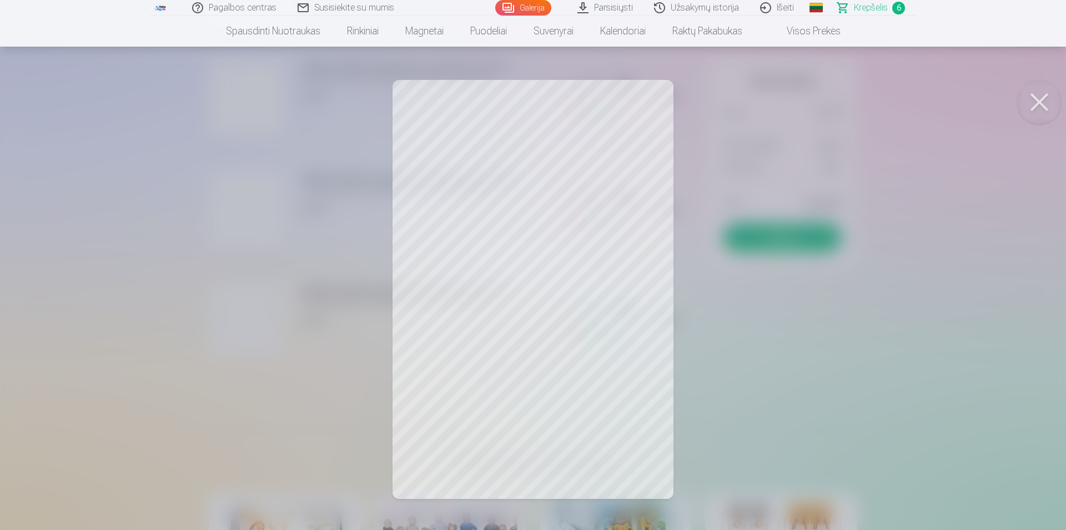
click at [525, 7] on link "Galerija" at bounding box center [523, 8] width 56 height 16
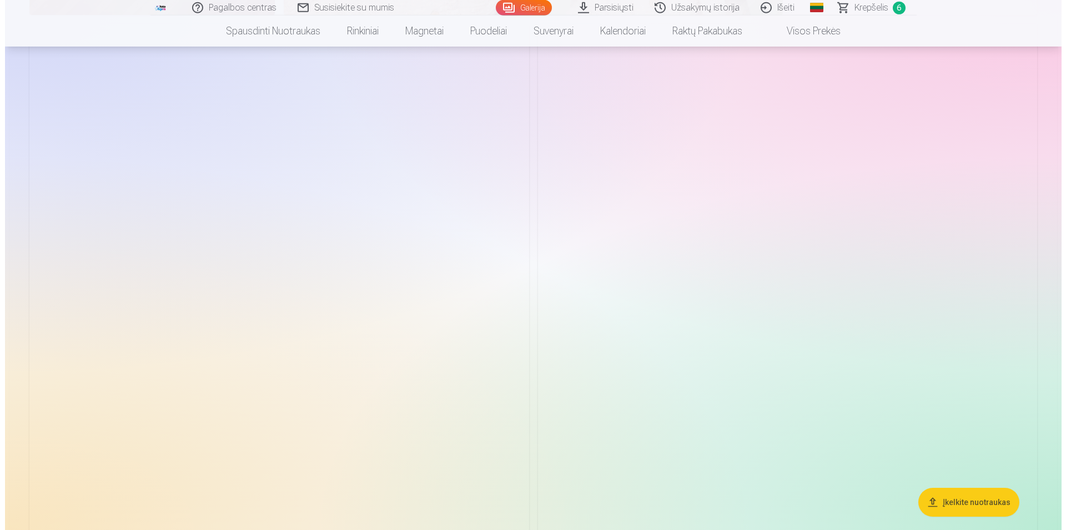
scroll to position [4248, 0]
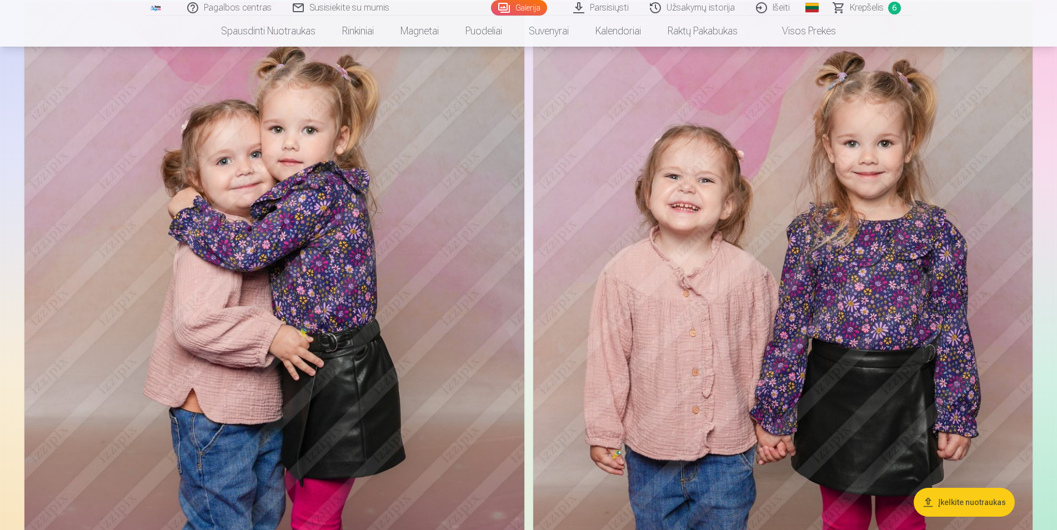
click at [190, 190] on img at bounding box center [274, 377] width 500 height 750
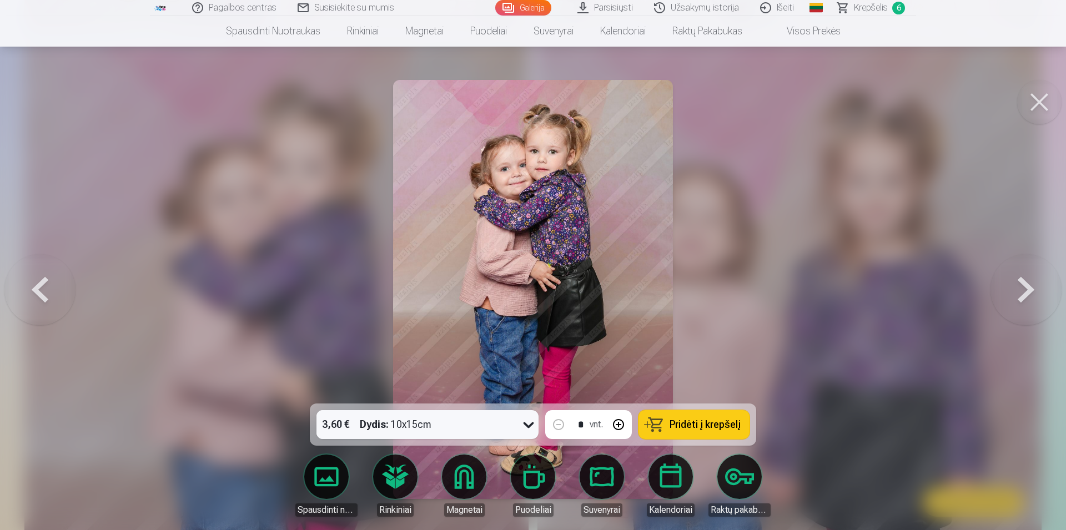
click at [195, 171] on div at bounding box center [533, 265] width 1066 height 530
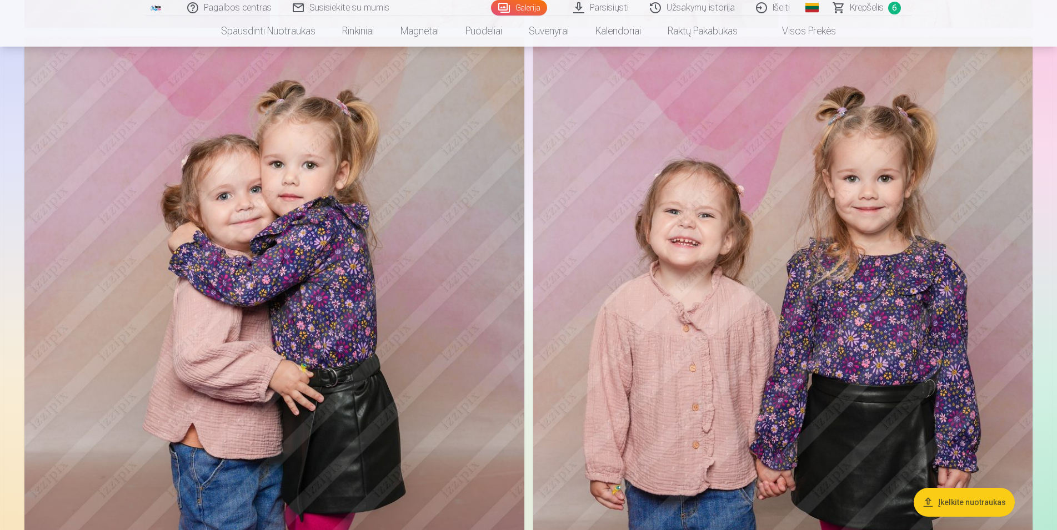
click at [717, 229] on img at bounding box center [783, 412] width 500 height 750
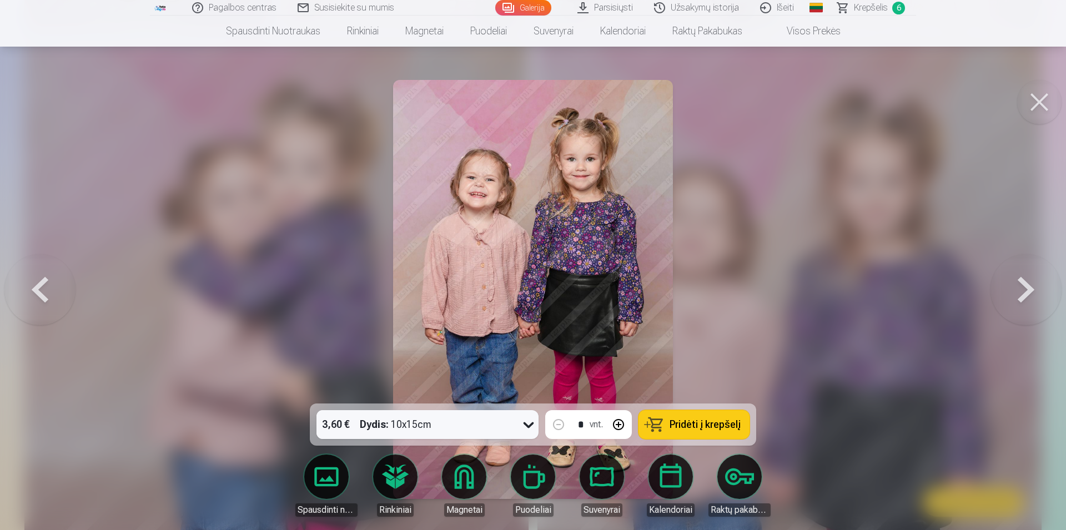
click at [468, 192] on img at bounding box center [532, 289] width 279 height 419
click at [479, 192] on img at bounding box center [532, 289] width 279 height 419
click at [968, 201] on div at bounding box center [533, 265] width 1066 height 530
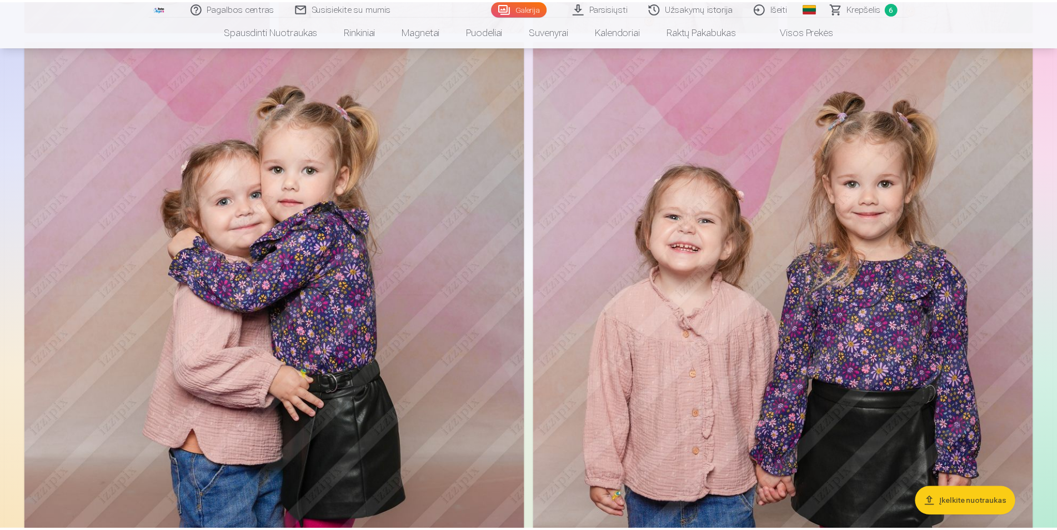
scroll to position [4213, 0]
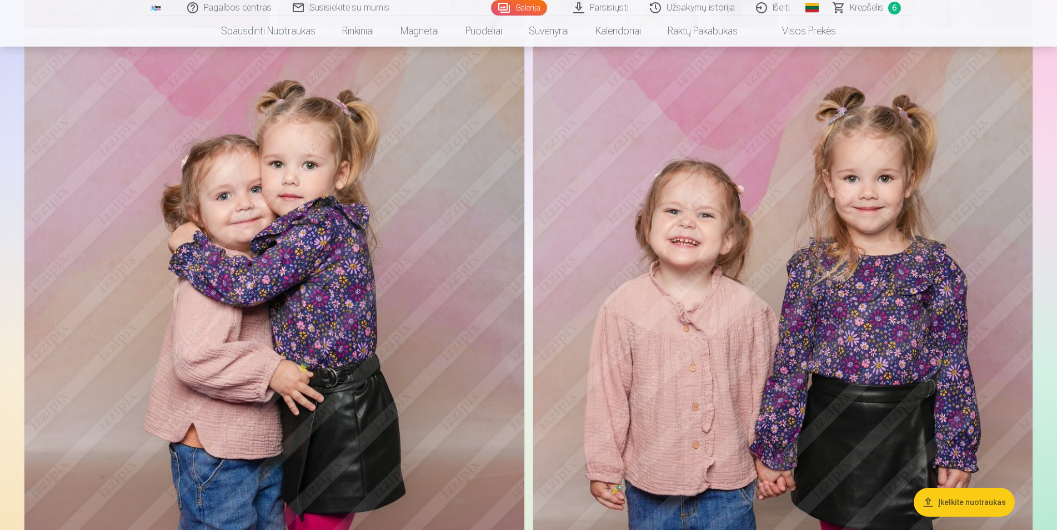
click at [798, 247] on img at bounding box center [783, 412] width 500 height 750
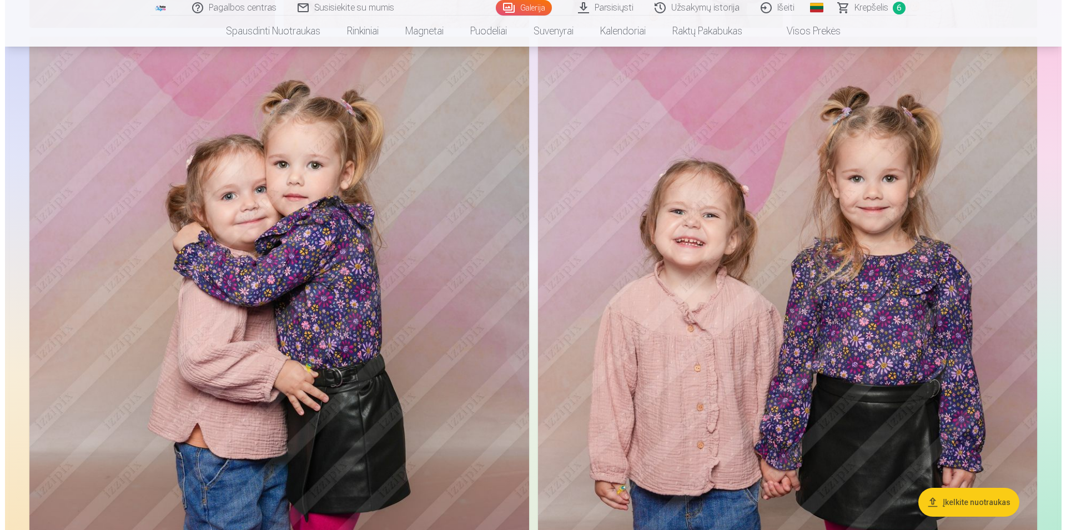
scroll to position [4248, 0]
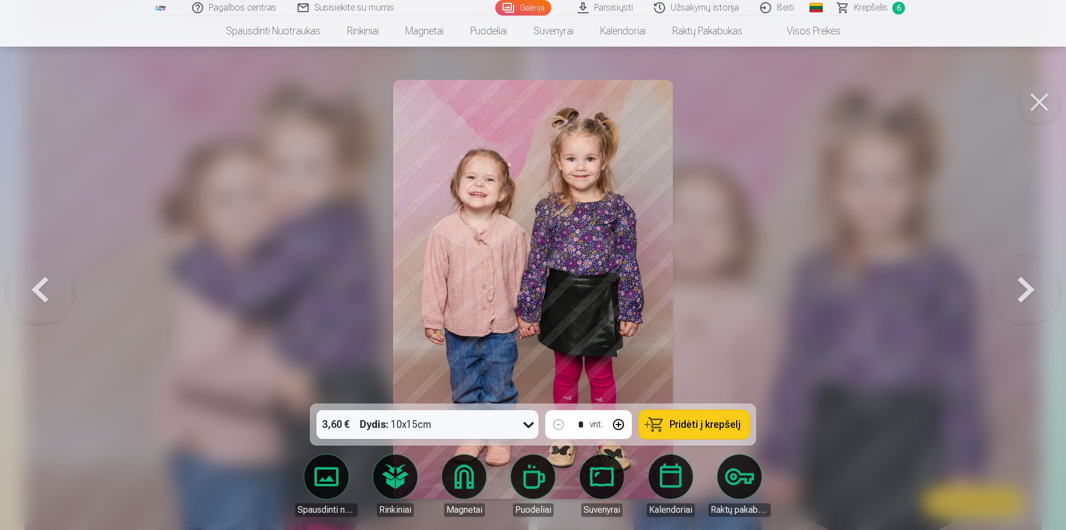
click at [798, 247] on div at bounding box center [533, 265] width 1066 height 530
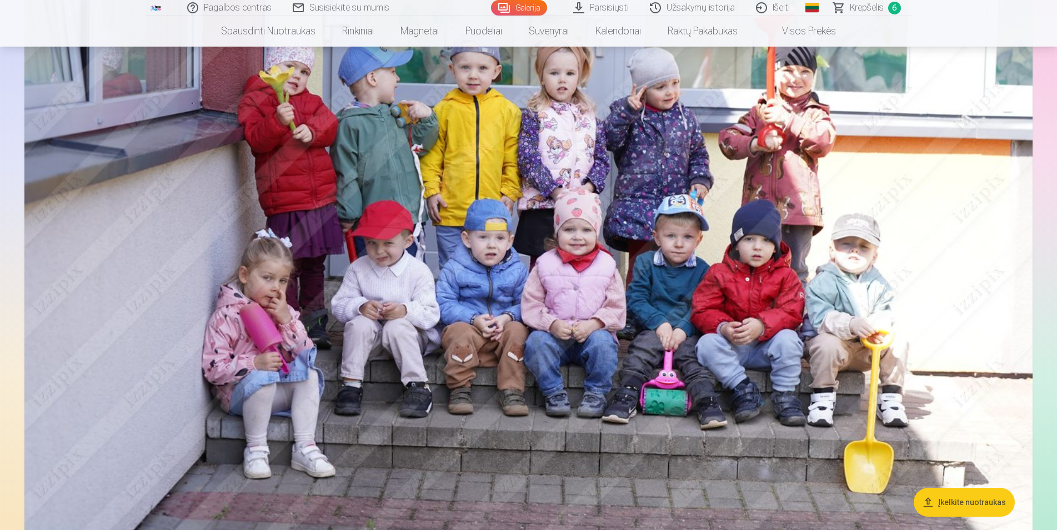
scroll to position [13672, 0]
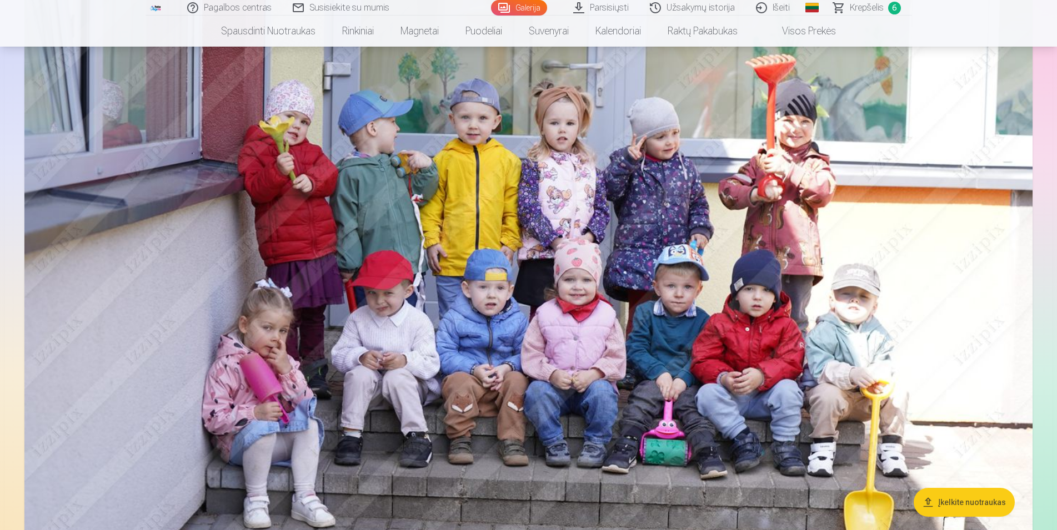
click at [859, 6] on span "Krepšelis" at bounding box center [867, 7] width 34 height 13
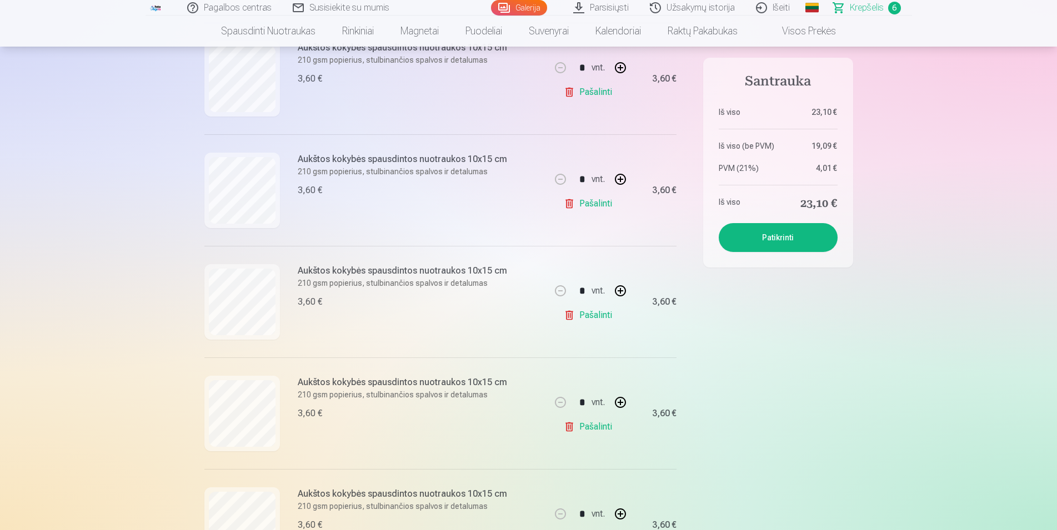
scroll to position [453, 0]
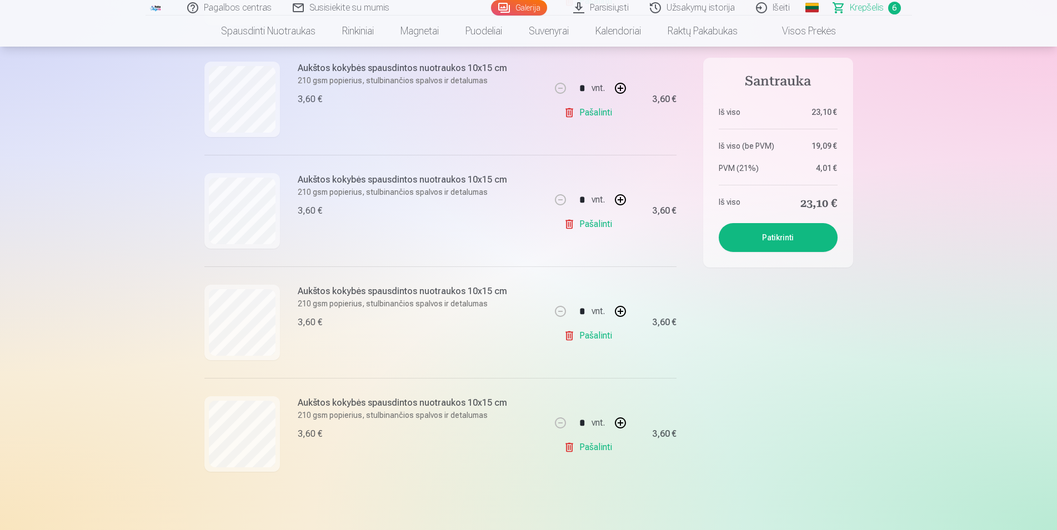
click at [789, 234] on button "Patikrinti" at bounding box center [778, 237] width 119 height 29
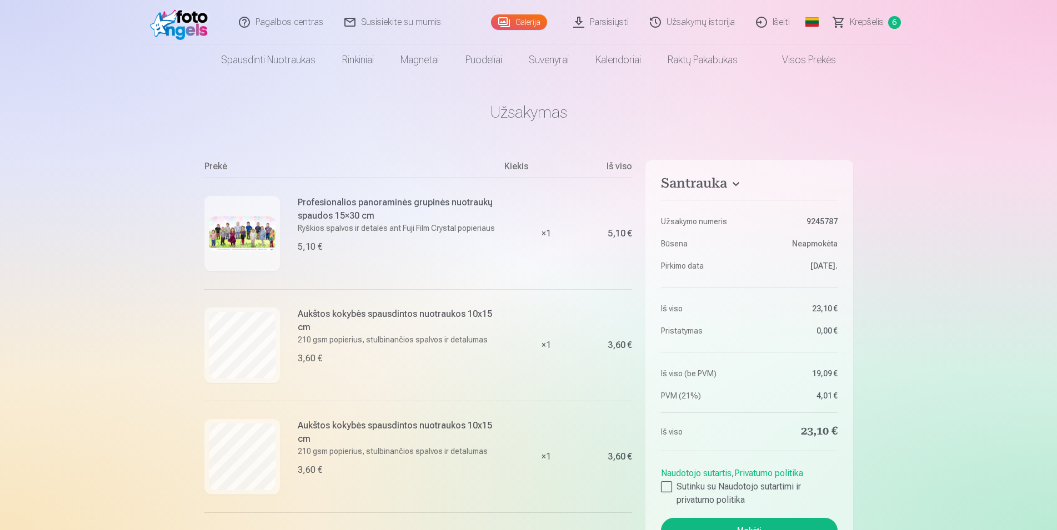
click at [224, 230] on img at bounding box center [242, 234] width 67 height 34
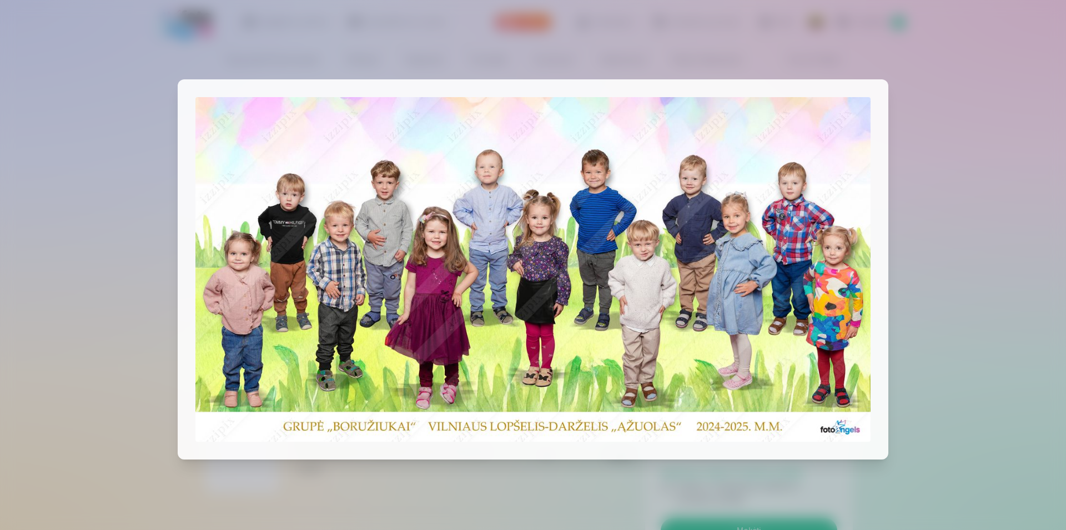
click at [139, 209] on div at bounding box center [533, 265] width 1066 height 530
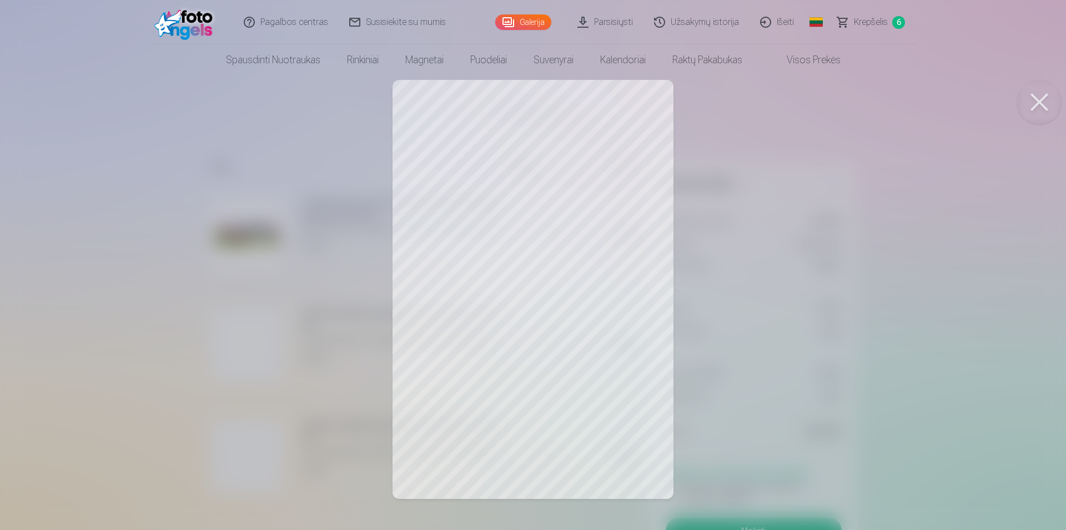
click at [134, 272] on div at bounding box center [533, 265] width 1066 height 530
click at [124, 308] on div at bounding box center [533, 265] width 1066 height 530
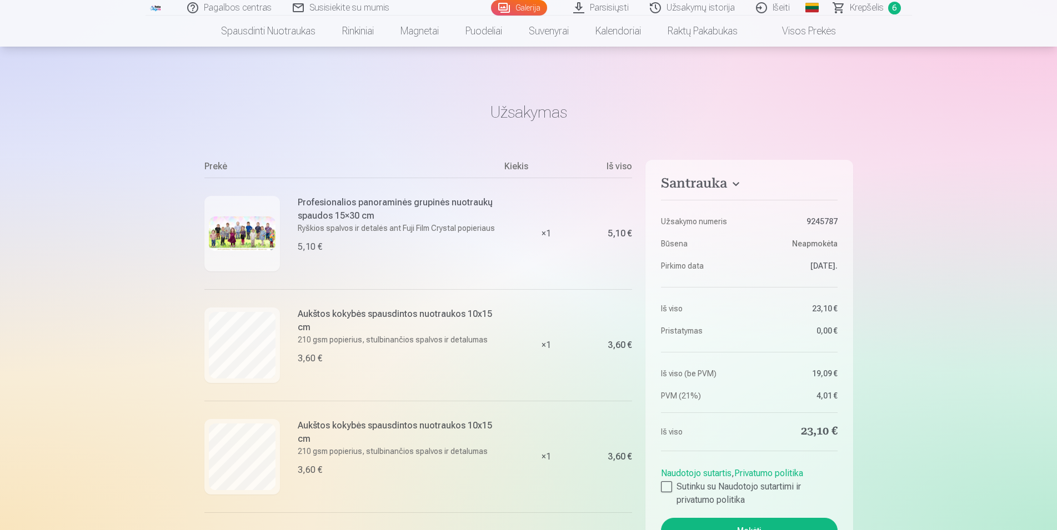
scroll to position [170, 0]
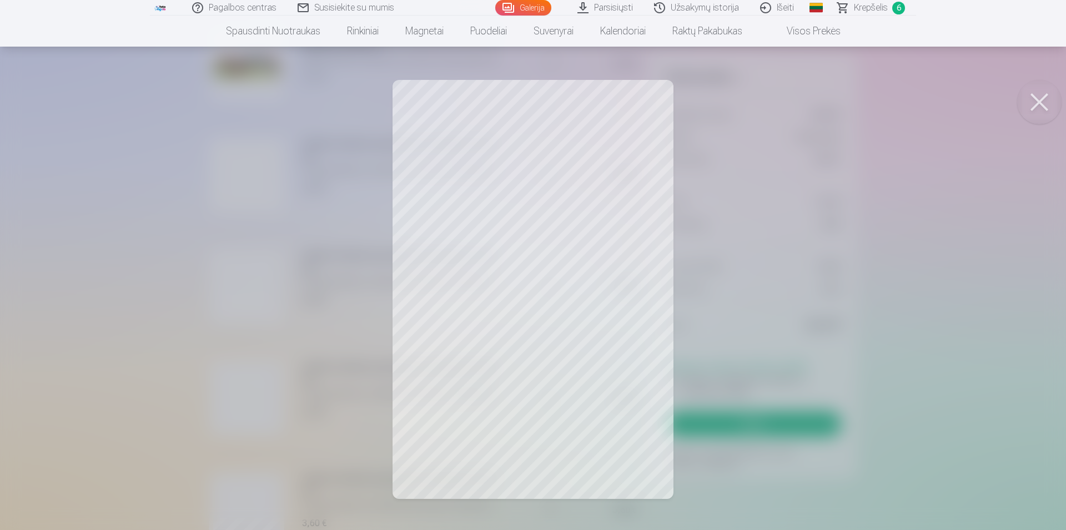
click at [88, 235] on div at bounding box center [533, 265] width 1066 height 530
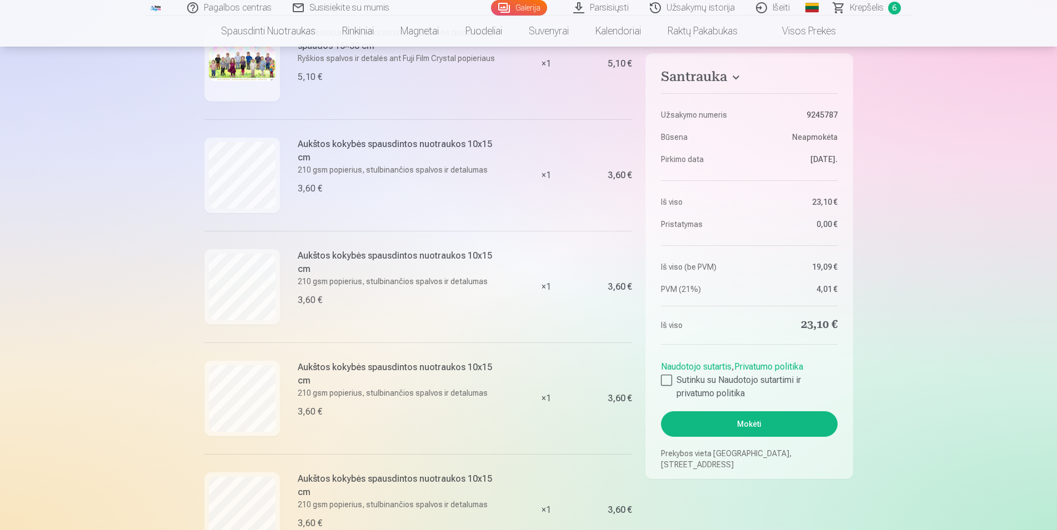
scroll to position [396, 0]
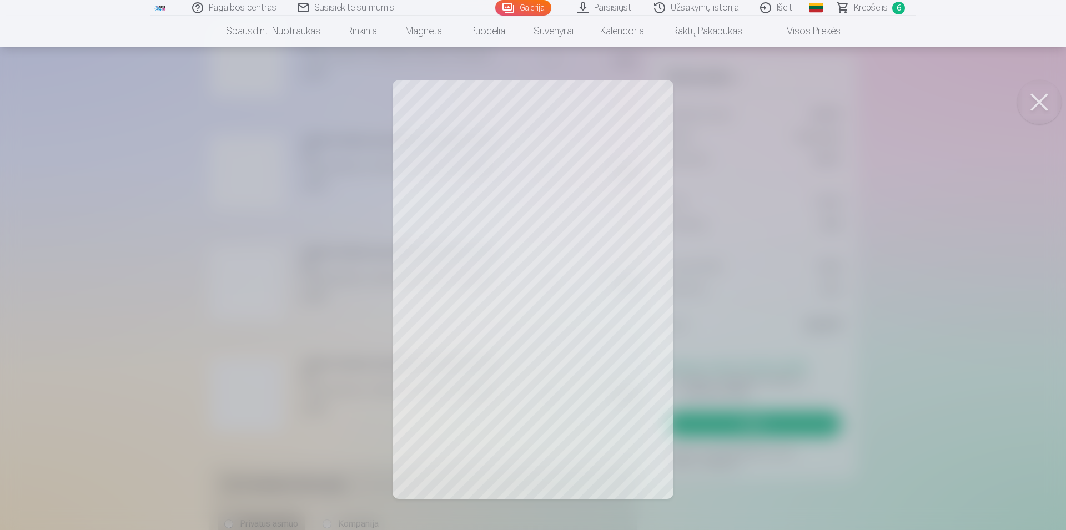
click at [78, 200] on div at bounding box center [533, 265] width 1066 height 530
click at [118, 258] on div at bounding box center [533, 265] width 1066 height 530
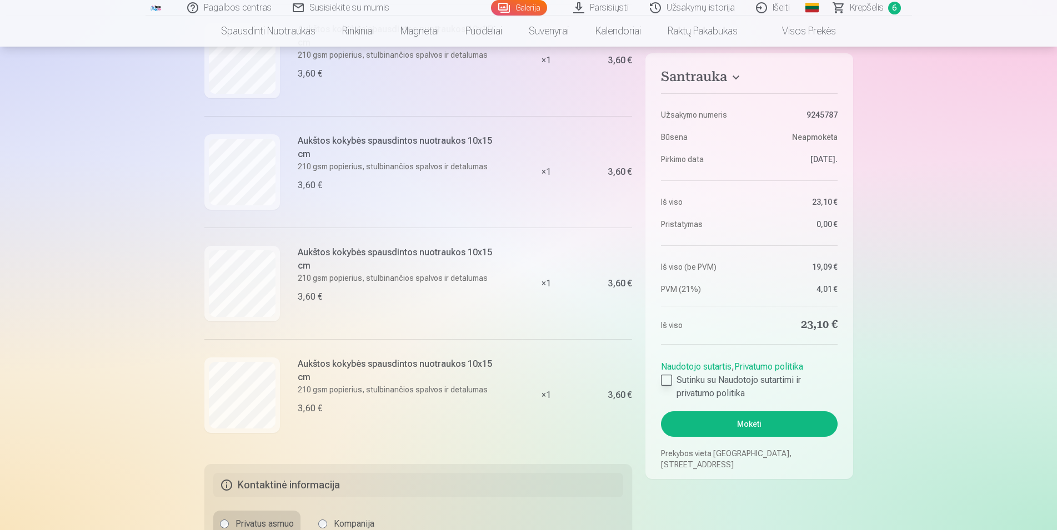
click at [668, 380] on div at bounding box center [666, 380] width 11 height 11
click at [754, 424] on button "Mokėti" at bounding box center [749, 424] width 176 height 26
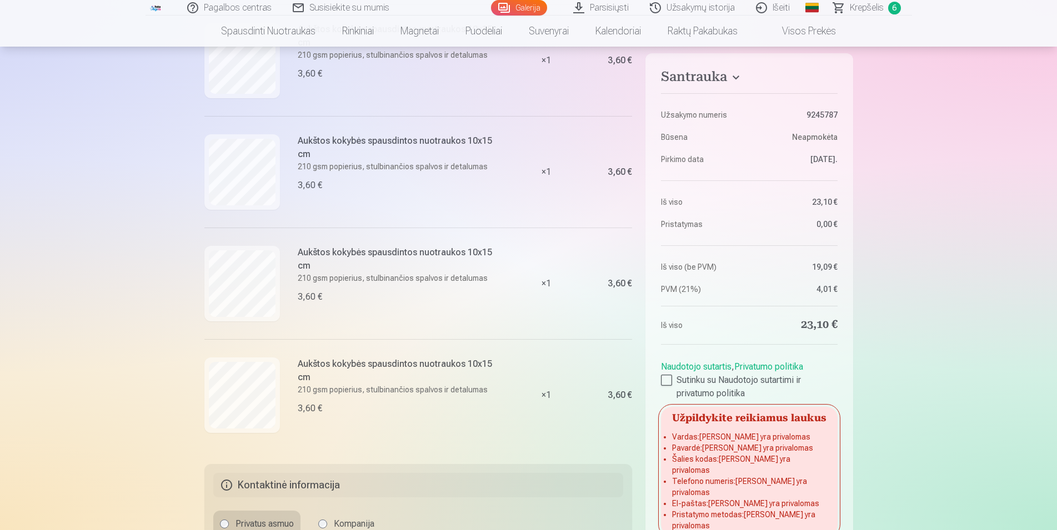
scroll to position [692, 0]
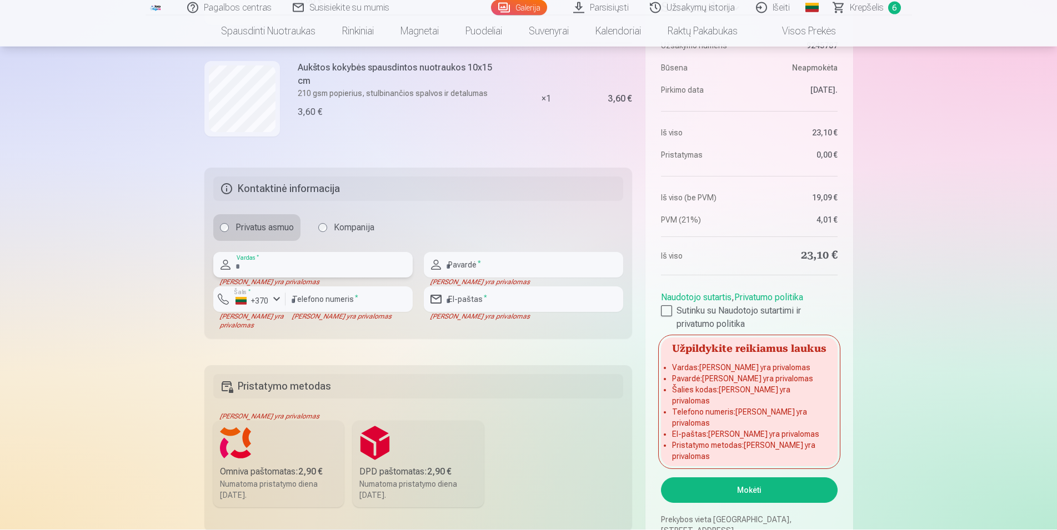
click at [270, 265] on input "text" at bounding box center [312, 266] width 199 height 26
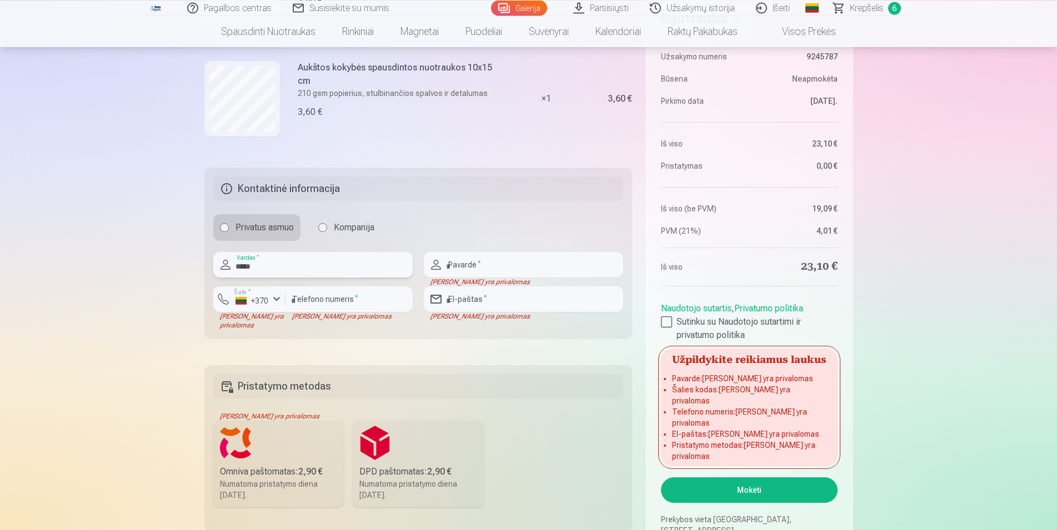
type input "*****"
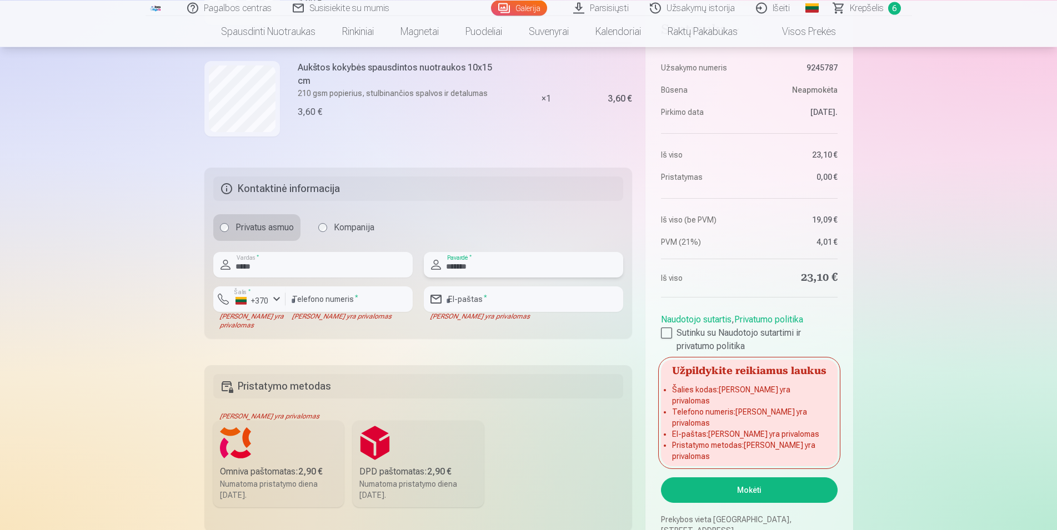
type input "*******"
drag, startPoint x: 288, startPoint y: 269, endPoint x: 194, endPoint y: 258, distance: 94.4
click at [213, 258] on input "*****" at bounding box center [312, 265] width 199 height 26
type input "*****"
click at [339, 305] on input "number" at bounding box center [348, 300] width 127 height 26
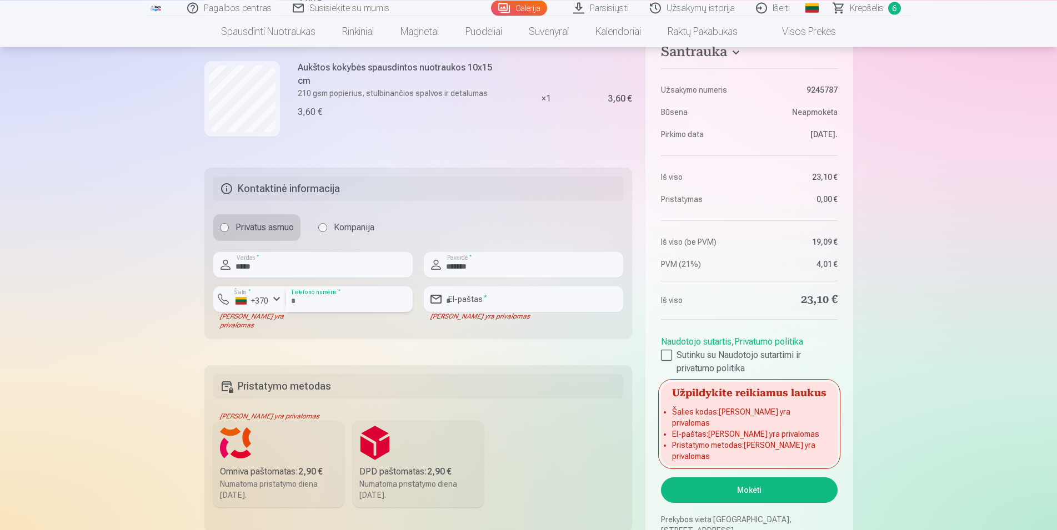
type input "********"
click at [107, 390] on div "Pagalbos centras Susisiekite su mumis Galerija Parsisiųsti Užsakymų istorija Iš…" at bounding box center [528, 105] width 1057 height 1597
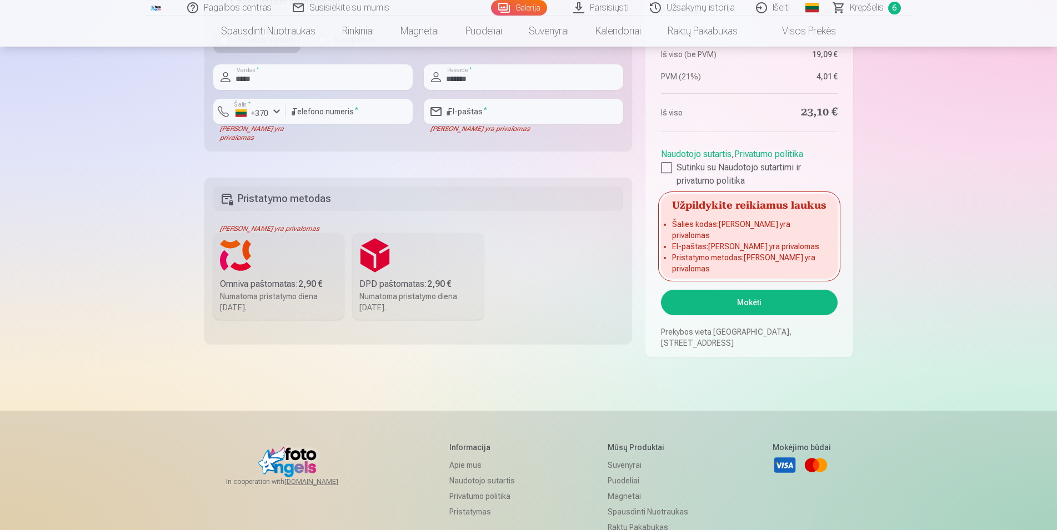
scroll to position [806, 0]
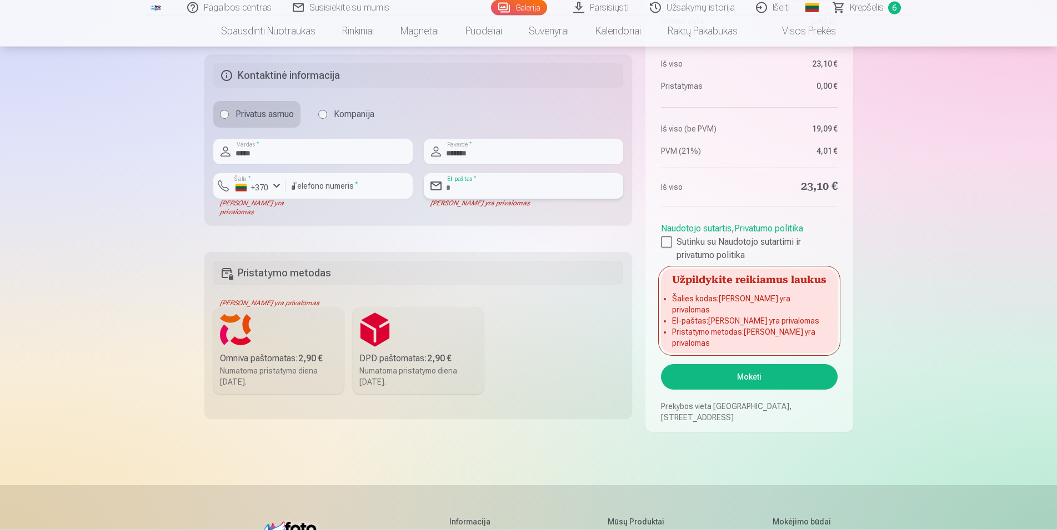
click at [479, 189] on input "email" at bounding box center [523, 187] width 199 height 26
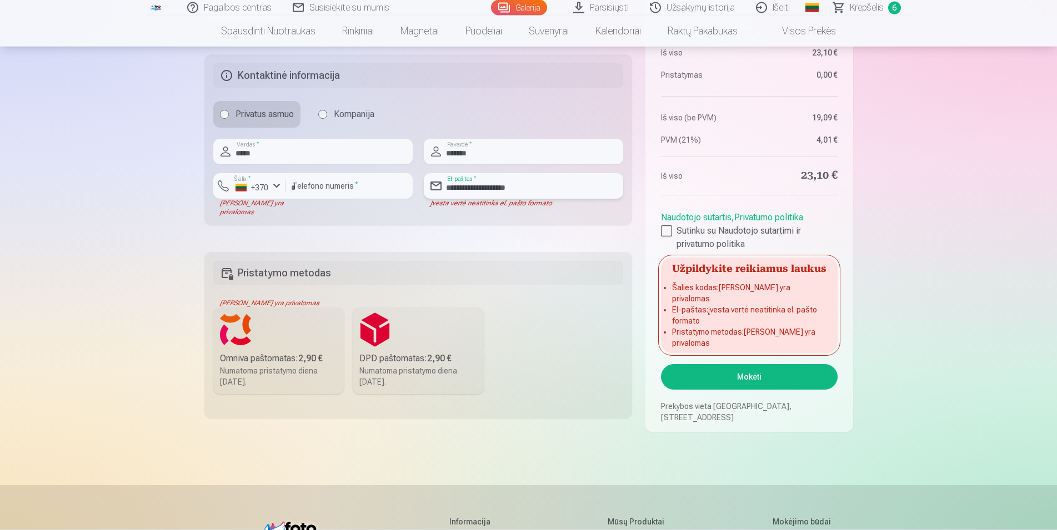
click at [510, 188] on input "**********" at bounding box center [523, 187] width 199 height 26
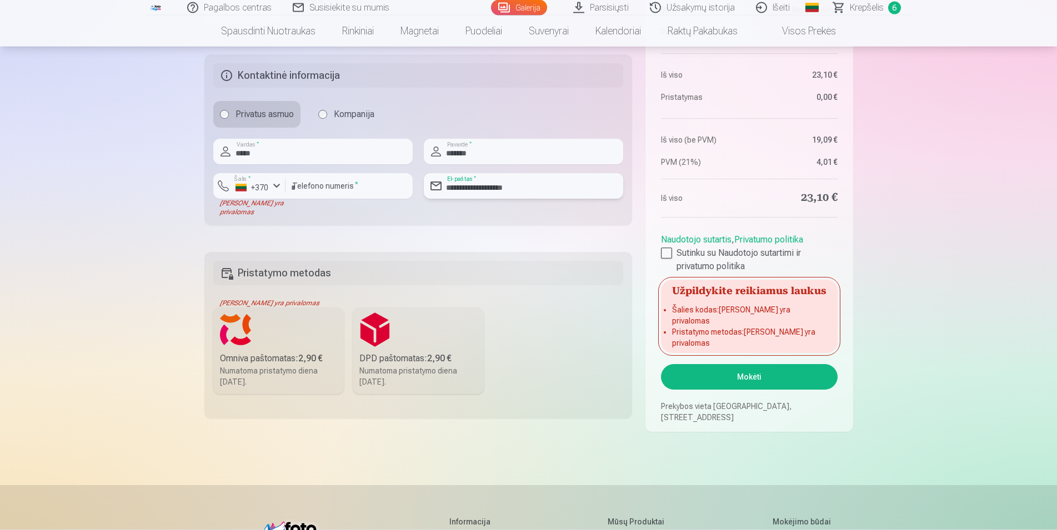
type input "**********"
click at [366, 350] on label "DPD paštomatas : 2,90 € Numatoma pristatymo diena 6.09.2025." at bounding box center [418, 351] width 131 height 87
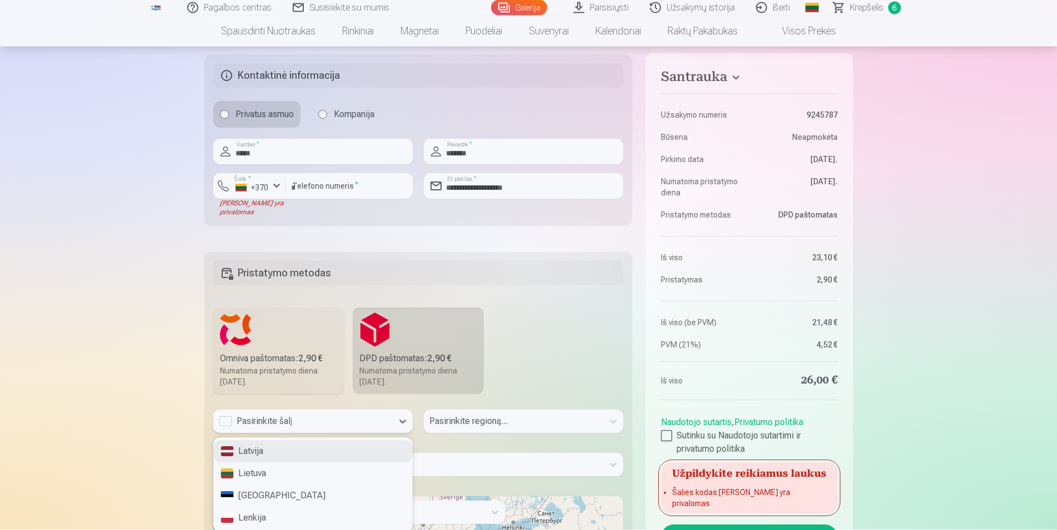
scroll to position [812, 0]
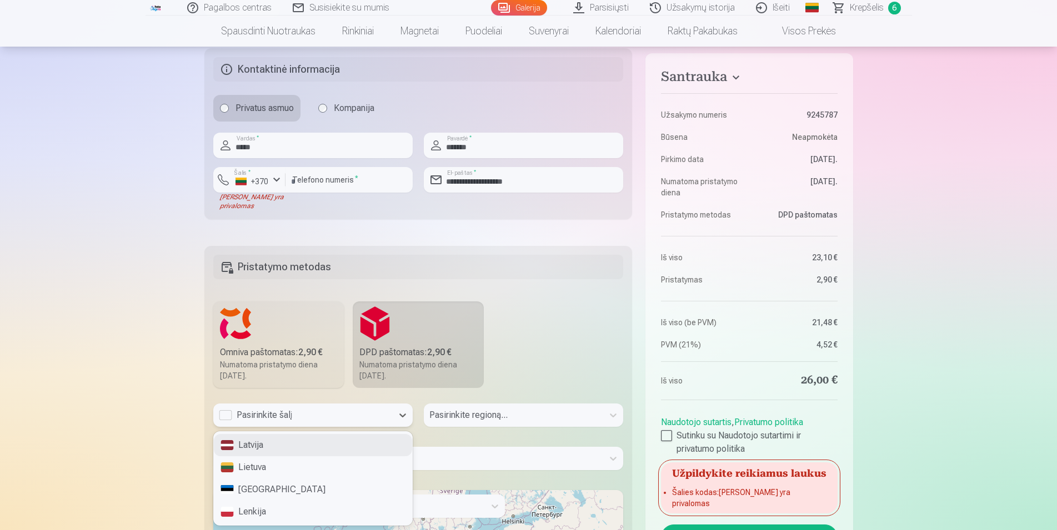
click at [309, 425] on div "Pasirinkite šalį" at bounding box center [302, 415] width 179 height 23
click at [277, 471] on div "Lietuva" at bounding box center [313, 467] width 198 height 22
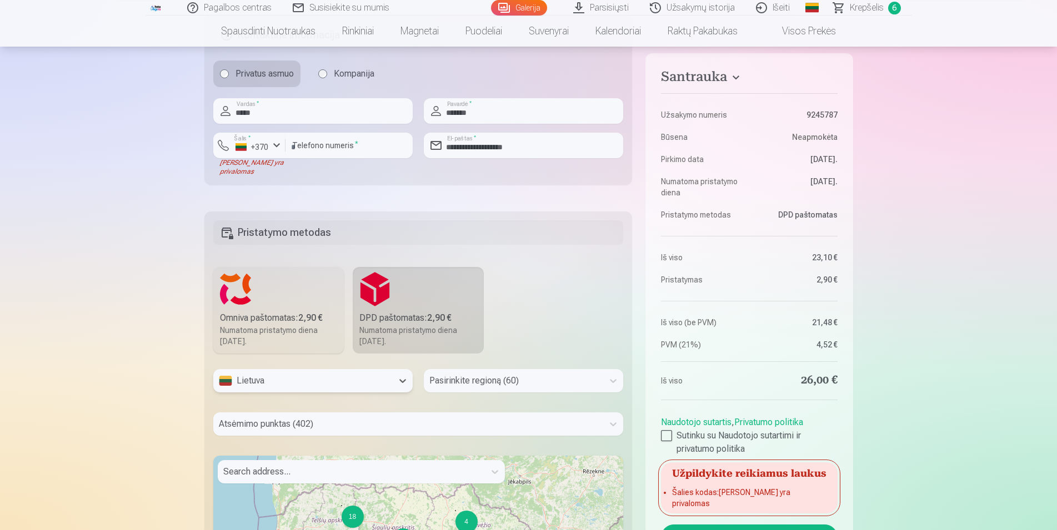
scroll to position [982, 0]
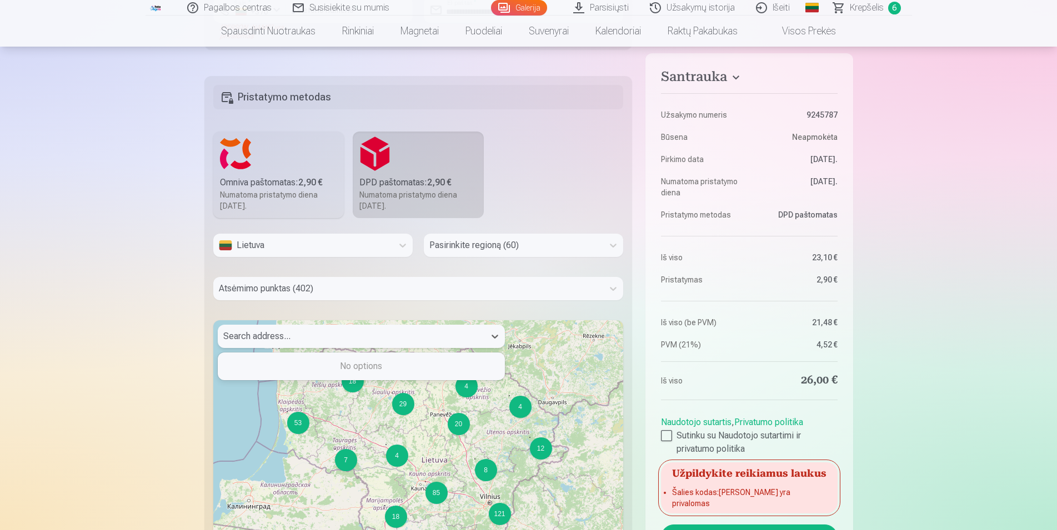
click at [317, 343] on div at bounding box center [351, 337] width 256 height 16
type input "**********"
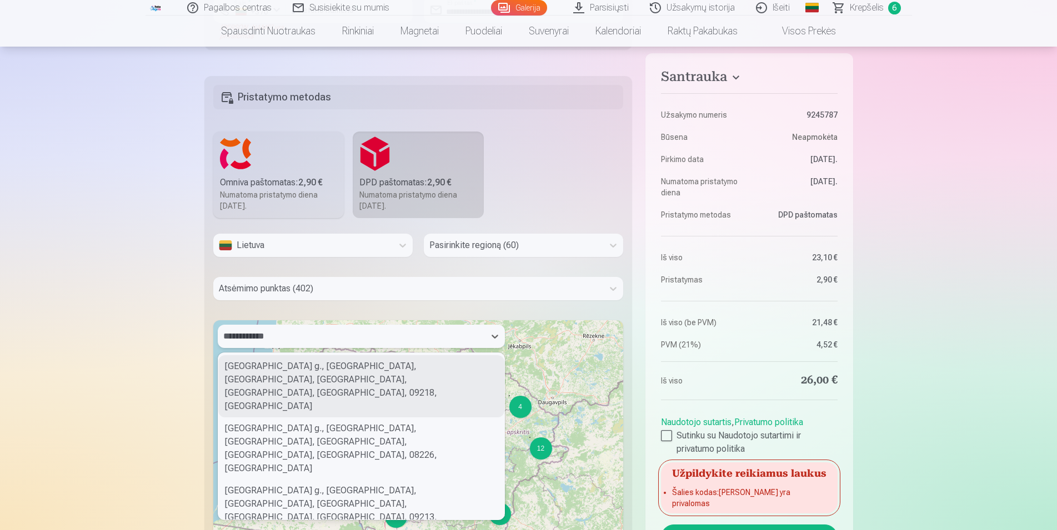
click at [320, 374] on div "Tuskulėnų g., Tuskulėnai, Žirmūnų seniūnija, Vilnius, Vilnius city municipality…" at bounding box center [361, 386] width 286 height 62
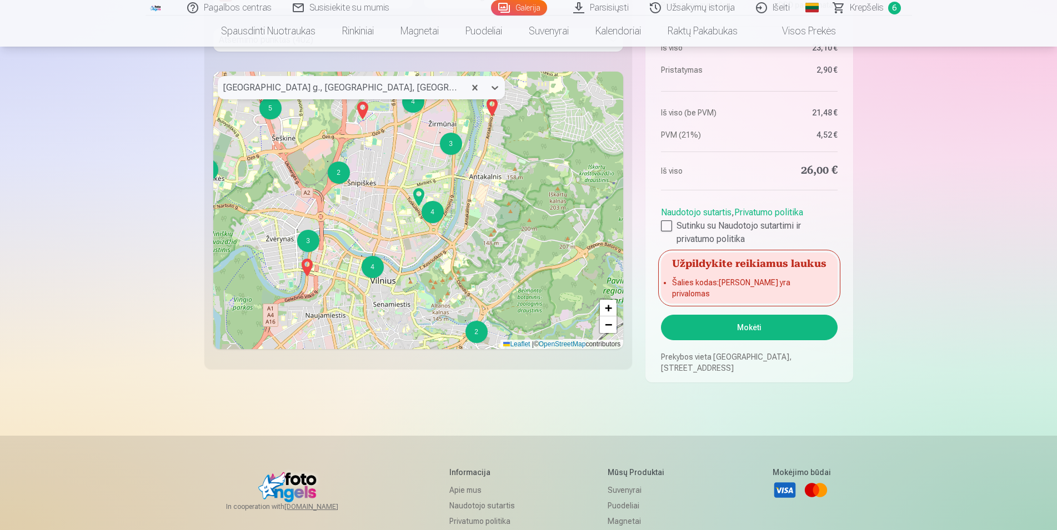
scroll to position [1209, 0]
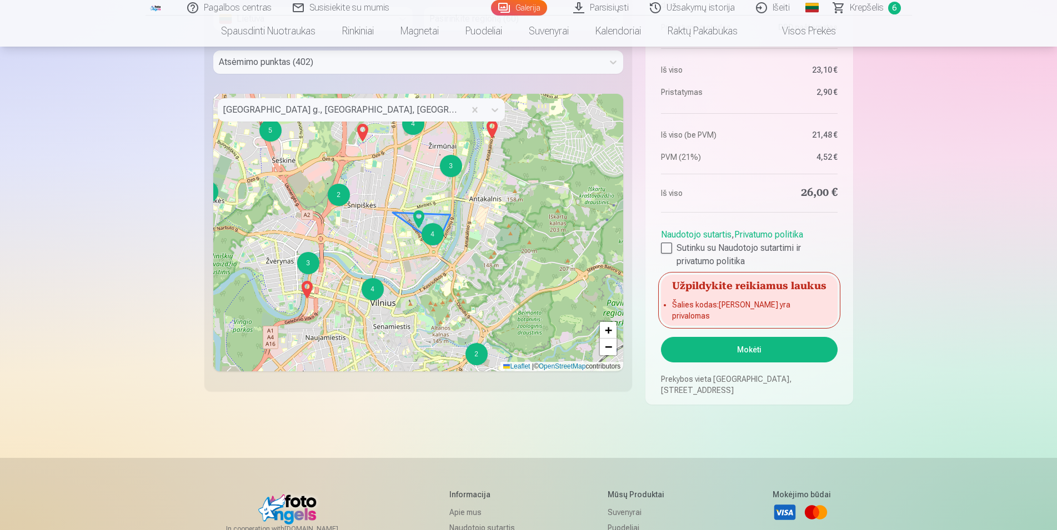
click at [434, 235] on div "4" at bounding box center [432, 234] width 22 height 22
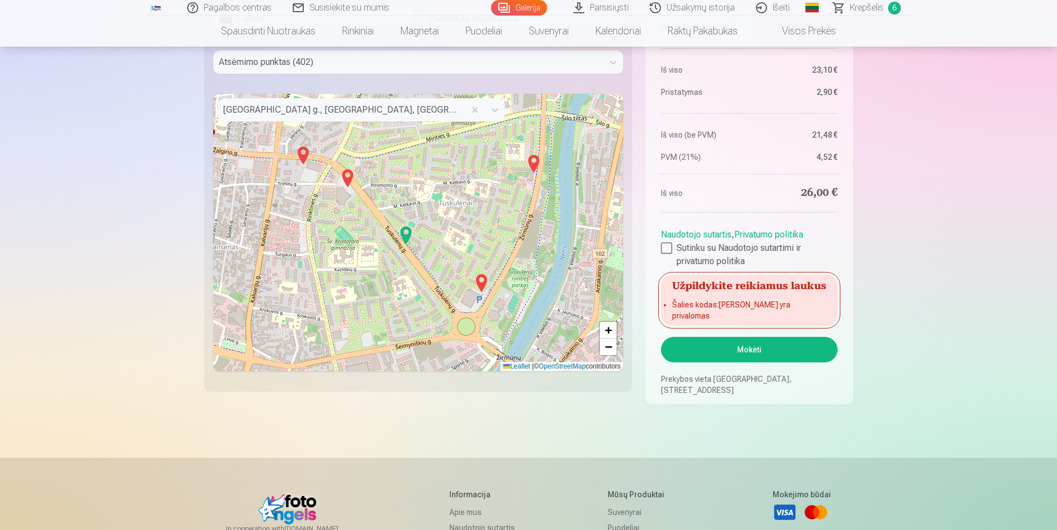
click at [347, 179] on img at bounding box center [348, 178] width 18 height 27
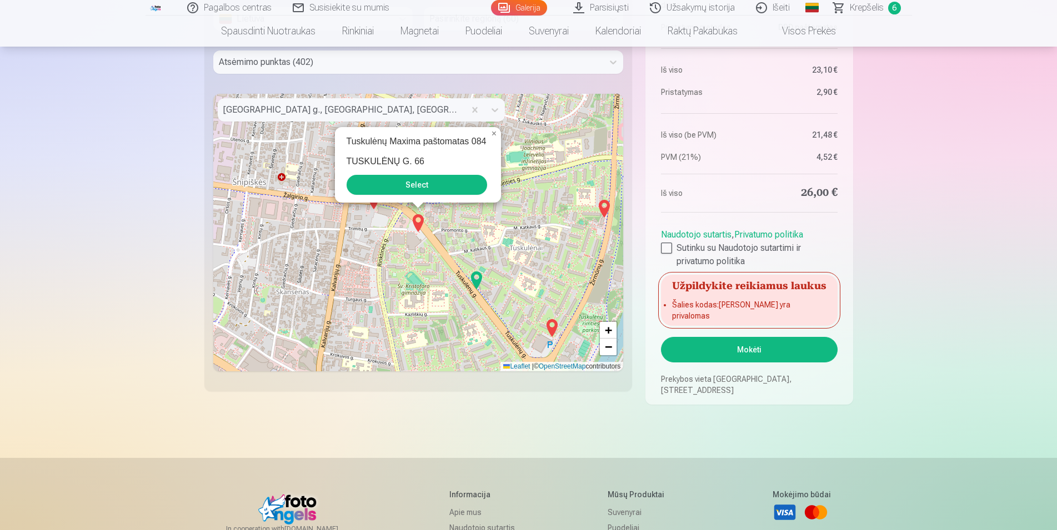
click at [409, 184] on button "Select" at bounding box center [417, 185] width 140 height 20
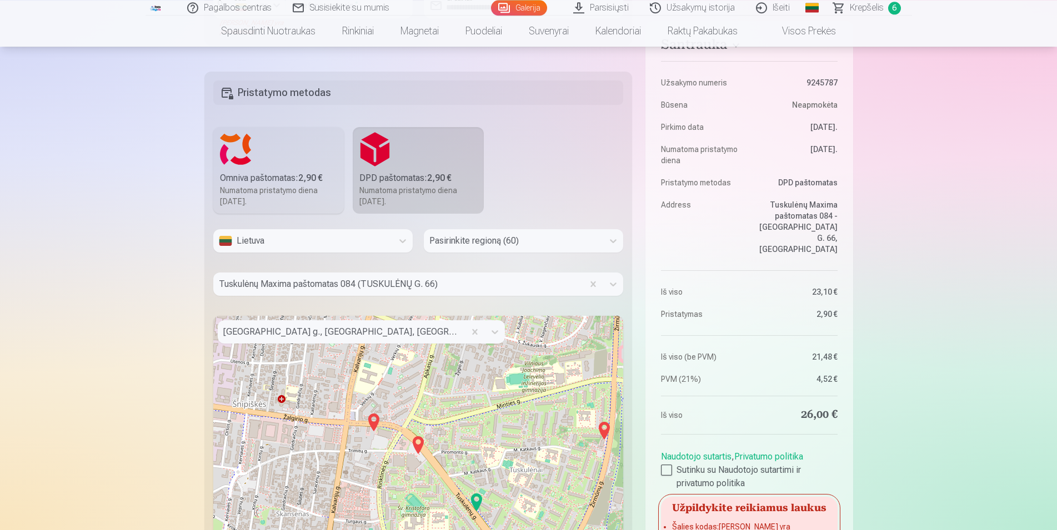
scroll to position [926, 0]
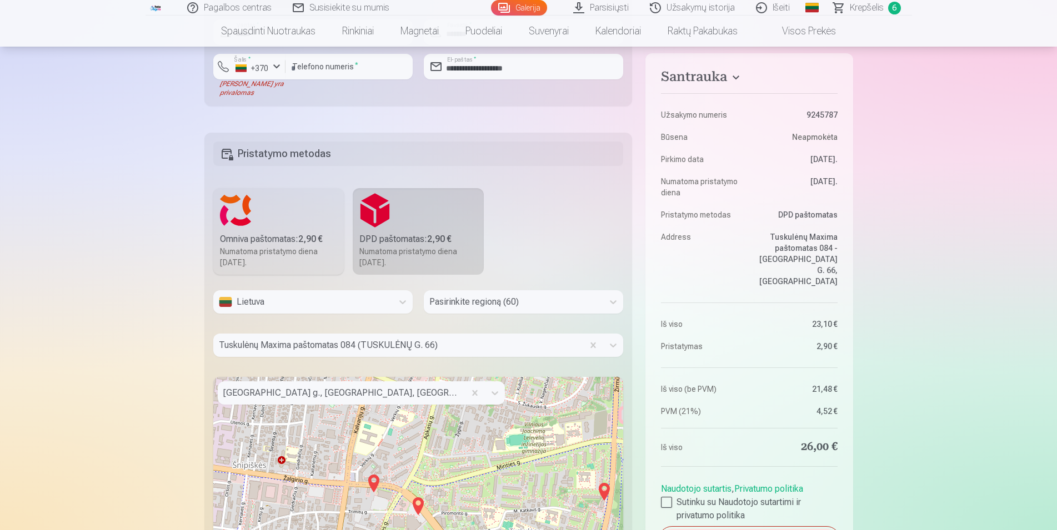
click at [489, 302] on div at bounding box center [513, 302] width 168 height 16
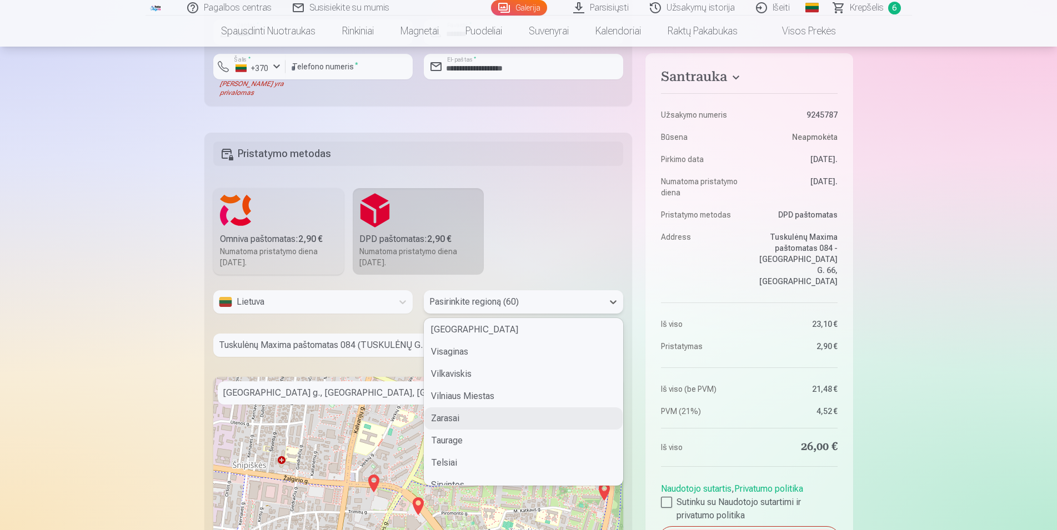
scroll to position [891, 0]
click at [504, 419] on div "Vilniaus Miestas" at bounding box center [523, 419] width 198 height 22
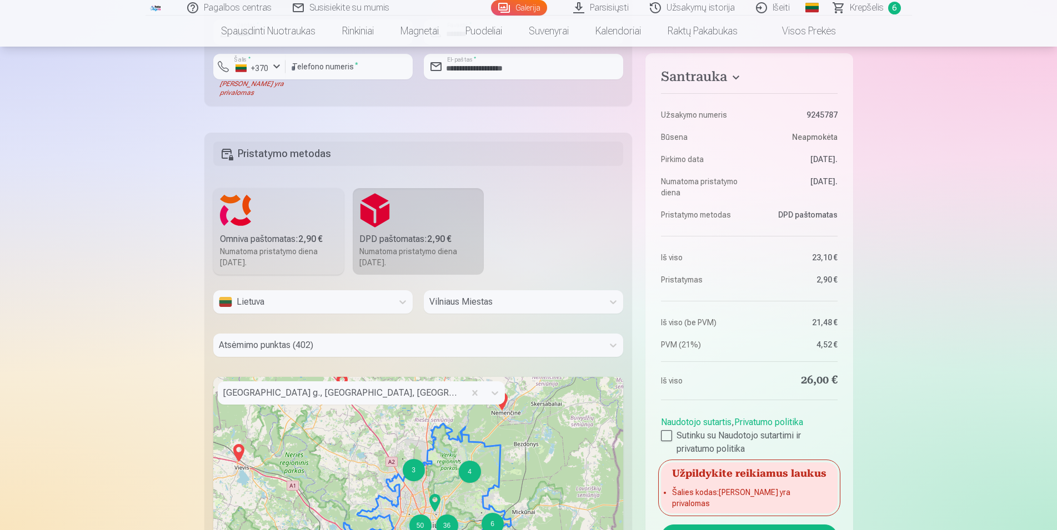
click at [132, 323] on div "Pagalbos centras Susisiekite su mumis Galerija Parsisiųsti Užsakymų istorija Iš…" at bounding box center [528, 60] width 1057 height 1972
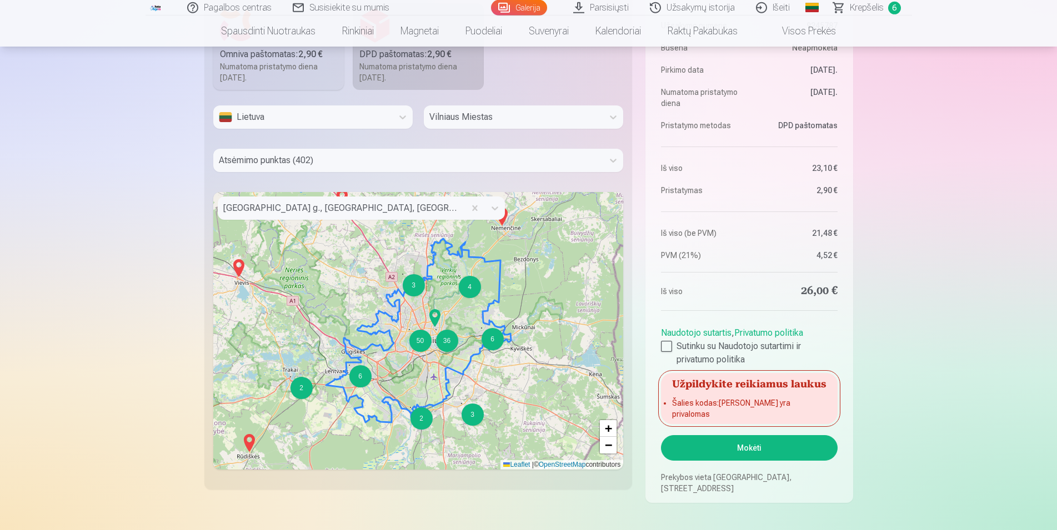
scroll to position [1152, 0]
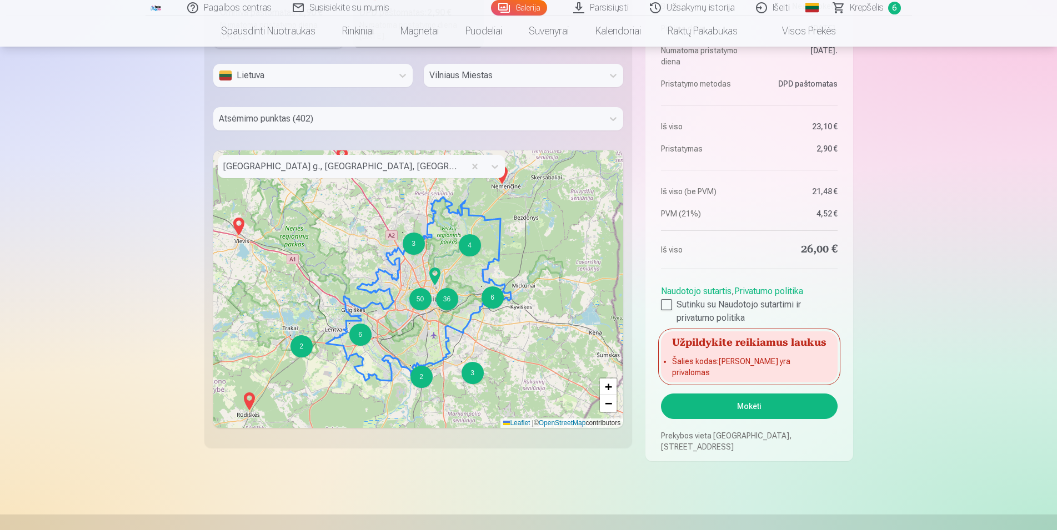
click at [444, 169] on div at bounding box center [341, 167] width 236 height 16
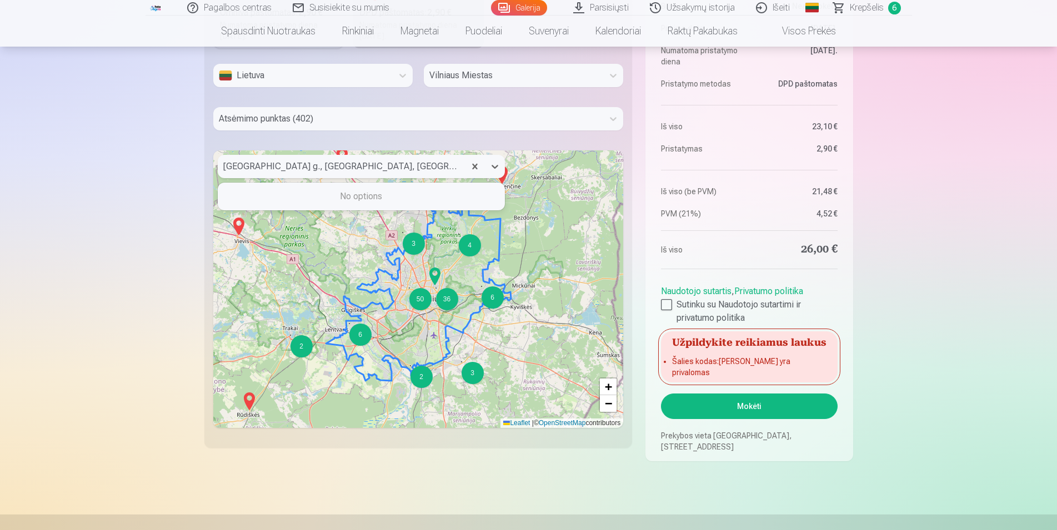
click at [661, 394] on button "Mokėti" at bounding box center [749, 407] width 176 height 26
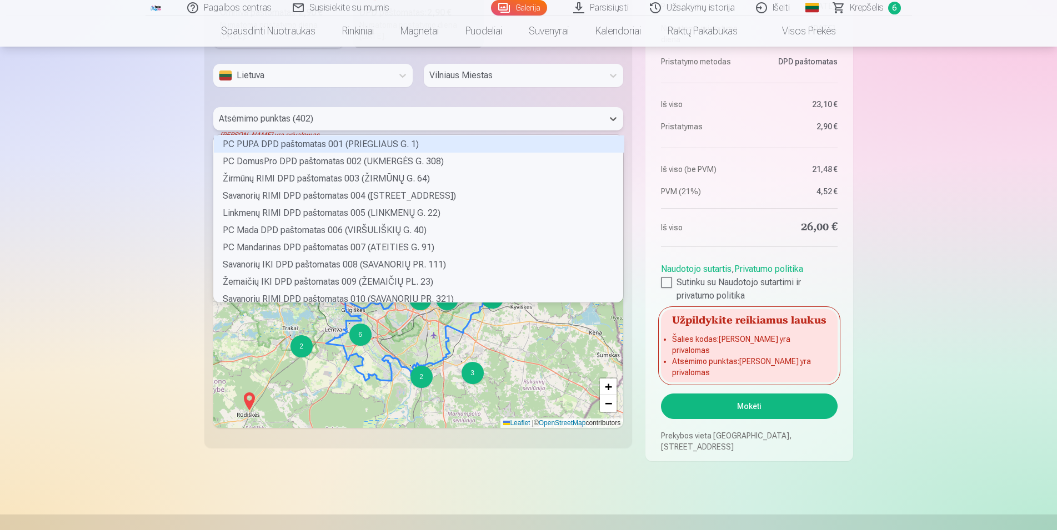
click at [293, 118] on div at bounding box center [408, 119] width 379 height 16
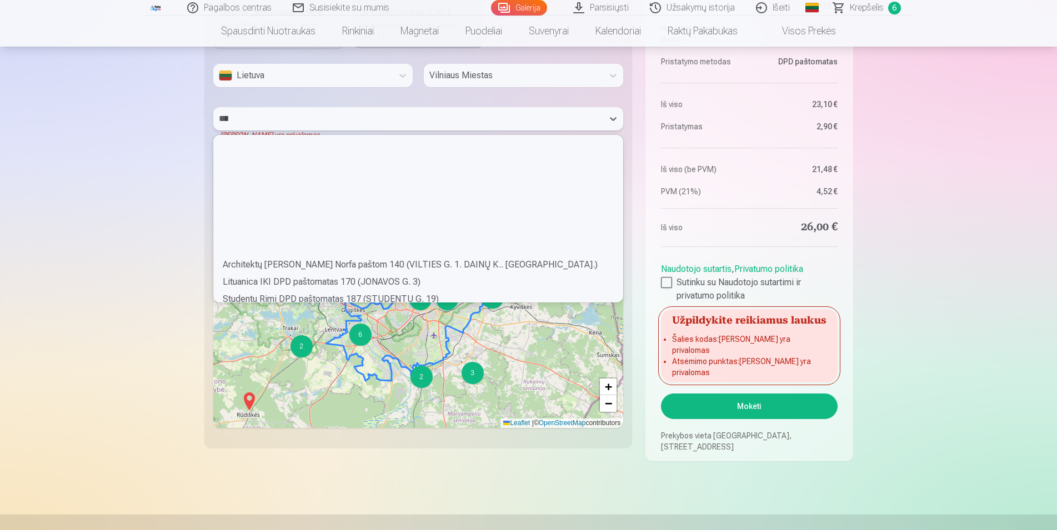
scroll to position [10, 1]
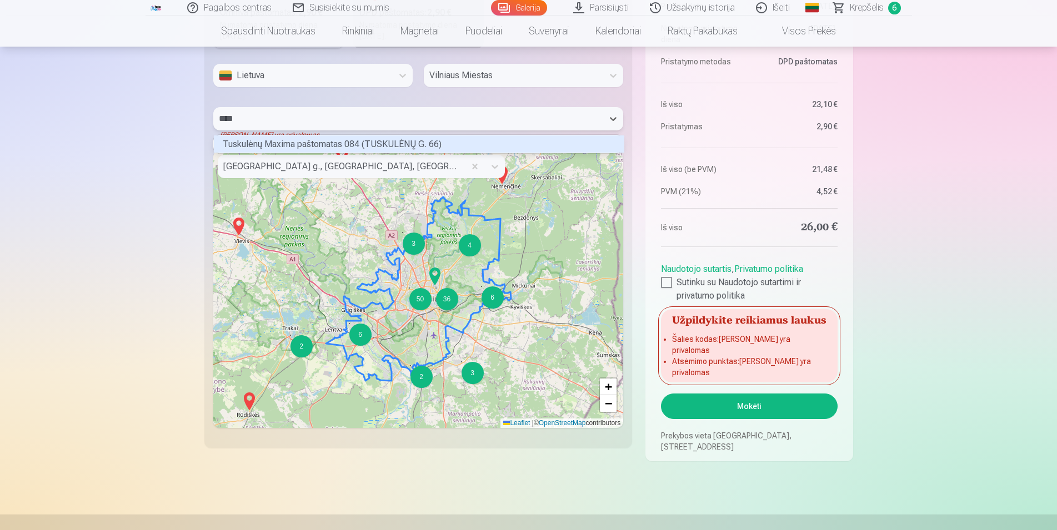
type input "*****"
click at [363, 141] on div "Tuskulėnų Maxima paštomatas 084 (TUSKULĖNŲ G. 66)" at bounding box center [419, 143] width 410 height 17
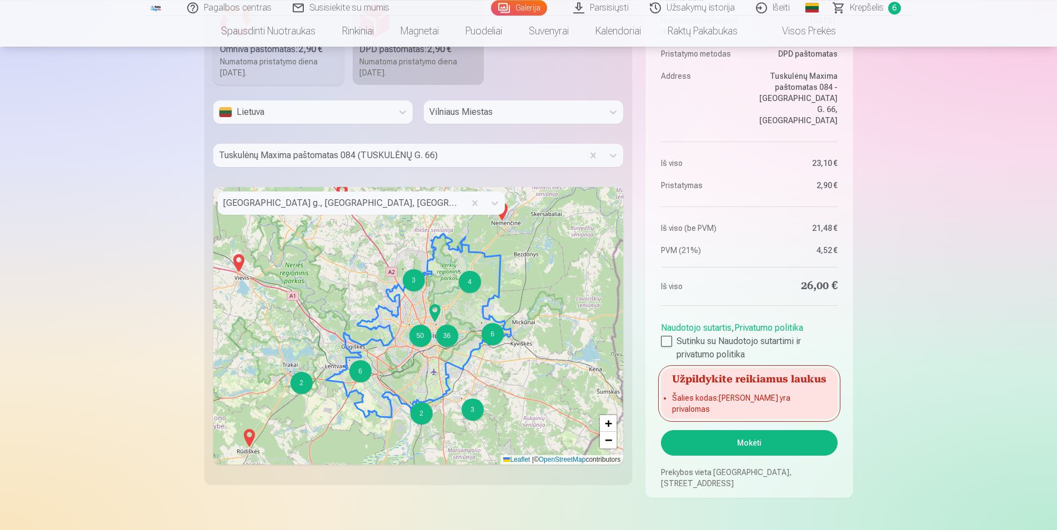
scroll to position [1303, 0]
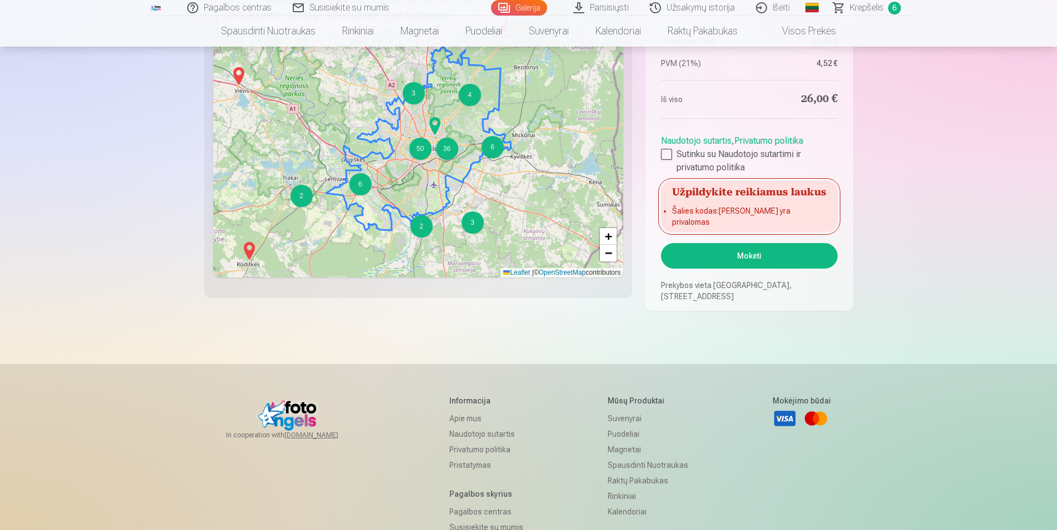
click at [760, 259] on button "Mokėti" at bounding box center [749, 256] width 176 height 26
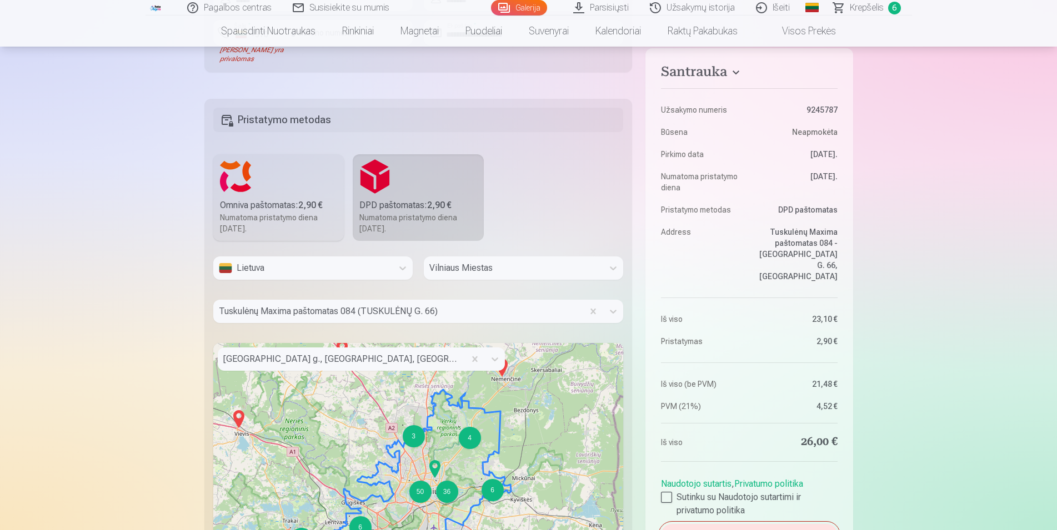
scroll to position [906, 0]
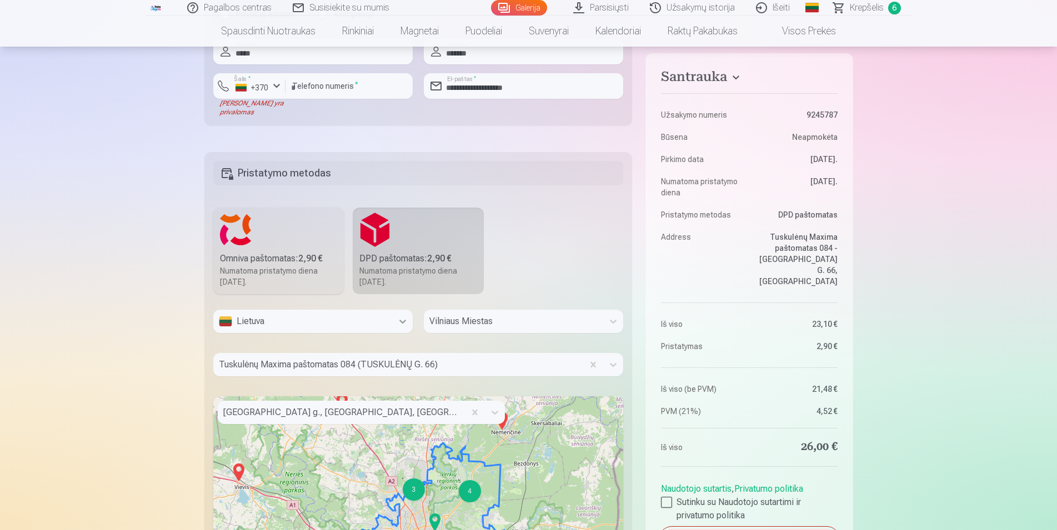
click at [401, 323] on icon at bounding box center [402, 321] width 11 height 11
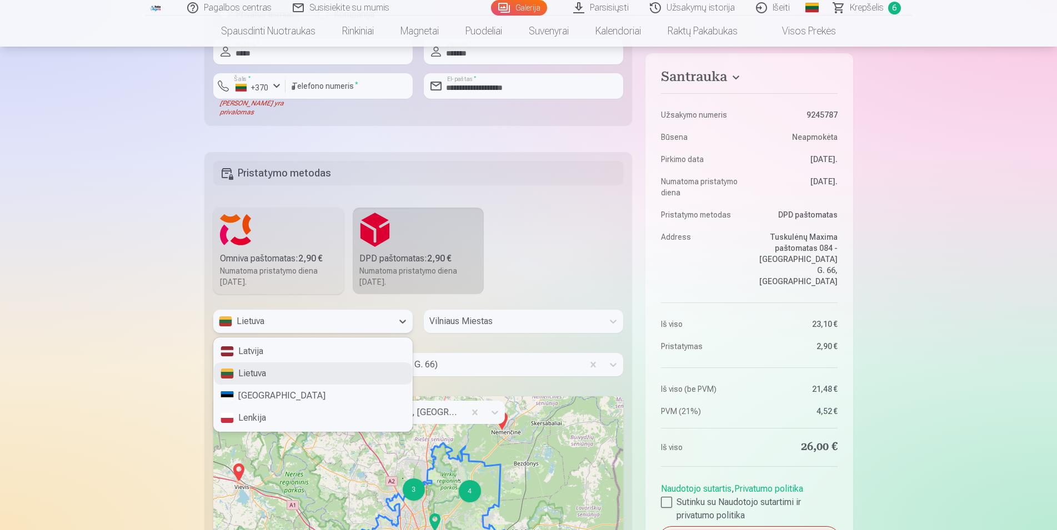
click at [276, 373] on div "Lietuva" at bounding box center [313, 374] width 198 height 22
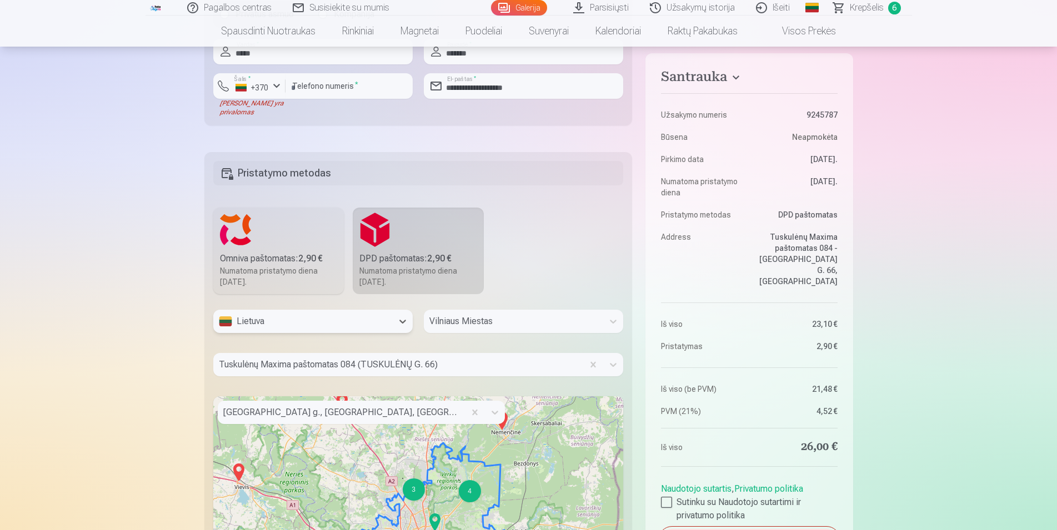
click at [51, 304] on div "Pagalbos centras Susisiekite su mumis Galerija Parsisiųsti Užsakymų istorija Iš…" at bounding box center [528, 80] width 1057 height 1972
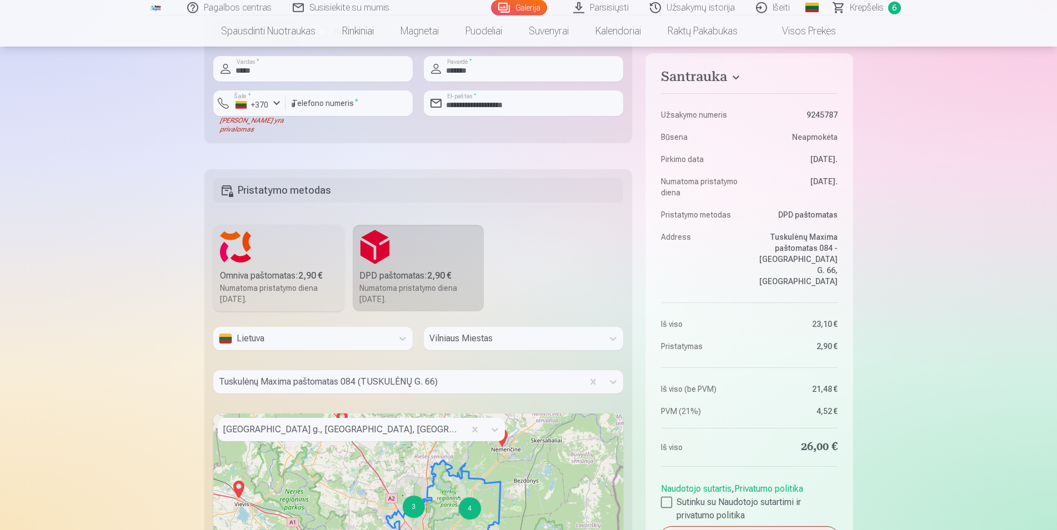
scroll to position [623, 0]
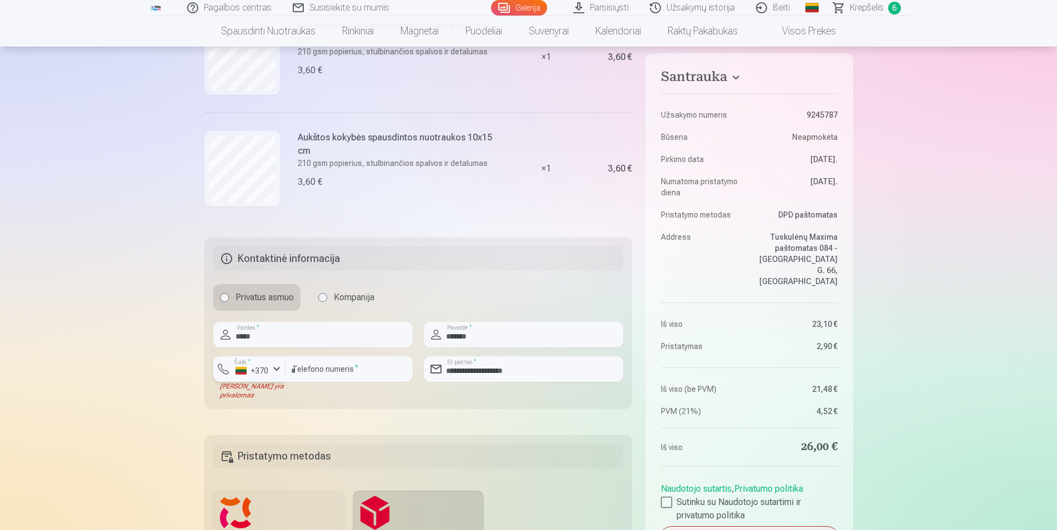
click at [253, 371] on div "+370" at bounding box center [251, 370] width 33 height 11
click at [274, 400] on li "+370 Lietuva" at bounding box center [270, 395] width 101 height 22
click at [145, 377] on div "Pagalbos centras Susisiekite su mumis Galerija Parsisiųsti Užsakymų istorija Iš…" at bounding box center [528, 363] width 1057 height 1972
click at [352, 405] on fieldset "**********" at bounding box center [418, 323] width 428 height 171
click at [355, 373] on input "********" at bounding box center [348, 369] width 127 height 26
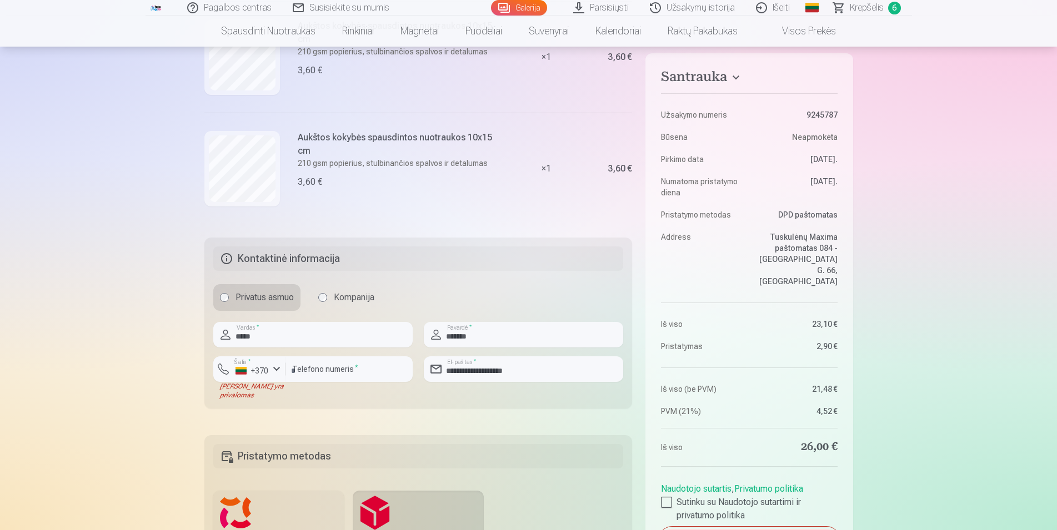
click at [469, 411] on div "Santrauka Užsakymo numeris 9245787 Būsena Neapmokėta Pirkimo data 18.08.2025. N…" at bounding box center [528, 258] width 649 height 1465
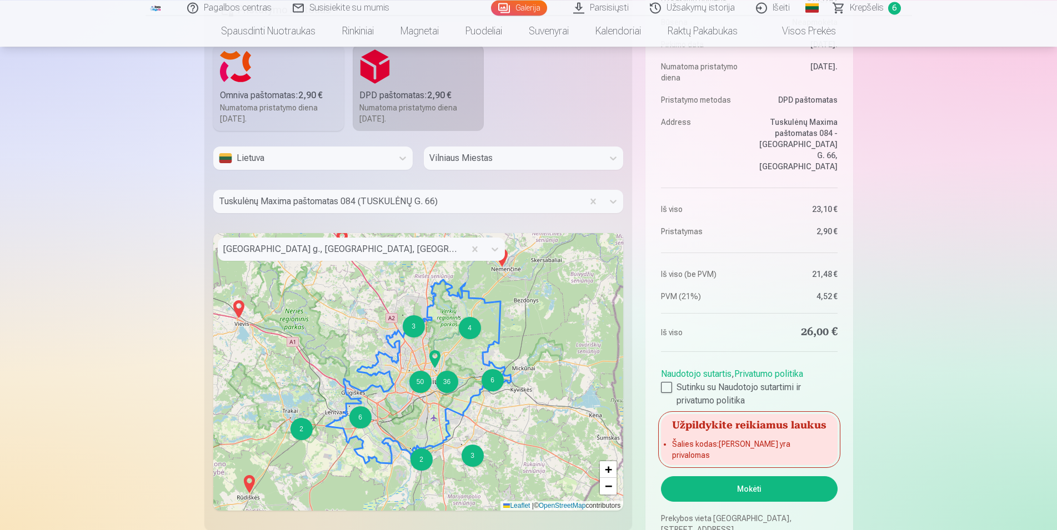
scroll to position [1020, 0]
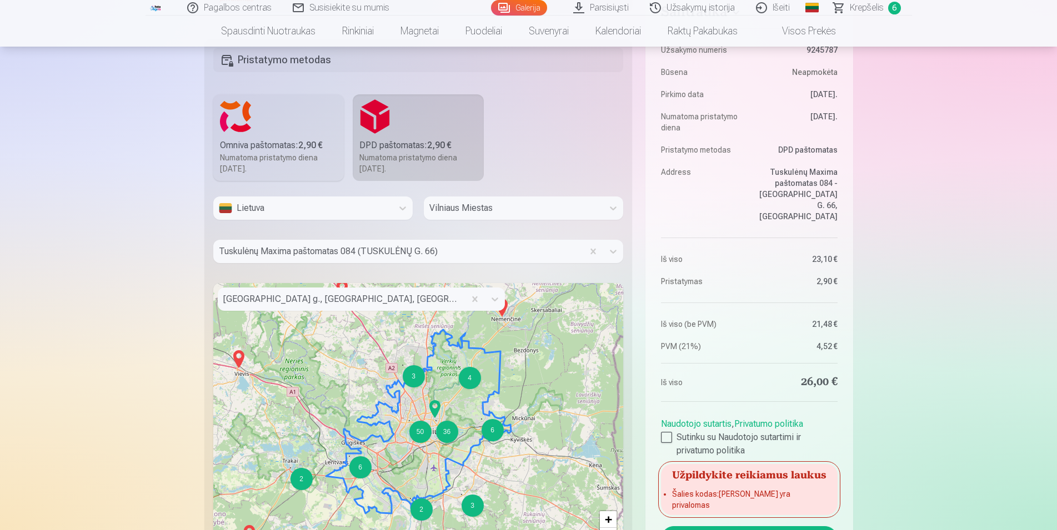
click at [756, 518] on aside "Santrauka Užsakymo numeris 9245787 Būsena Neapmokėta Pirkimo data 18.08.2025. N…" at bounding box center [748, 291] width 207 height 606
click at [756, 495] on div "Užpildykite reikiamus laukus Šalies kodas : Laukas yra privalomas" at bounding box center [749, 489] width 176 height 51
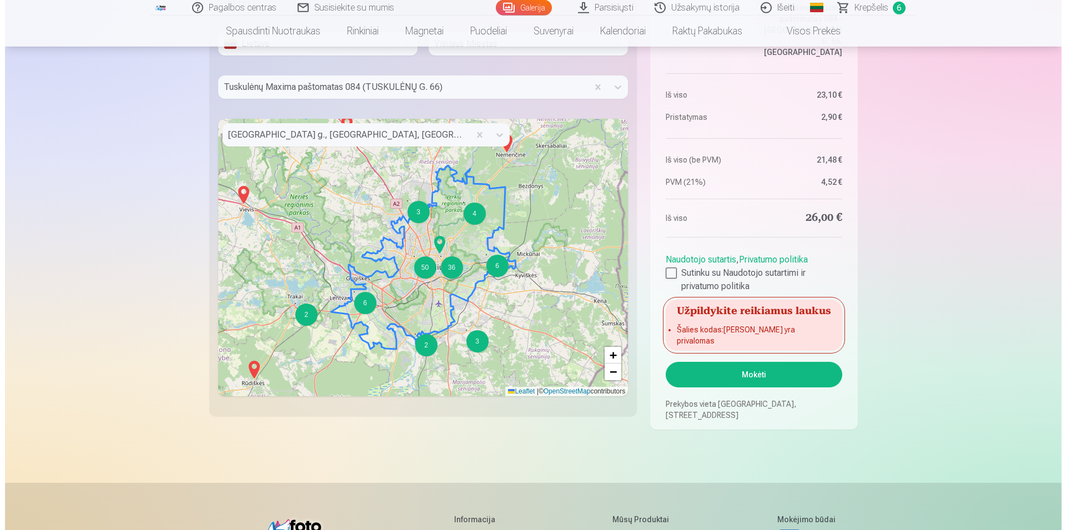
scroll to position [1189, 0]
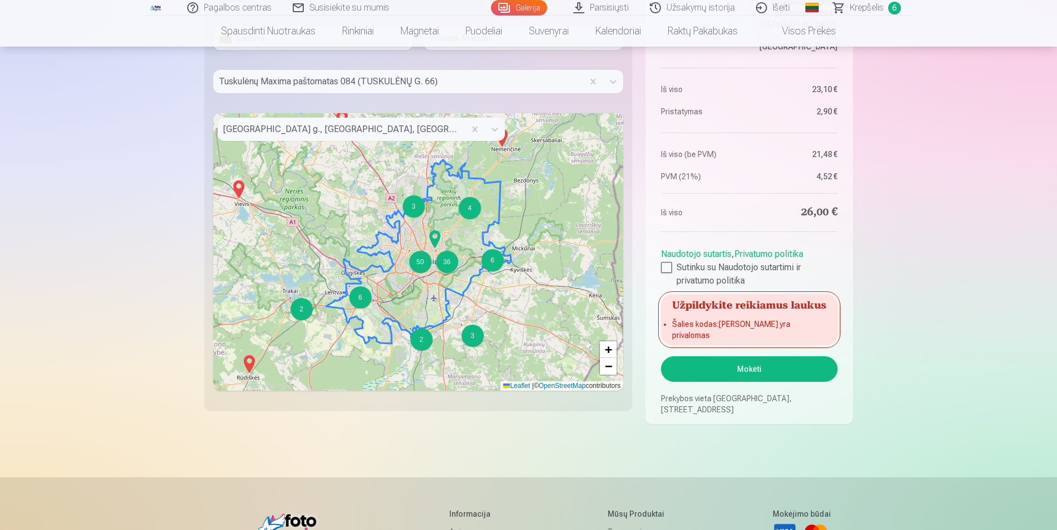
click at [752, 373] on button "Mokėti" at bounding box center [749, 369] width 176 height 26
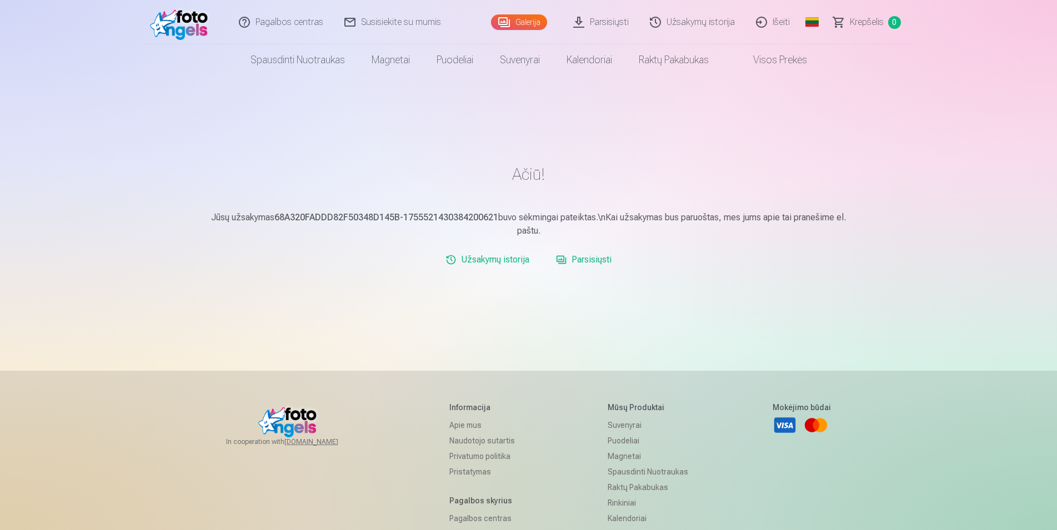
click at [258, 329] on div "Ačiū! Jūsų užsakymas 68A320FADDD82F50348D145B-1755521430384200621 buvo sėkminga…" at bounding box center [528, 338] width 666 height 676
click at [525, 18] on link "Galerija" at bounding box center [519, 22] width 56 height 16
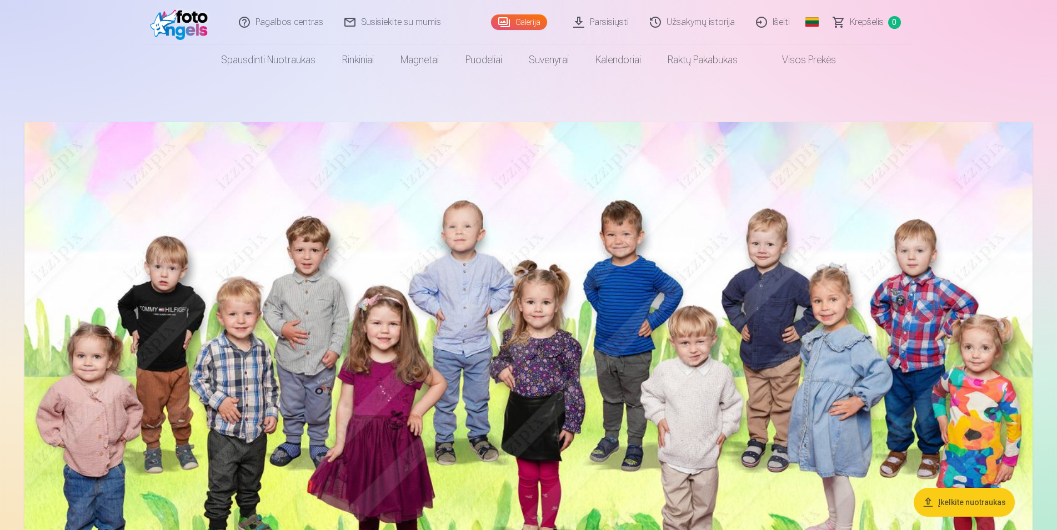
click at [608, 19] on link "Parsisiųsti" at bounding box center [601, 22] width 77 height 44
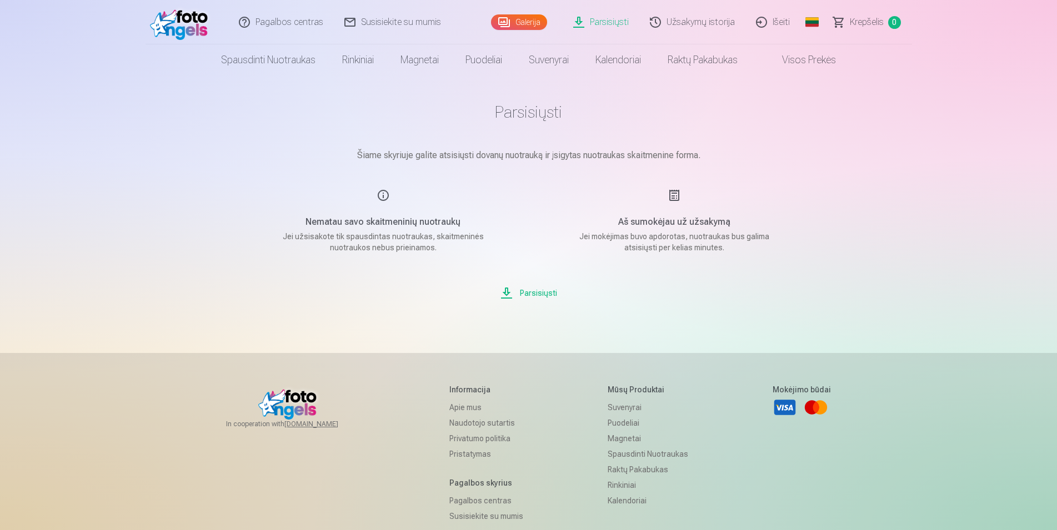
click at [700, 23] on link "Užsakymų istorija" at bounding box center [693, 22] width 106 height 44
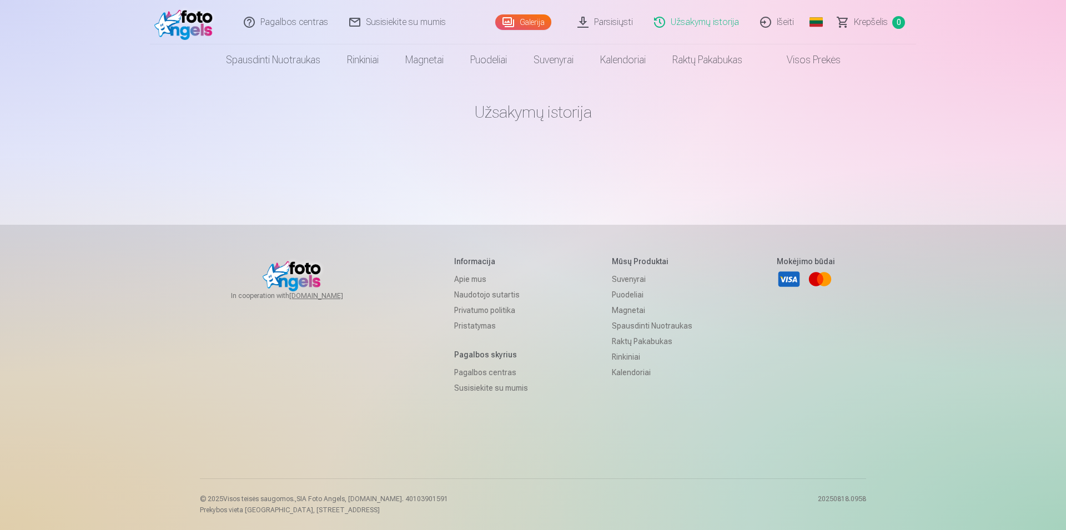
click at [781, 21] on link "Išeiti" at bounding box center [777, 22] width 55 height 44
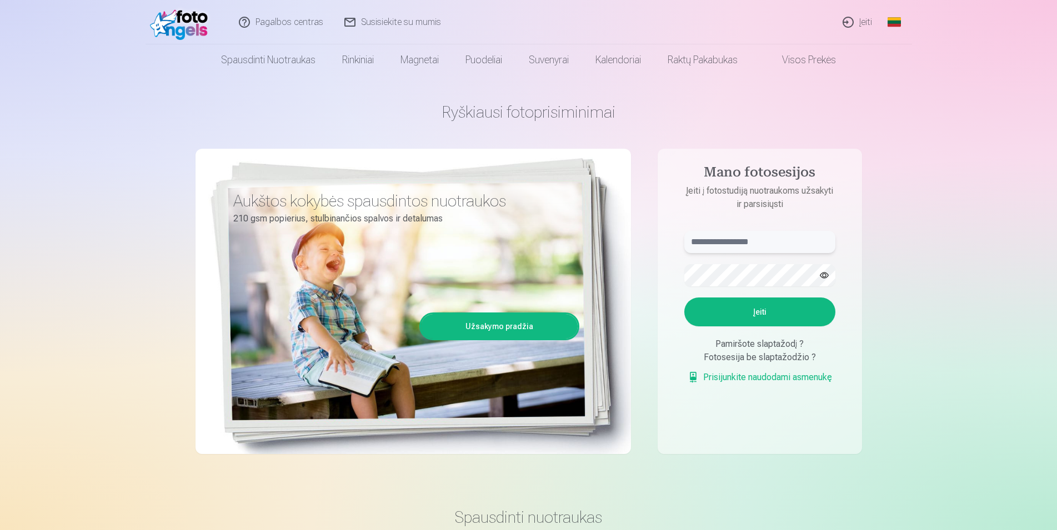
click at [749, 231] on input "text" at bounding box center [759, 242] width 151 height 22
type input "*"
type input "**********"
click at [766, 318] on button "Įeiti" at bounding box center [759, 312] width 151 height 29
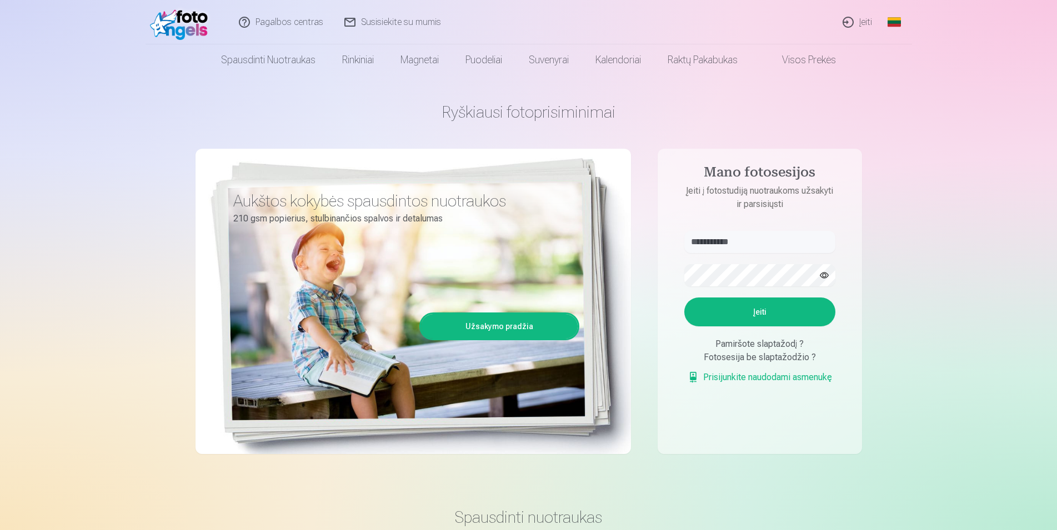
click at [0, 0] on p "Kažkas nutiko ne taip. Bandykite dar kartą." at bounding box center [0, 0] width 0 height 0
click at [299, 23] on link "Pagalbos centras" at bounding box center [282, 22] width 106 height 44
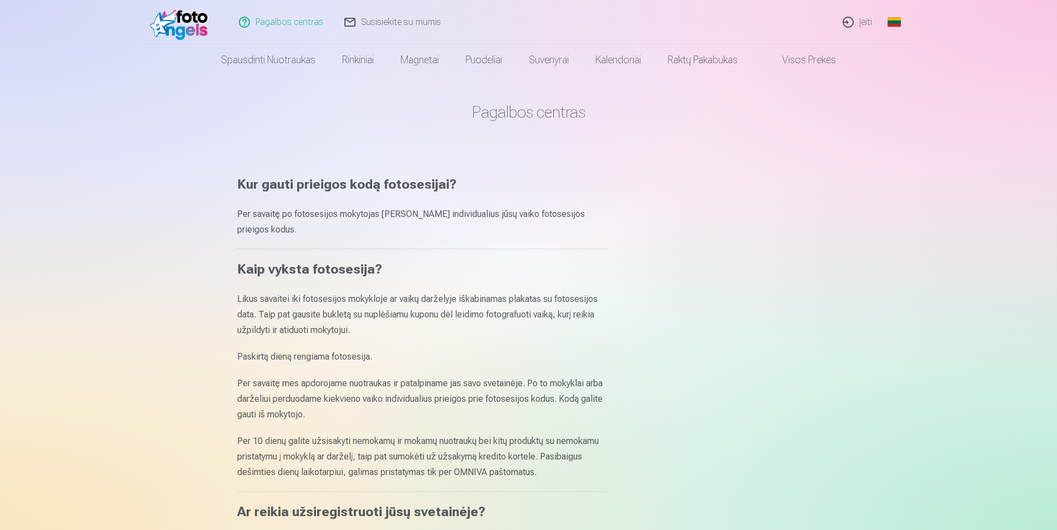
click at [372, 23] on link "Susisiekite su mumis" at bounding box center [393, 22] width 118 height 44
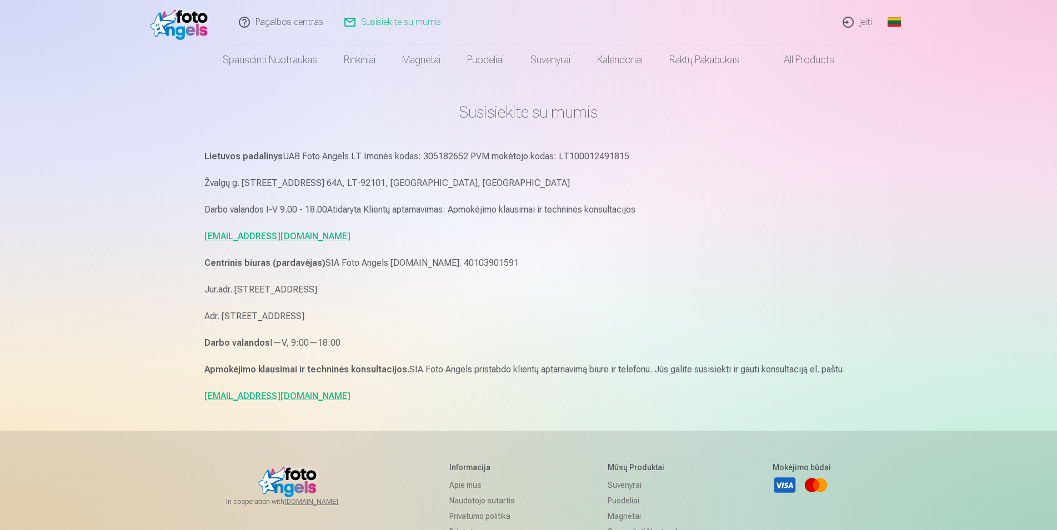
click at [270, 237] on link "[EMAIL_ADDRESS][DOMAIN_NAME]" at bounding box center [277, 236] width 146 height 11
drag, startPoint x: 348, startPoint y: 237, endPoint x: 202, endPoint y: 237, distance: 146.6
click at [195, 237] on div "Pagalbos centras Susisiekite su mumis Įeiti Global Lithuanian (lt) English (en)…" at bounding box center [528, 368] width 1057 height 736
copy link "[EMAIL_ADDRESS][DOMAIN_NAME]"
click at [864, 23] on link "Įeiti" at bounding box center [857, 22] width 51 height 44
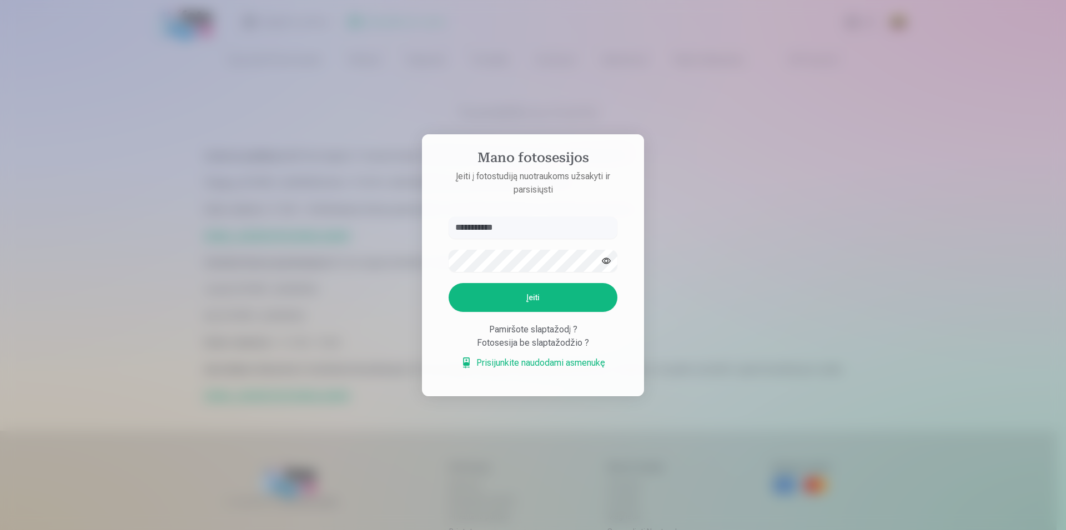
type input "**********"
click at [449, 283] on button "Įeiti" at bounding box center [533, 297] width 169 height 29
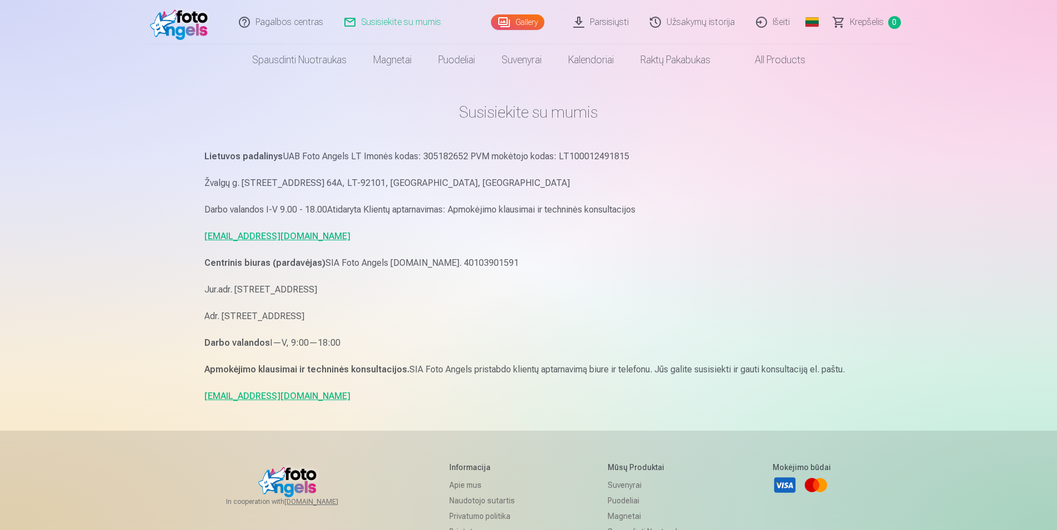
click at [536, 24] on link "Gallery" at bounding box center [517, 22] width 53 height 16
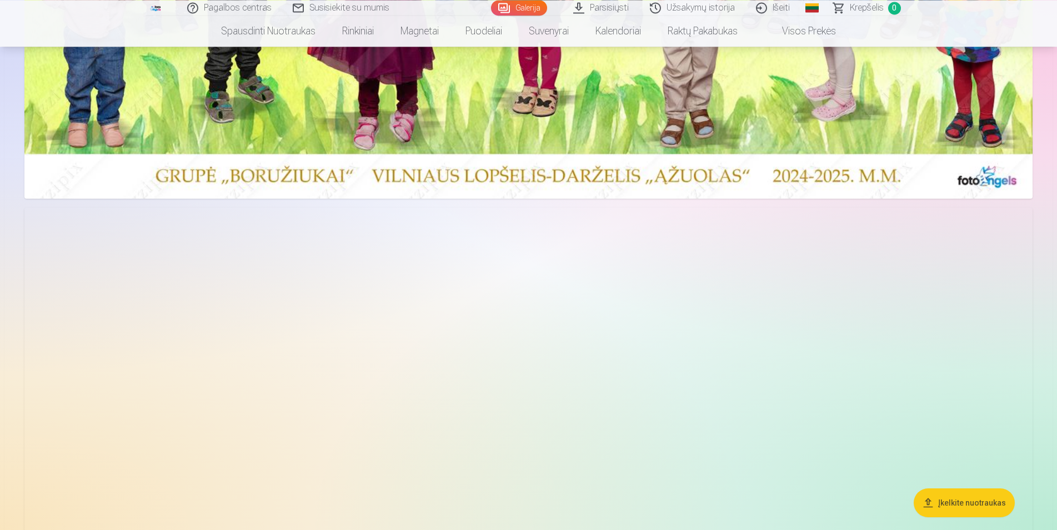
scroll to position [453, 0]
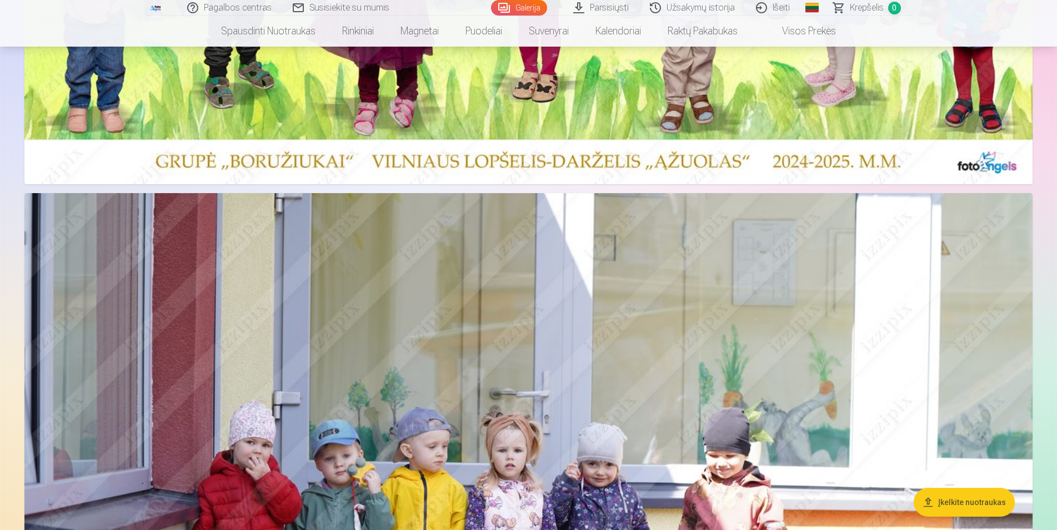
click at [782, 8] on link "Išeiti" at bounding box center [773, 8] width 55 height 16
